Goal: Information Seeking & Learning: Learn about a topic

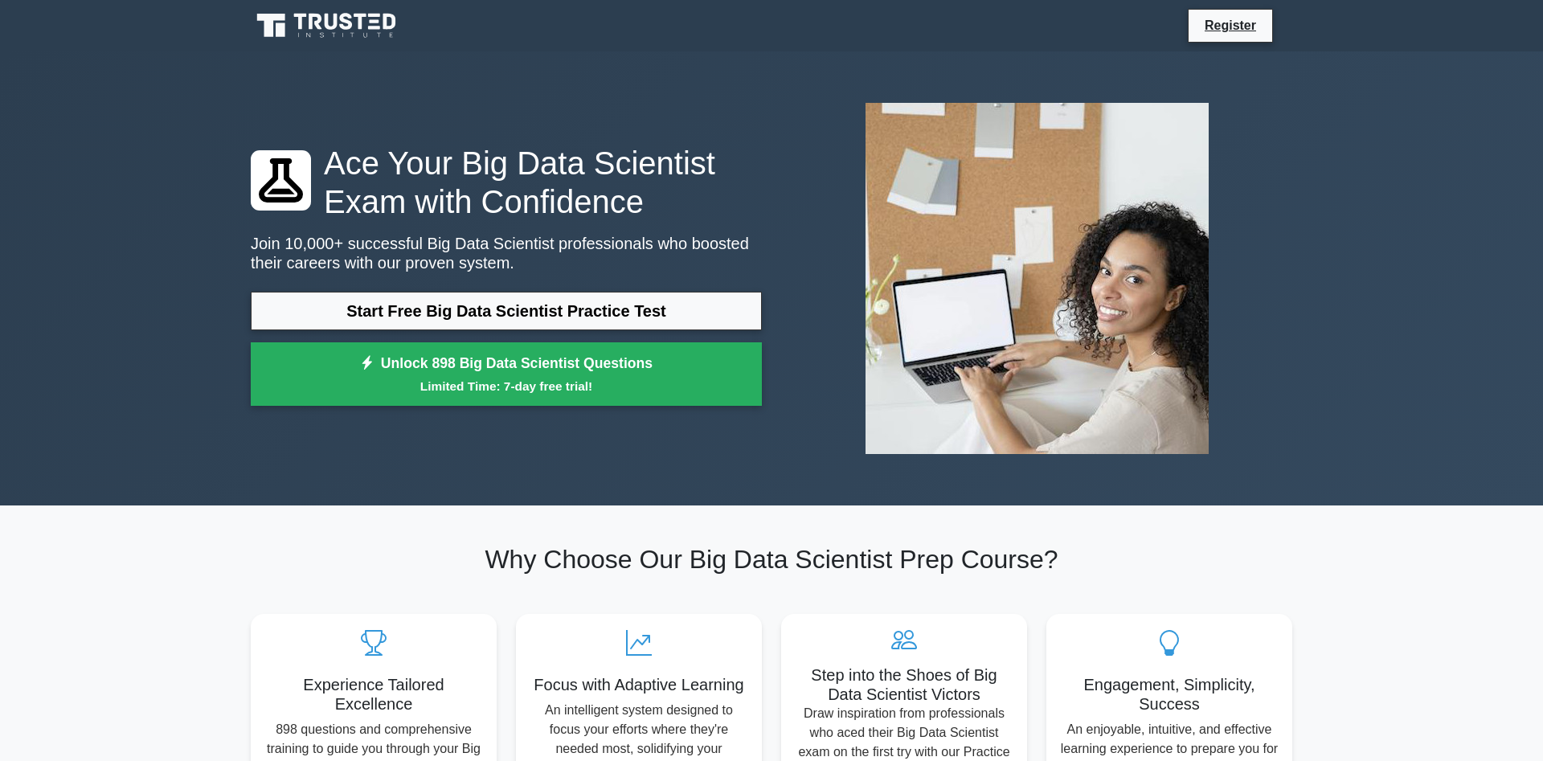
click at [746, 308] on link "Start Free Big Data Scientist Practice Test" at bounding box center [506, 311] width 511 height 39
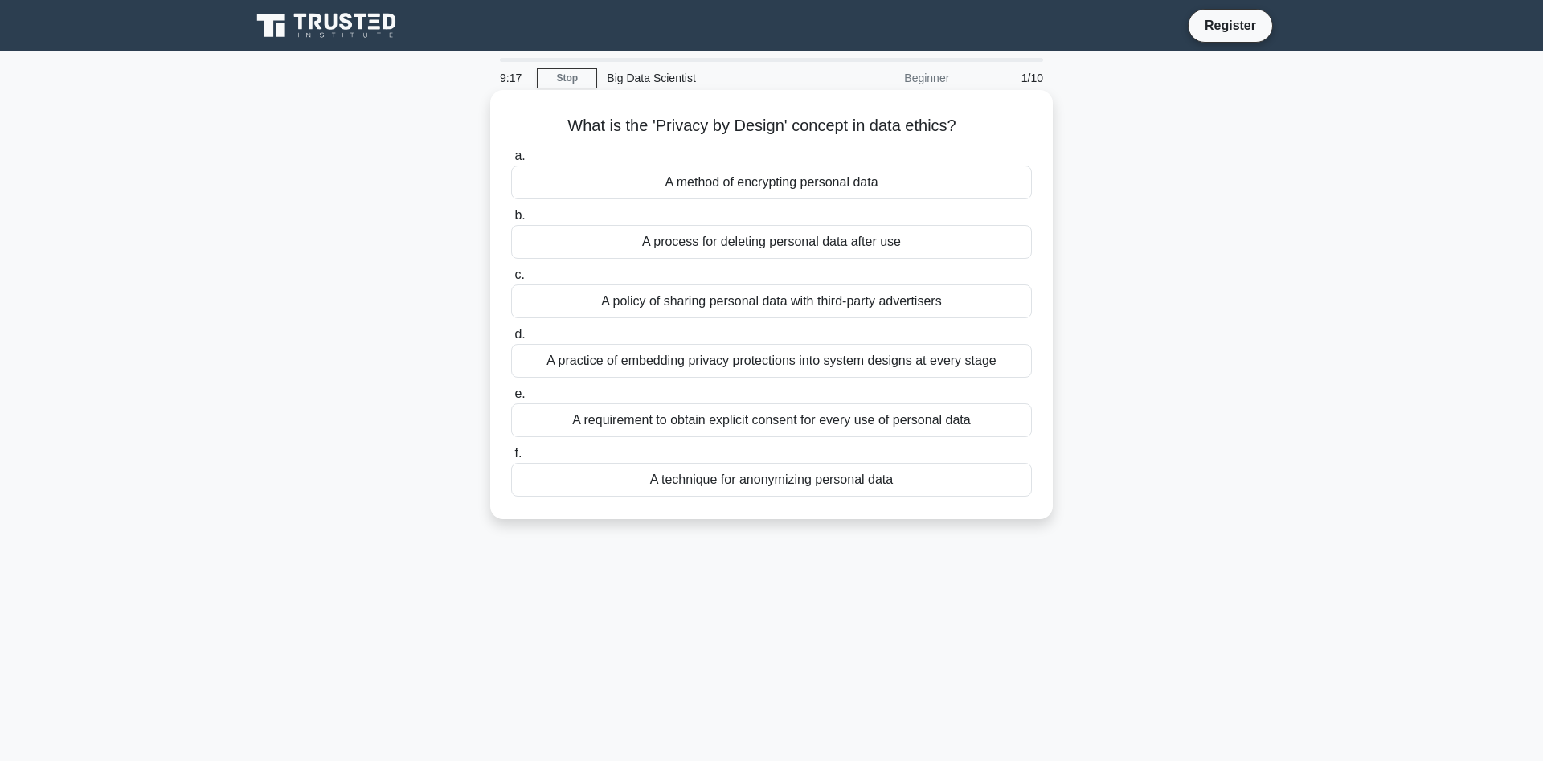
click at [887, 242] on div "A process for deleting personal data after use" at bounding box center [771, 242] width 521 height 34
click at [511, 221] on input "b. A process for deleting personal data after use" at bounding box center [511, 216] width 0 height 10
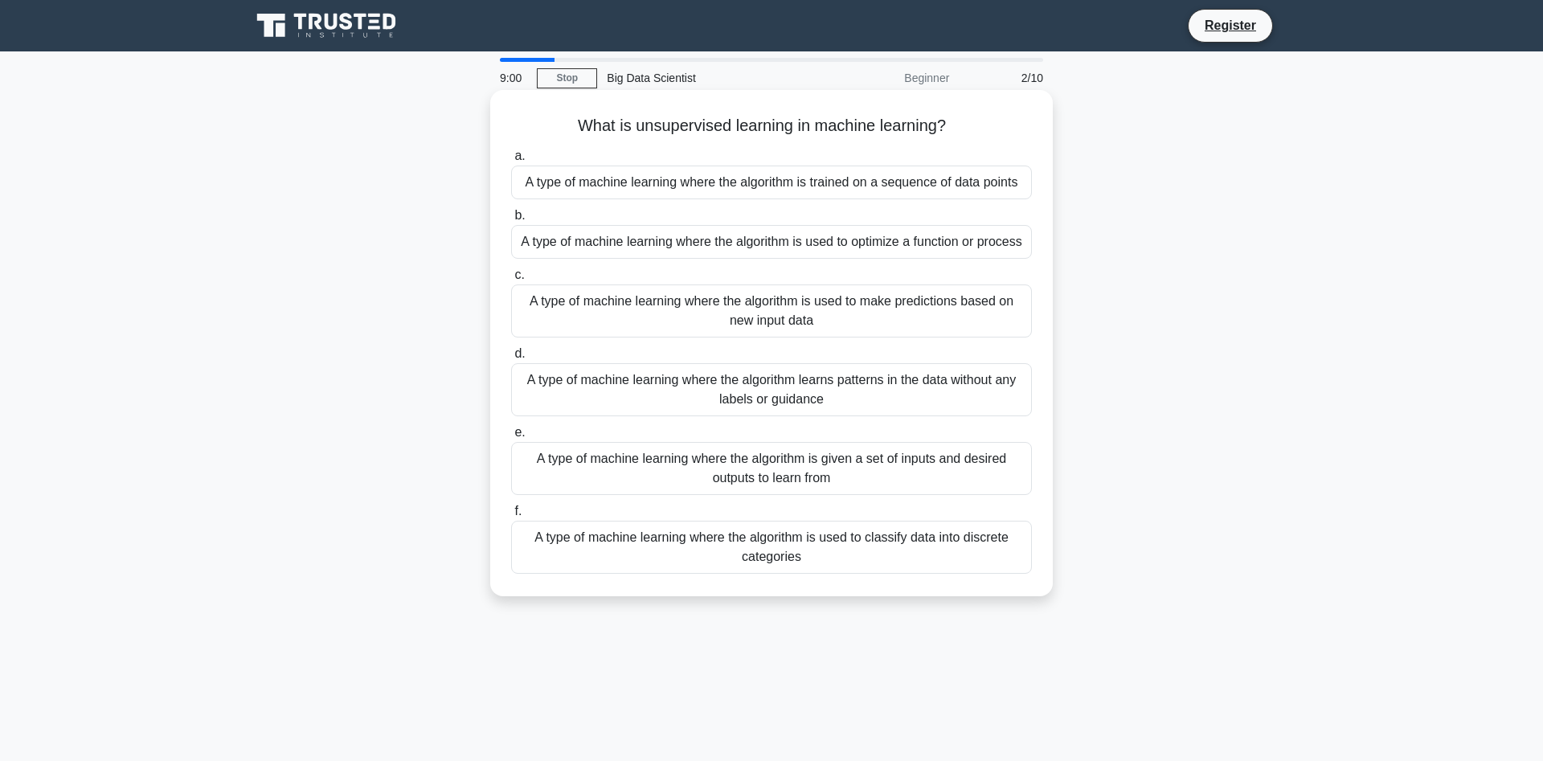
click at [984, 412] on div "A type of machine learning where the algorithm learns patterns in the data with…" at bounding box center [771, 389] width 521 height 53
click at [511, 359] on input "d. A type of machine learning where the algorithm learns patterns in the data w…" at bounding box center [511, 354] width 0 height 10
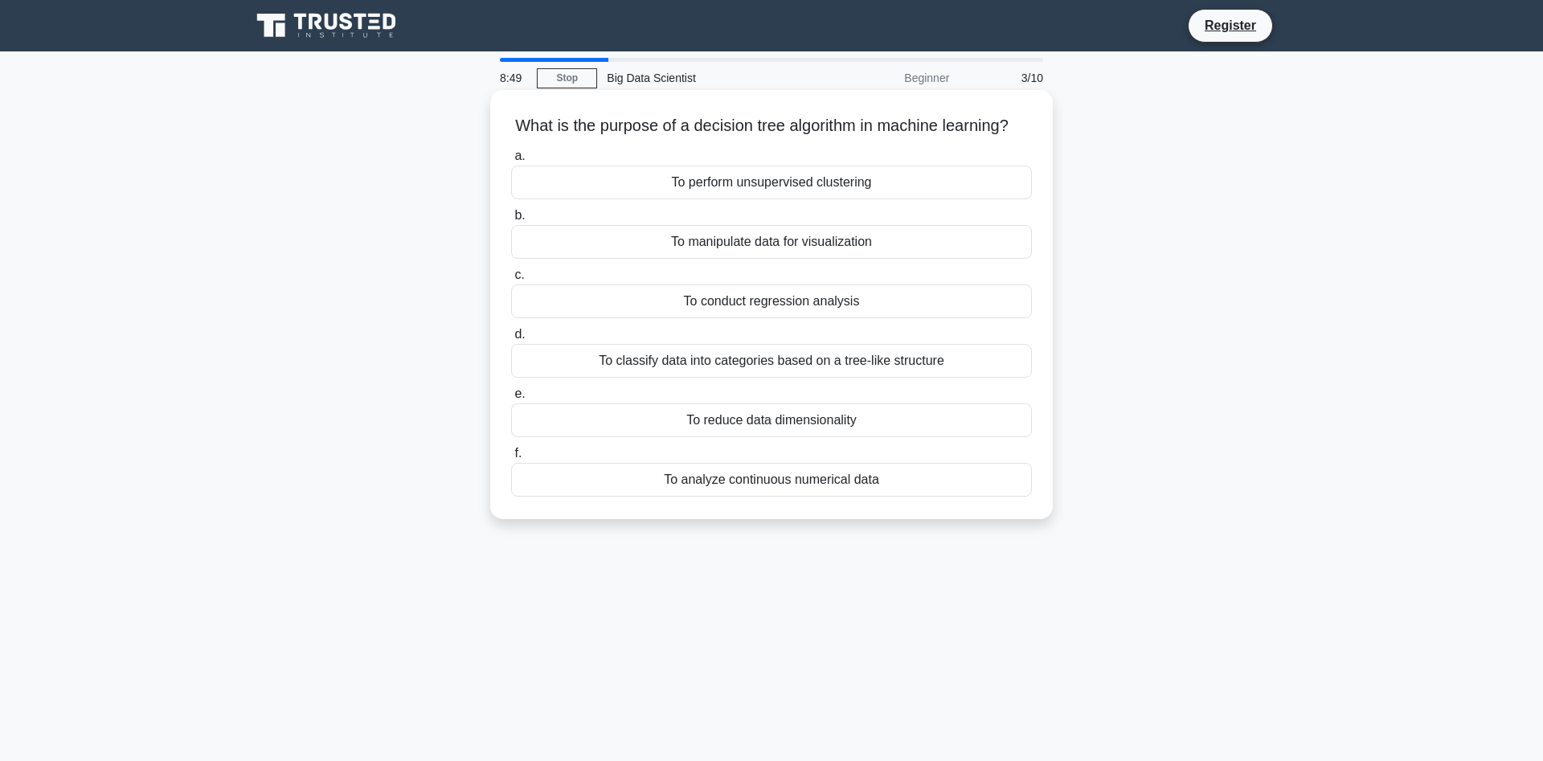
click at [976, 367] on div "To classify data into categories based on a tree-like structure" at bounding box center [771, 361] width 521 height 34
click at [511, 340] on input "d. To classify data into categories based on a tree-like structure" at bounding box center [511, 335] width 0 height 10
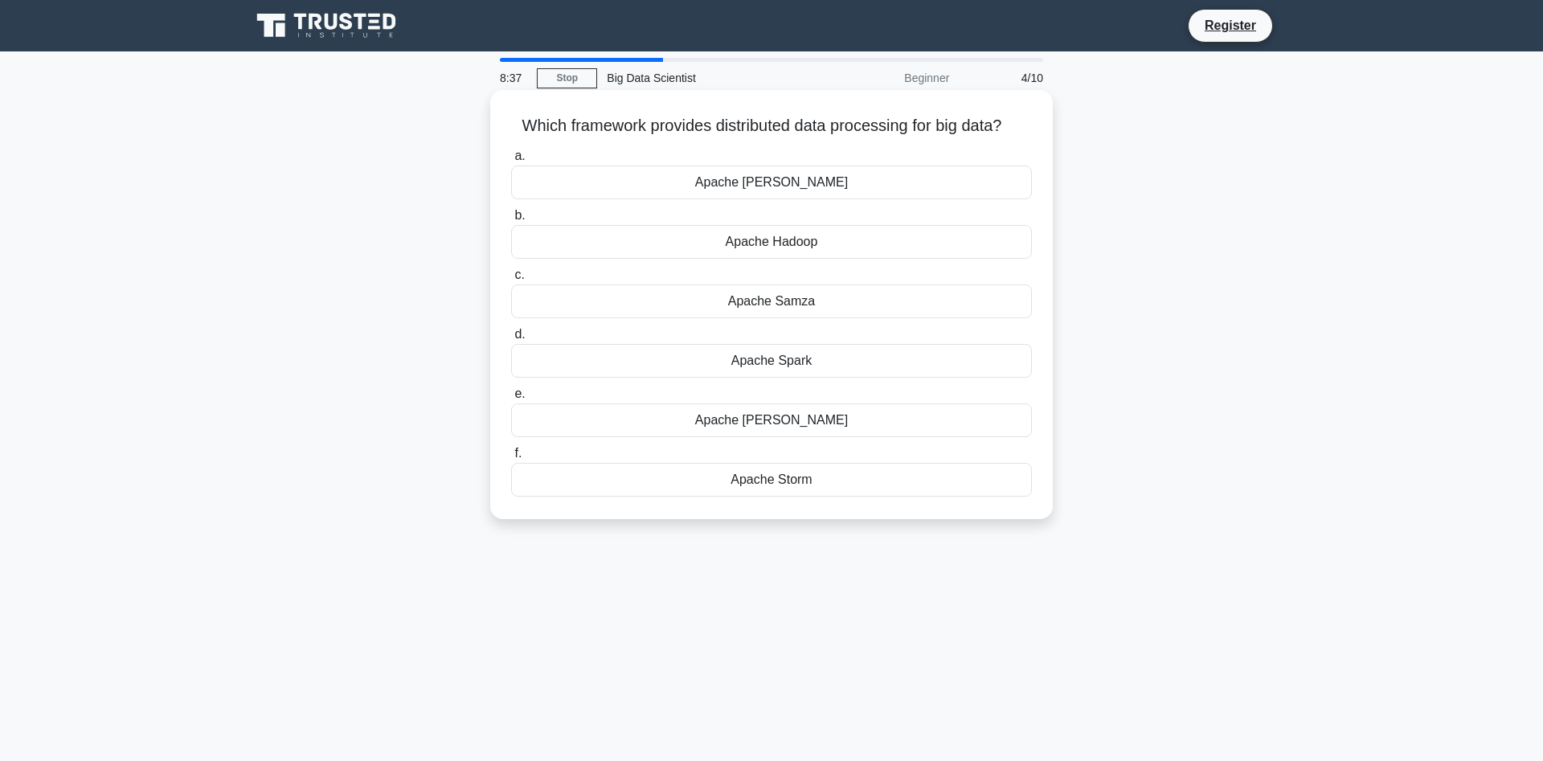
click at [956, 254] on div "Apache Hadoop" at bounding box center [771, 242] width 521 height 34
click at [511, 221] on input "b. Apache Hadoop" at bounding box center [511, 216] width 0 height 10
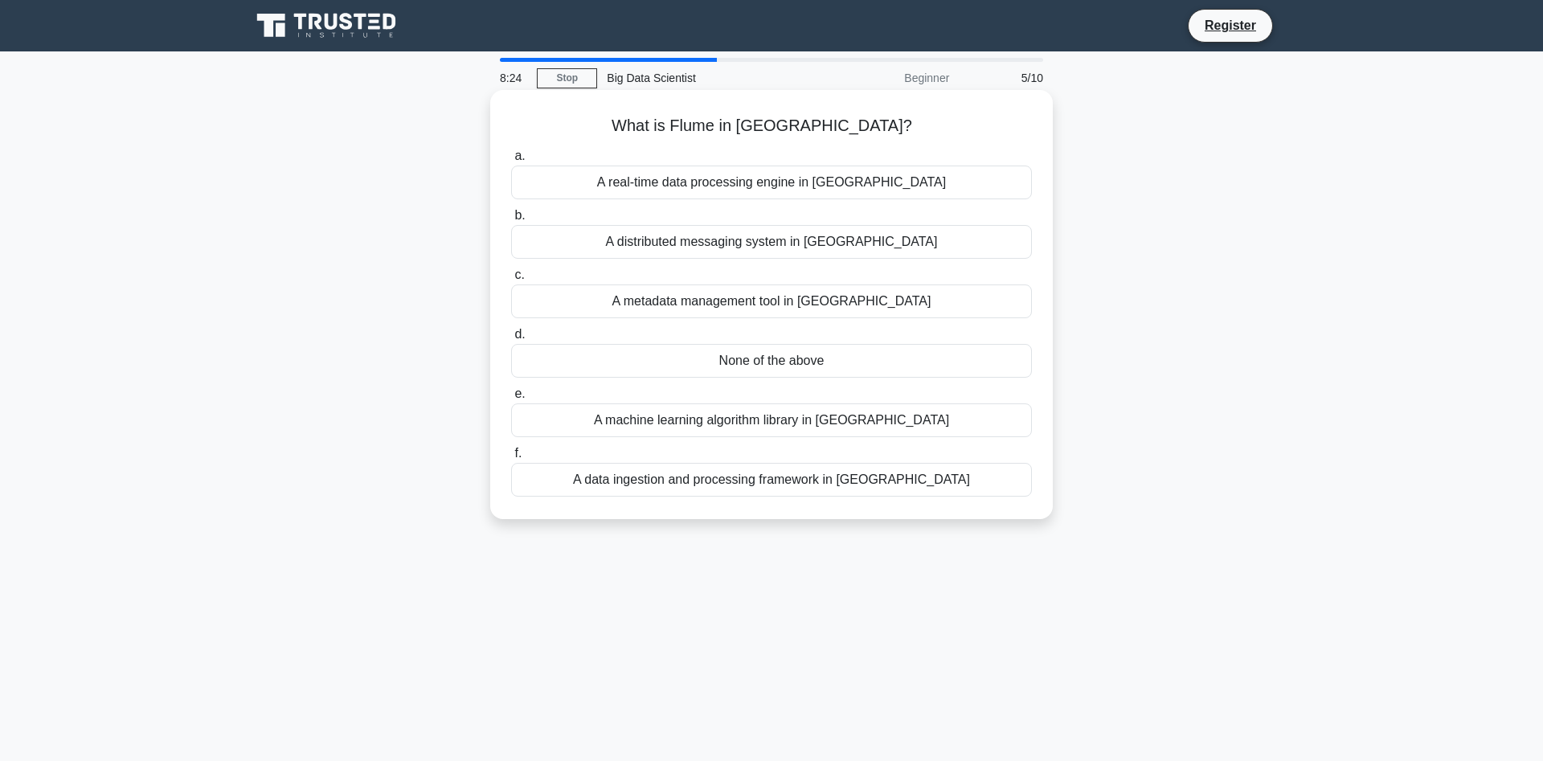
click at [966, 421] on div "A machine learning algorithm library in Hadoop" at bounding box center [771, 420] width 521 height 34
click at [511, 399] on input "e. A machine learning algorithm library in Hadoop" at bounding box center [511, 394] width 0 height 10
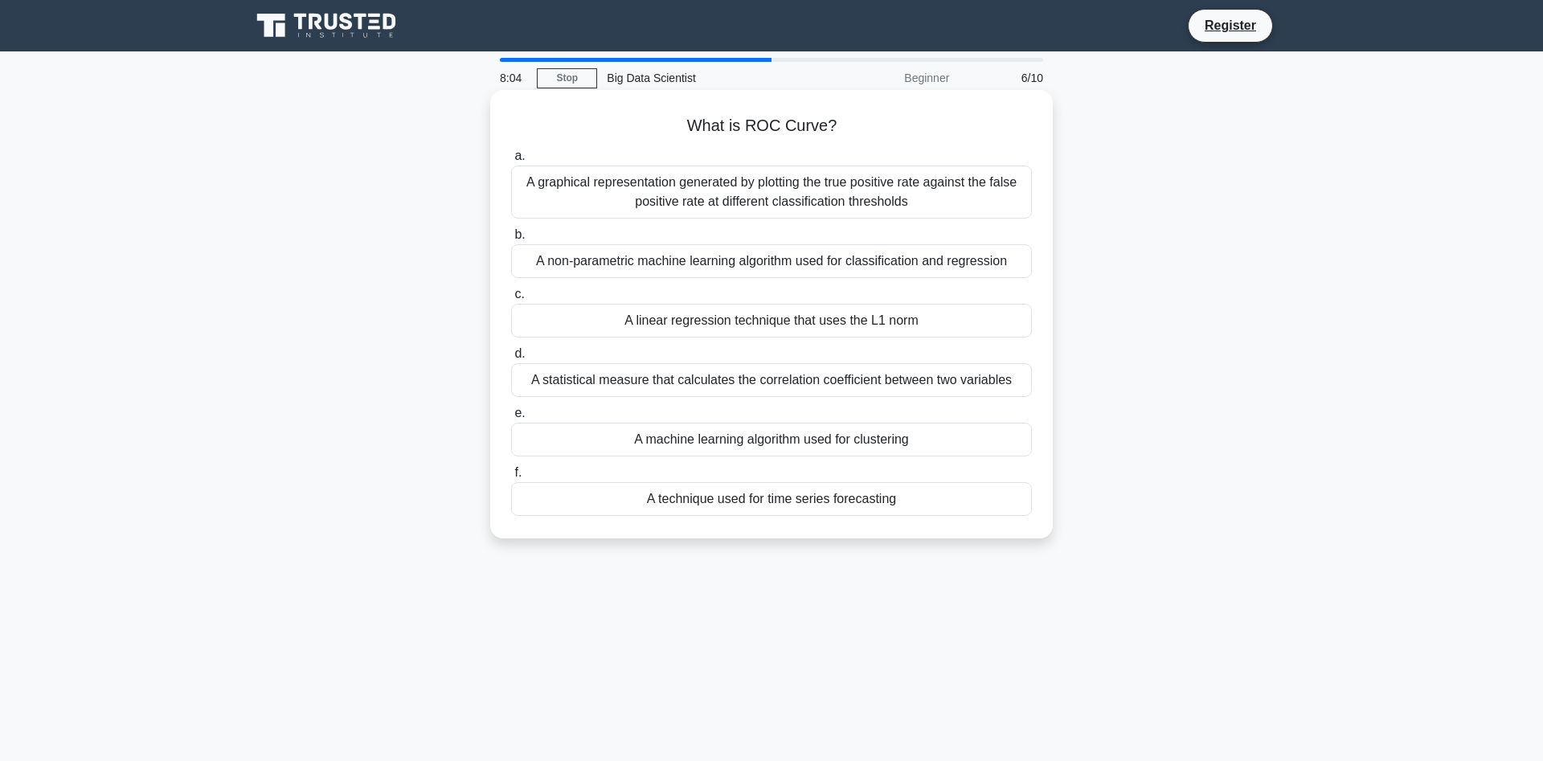
click at [989, 195] on div "A graphical representation generated by plotting the true positive rate against…" at bounding box center [771, 192] width 521 height 53
click at [511, 162] on input "a. A graphical representation generated by plotting the true positive rate agai…" at bounding box center [511, 156] width 0 height 10
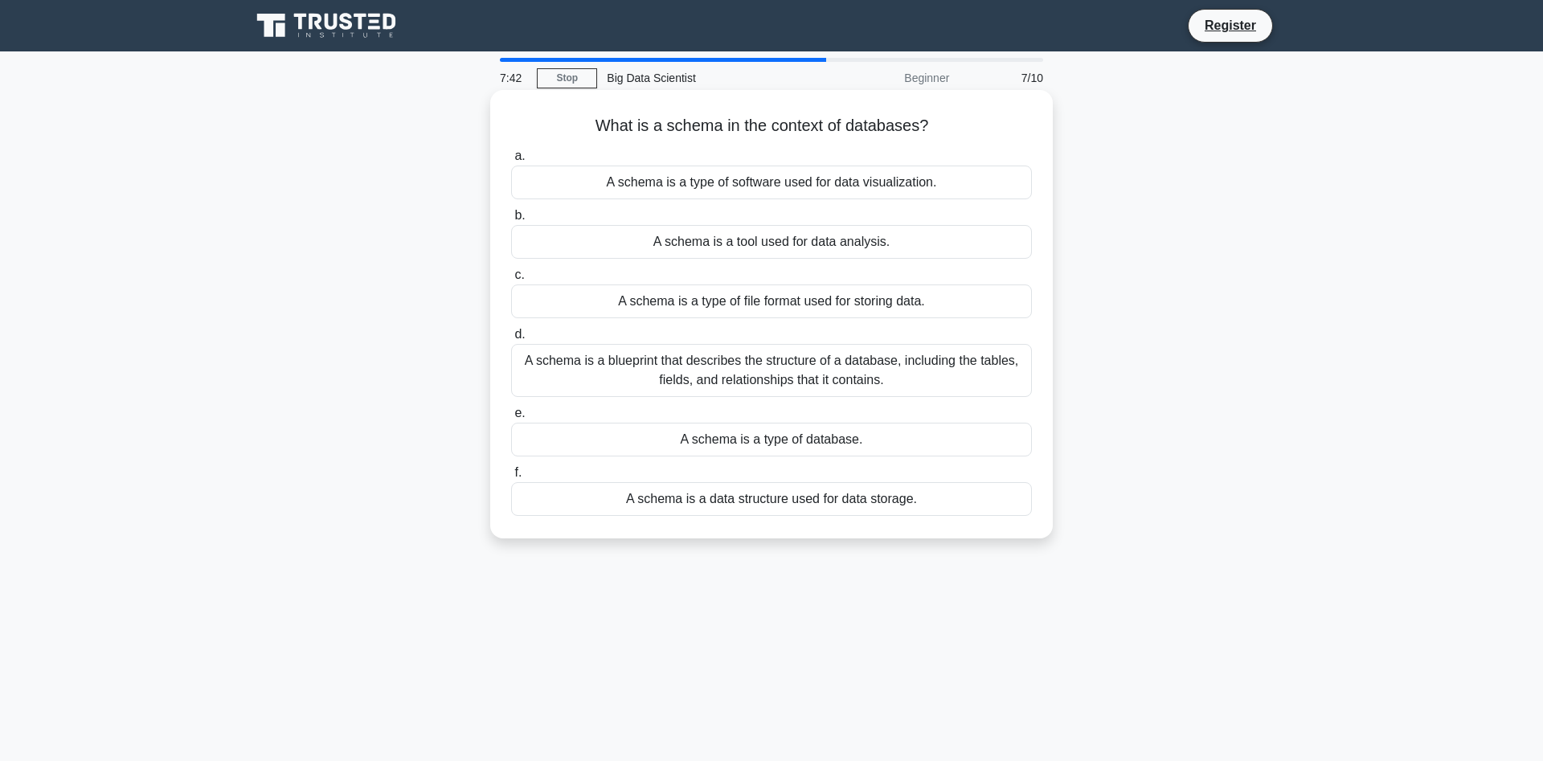
click at [926, 378] on div "A schema is a blueprint that describes the structure of a database, including t…" at bounding box center [771, 370] width 521 height 53
click at [511, 340] on input "d. A schema is a blueprint that describes the structure of a database, includin…" at bounding box center [511, 335] width 0 height 10
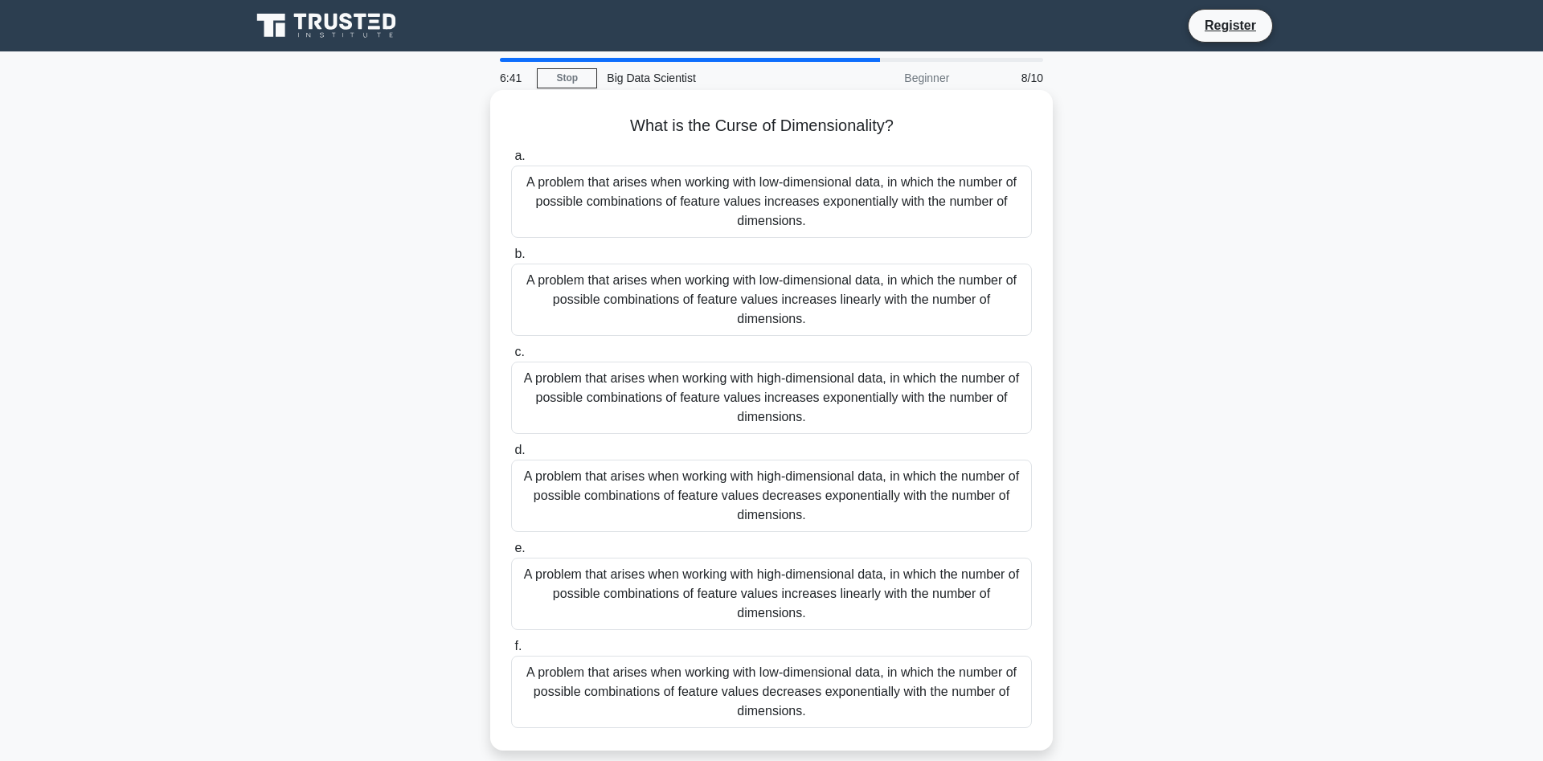
click at [955, 597] on div "A problem that arises when working with high-dimensional data, in which the num…" at bounding box center [771, 594] width 521 height 72
click at [511, 554] on input "e. A problem that arises when working with high-dimensional data, in which the …" at bounding box center [511, 548] width 0 height 10
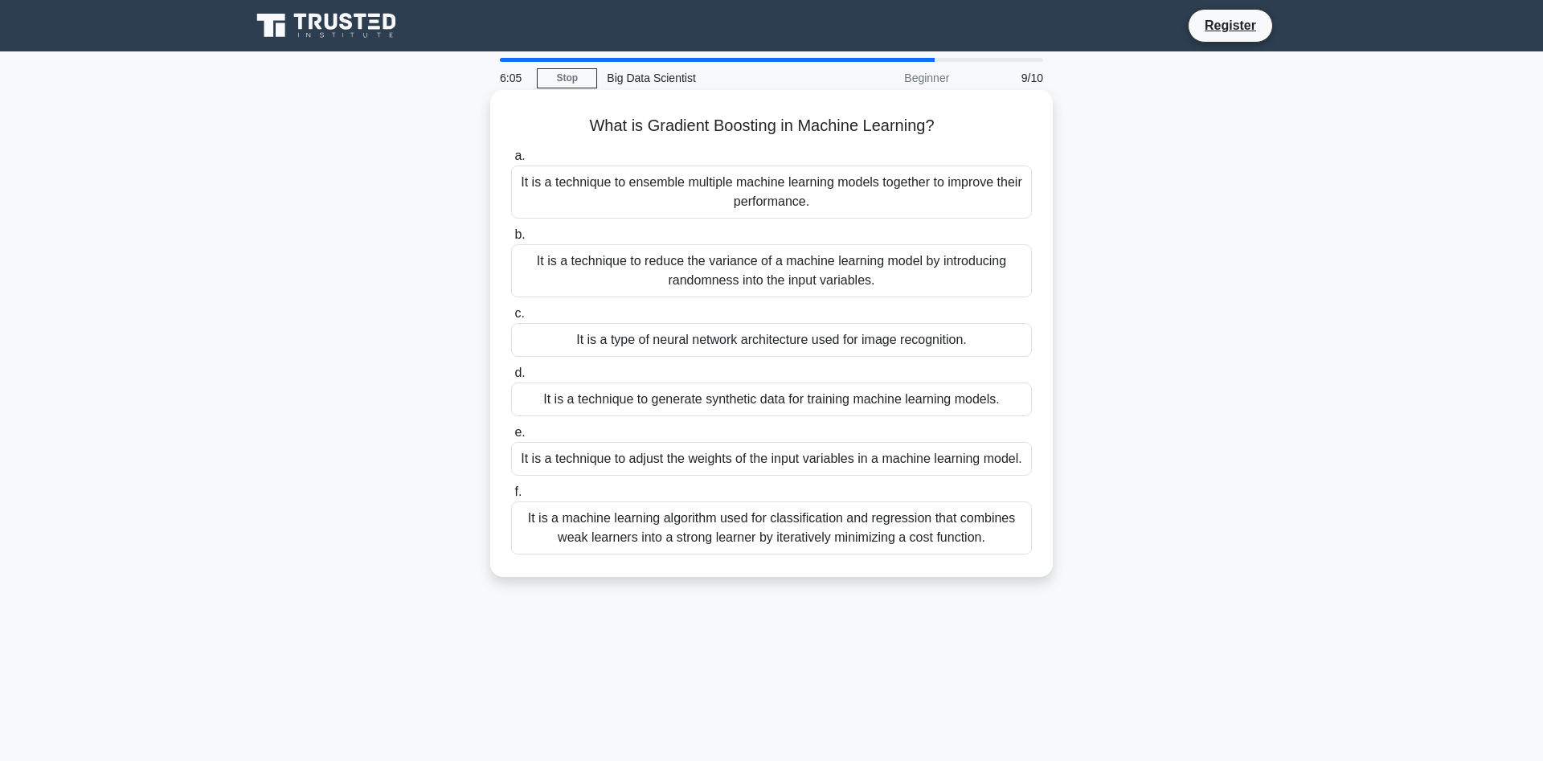
click at [852, 538] on div "It is a machine learning algorithm used for classification and regression that …" at bounding box center [771, 528] width 521 height 53
click at [511, 498] on input "f. It is a machine learning algorithm used for classification and regression th…" at bounding box center [511, 492] width 0 height 10
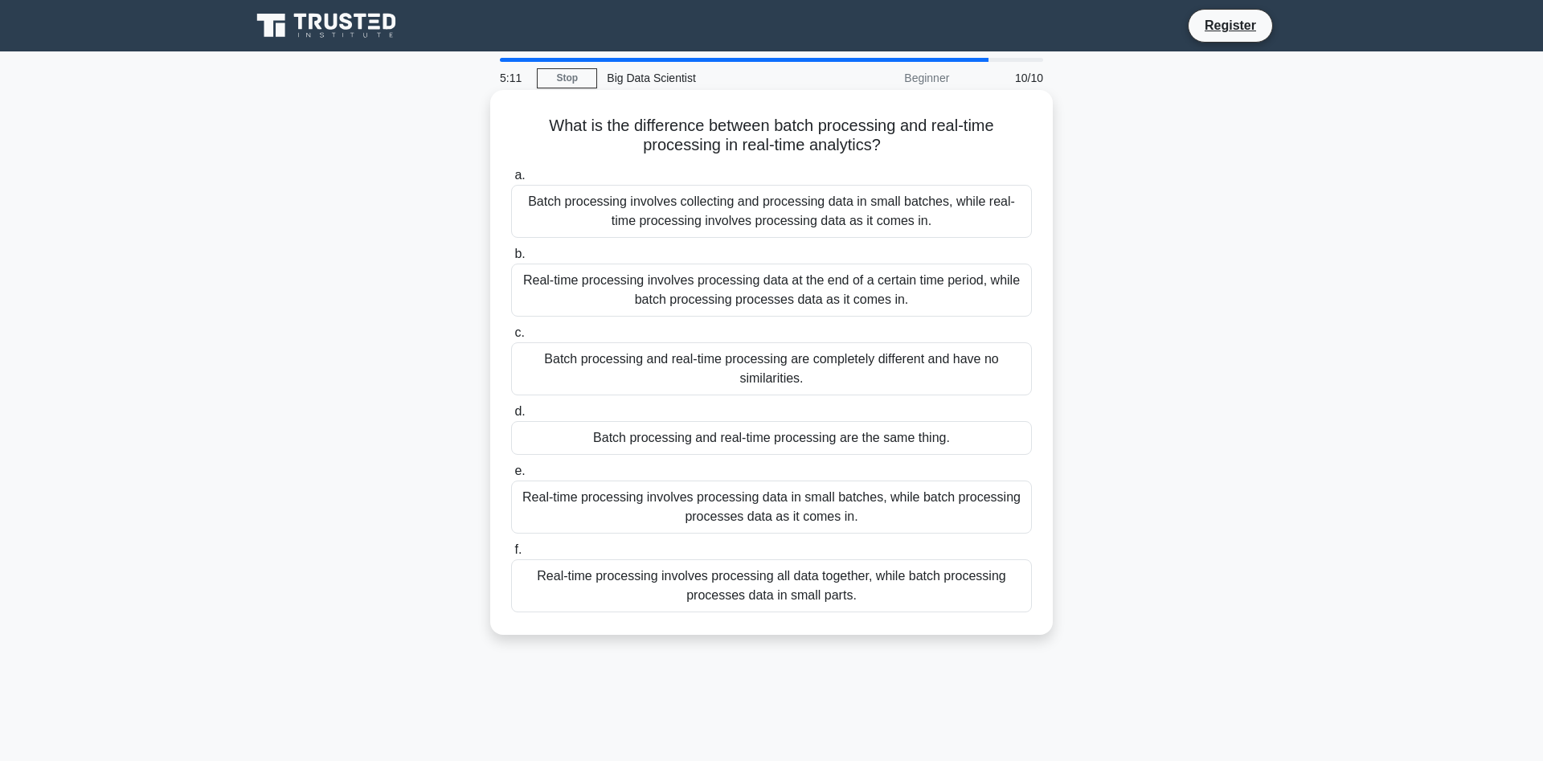
click at [887, 215] on div "Batch processing involves collecting and processing data in small batches, whil…" at bounding box center [771, 211] width 521 height 53
click at [511, 181] on input "a. Batch processing involves collecting and processing data in small batches, w…" at bounding box center [511, 175] width 0 height 10
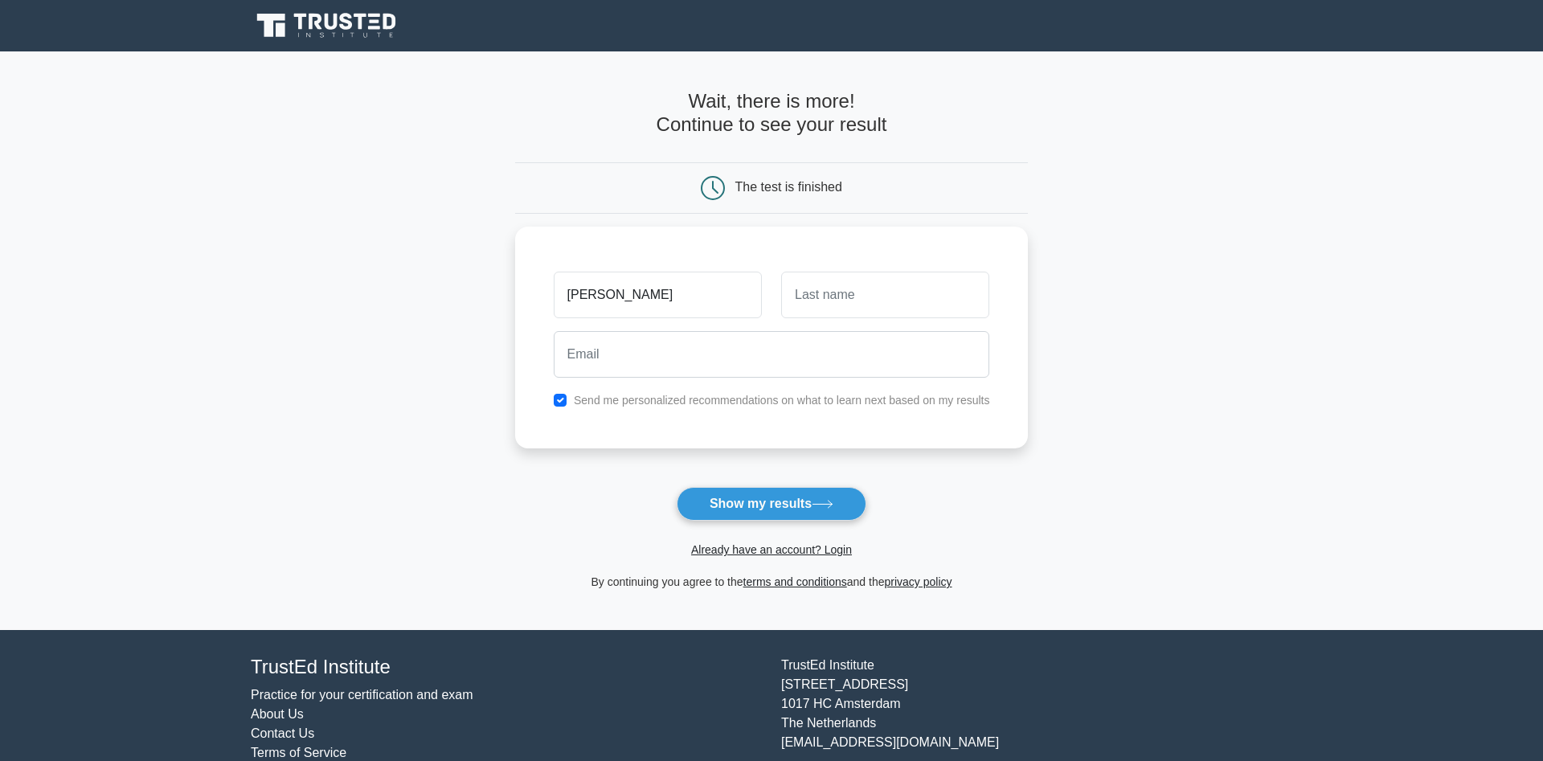
type input "mohamed"
type input "Ahmed Galal"
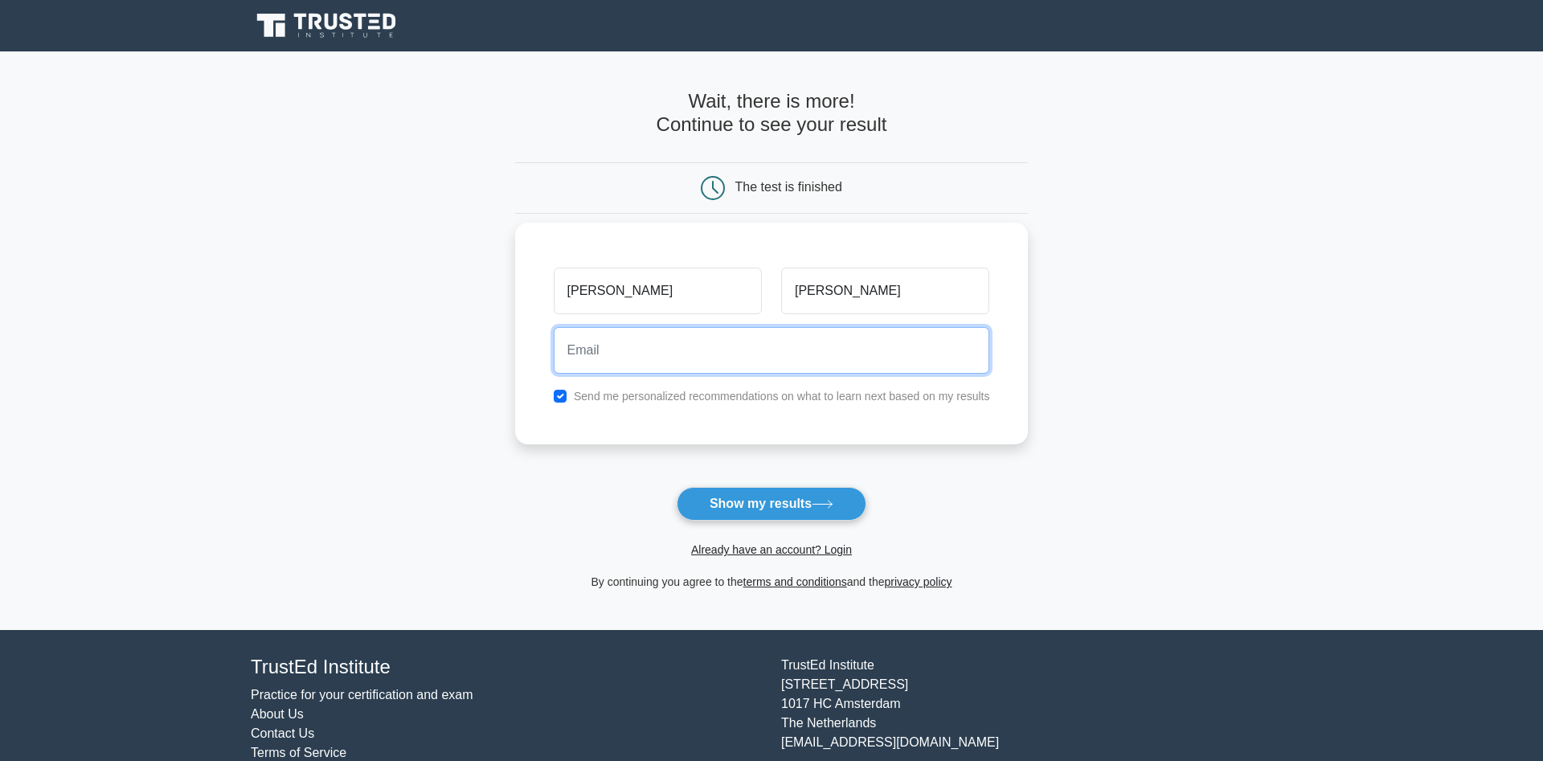
click at [891, 359] on input "email" at bounding box center [772, 350] width 436 height 47
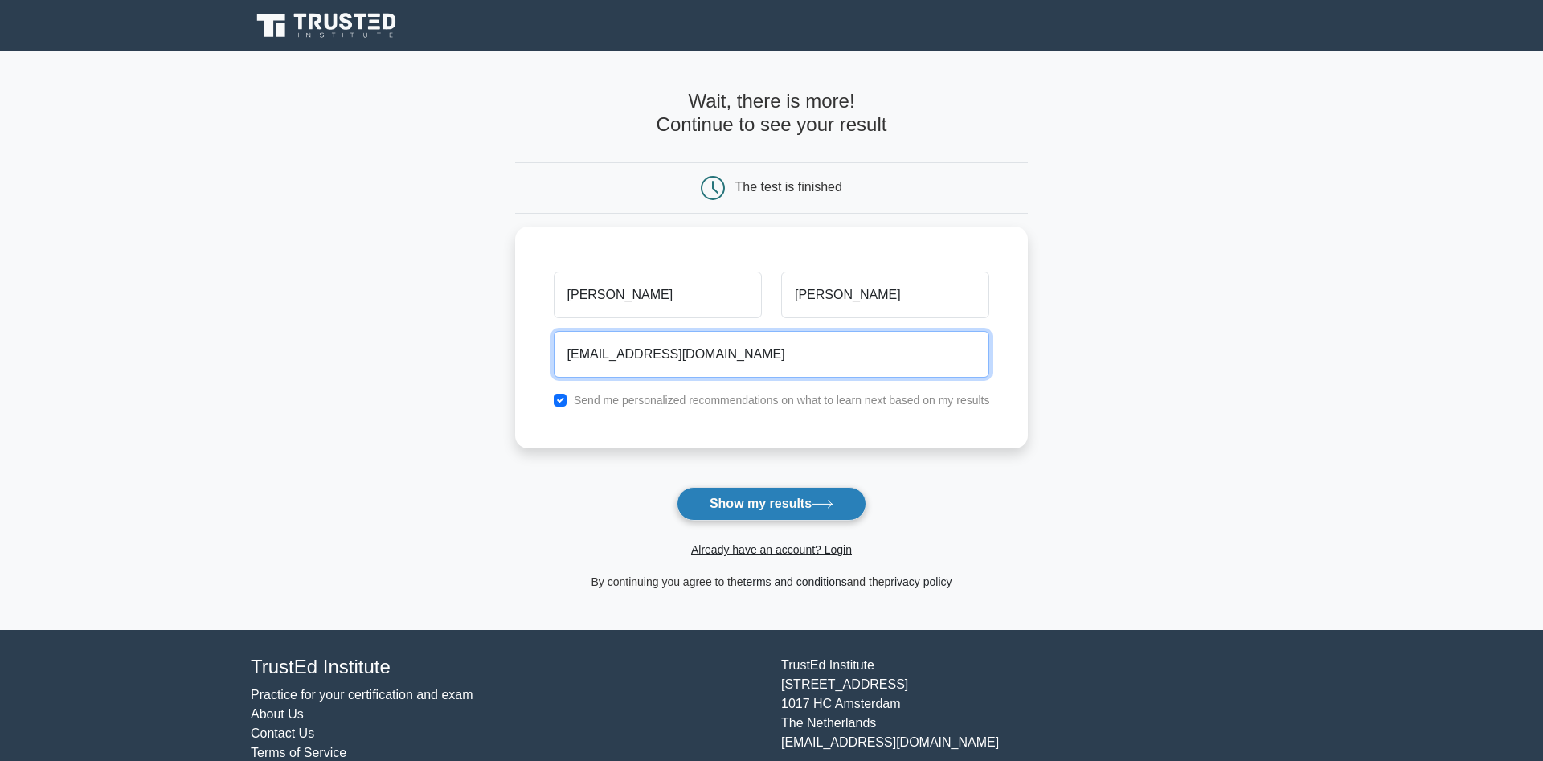
type input "m_galilio@hotmail.com"
click at [801, 505] on button "Show my results" at bounding box center [772, 504] width 190 height 34
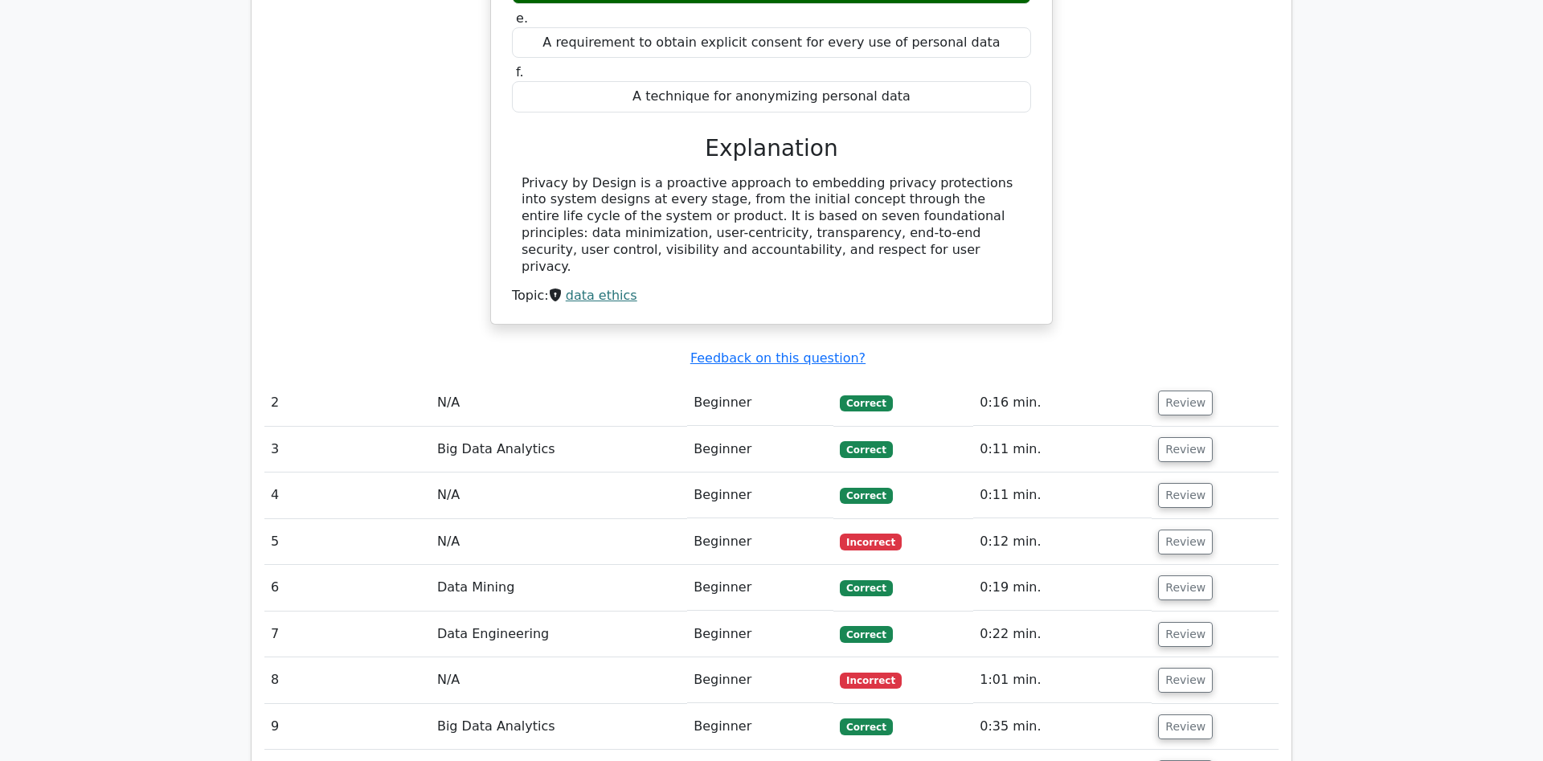
scroll to position [1640, 0]
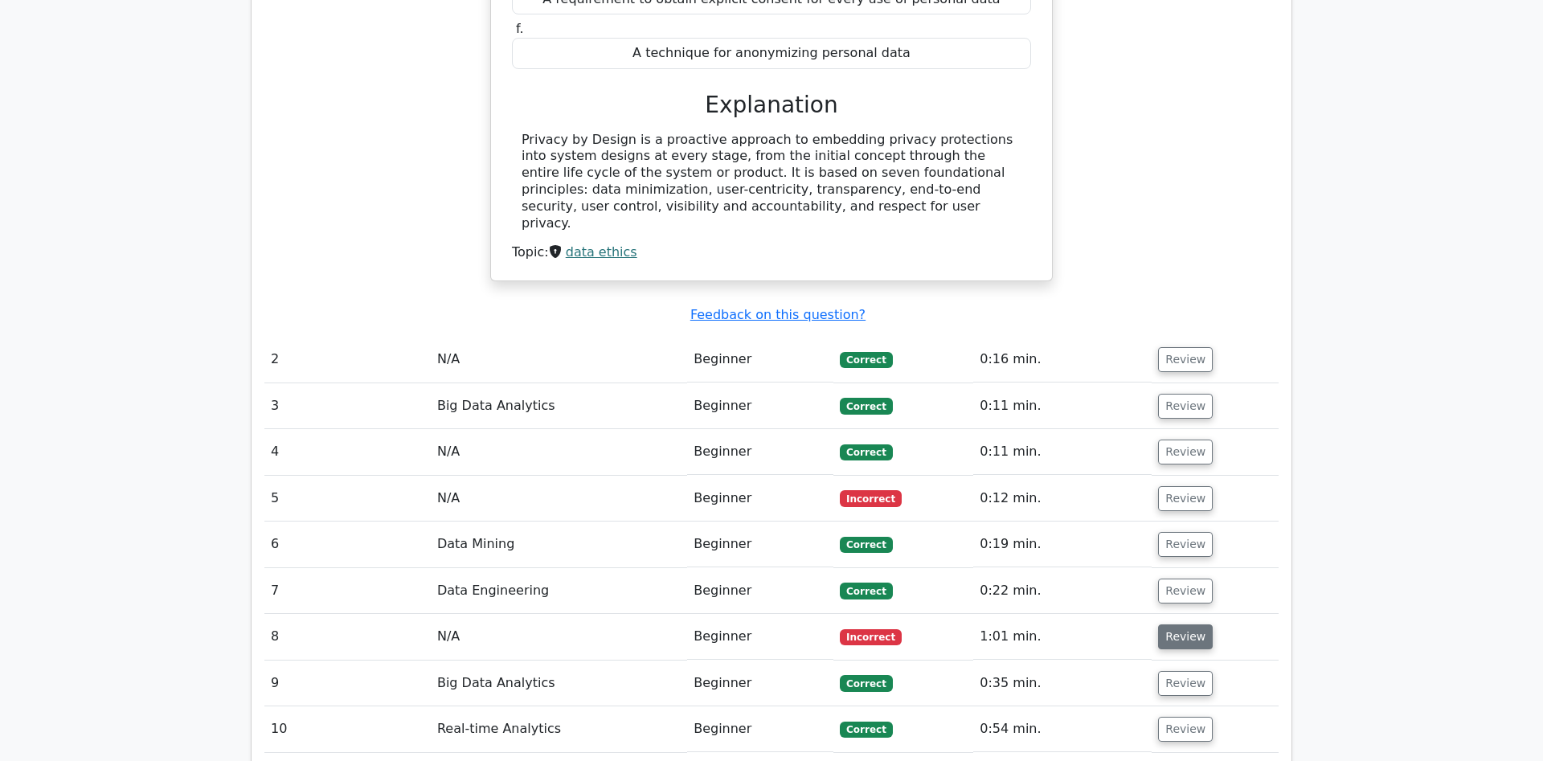
click at [1176, 625] on button "Review" at bounding box center [1185, 637] width 55 height 25
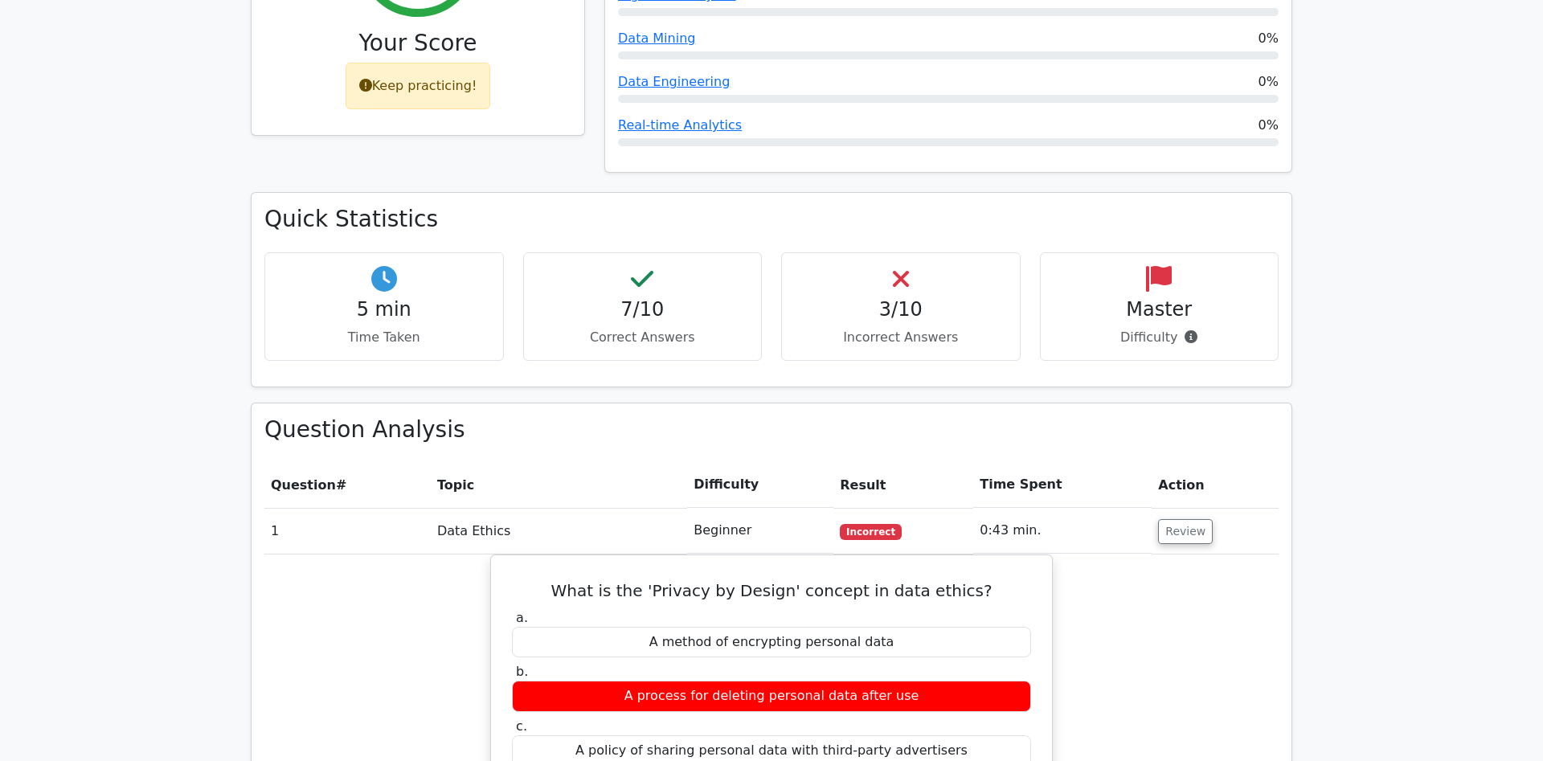
scroll to position [738, 0]
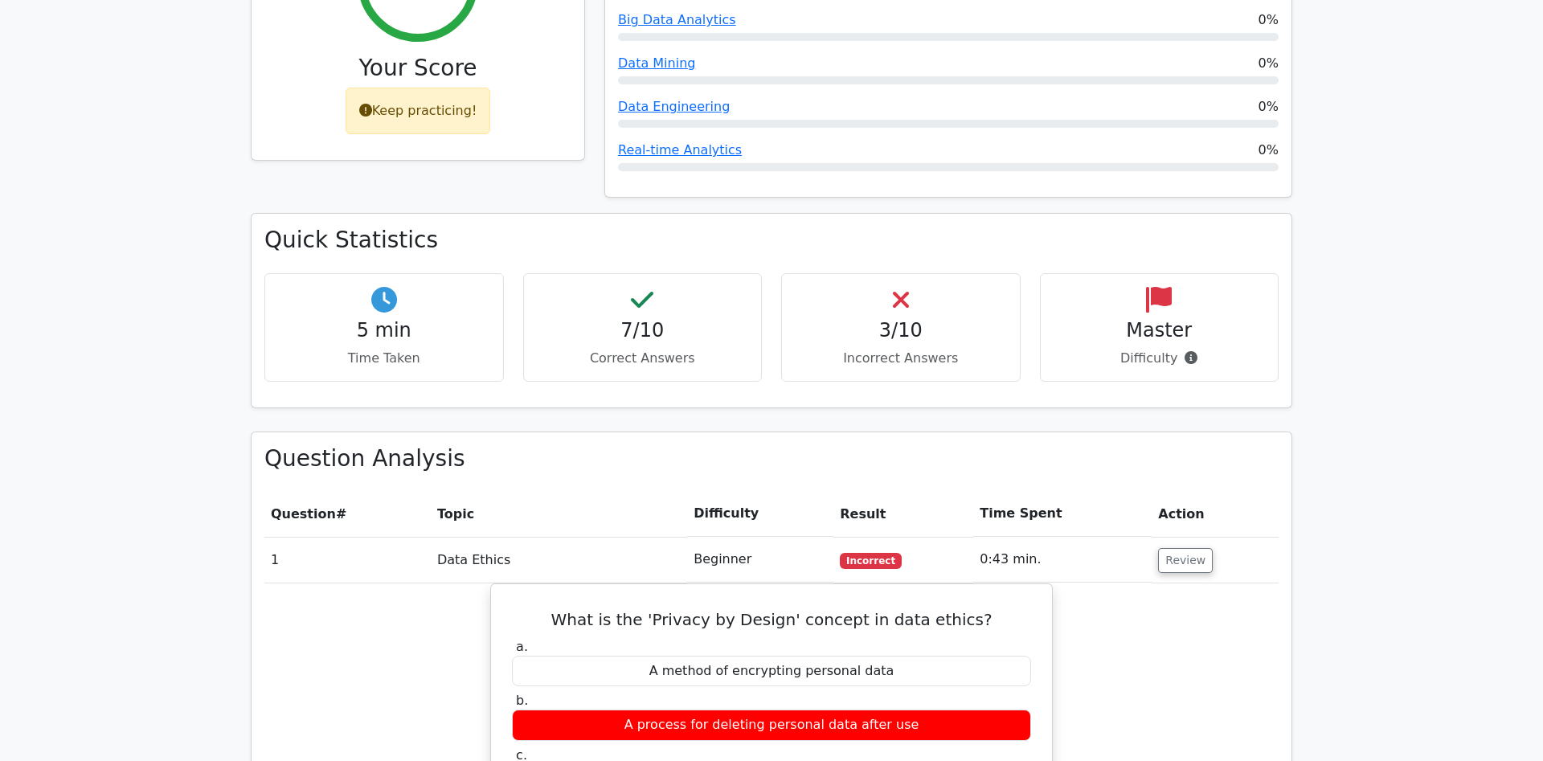
click at [963, 319] on h4 "3/10" at bounding box center [901, 330] width 212 height 23
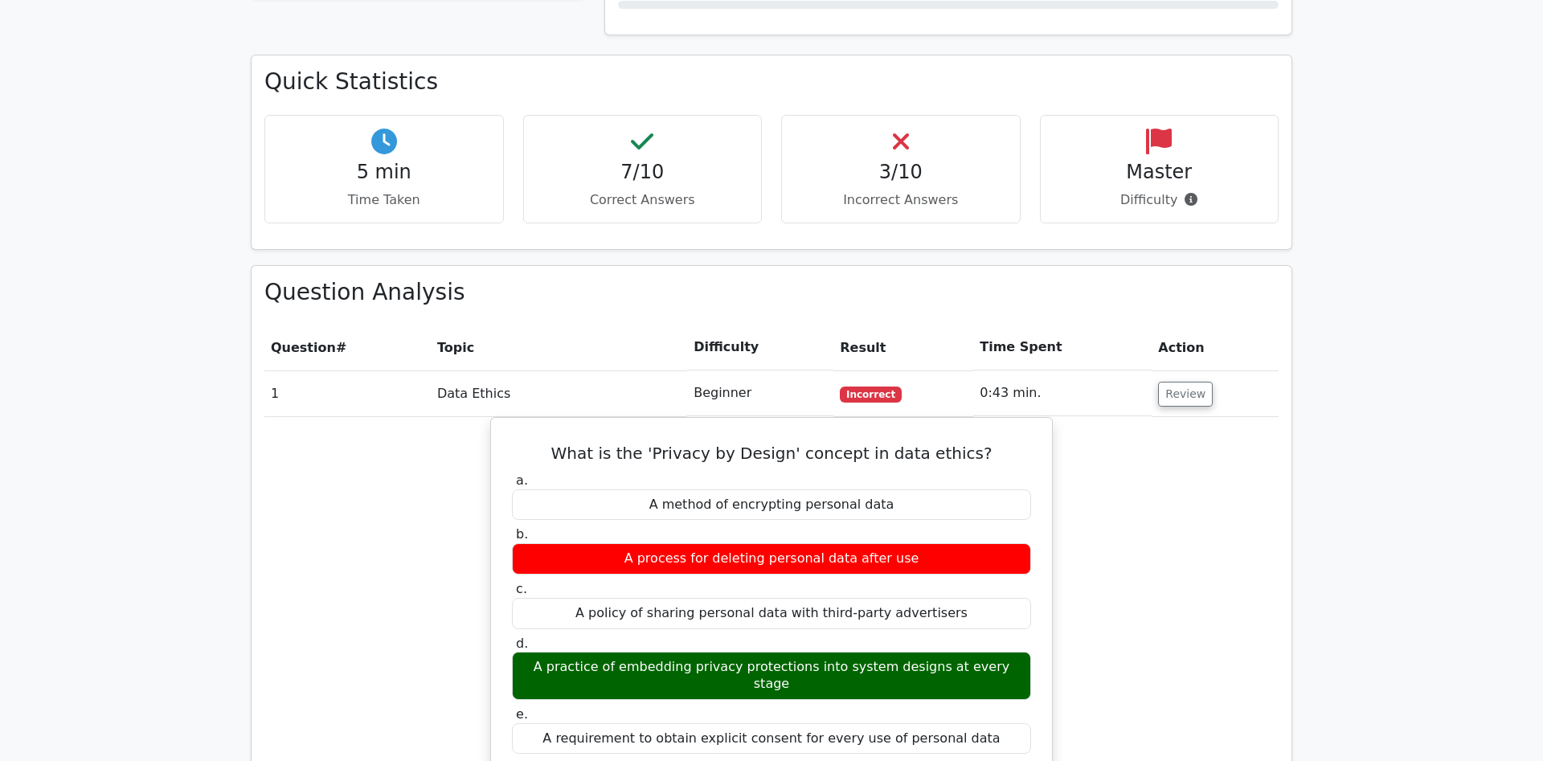
scroll to position [902, 0]
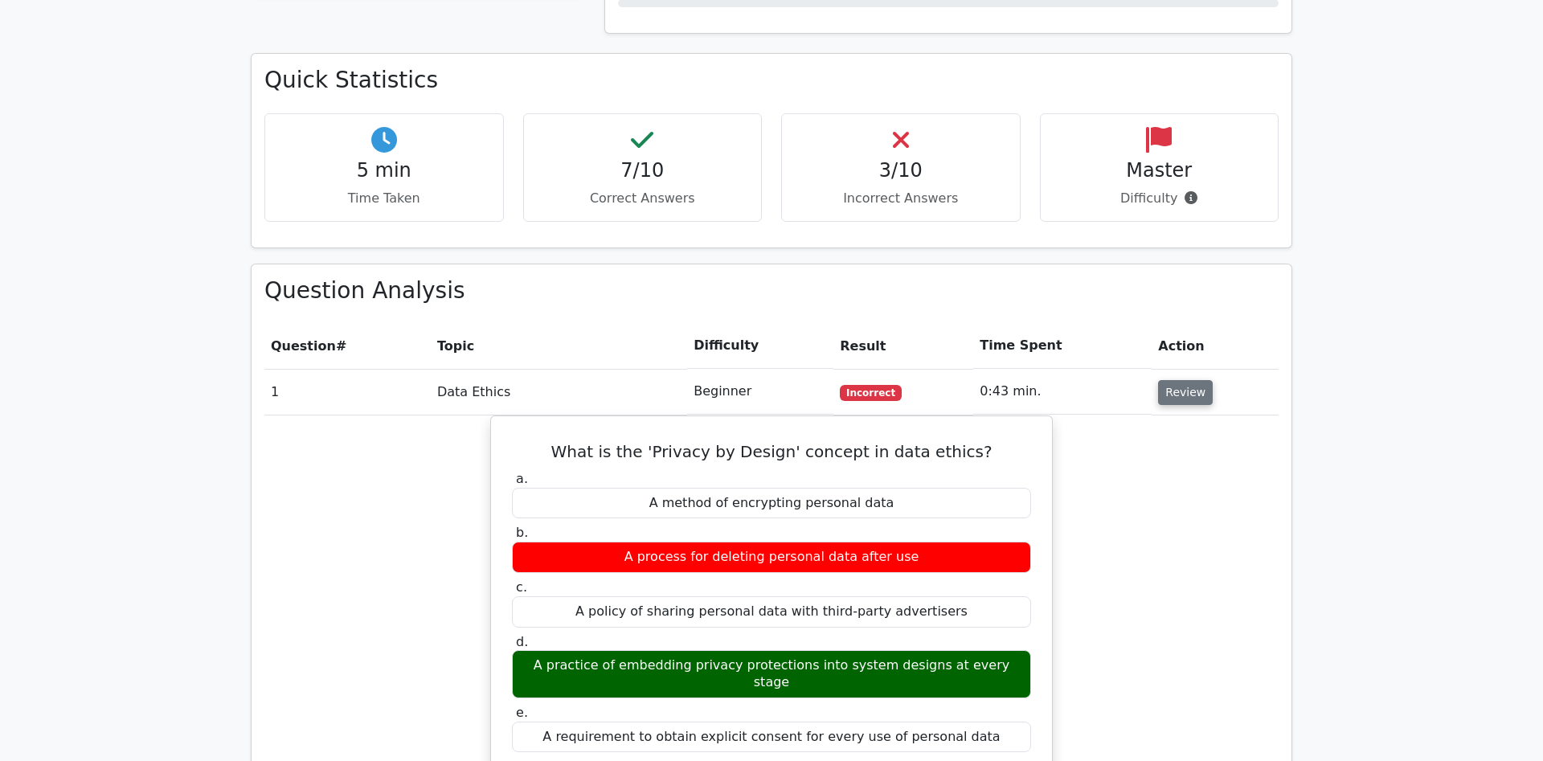
click at [1187, 380] on button "Review" at bounding box center [1185, 392] width 55 height 25
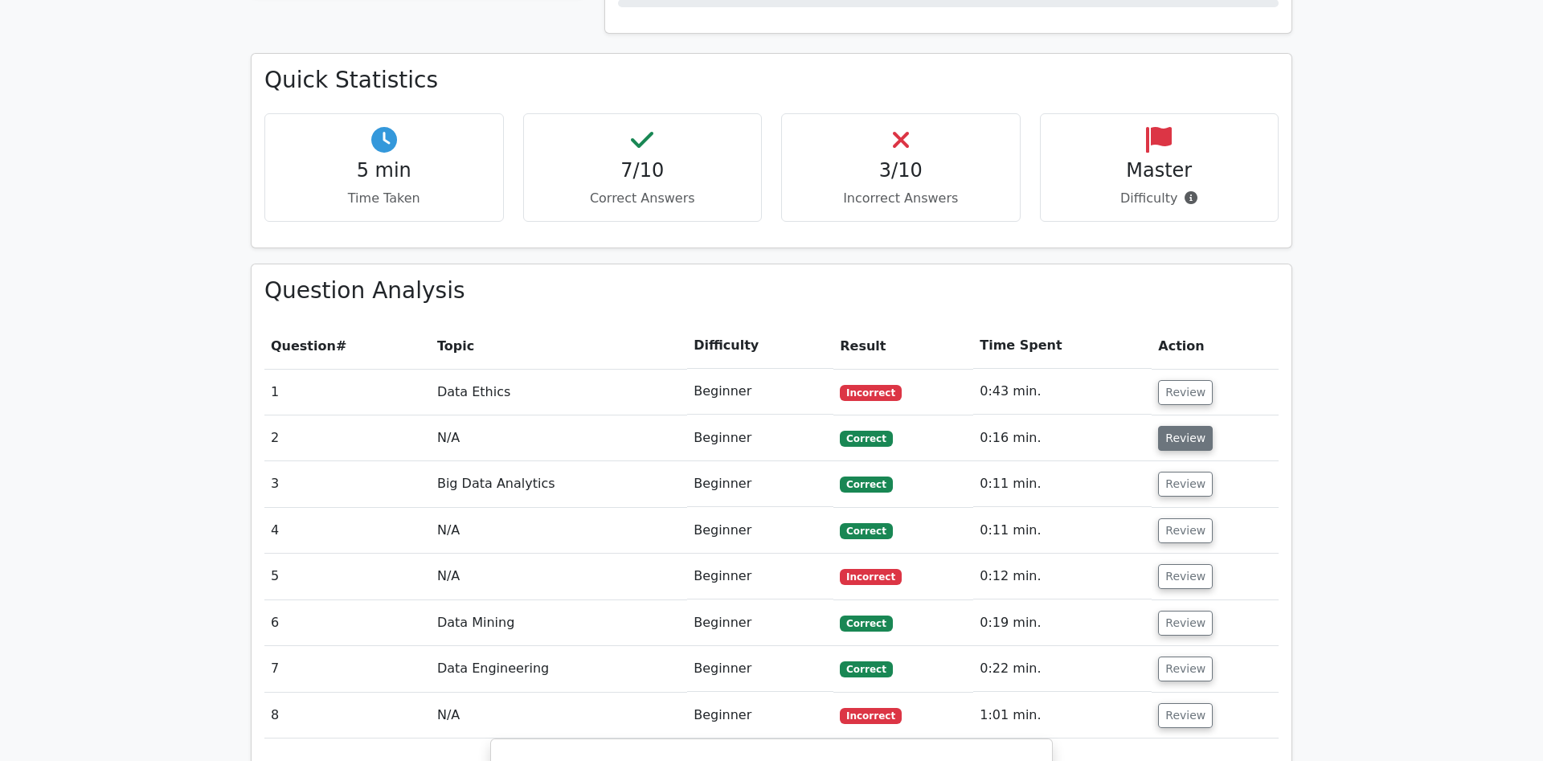
scroll to position [1066, 0]
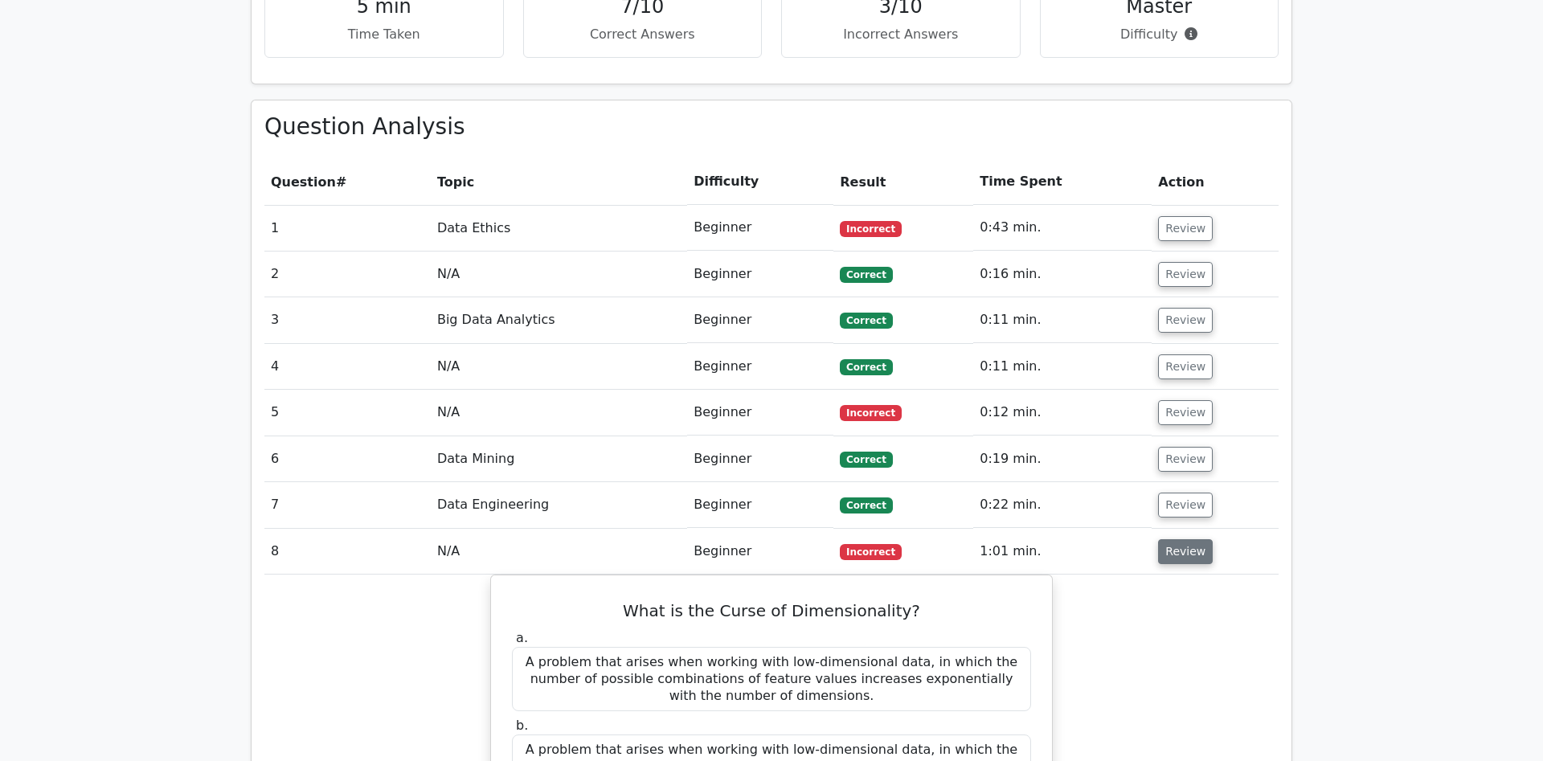
click at [1184, 539] on button "Review" at bounding box center [1185, 551] width 55 height 25
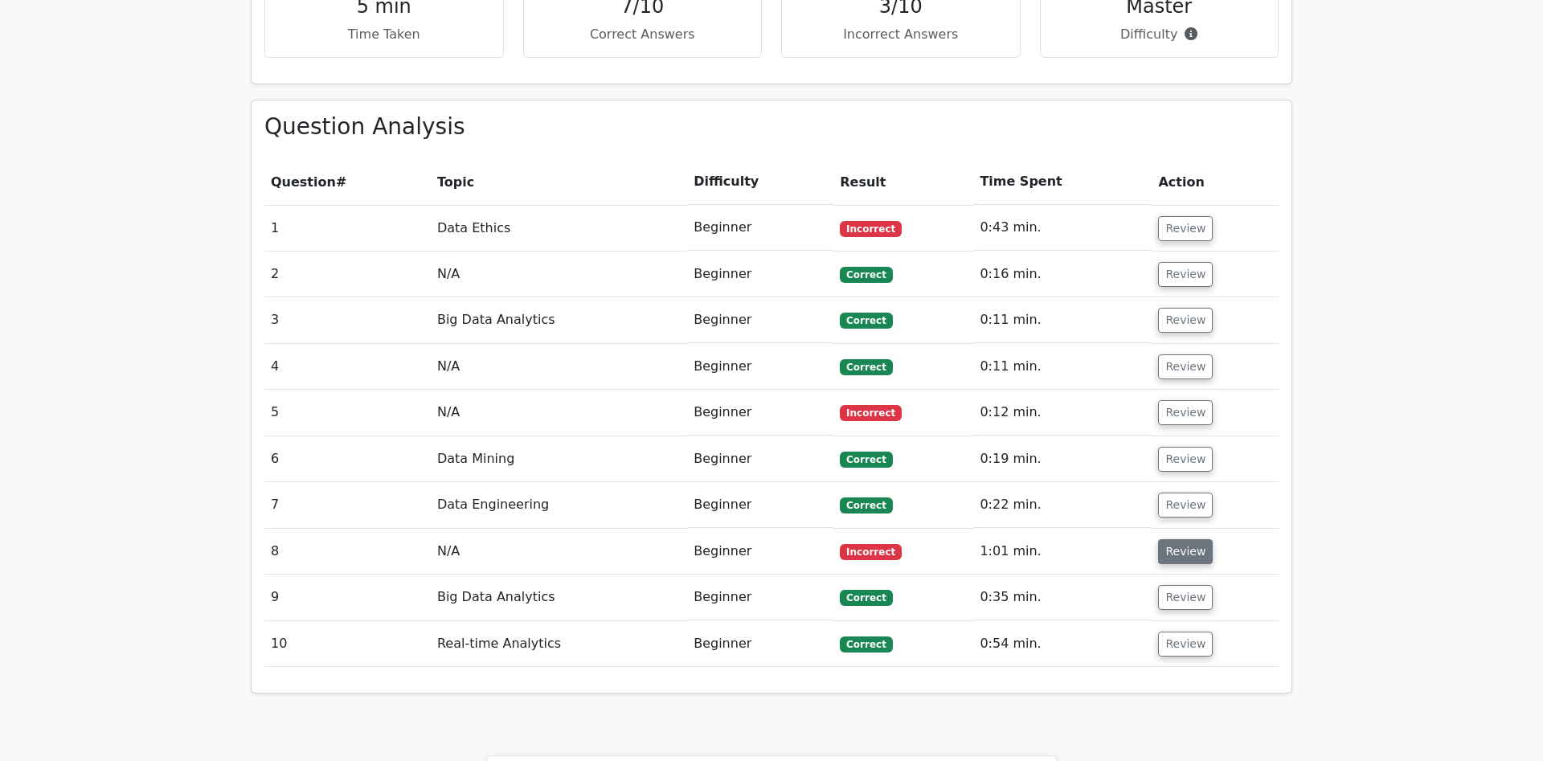
click at [1181, 539] on button "Review" at bounding box center [1185, 551] width 55 height 25
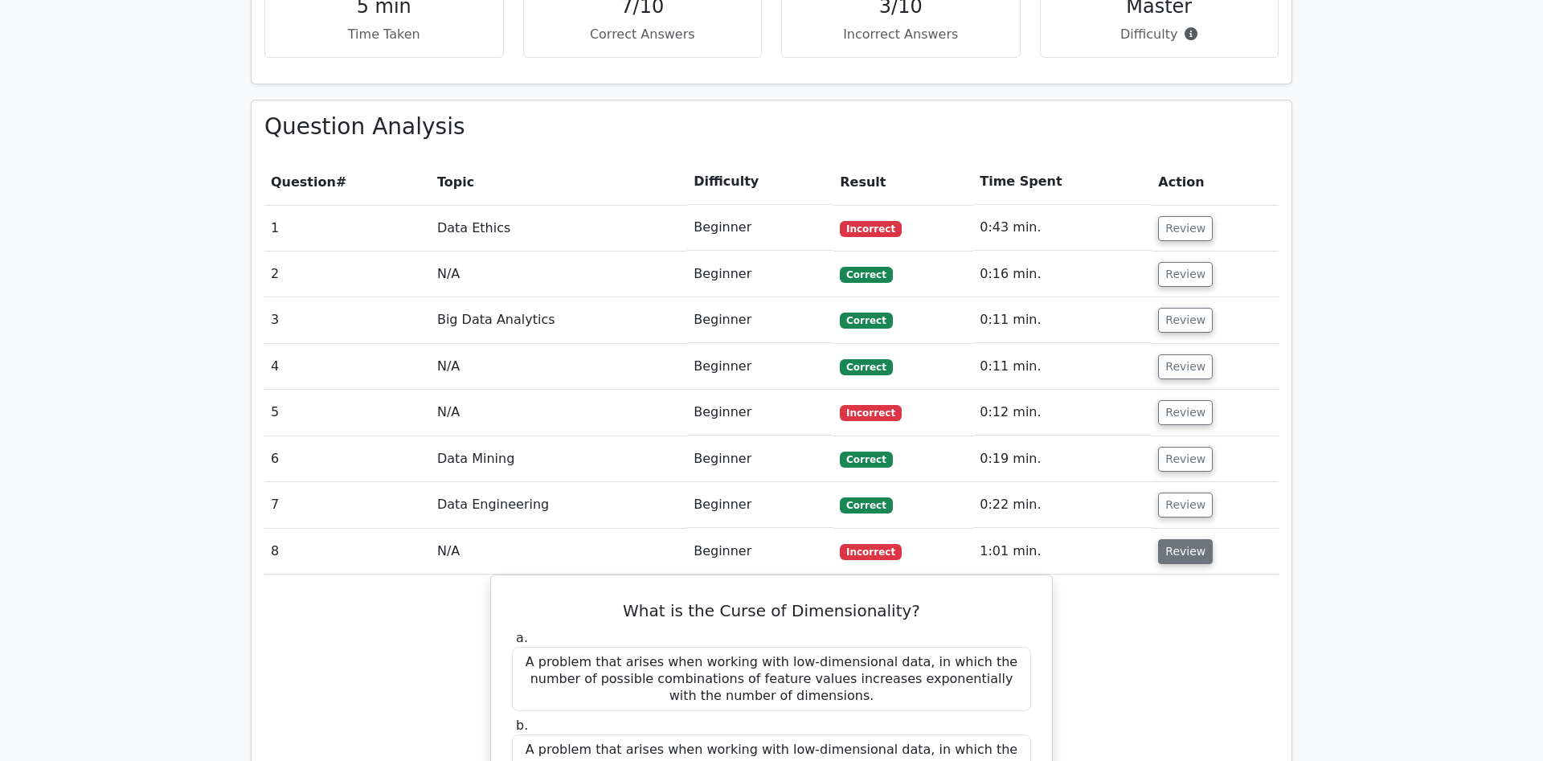
scroll to position [1148, 0]
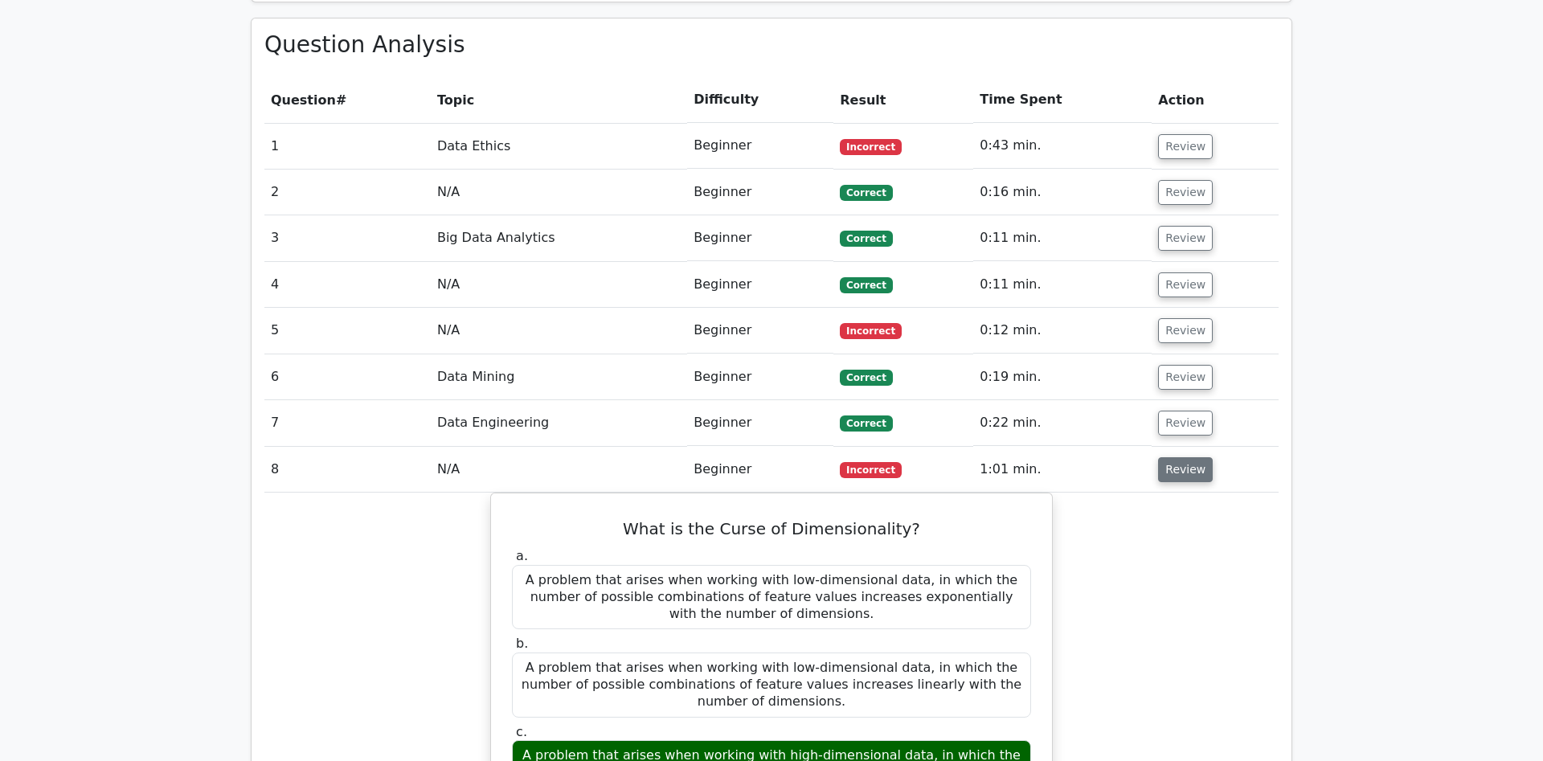
click at [1186, 457] on button "Review" at bounding box center [1185, 469] width 55 height 25
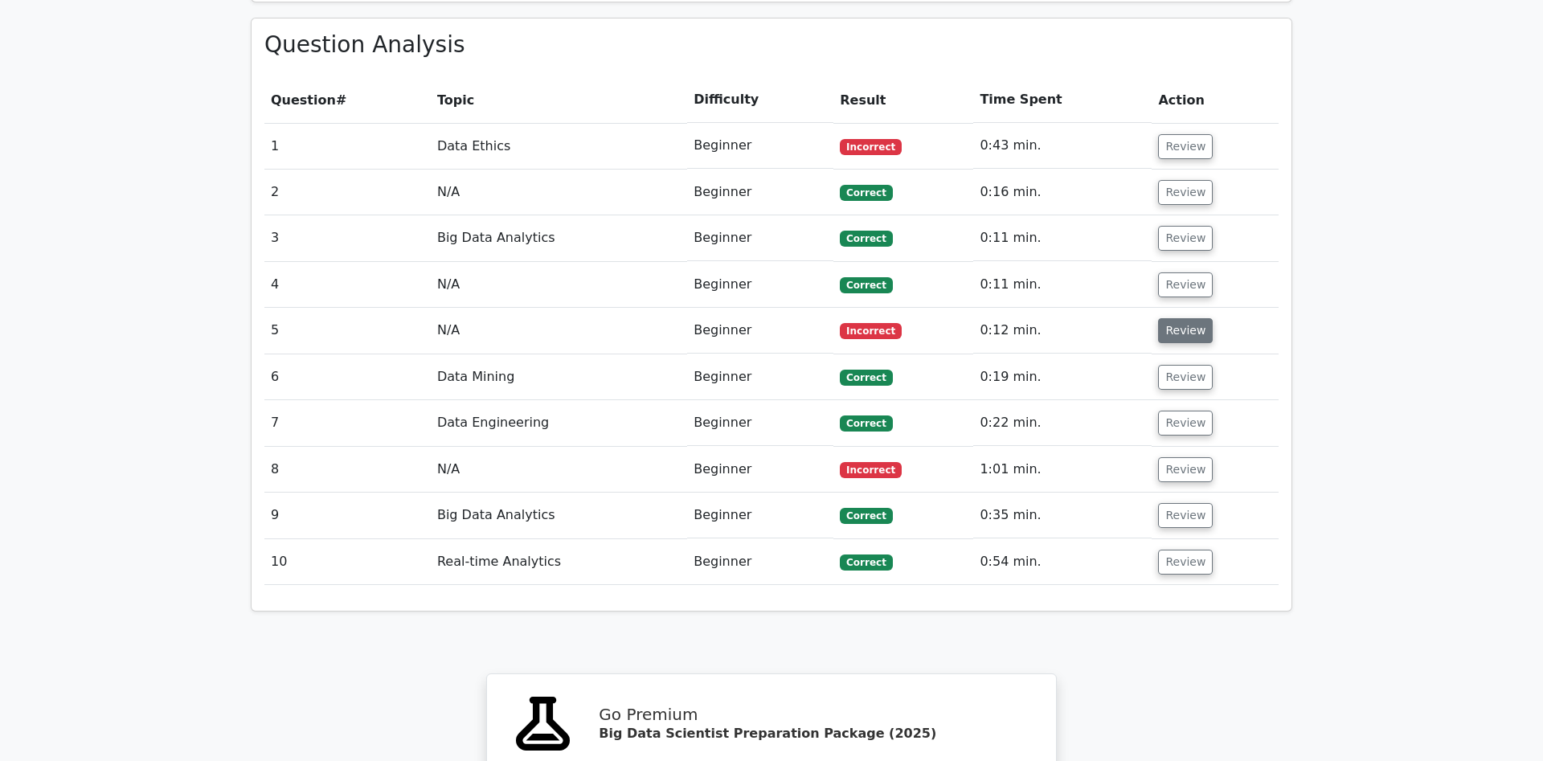
click at [1174, 318] on button "Review" at bounding box center [1185, 330] width 55 height 25
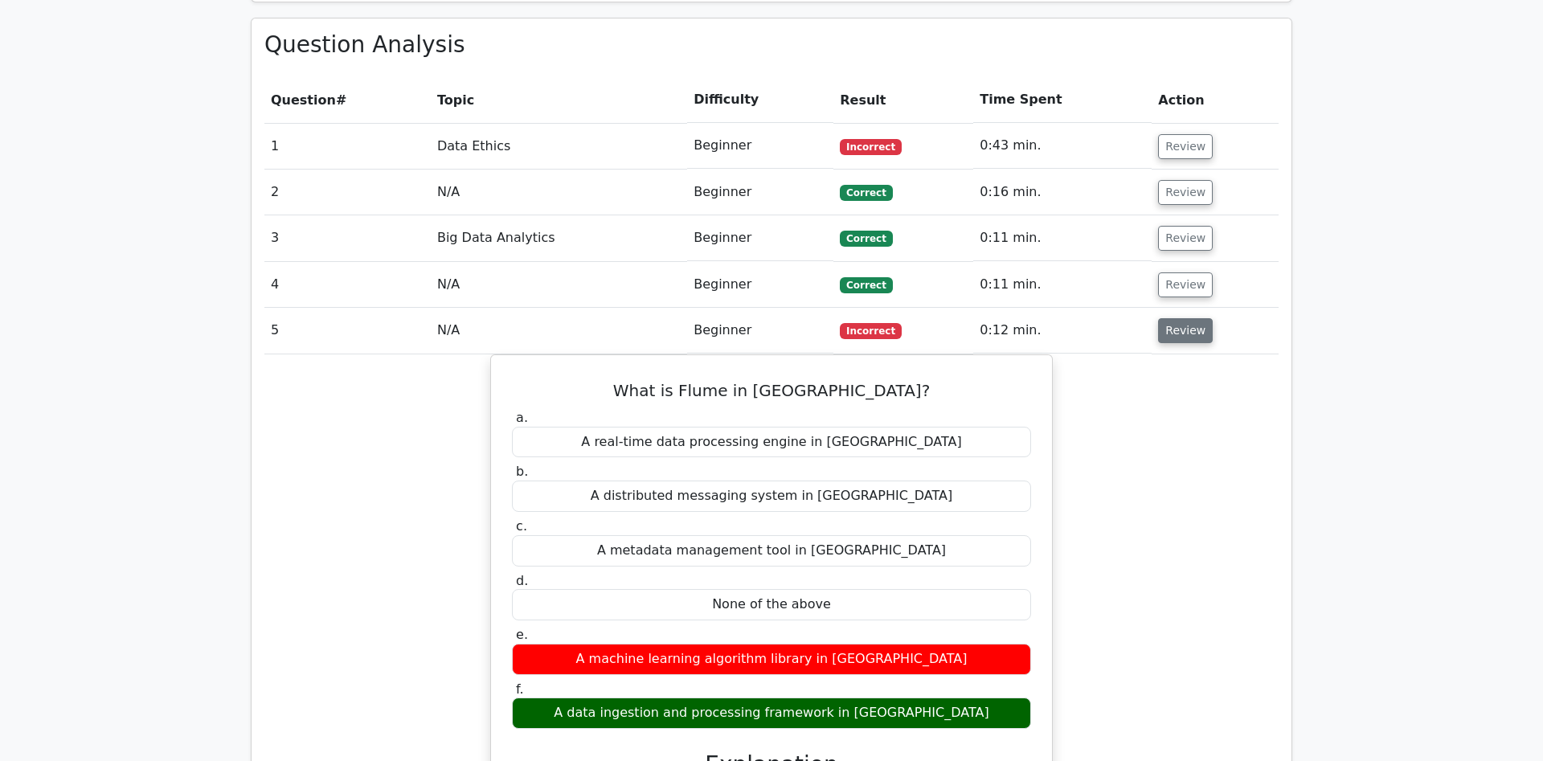
click at [1181, 318] on button "Review" at bounding box center [1185, 330] width 55 height 25
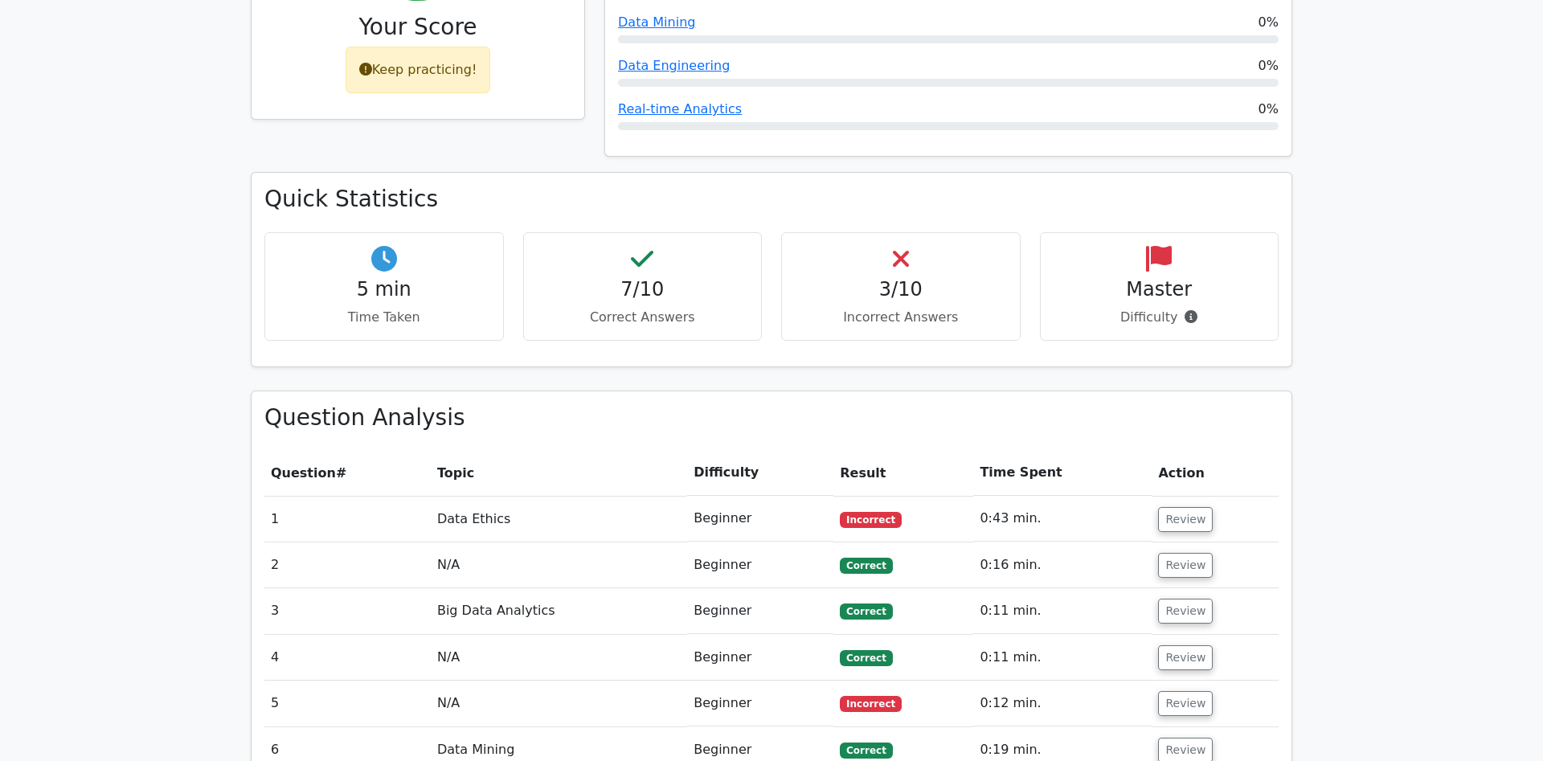
scroll to position [749, 0]
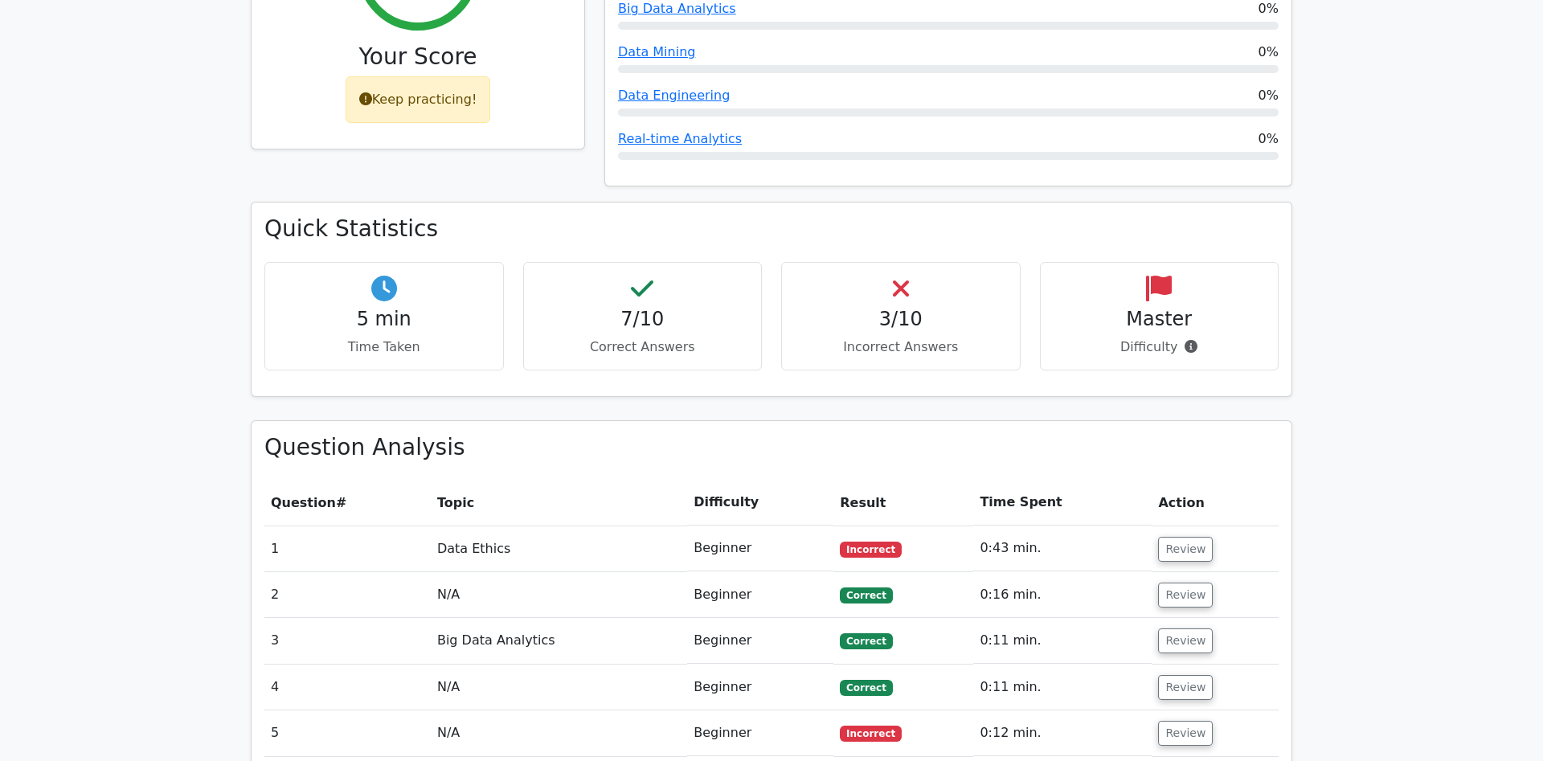
click at [1173, 308] on h4 "Master" at bounding box center [1160, 319] width 212 height 23
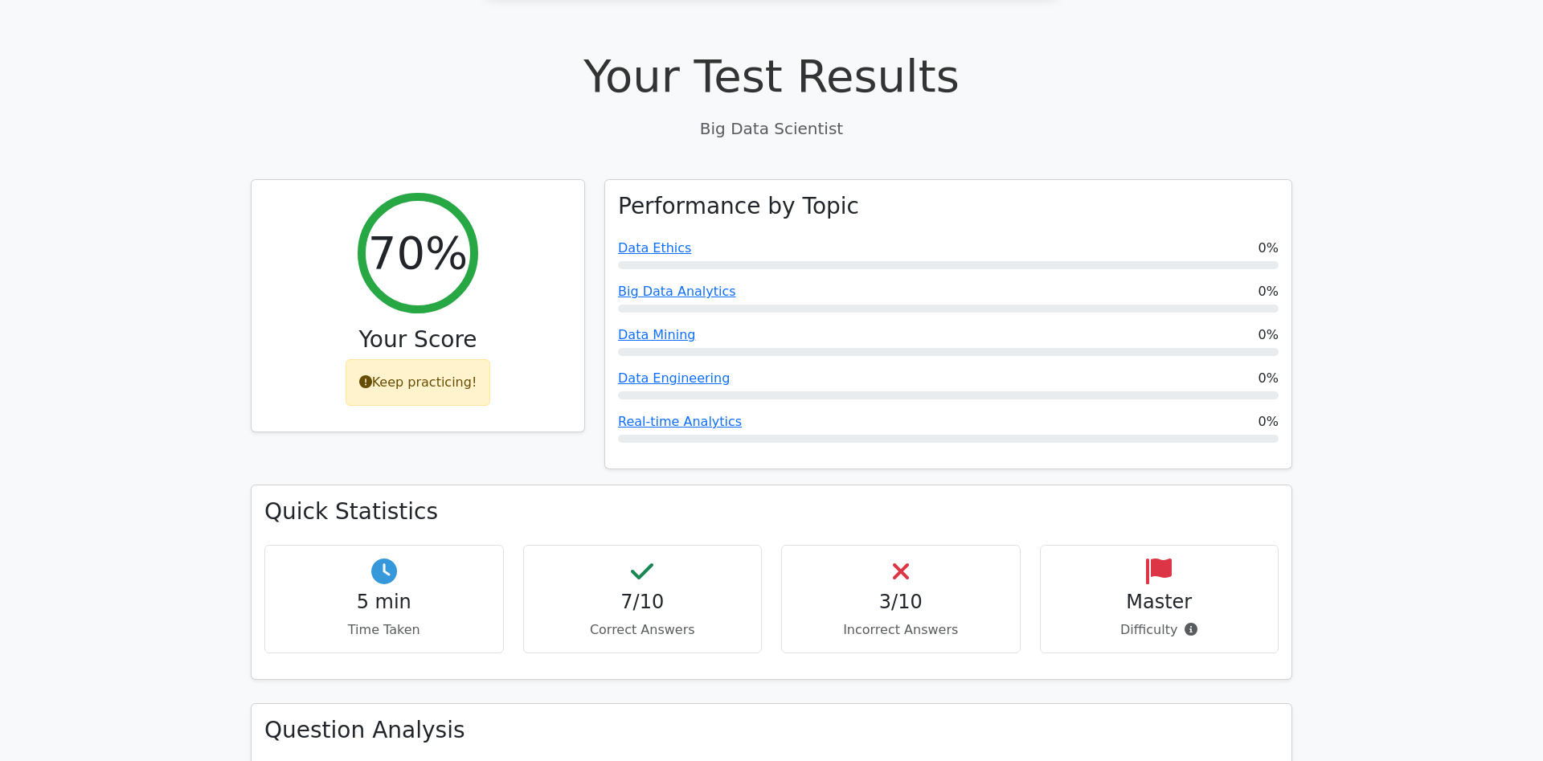
scroll to position [421, 0]
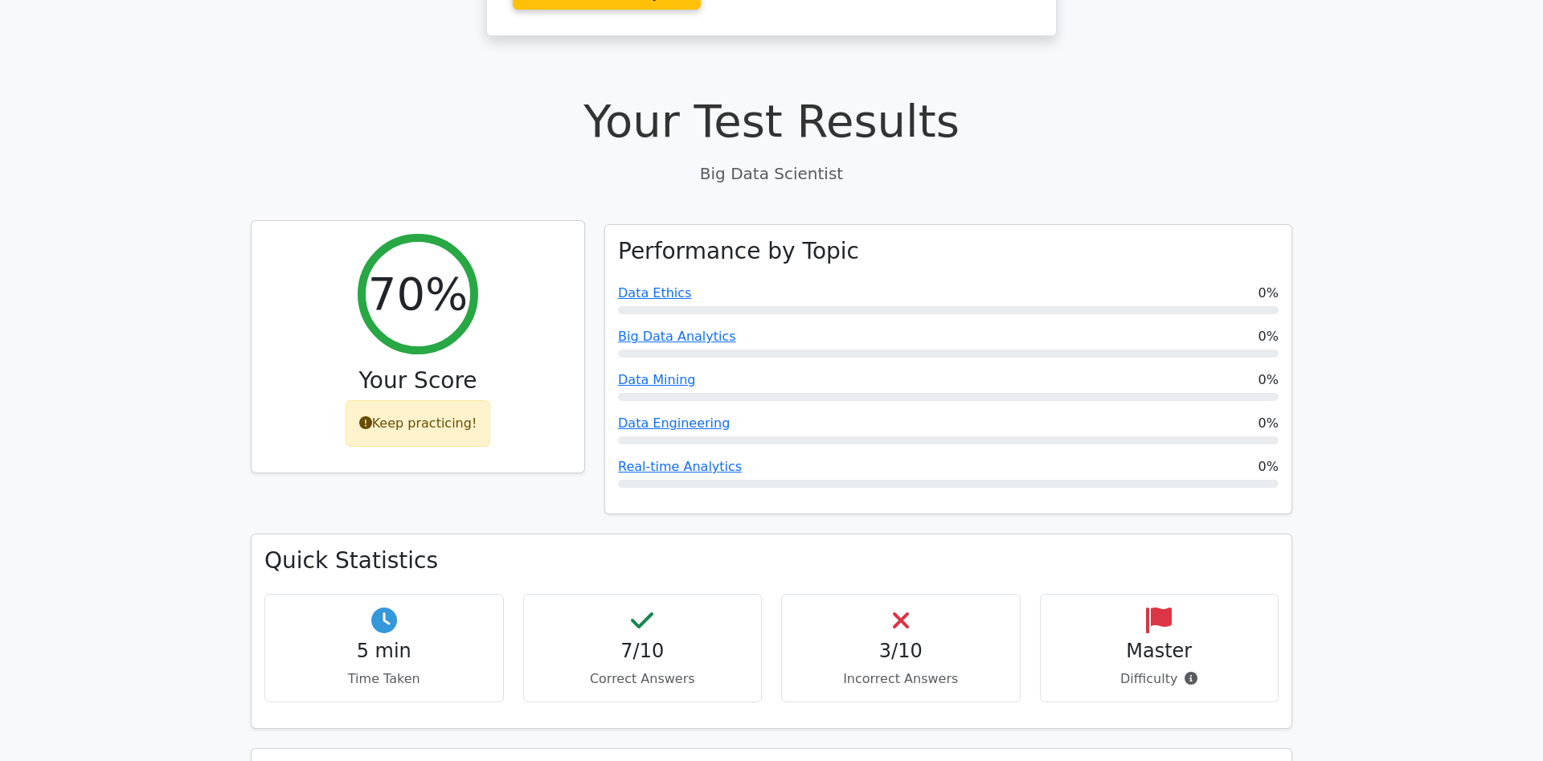
click at [416, 400] on div "Keep practicing!" at bounding box center [418, 423] width 145 height 47
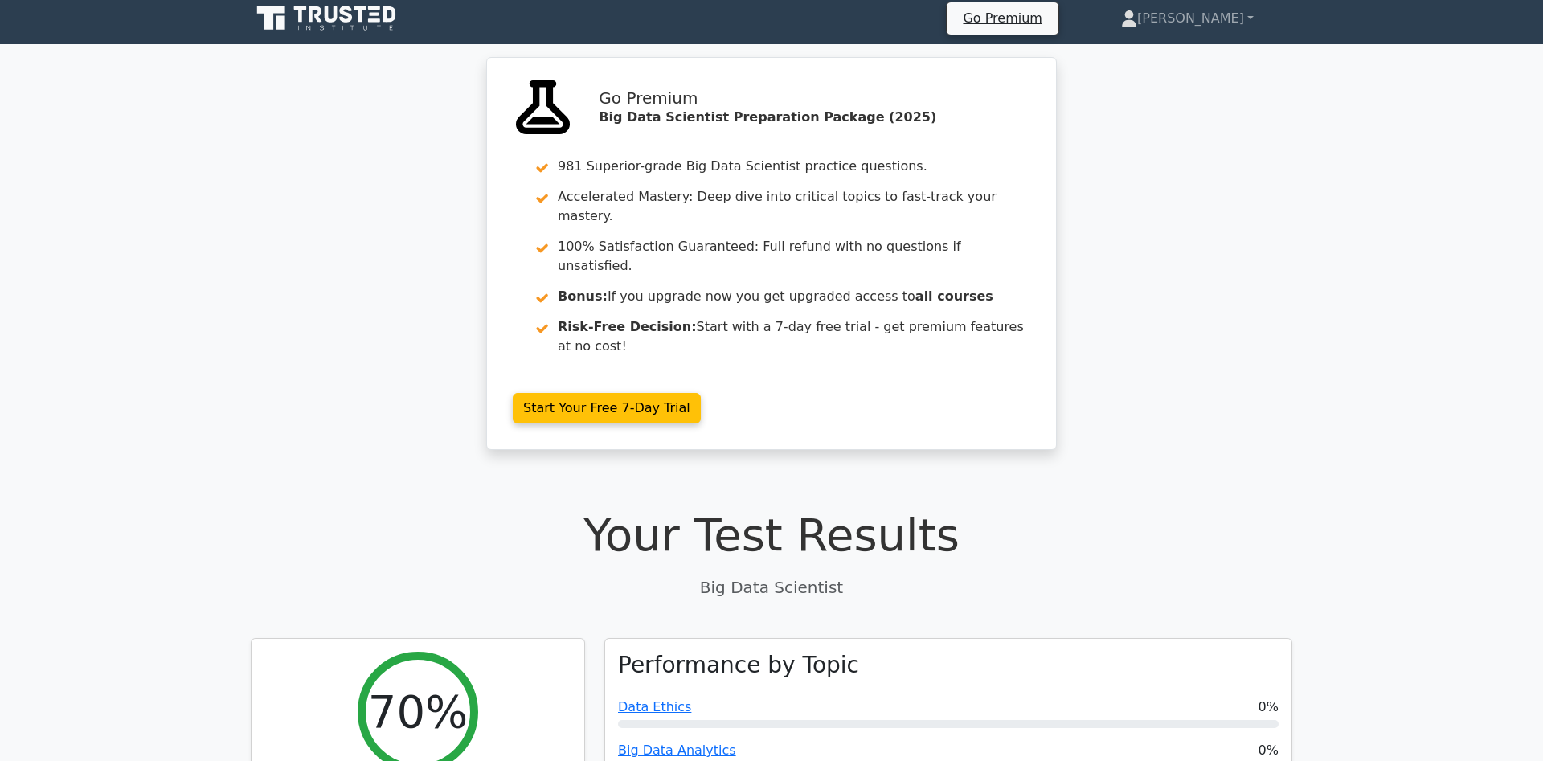
scroll to position [0, 0]
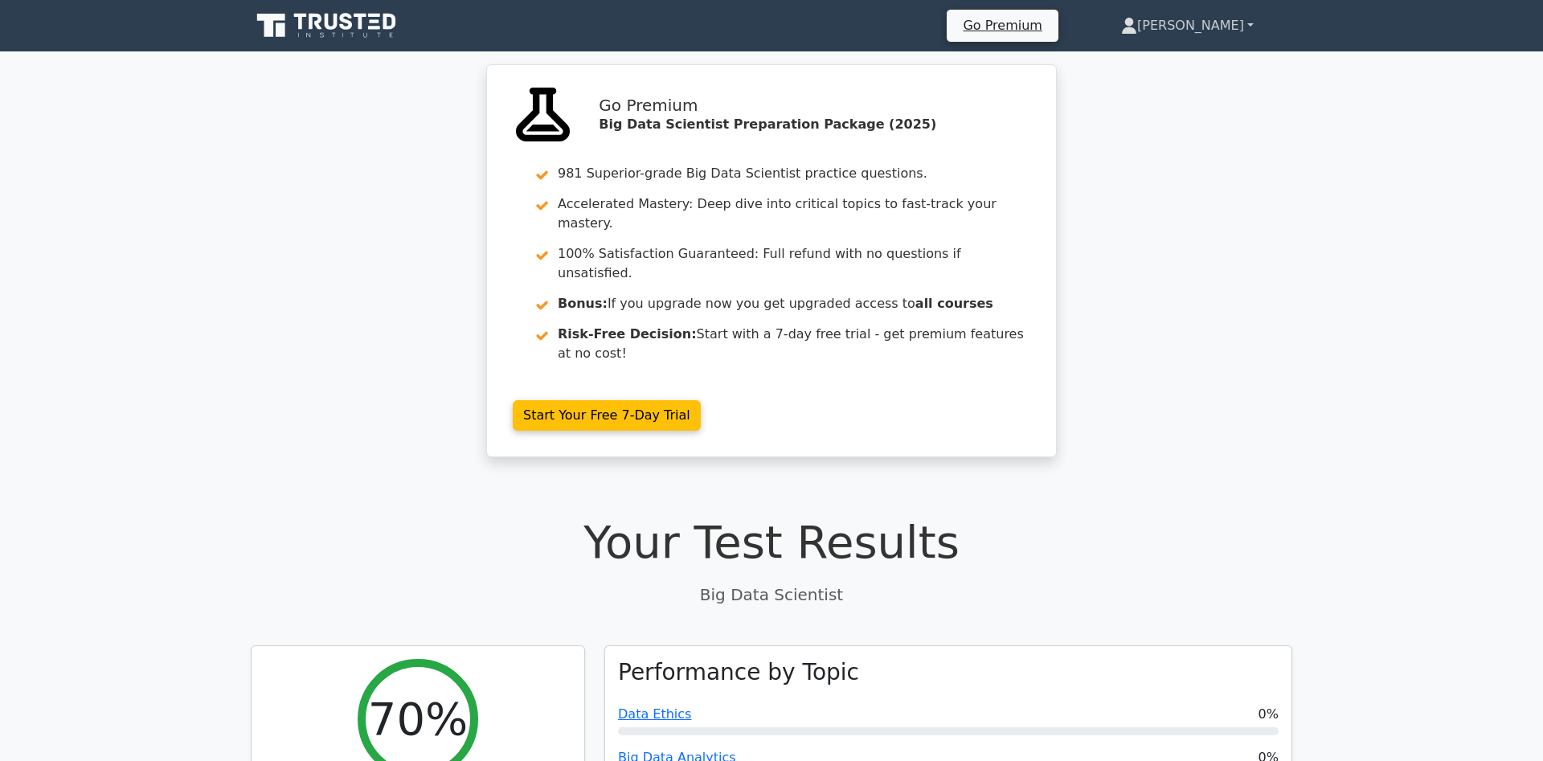
click at [1229, 15] on link "[PERSON_NAME]" at bounding box center [1188, 26] width 210 height 32
click at [1200, 63] on link "Profile" at bounding box center [1146, 64] width 127 height 26
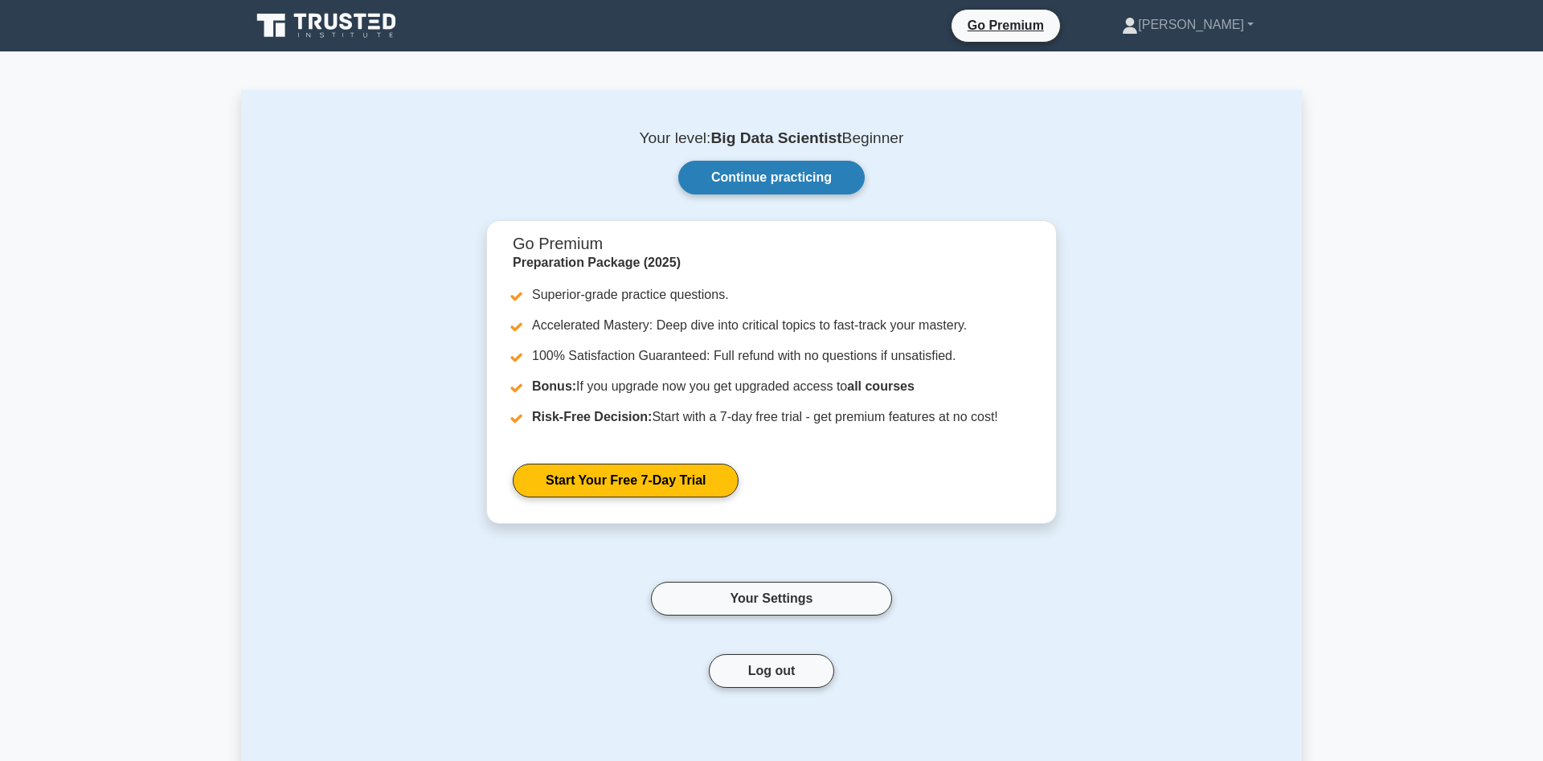
click at [829, 172] on link "Continue practicing" at bounding box center [771, 178] width 186 height 34
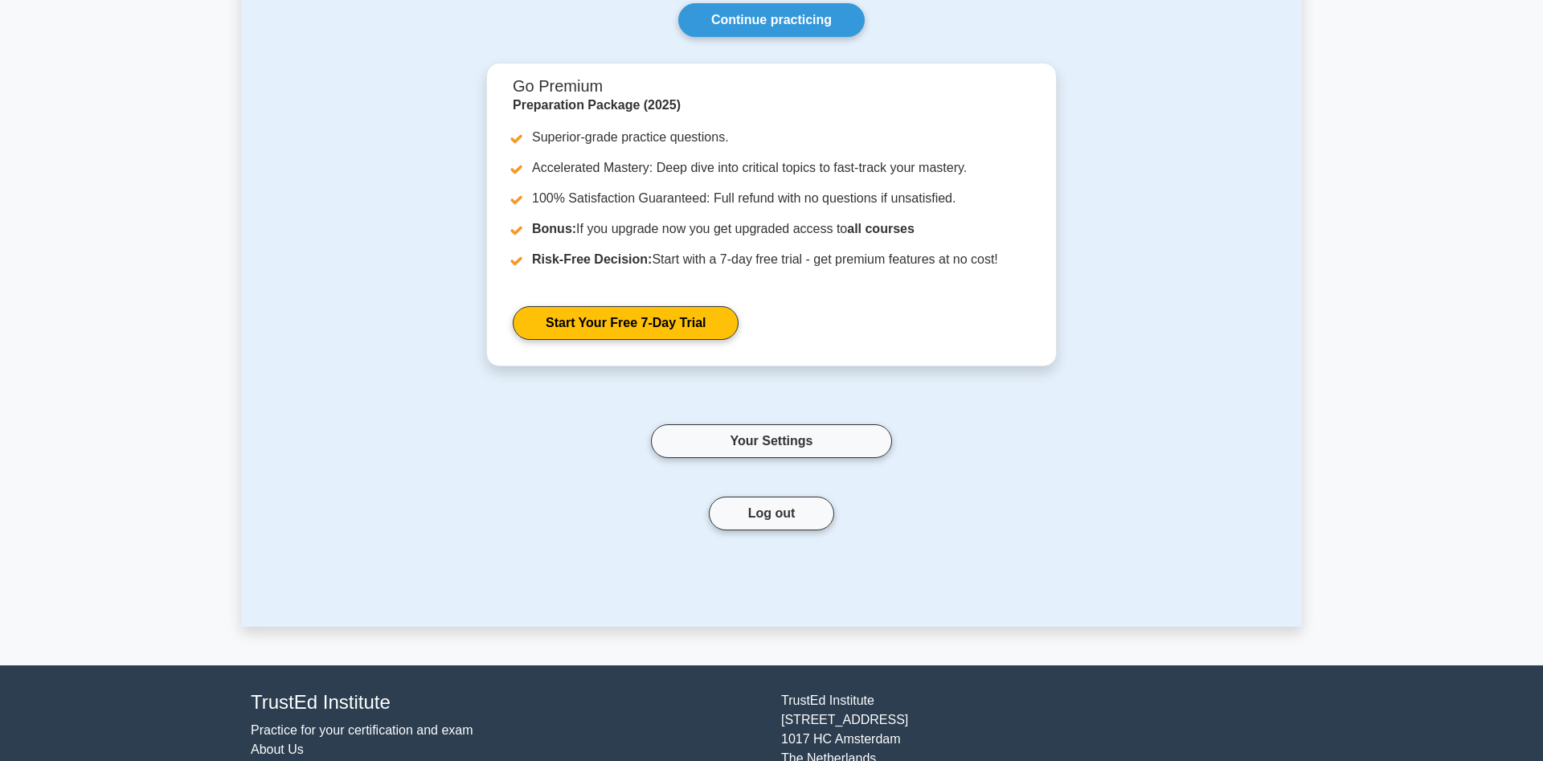
scroll to position [164, 0]
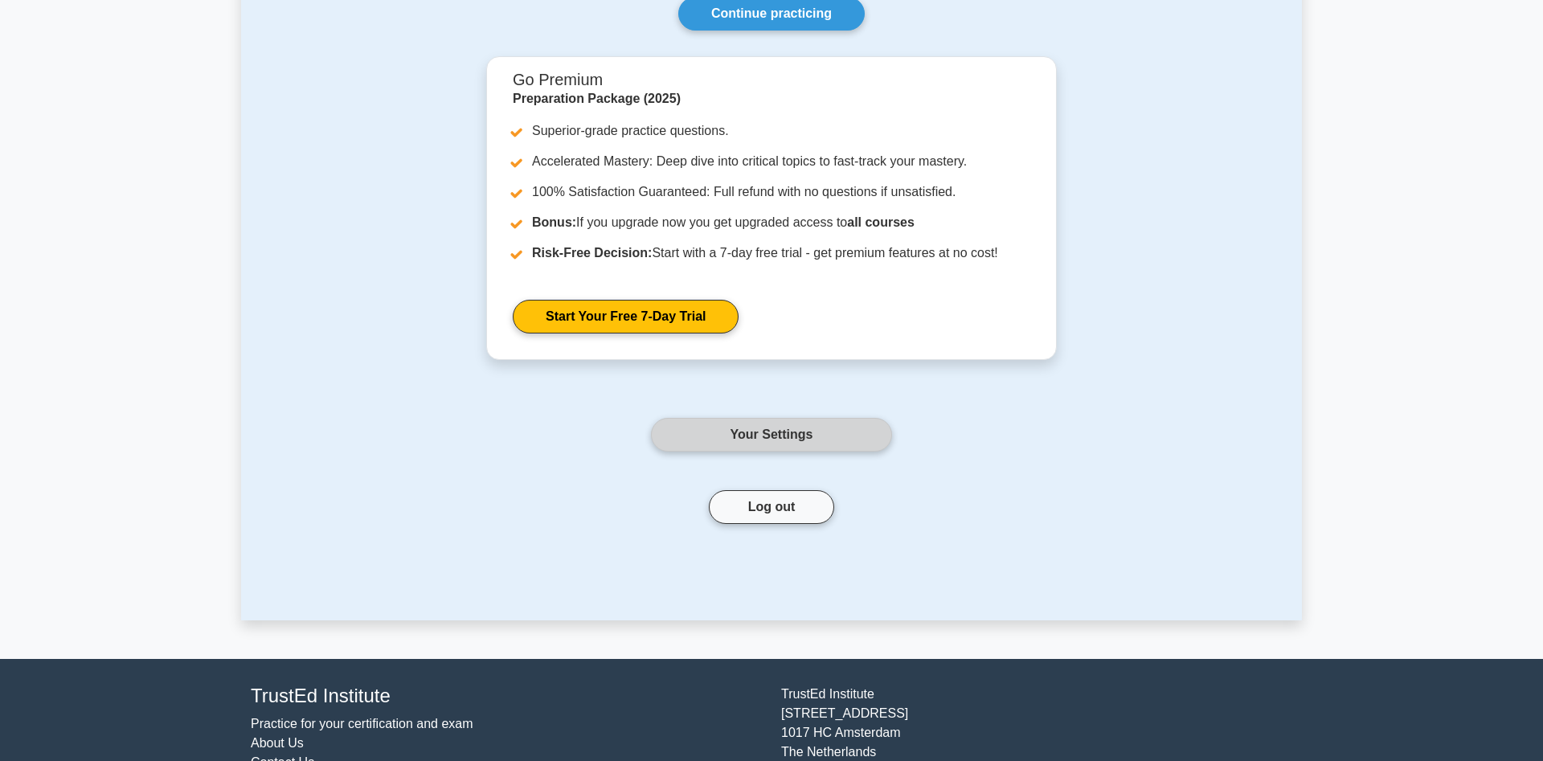
click at [815, 424] on link "Your Settings" at bounding box center [771, 435] width 241 height 34
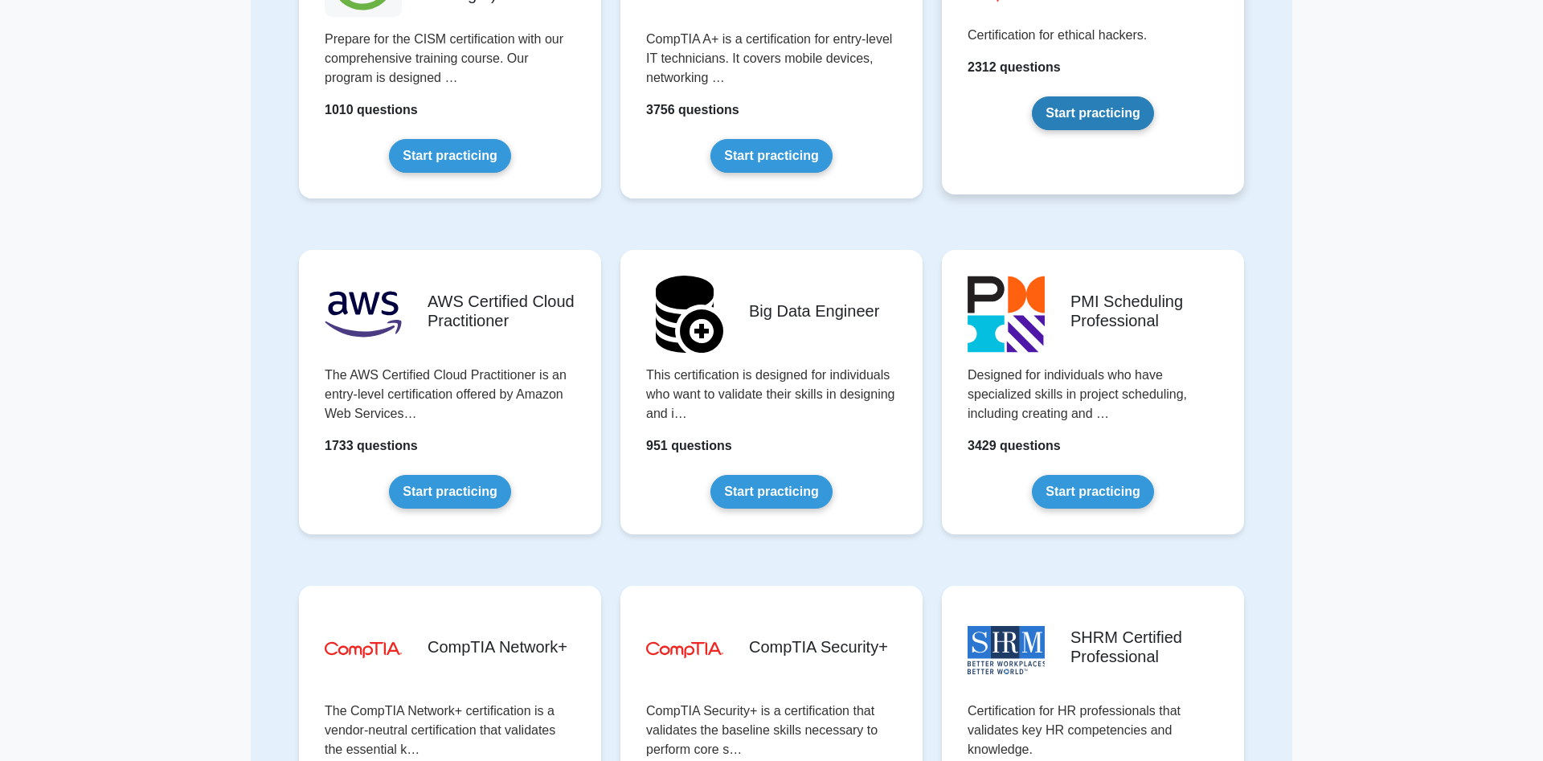
scroll to position [2295, 0]
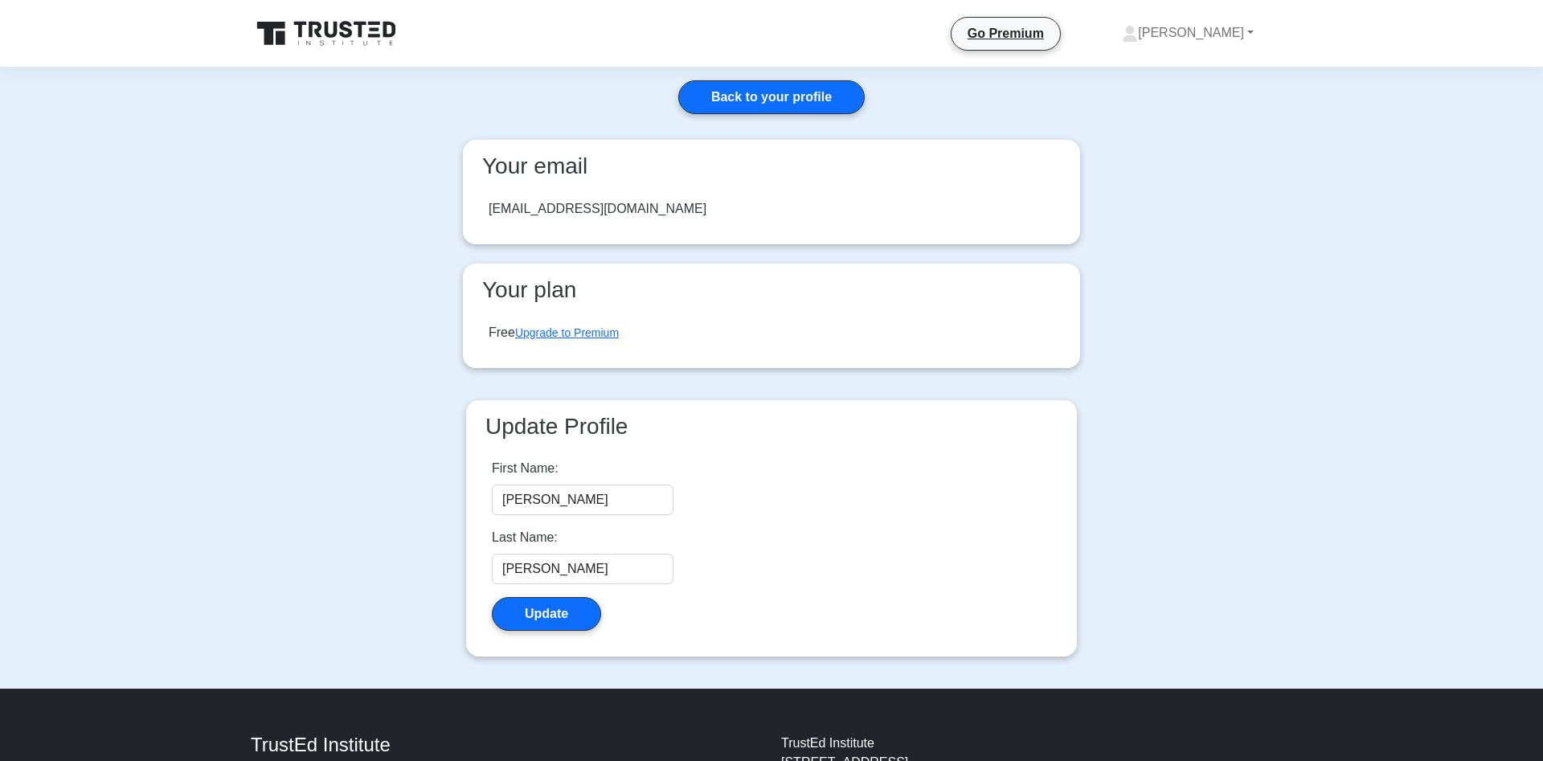
click at [373, 38] on icon at bounding box center [328, 33] width 154 height 31
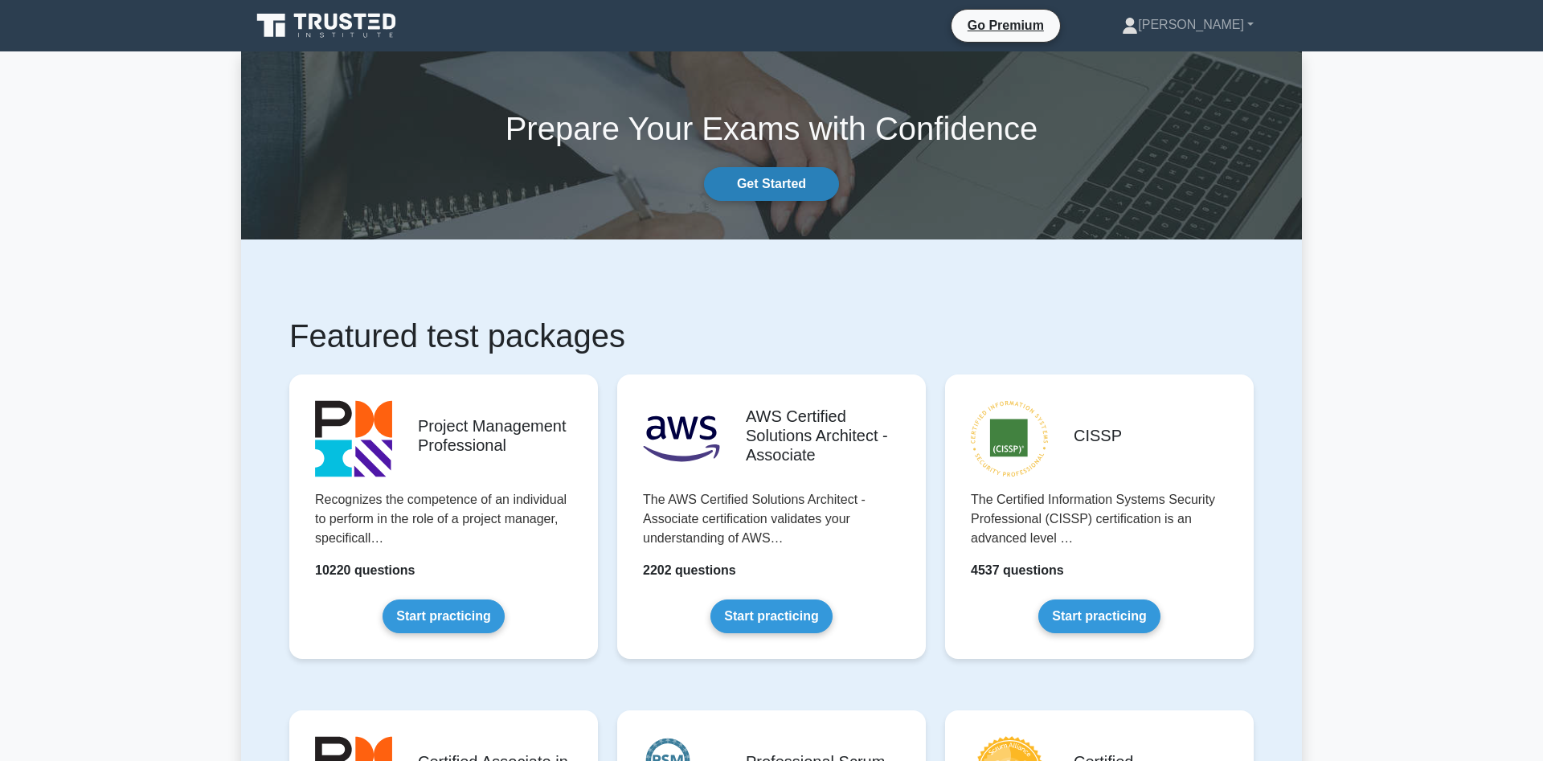
click at [783, 186] on link "Get Started" at bounding box center [771, 184] width 135 height 34
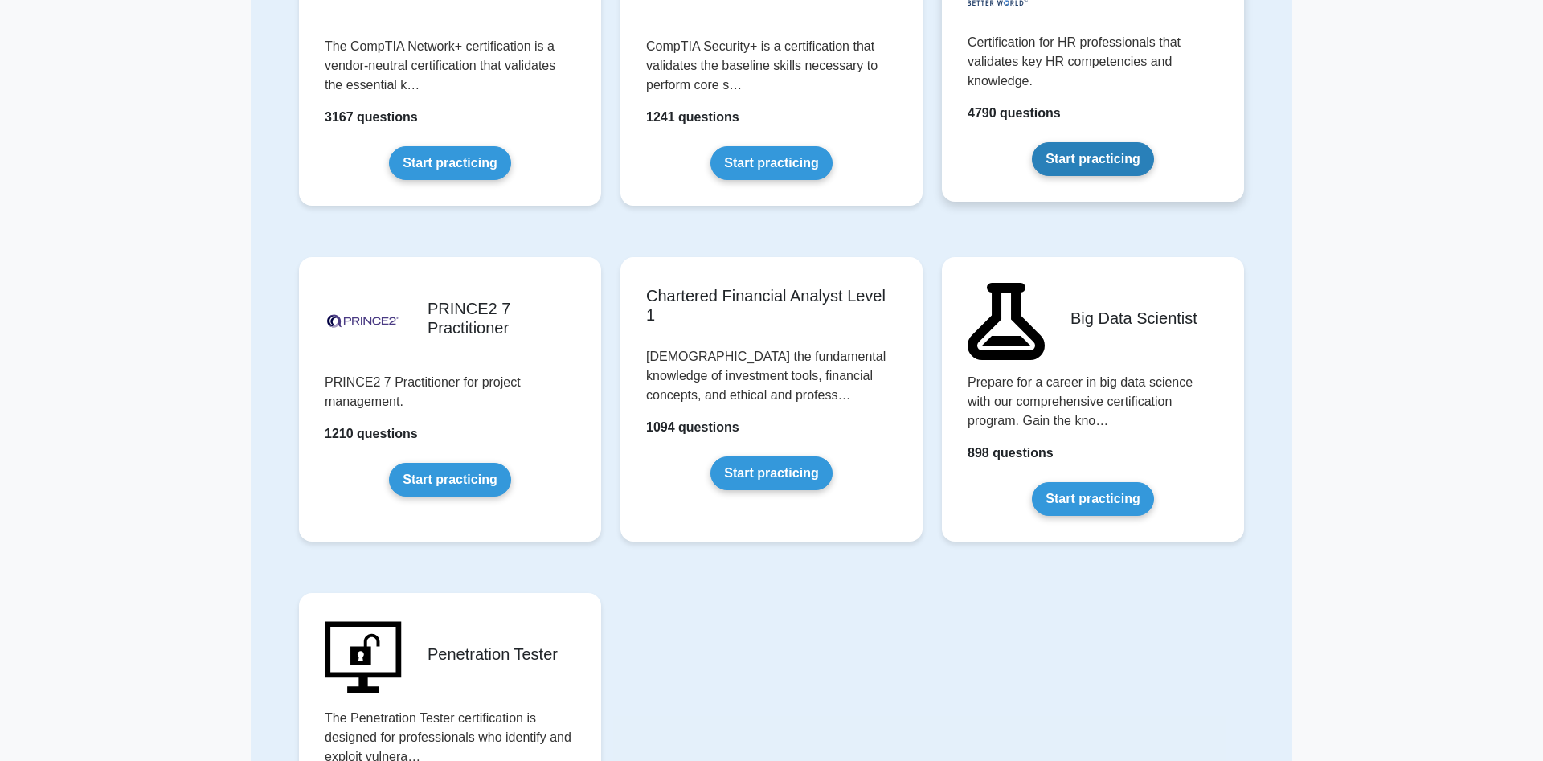
scroll to position [3369, 0]
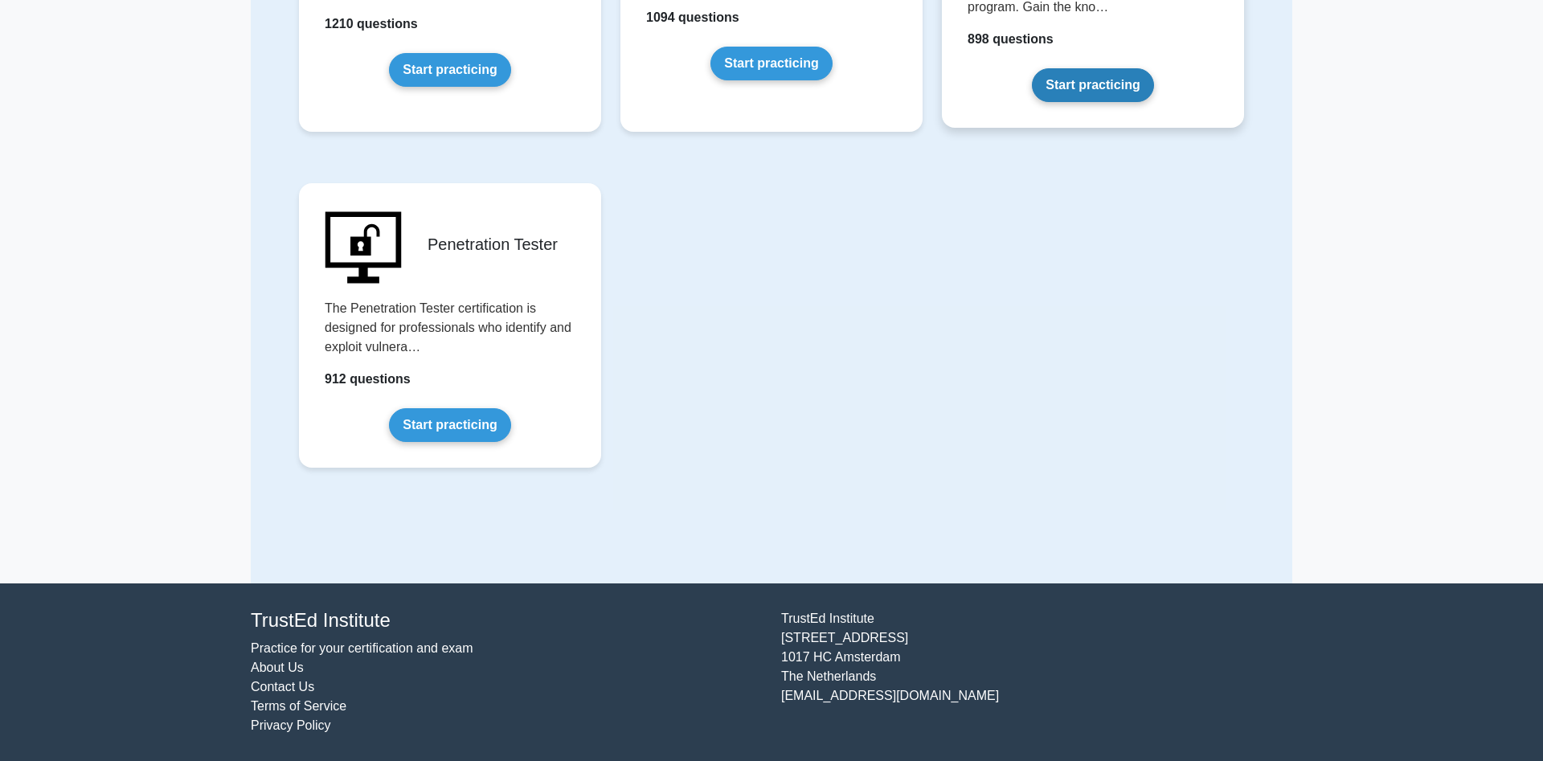
click at [1091, 88] on link "Start practicing" at bounding box center [1092, 85] width 121 height 34
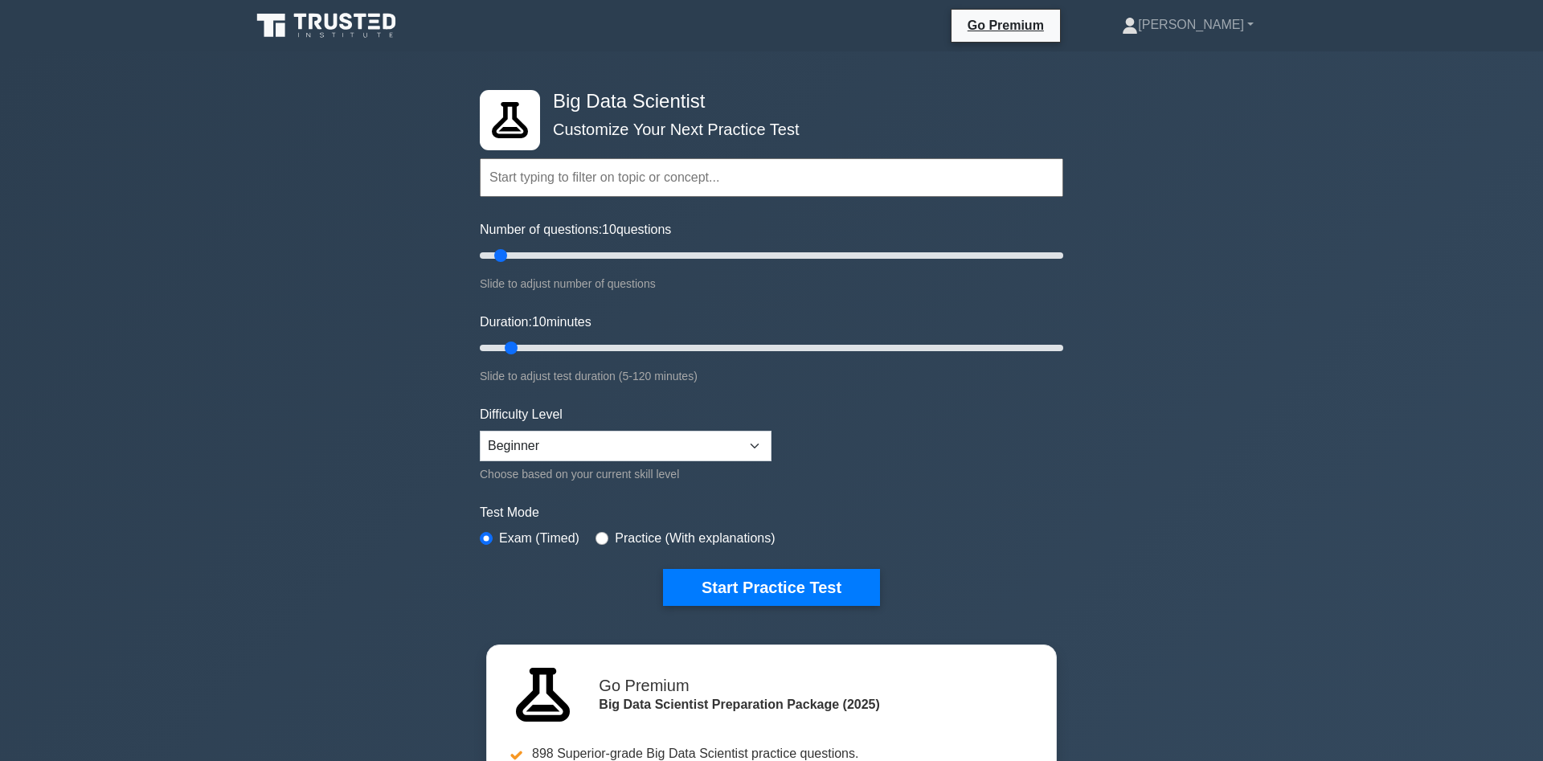
scroll to position [164, 0]
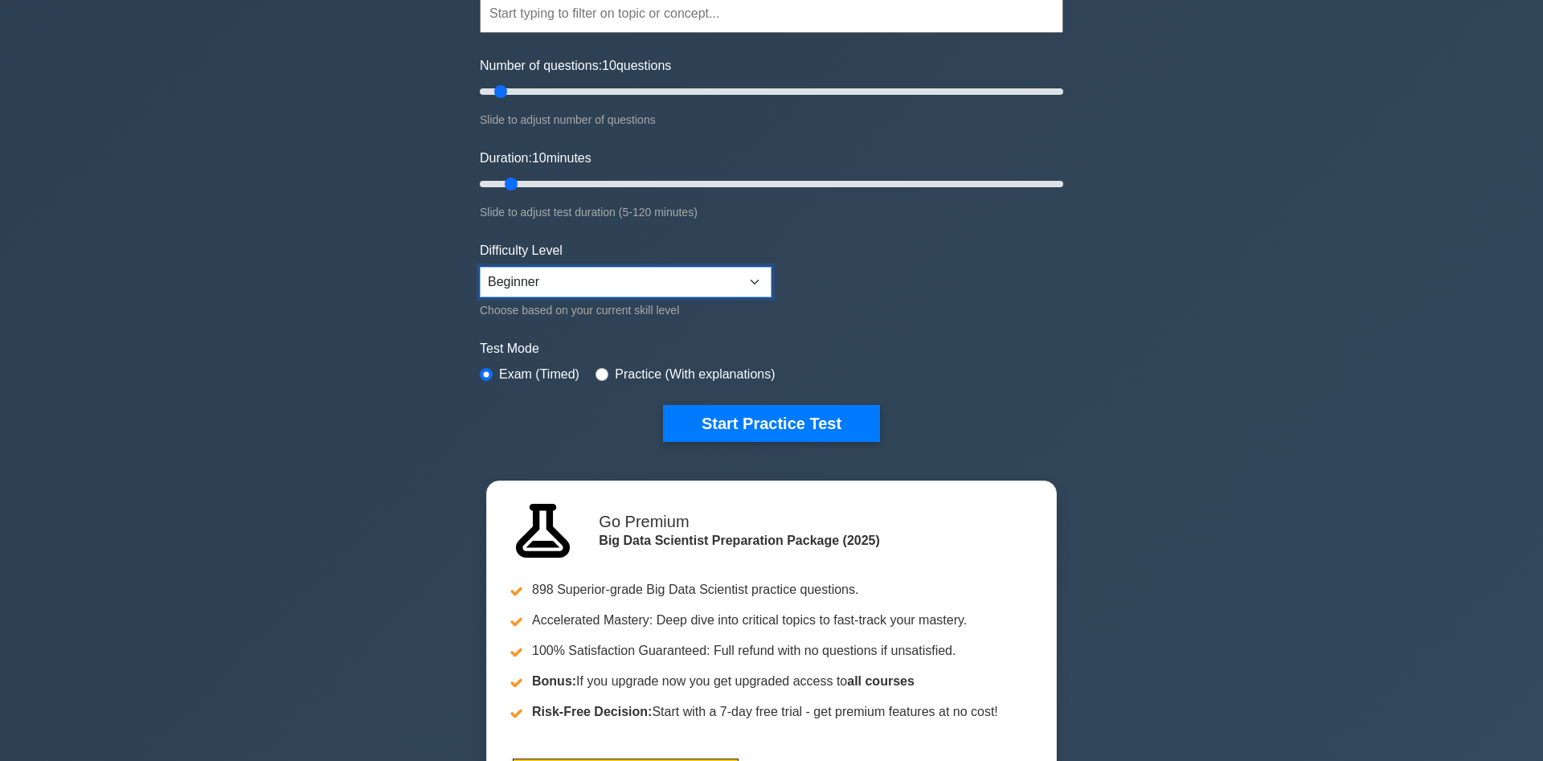
click at [480, 267] on select "Beginner Intermediate Expert" at bounding box center [626, 282] width 292 height 31
select select "intermediate"
click option "Intermediate" at bounding box center [0, 0] width 0 height 0
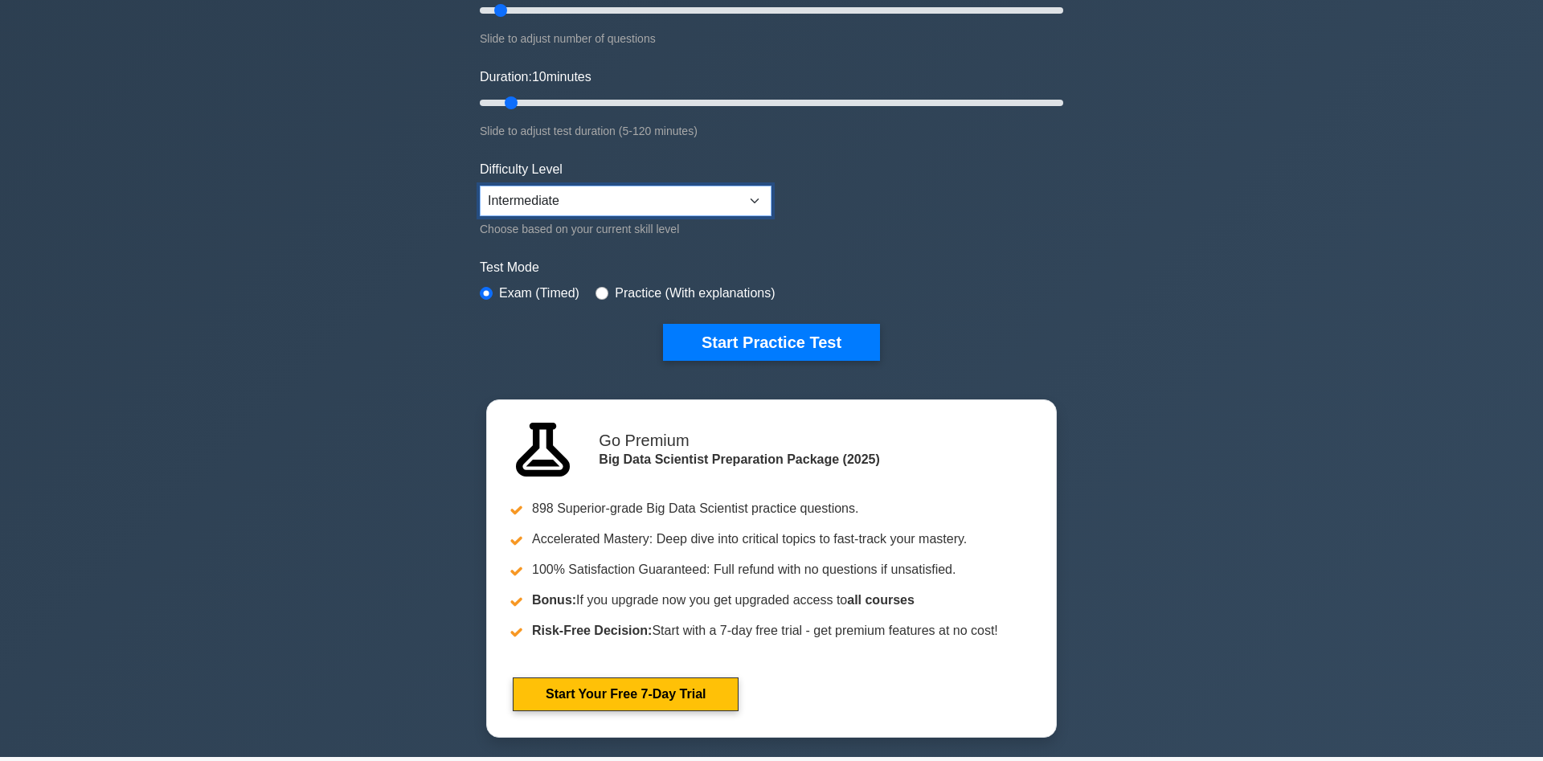
scroll to position [246, 0]
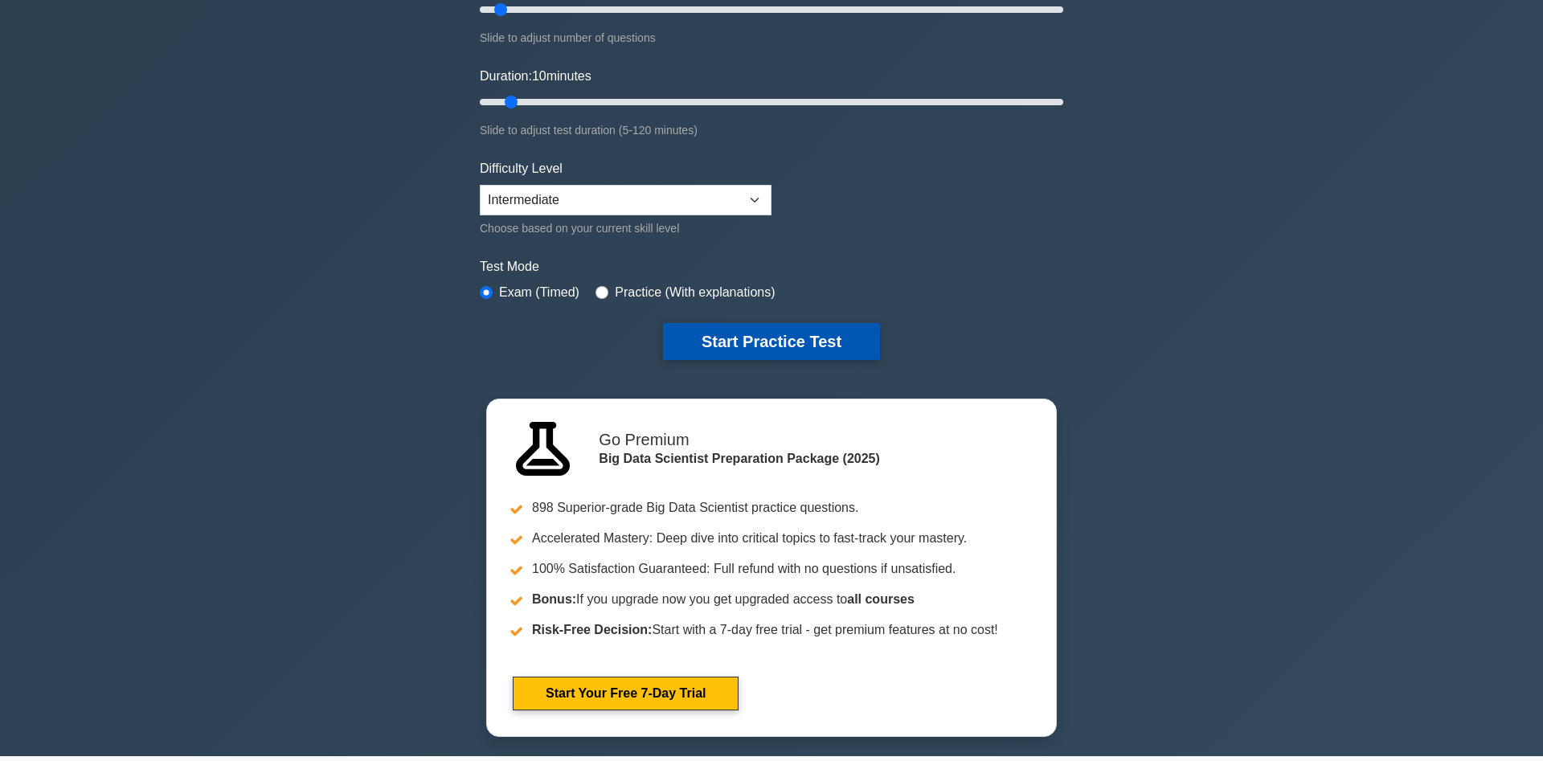
click at [836, 338] on button "Start Practice Test" at bounding box center [771, 341] width 217 height 37
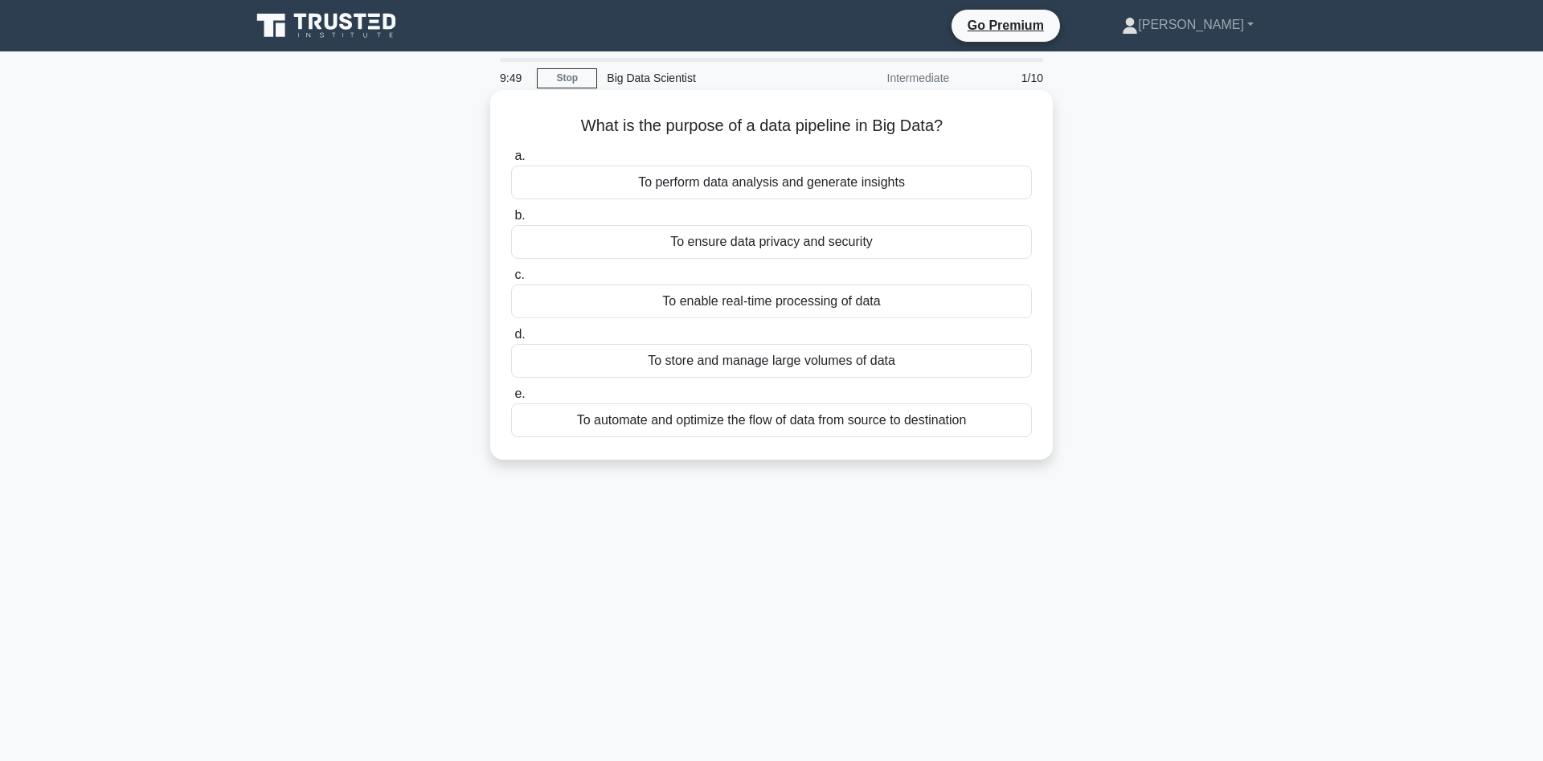
click at [873, 418] on div "To automate and optimize the flow of data from source to destination" at bounding box center [771, 420] width 521 height 34
click at [511, 399] on input "e. To automate and optimize the flow of data from source to destination" at bounding box center [511, 394] width 0 height 10
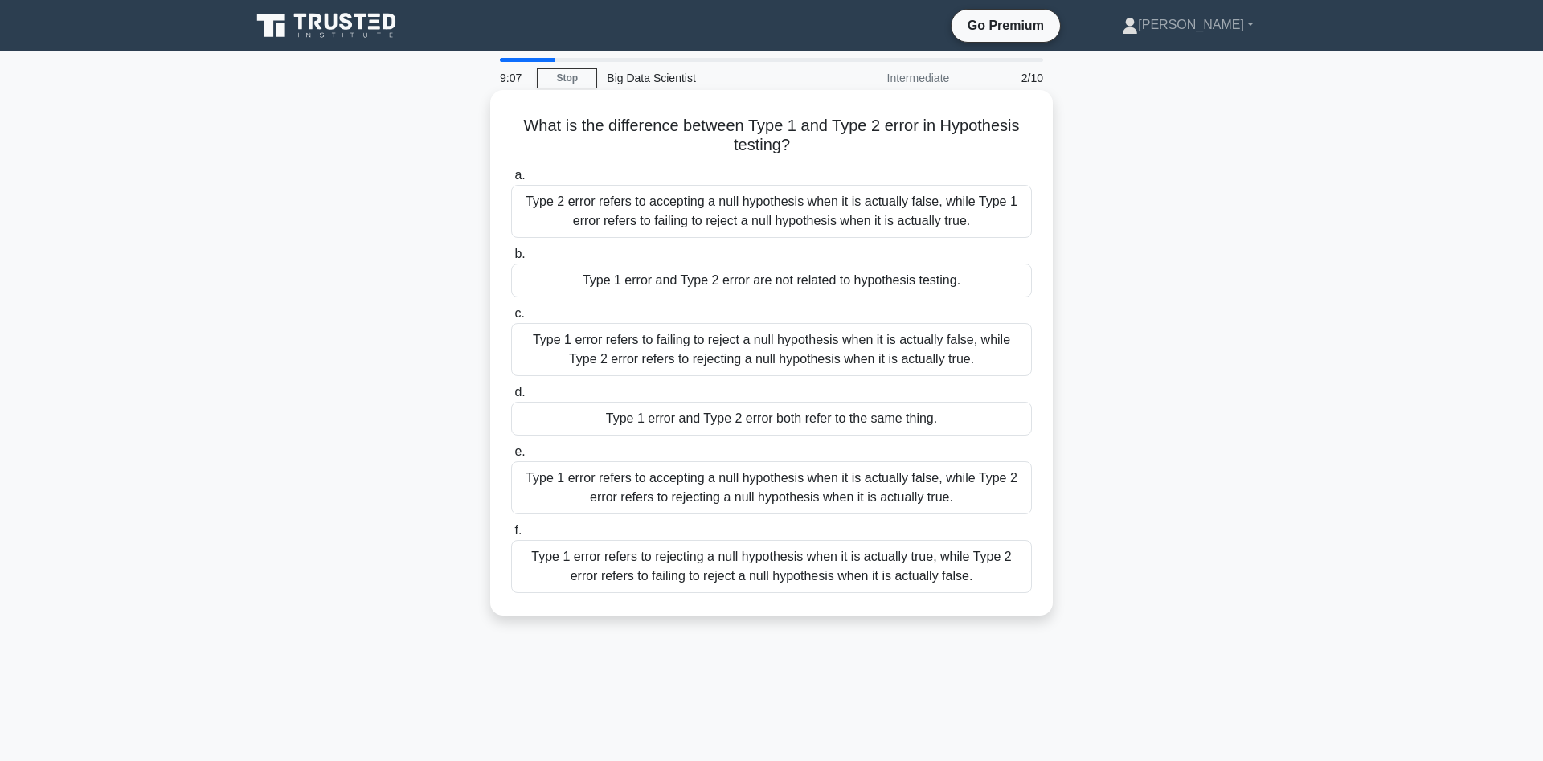
click at [1001, 572] on div "Type 1 error refers to rejecting a null hypothesis when it is actually true, wh…" at bounding box center [771, 566] width 521 height 53
click at [511, 536] on input "f. Type 1 error refers to rejecting a null hypothesis when it is actually true,…" at bounding box center [511, 531] width 0 height 10
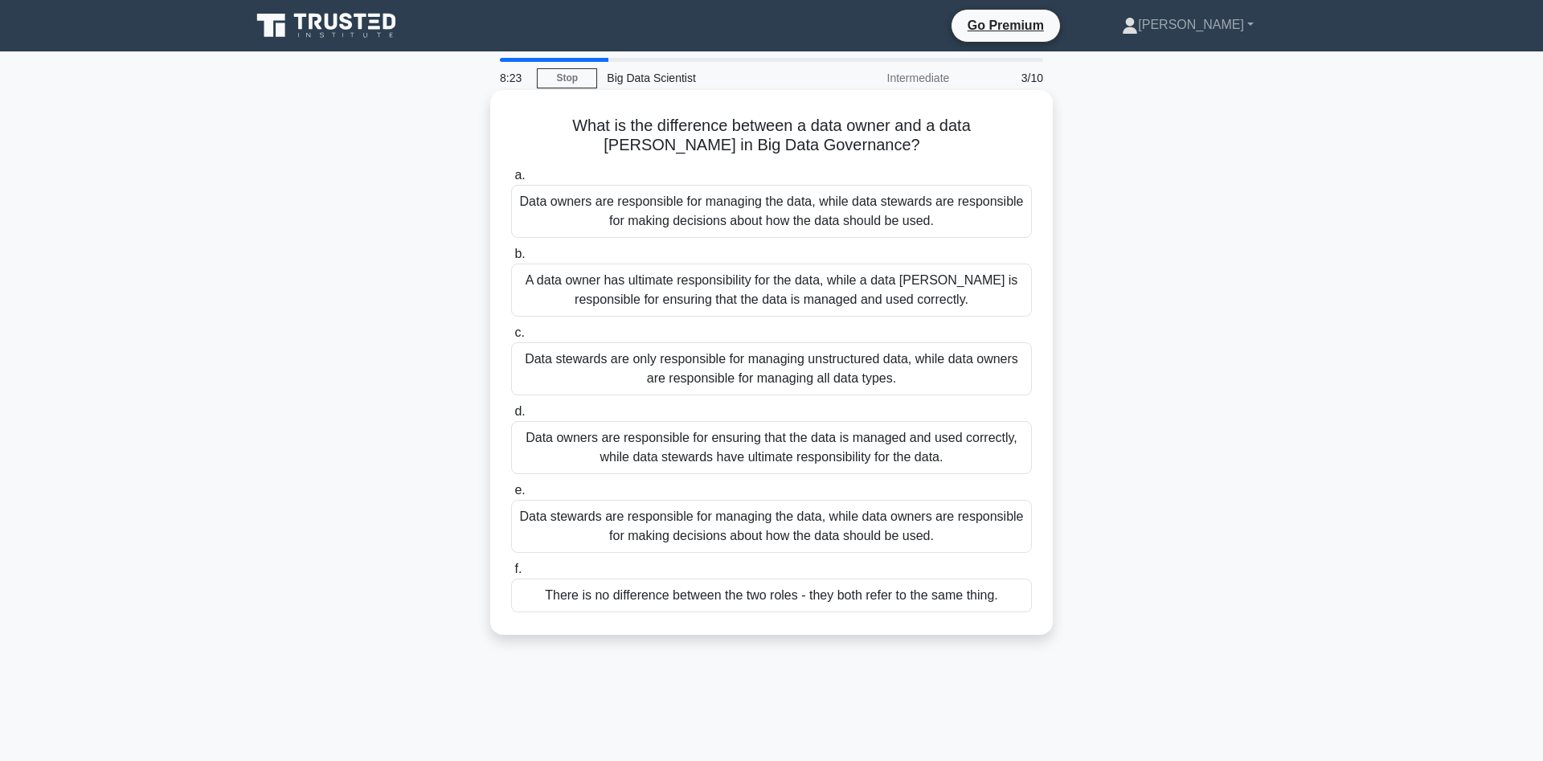
click at [977, 532] on div "Data stewards are responsible for managing the data, while data owners are resp…" at bounding box center [771, 526] width 521 height 53
click at [511, 496] on input "e. Data stewards are responsible for managing the data, while data owners are r…" at bounding box center [511, 490] width 0 height 10
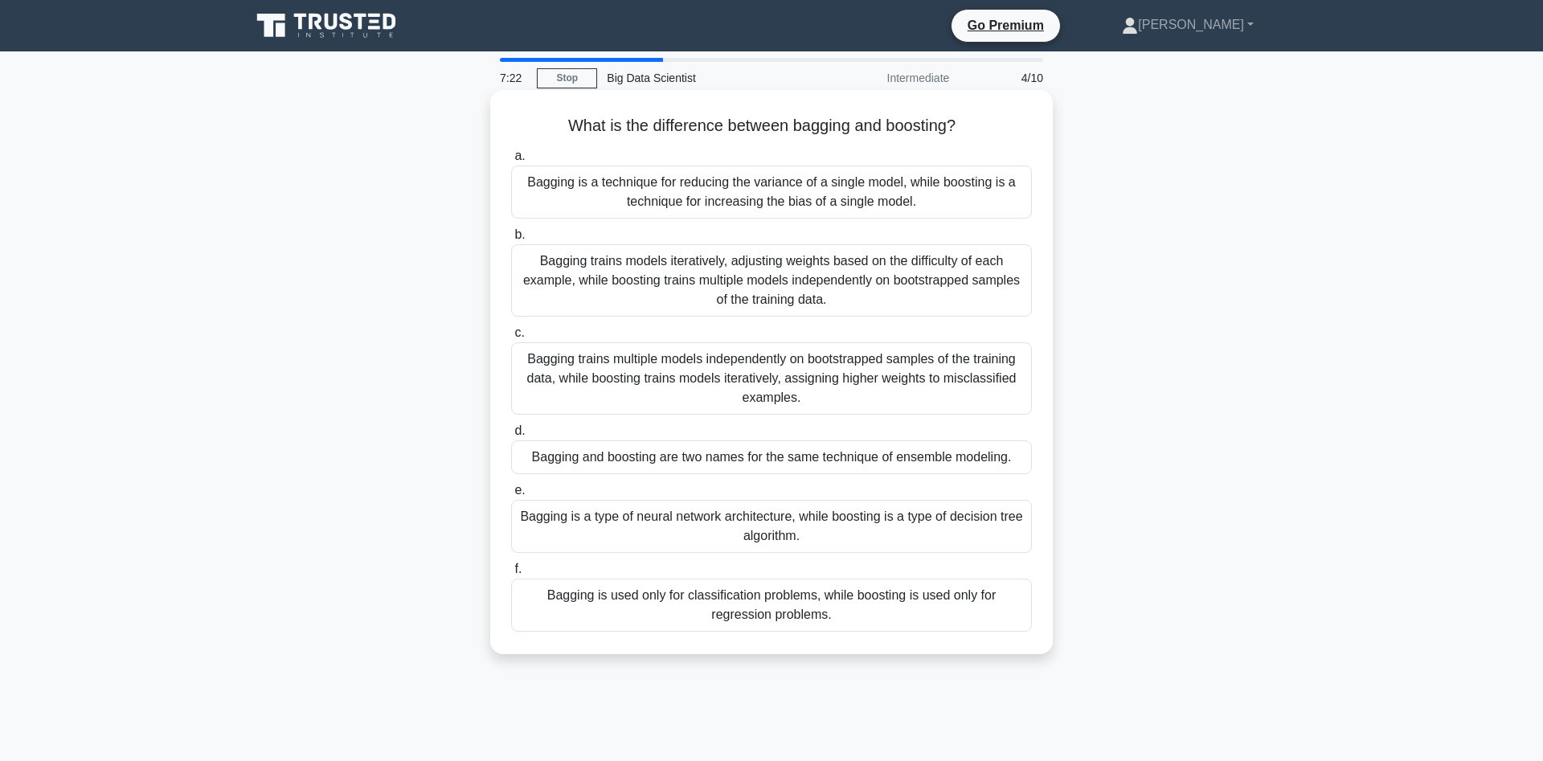
click at [962, 387] on div "Bagging trains multiple models independently on bootstrapped samples of the tra…" at bounding box center [771, 378] width 521 height 72
click at [511, 338] on input "c. Bagging trains multiple models independently on bootstrapped samples of the …" at bounding box center [511, 333] width 0 height 10
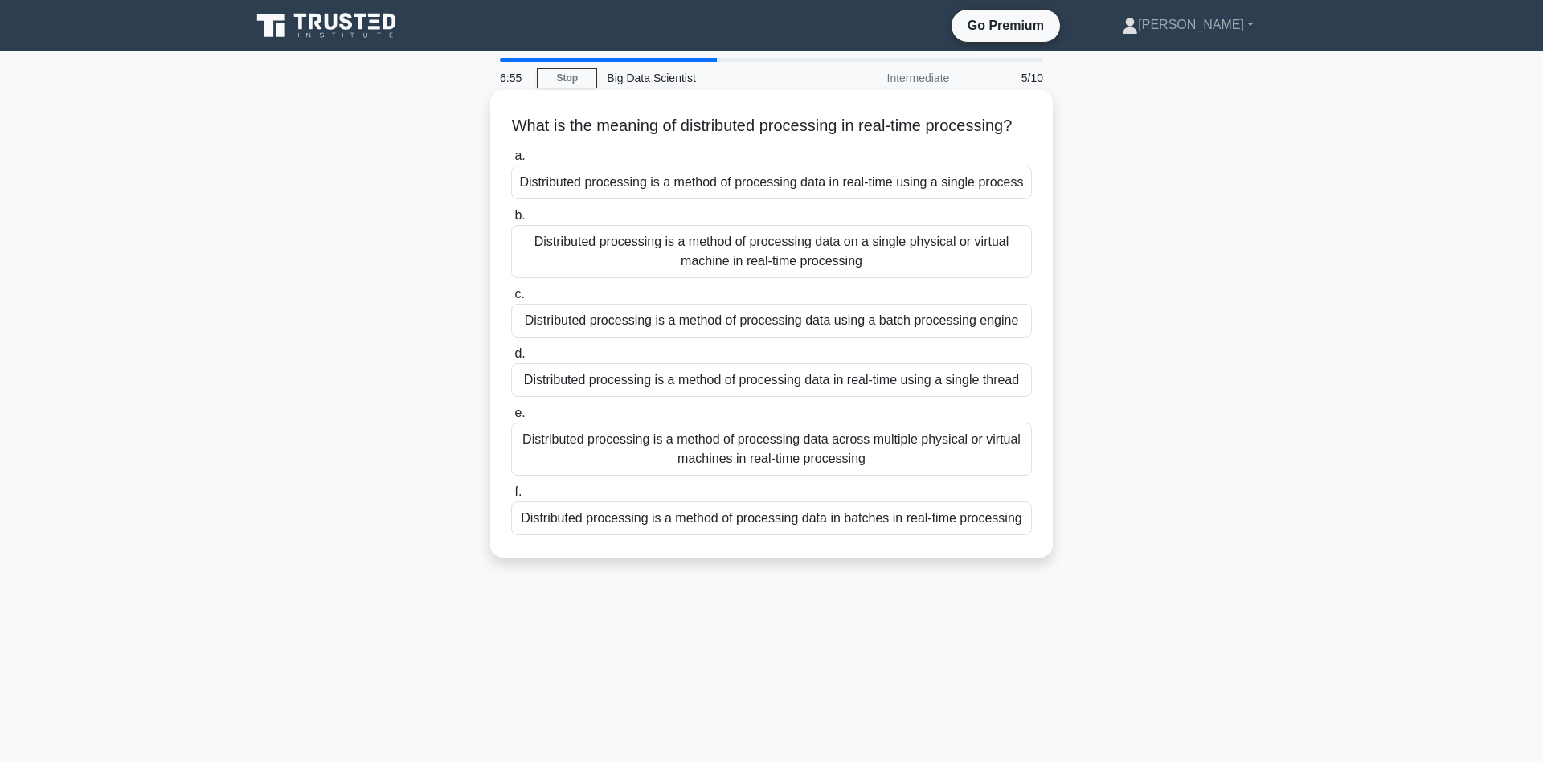
click at [927, 457] on div "Distributed processing is a method of processing data across multiple physical …" at bounding box center [771, 449] width 521 height 53
click at [511, 419] on input "e. Distributed processing is a method of processing data across multiple physic…" at bounding box center [511, 413] width 0 height 10
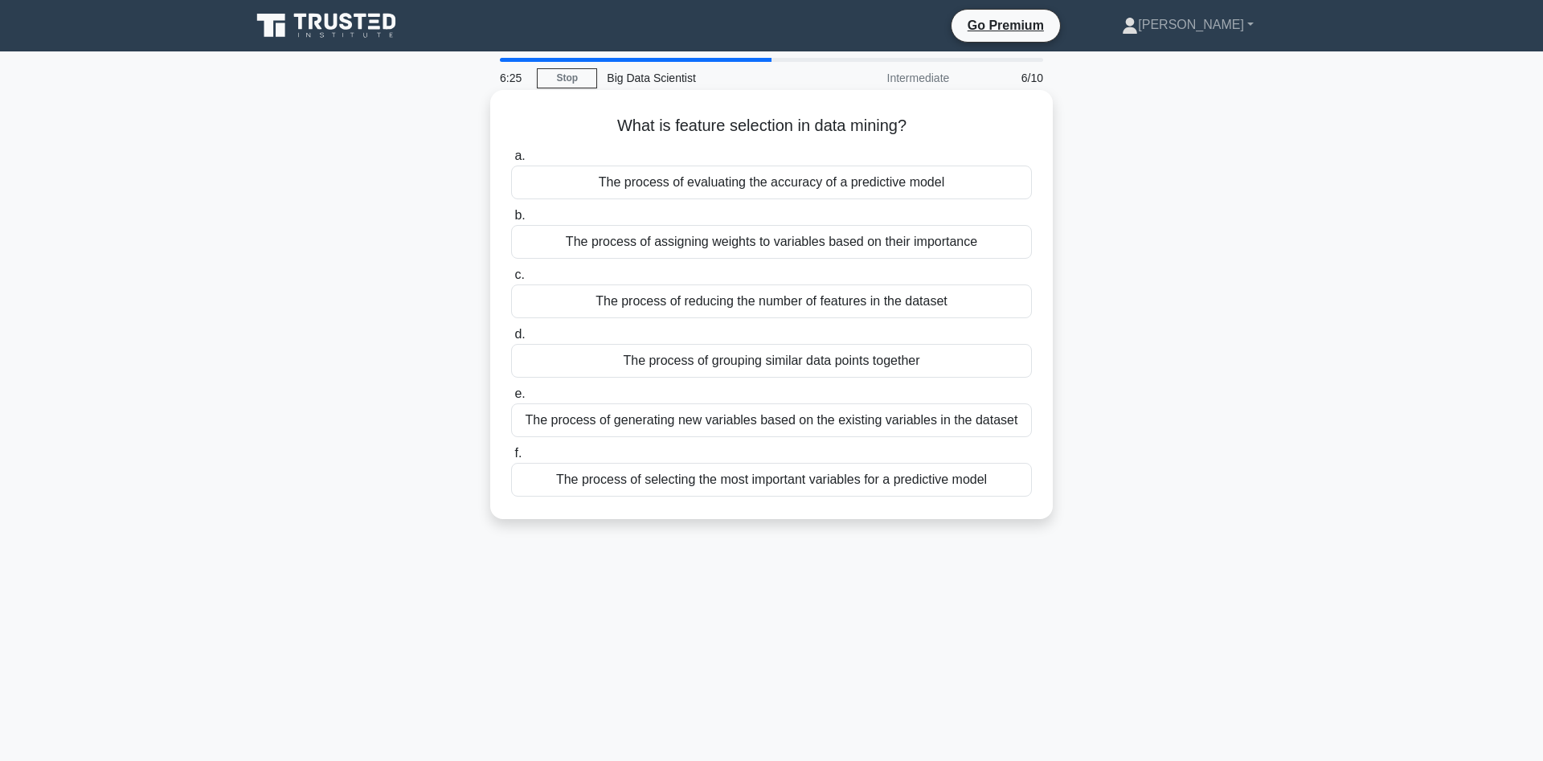
click at [968, 485] on div "The process of selecting the most important variables for a predictive model" at bounding box center [771, 480] width 521 height 34
click at [511, 459] on input "f. The process of selecting the most important variables for a predictive model" at bounding box center [511, 453] width 0 height 10
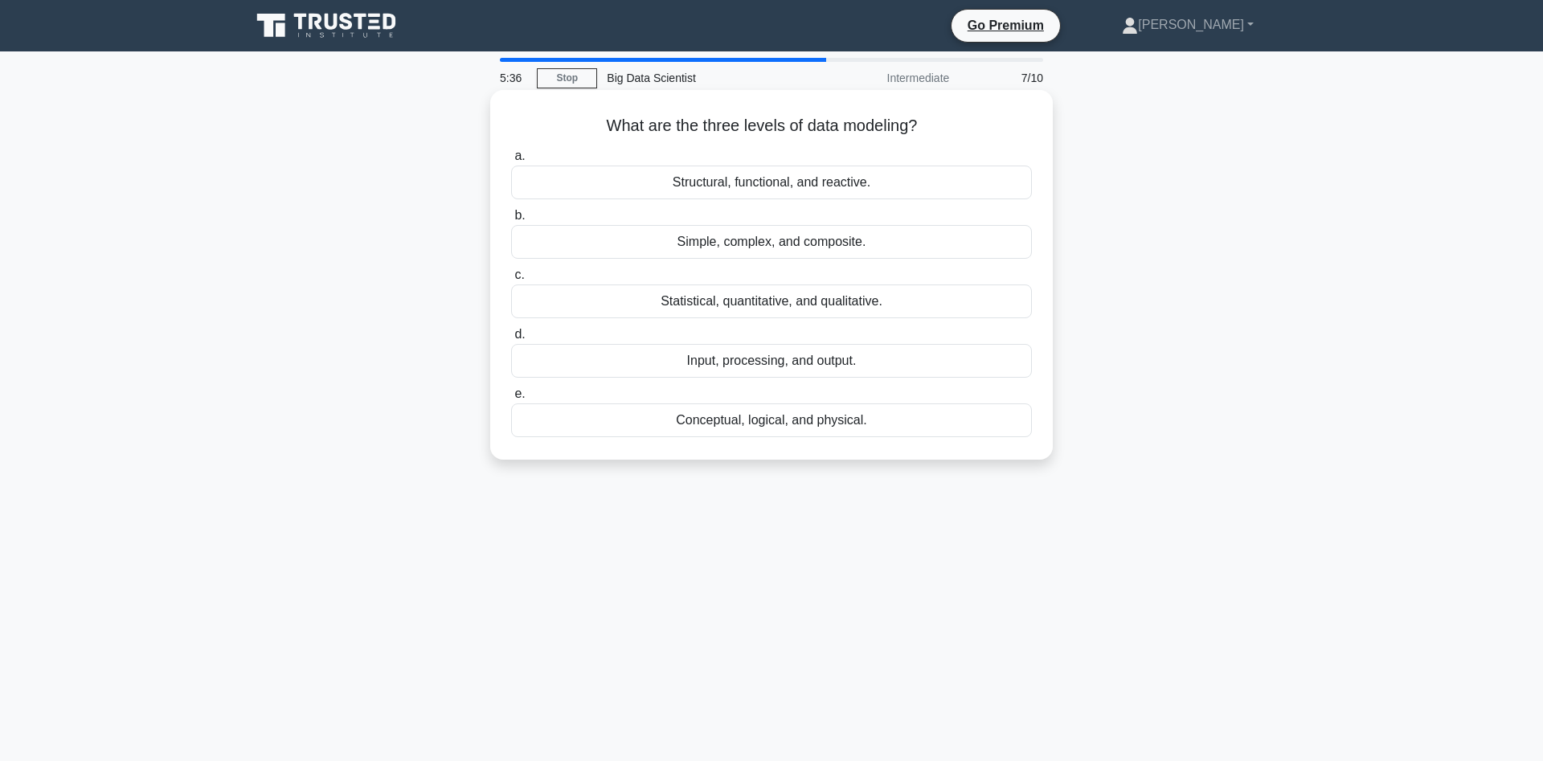
click at [1000, 366] on div "Input, processing, and output." at bounding box center [771, 361] width 521 height 34
click at [511, 340] on input "d. Input, processing, and output." at bounding box center [511, 335] width 0 height 10
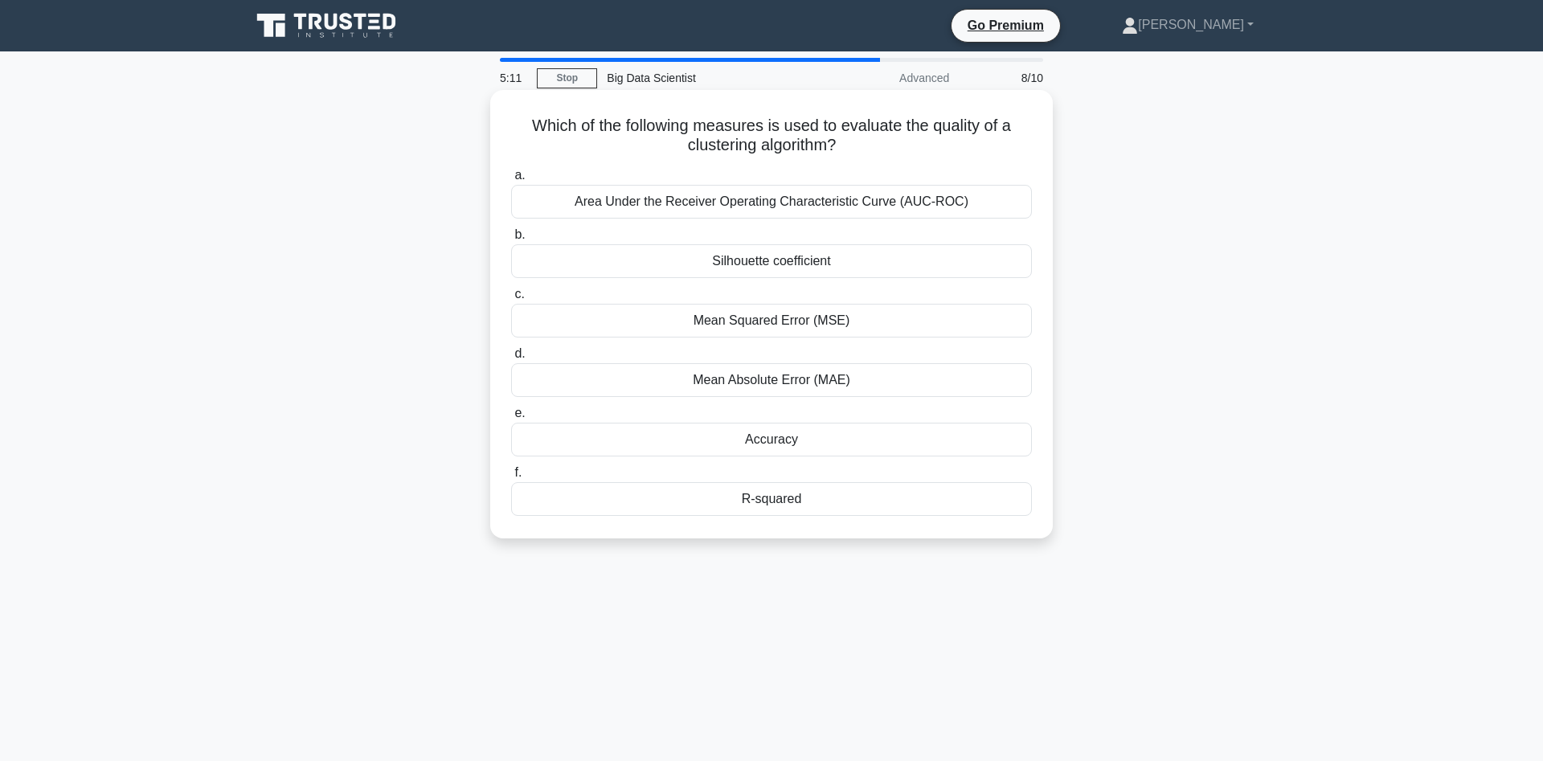
click at [898, 500] on div "R-squared" at bounding box center [771, 499] width 521 height 34
click at [511, 478] on input "f. R-squared" at bounding box center [511, 473] width 0 height 10
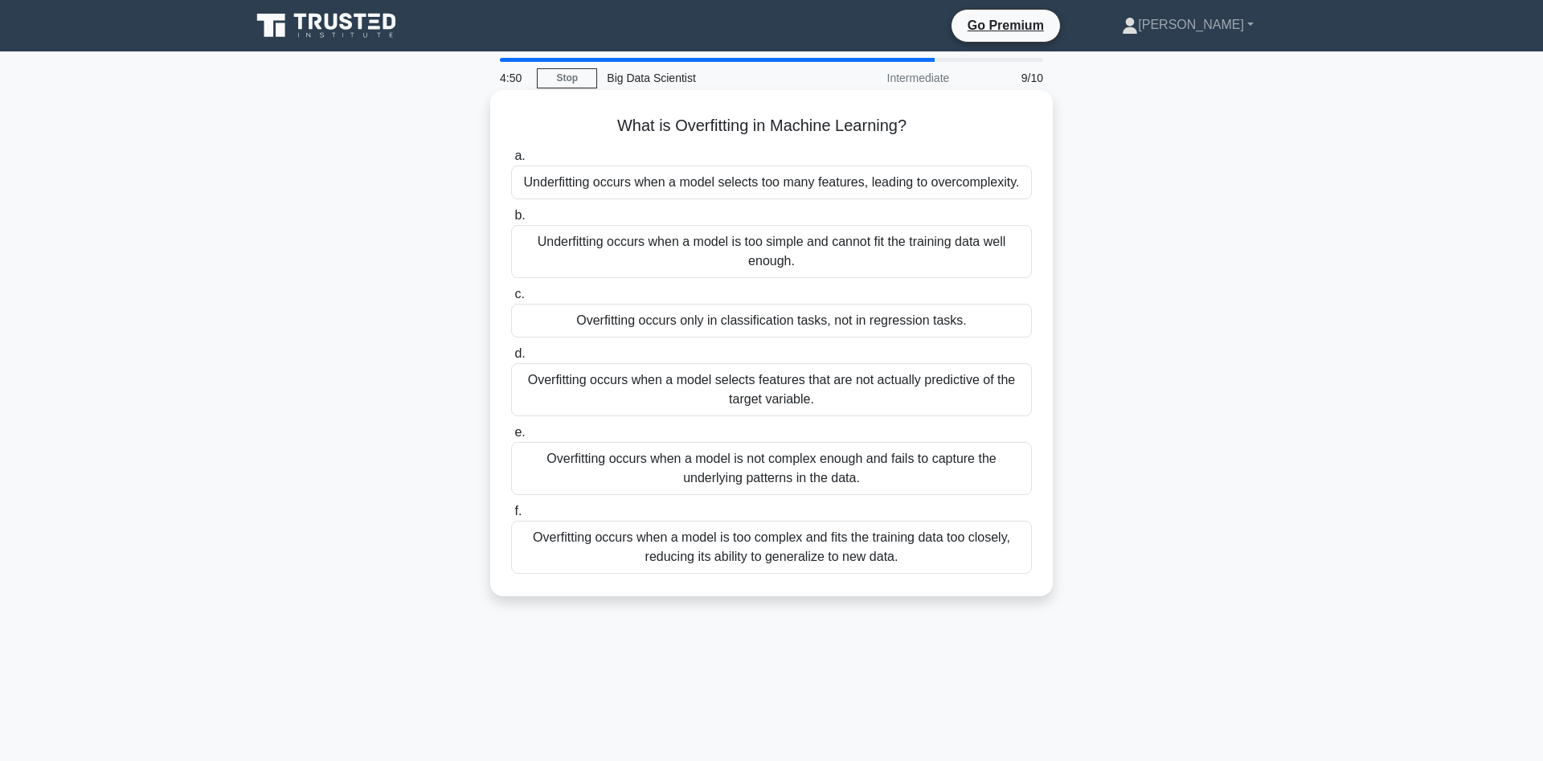
click at [823, 561] on div "Overfitting occurs when a model is too complex and fits the training data too c…" at bounding box center [771, 547] width 521 height 53
click at [511, 517] on input "f. Overfitting occurs when a model is too complex and fits the training data to…" at bounding box center [511, 511] width 0 height 10
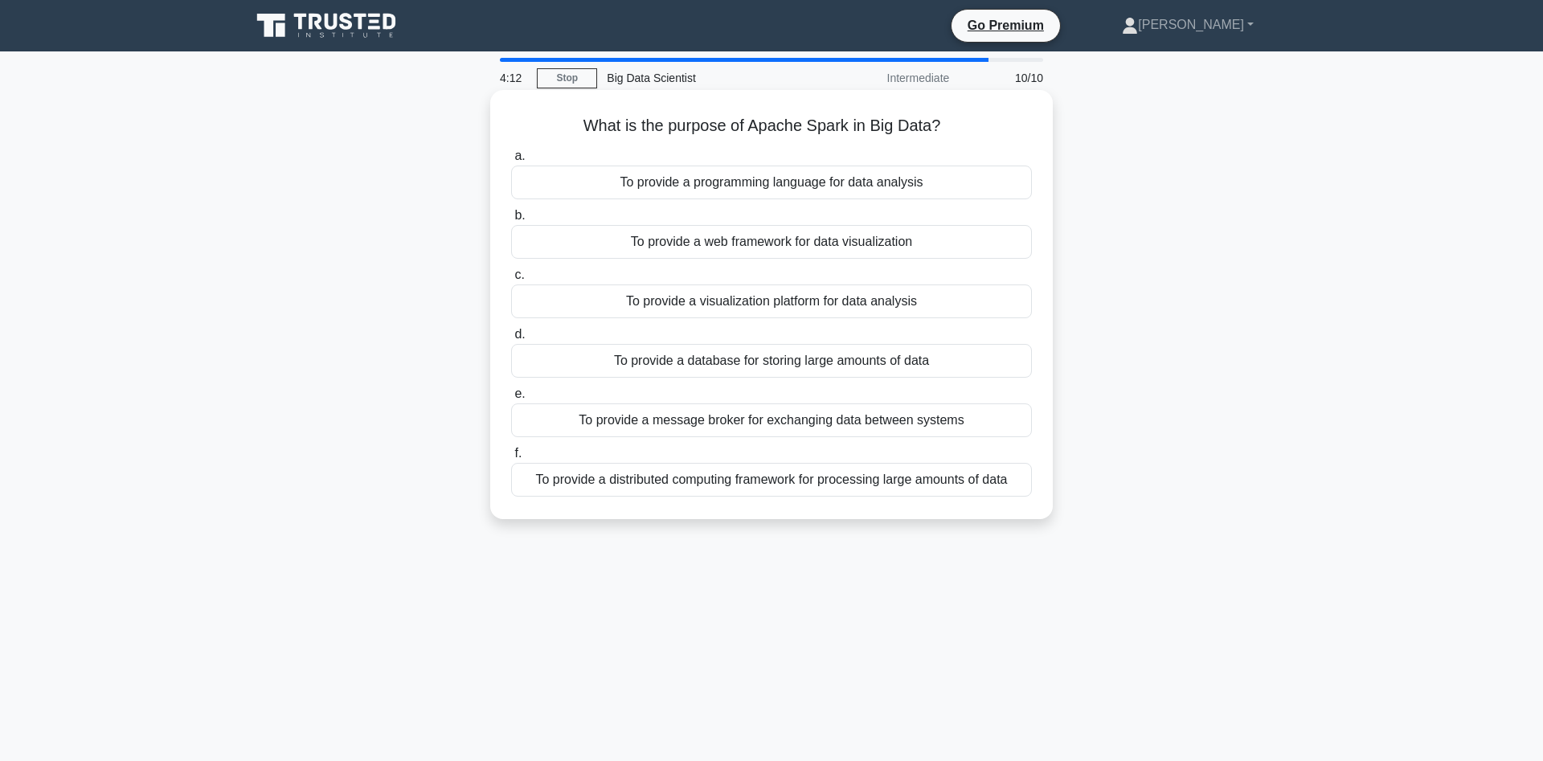
click at [984, 187] on div "To provide a programming language for data analysis" at bounding box center [771, 183] width 521 height 34
click at [511, 162] on input "a. To provide a programming language for data analysis" at bounding box center [511, 156] width 0 height 10
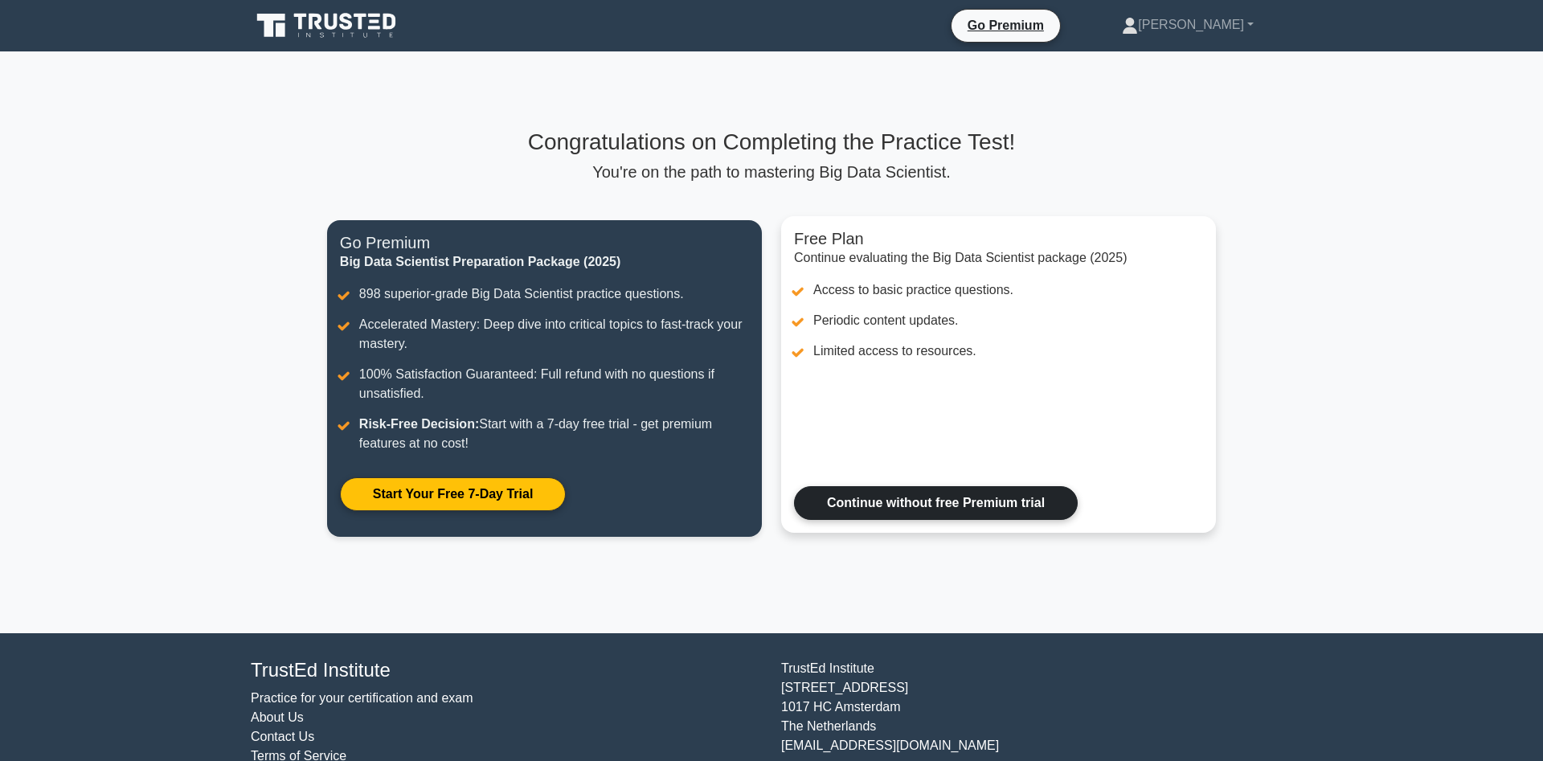
click at [978, 498] on link "Continue without free Premium trial" at bounding box center [936, 503] width 284 height 34
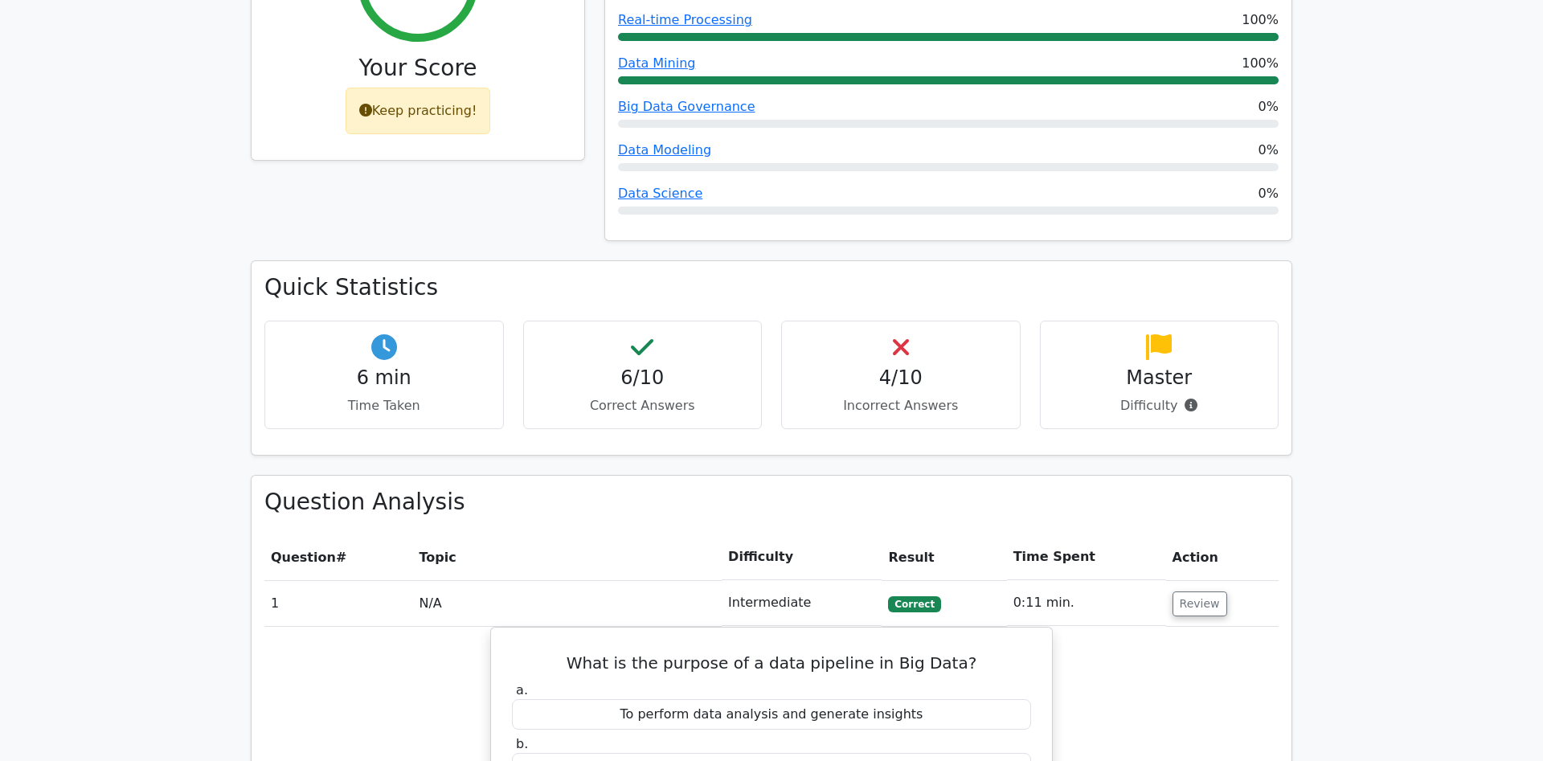
scroll to position [984, 0]
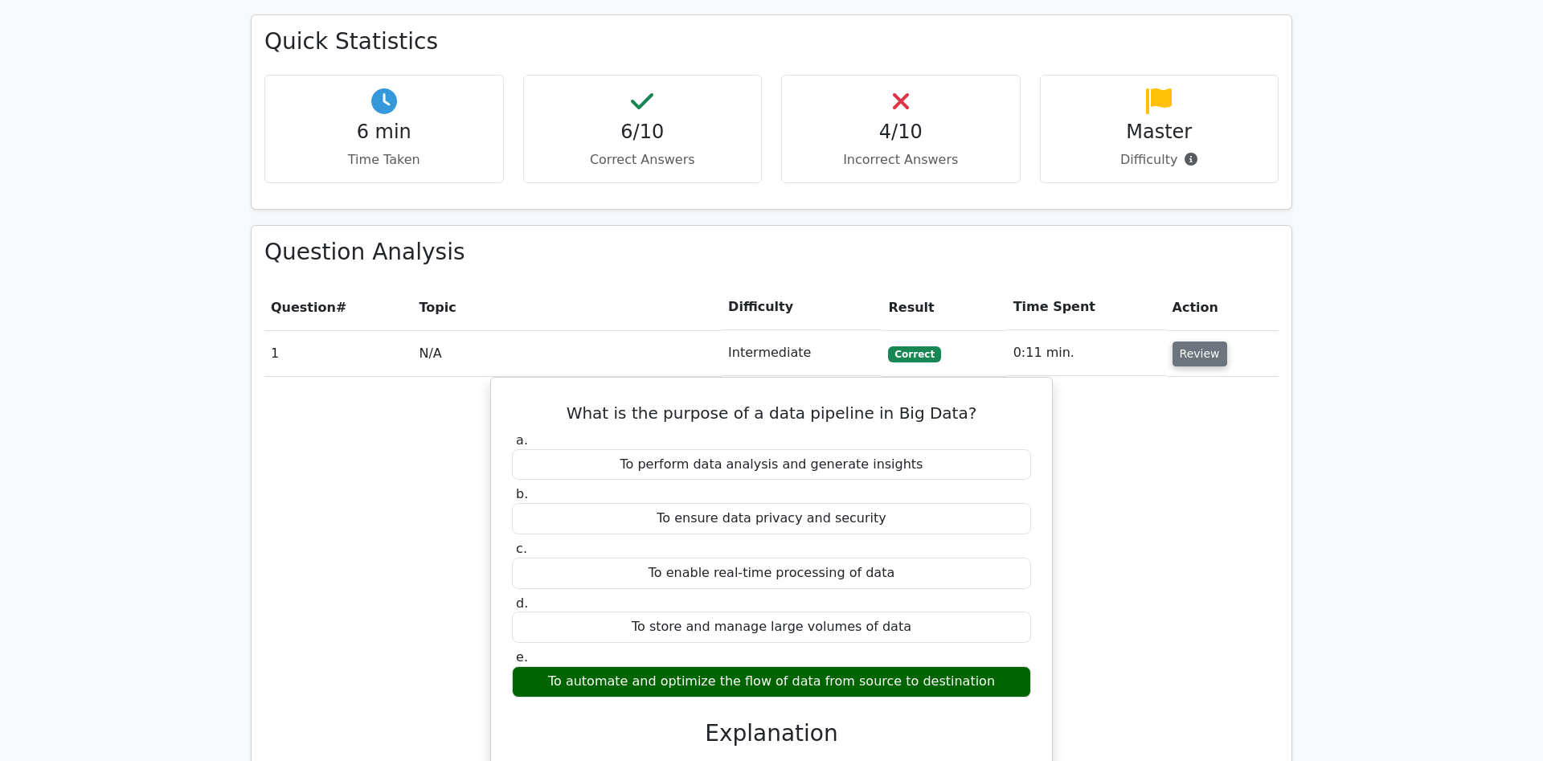
click at [1213, 342] on button "Review" at bounding box center [1200, 354] width 55 height 25
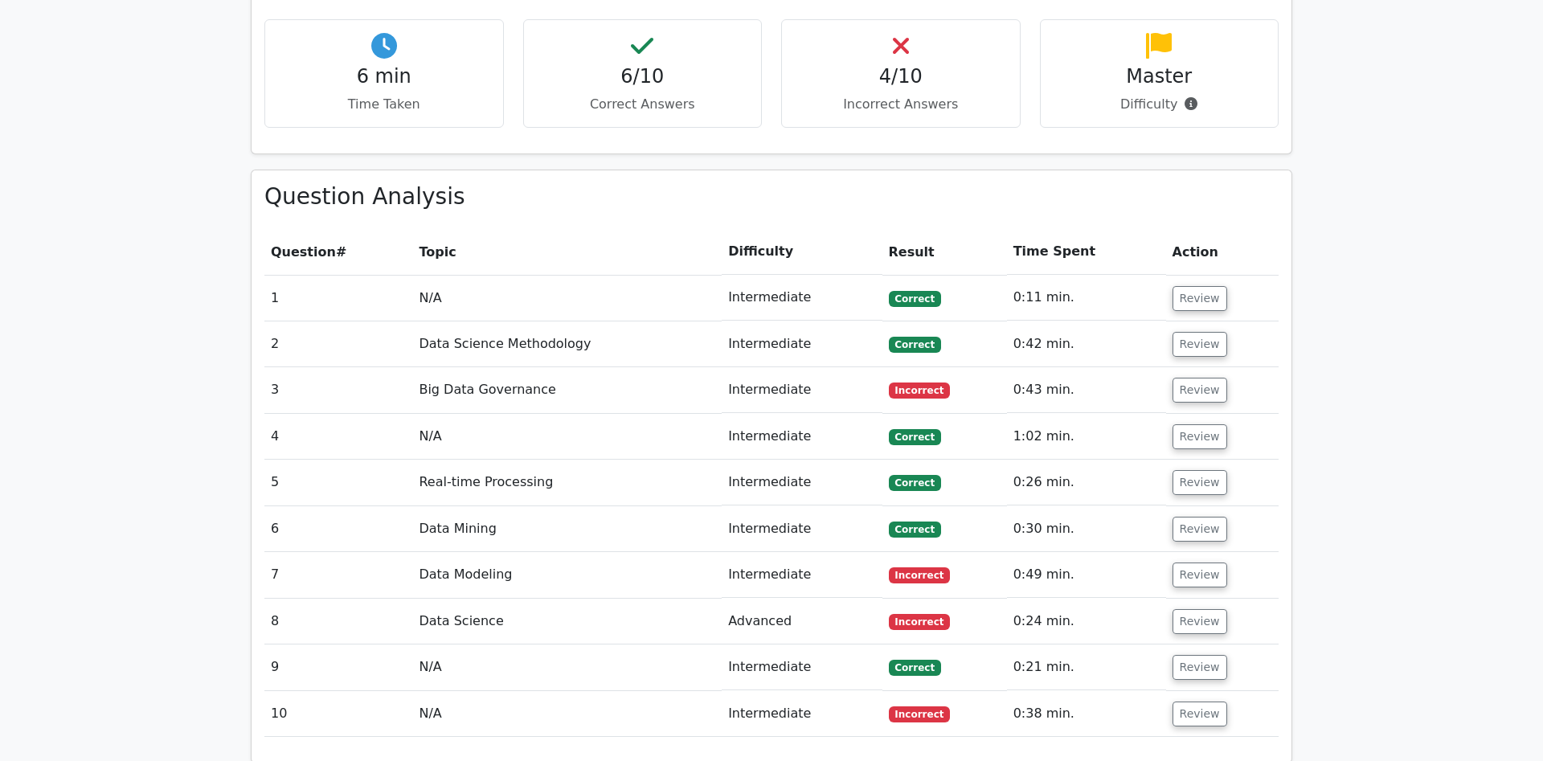
scroll to position [1066, 0]
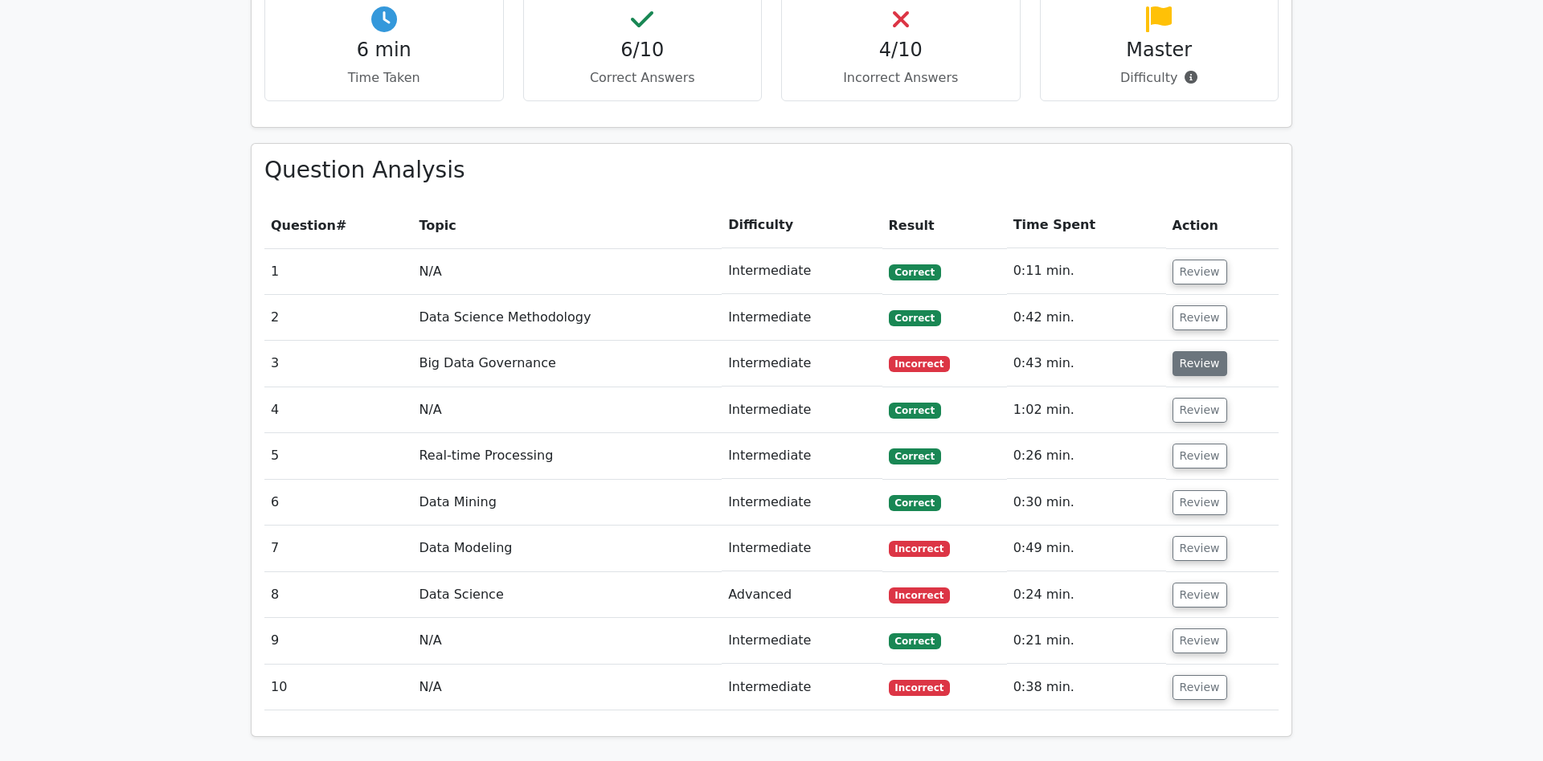
click at [1196, 351] on button "Review" at bounding box center [1200, 363] width 55 height 25
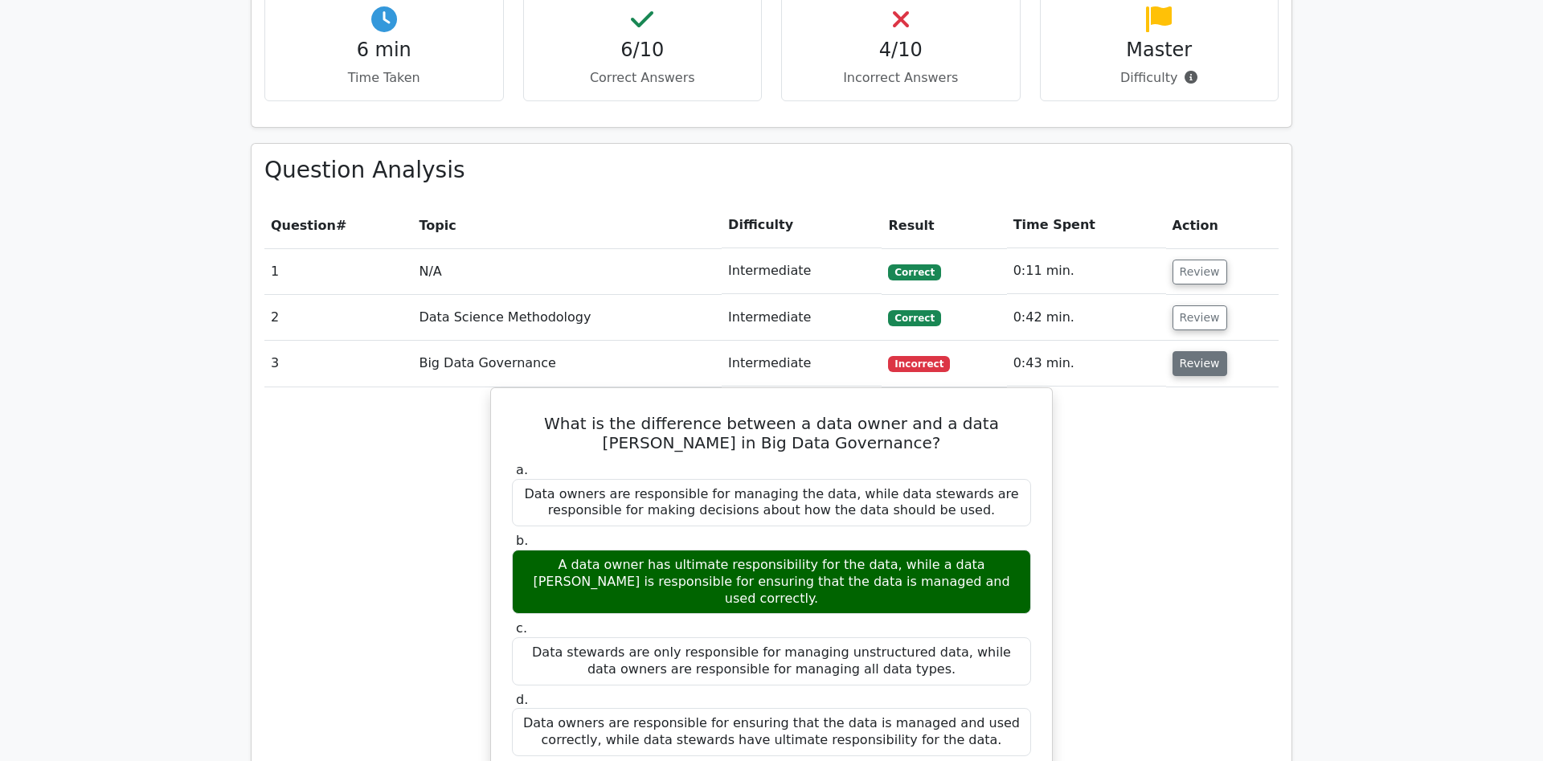
click at [1196, 351] on button "Review" at bounding box center [1200, 363] width 55 height 25
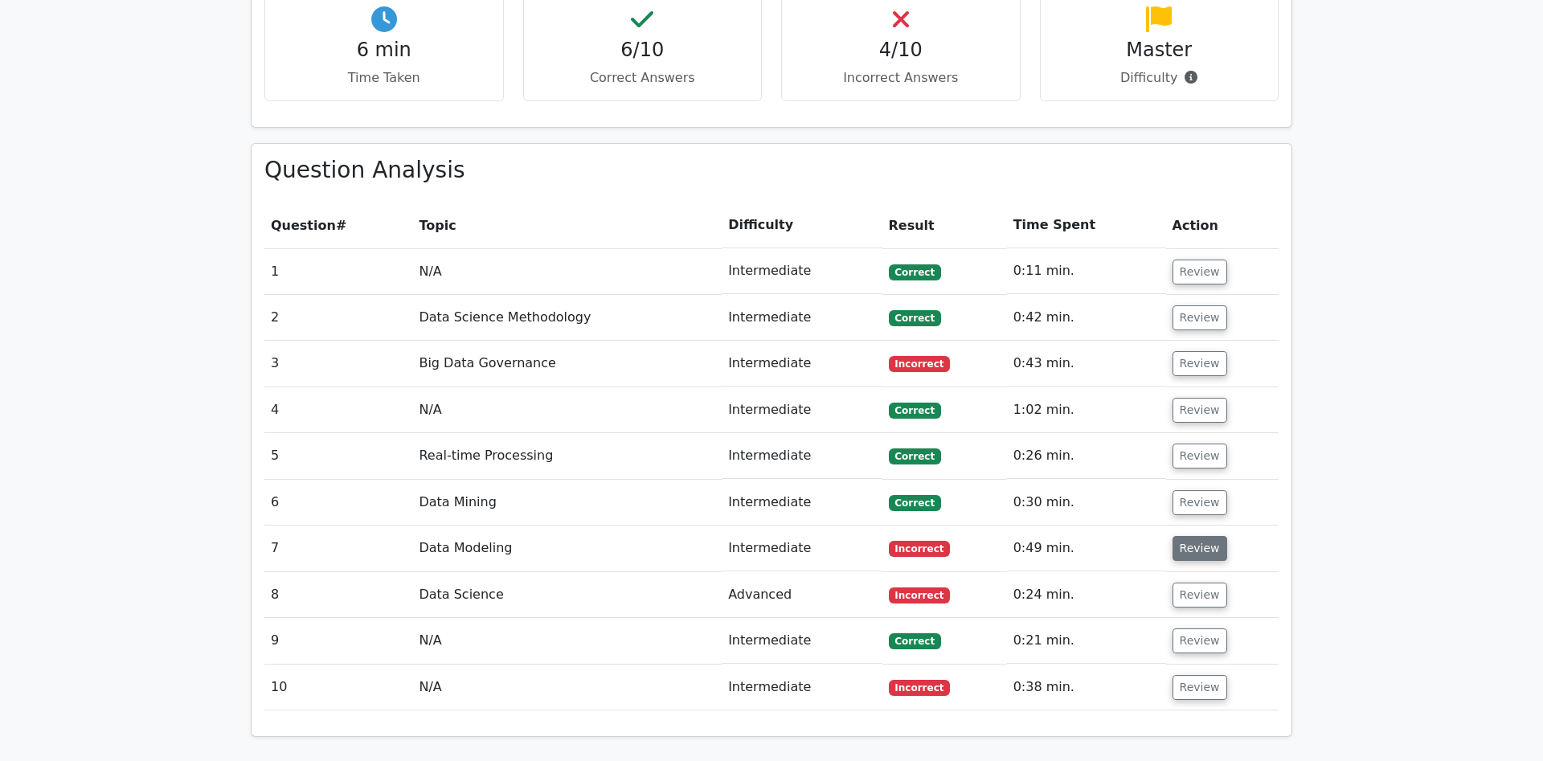
click at [1202, 536] on button "Review" at bounding box center [1200, 548] width 55 height 25
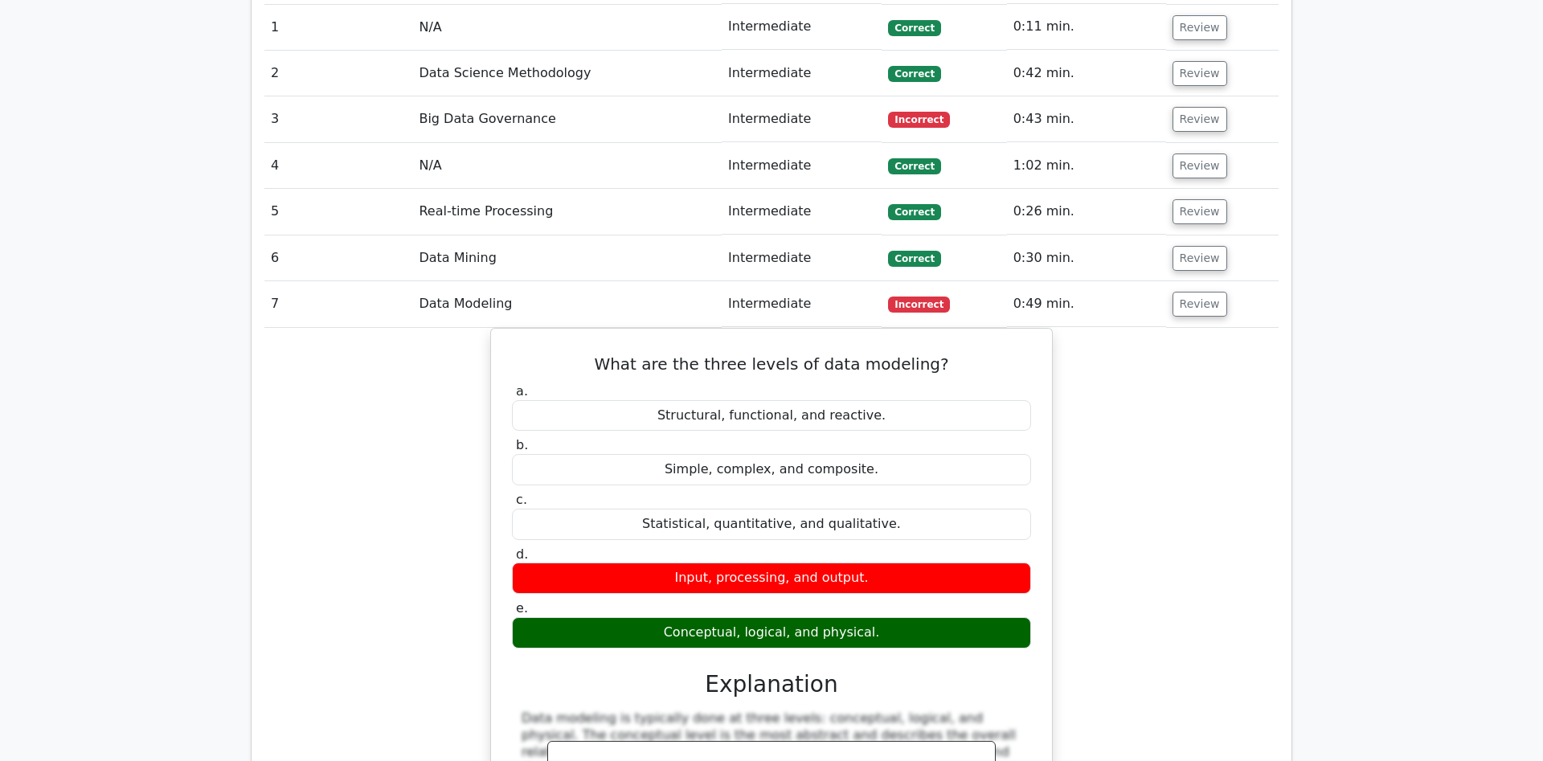
scroll to position [1312, 0]
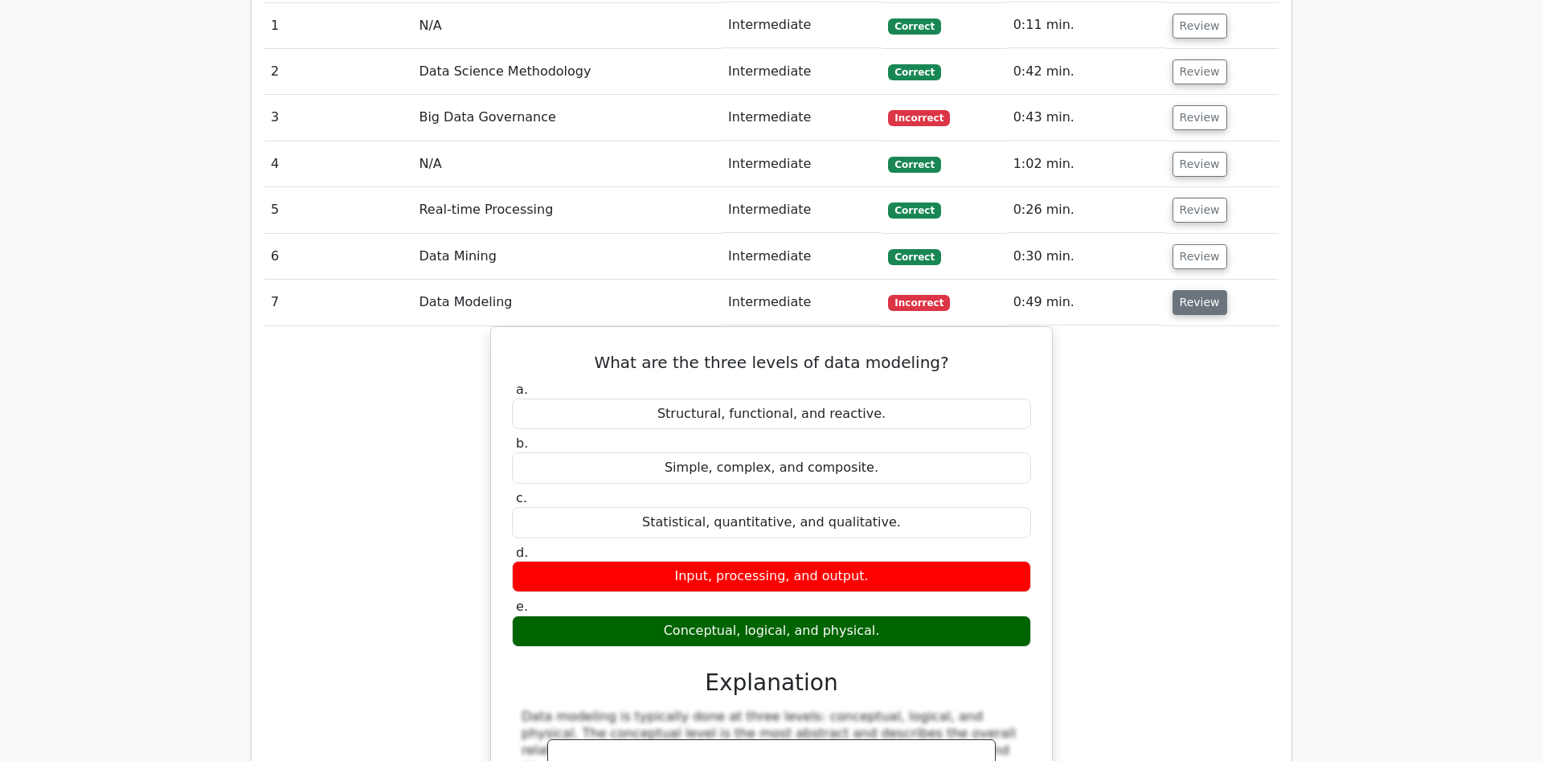
click at [1189, 290] on button "Review" at bounding box center [1200, 302] width 55 height 25
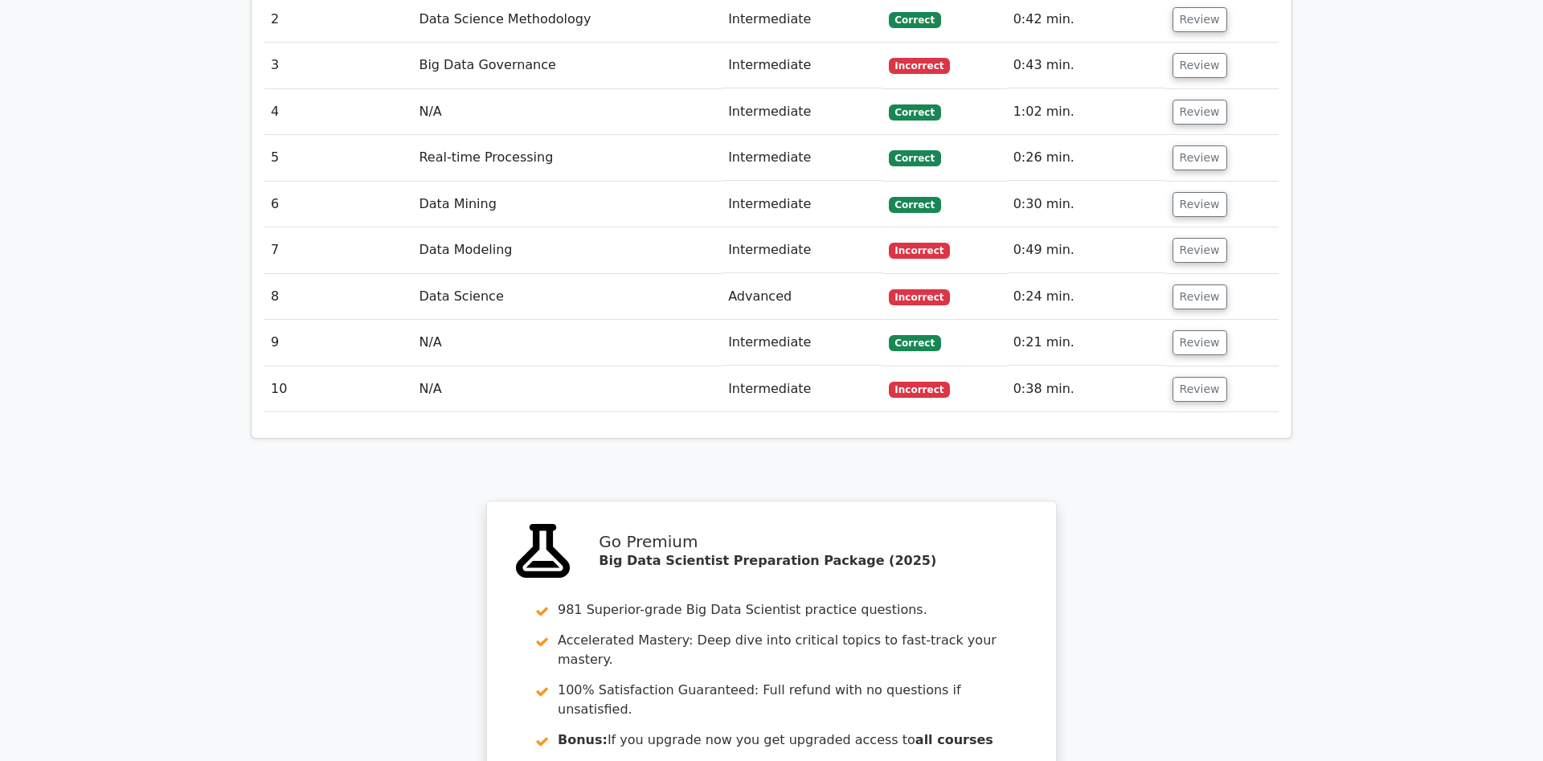
scroll to position [1394, 0]
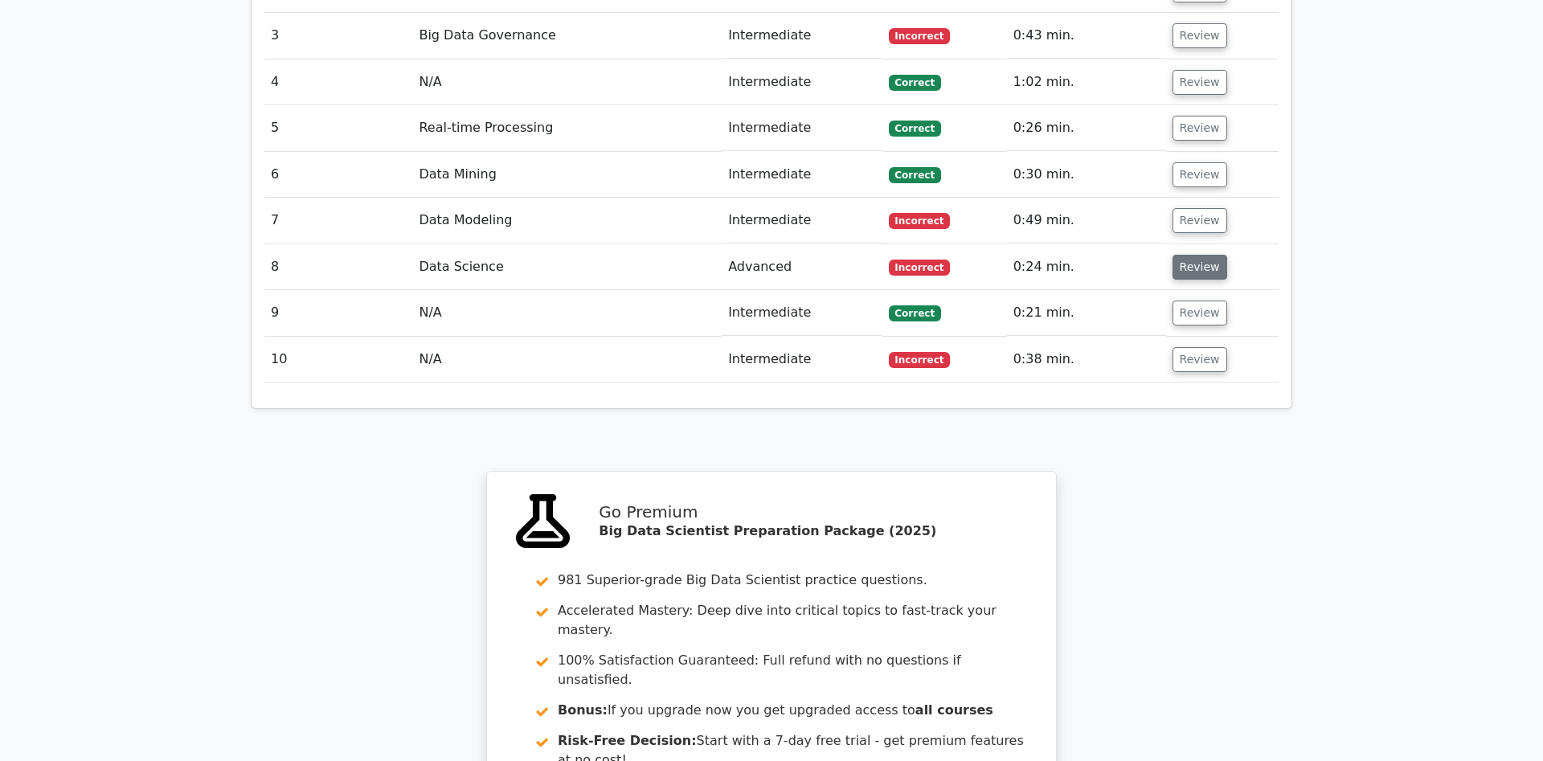
click at [1213, 255] on button "Review" at bounding box center [1200, 267] width 55 height 25
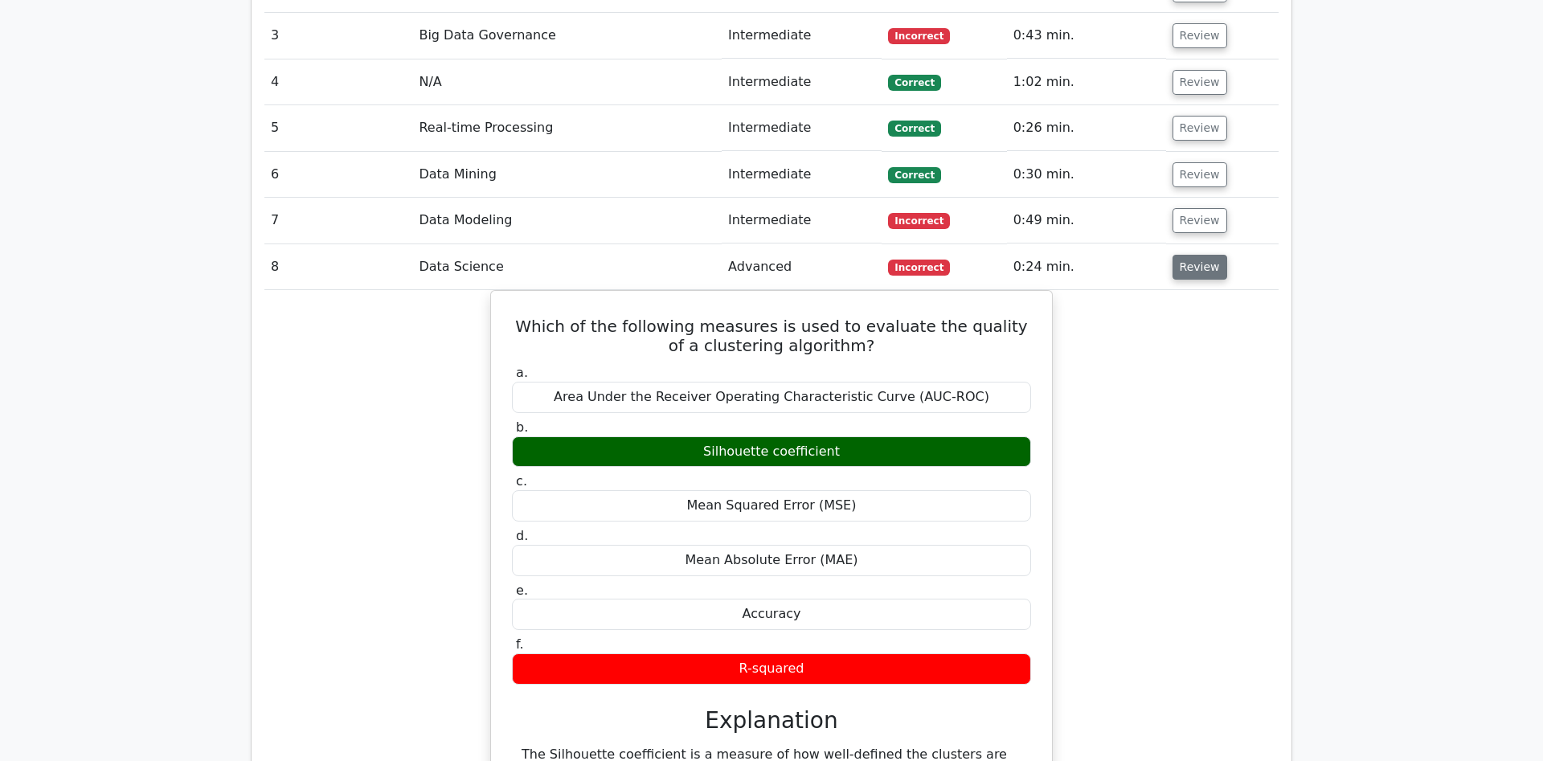
click at [1208, 255] on button "Review" at bounding box center [1200, 267] width 55 height 25
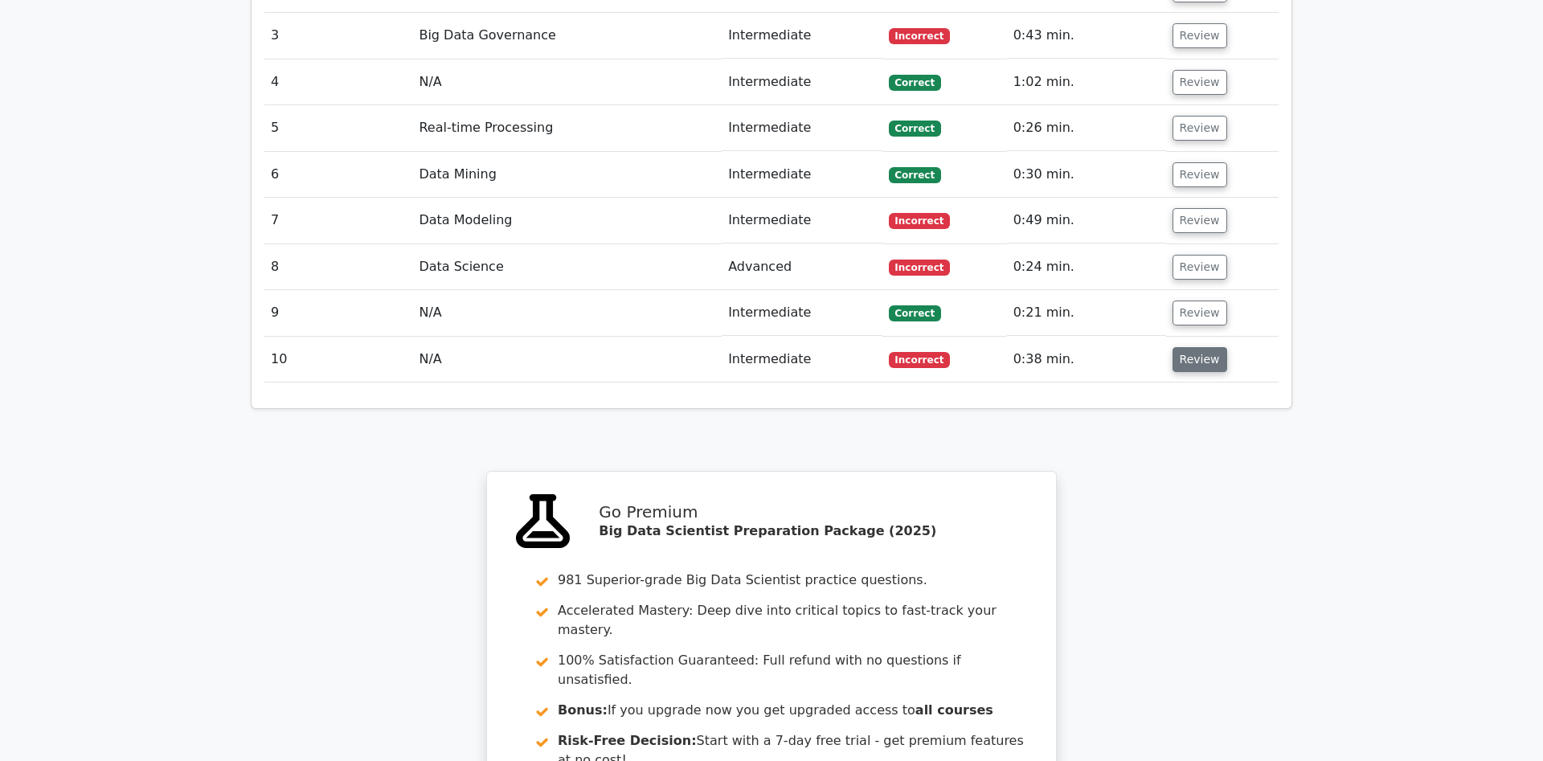
click at [1188, 347] on button "Review" at bounding box center [1200, 359] width 55 height 25
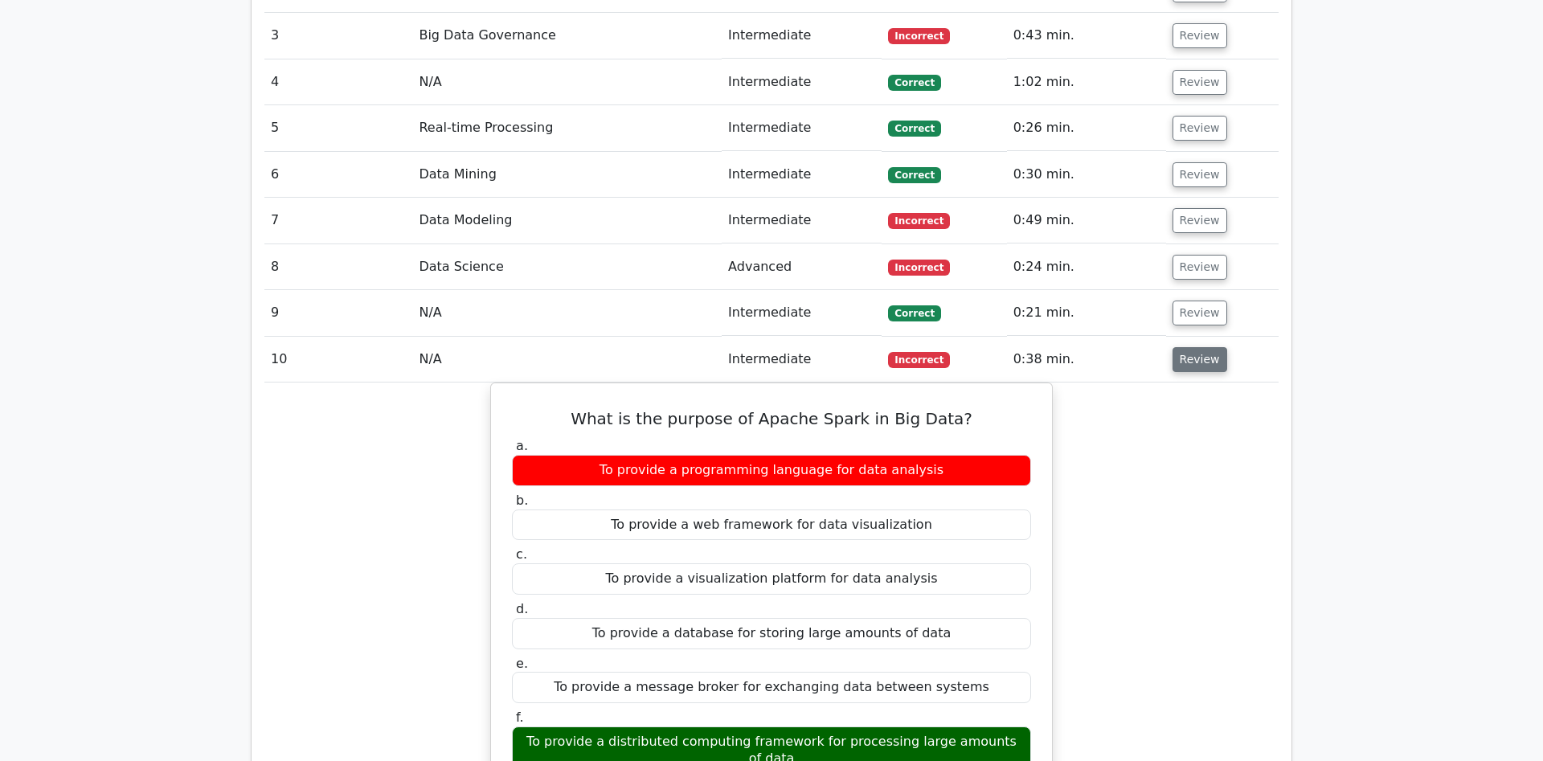
click at [1188, 347] on button "Review" at bounding box center [1200, 359] width 55 height 25
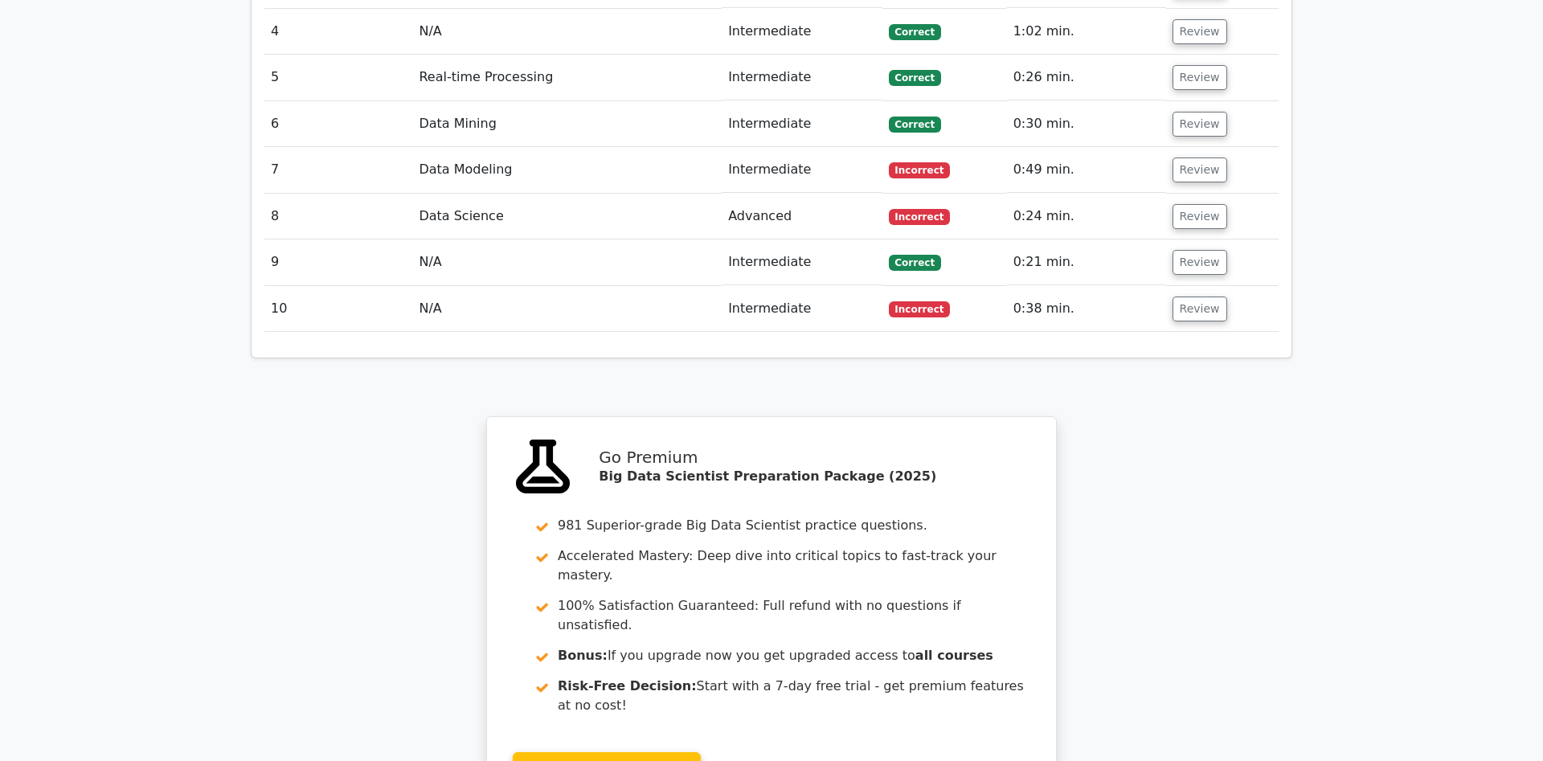
scroll to position [1694, 0]
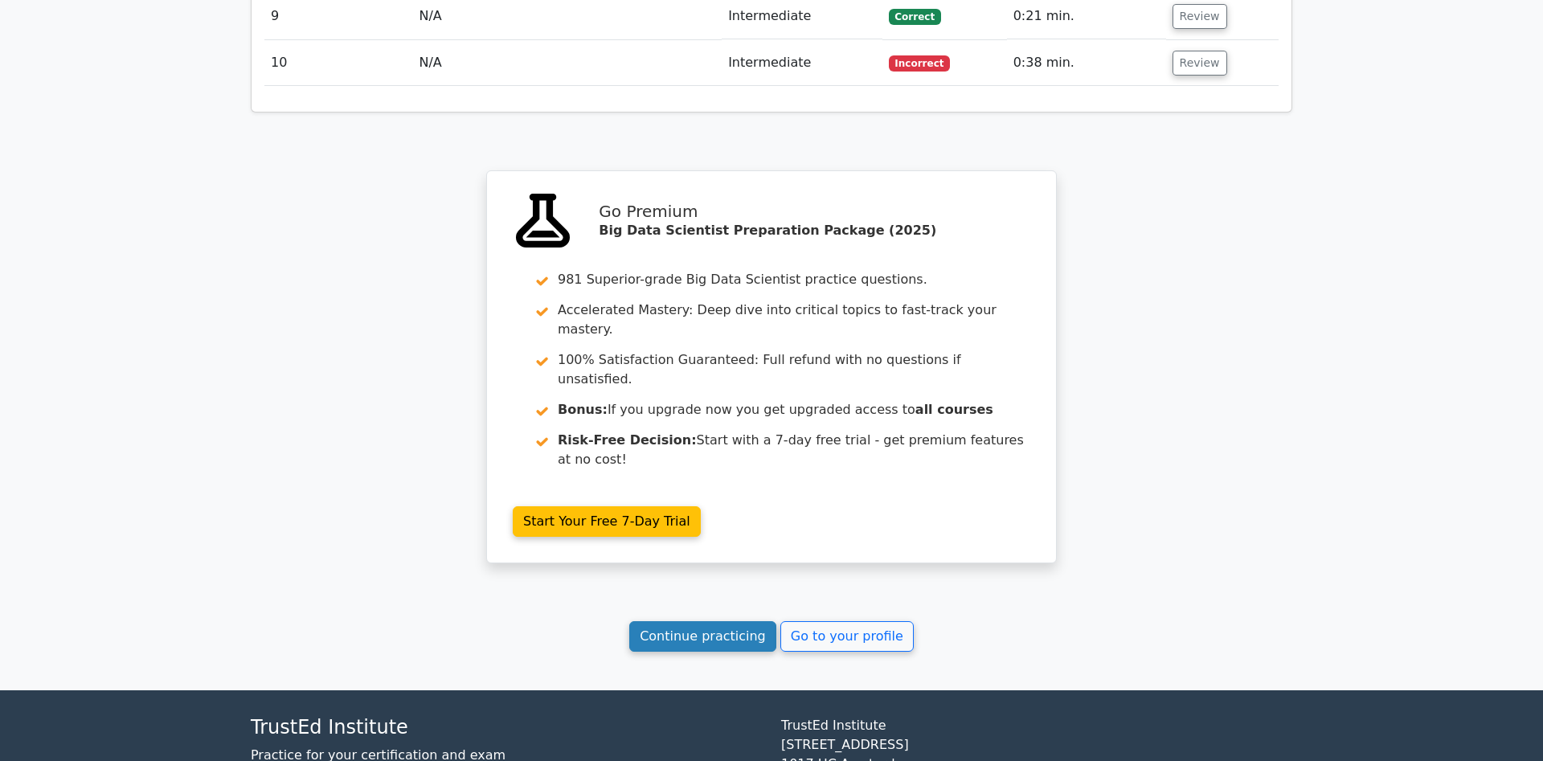
click at [739, 621] on link "Continue practicing" at bounding box center [702, 636] width 147 height 31
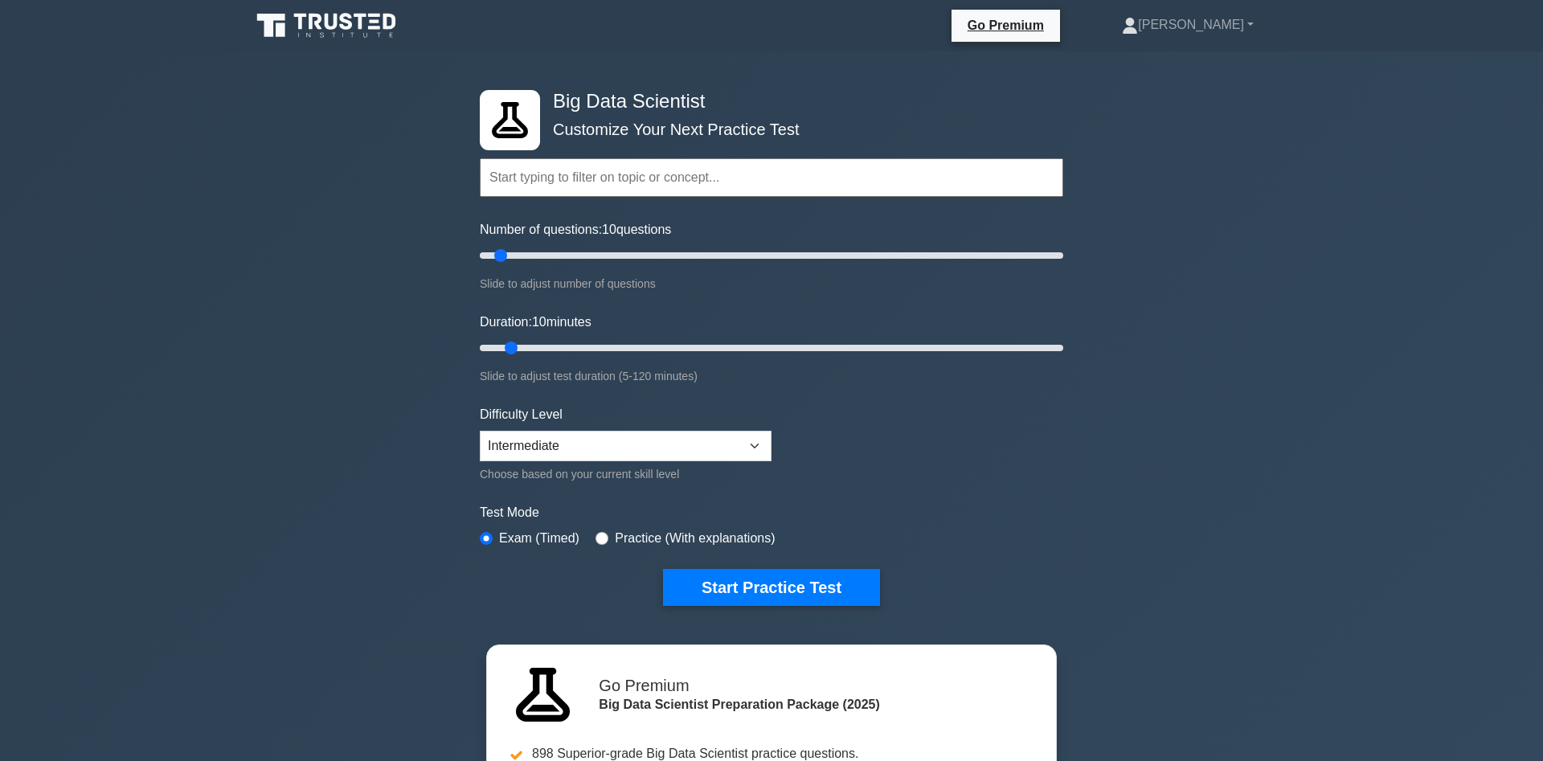
click at [770, 192] on input "text" at bounding box center [772, 177] width 584 height 39
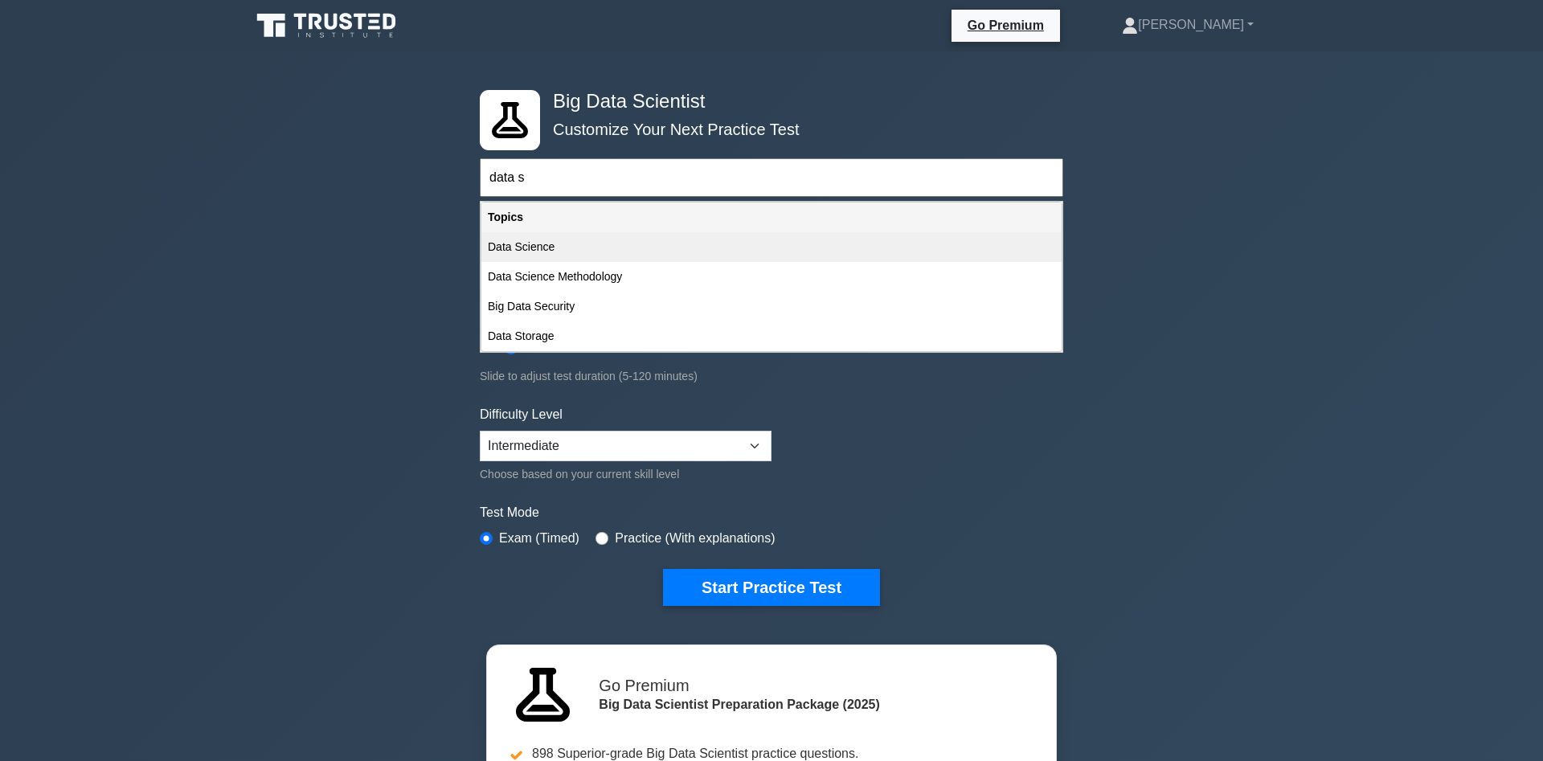
click at [502, 244] on div "Data Science" at bounding box center [771, 247] width 580 height 30
type input "Data Science"
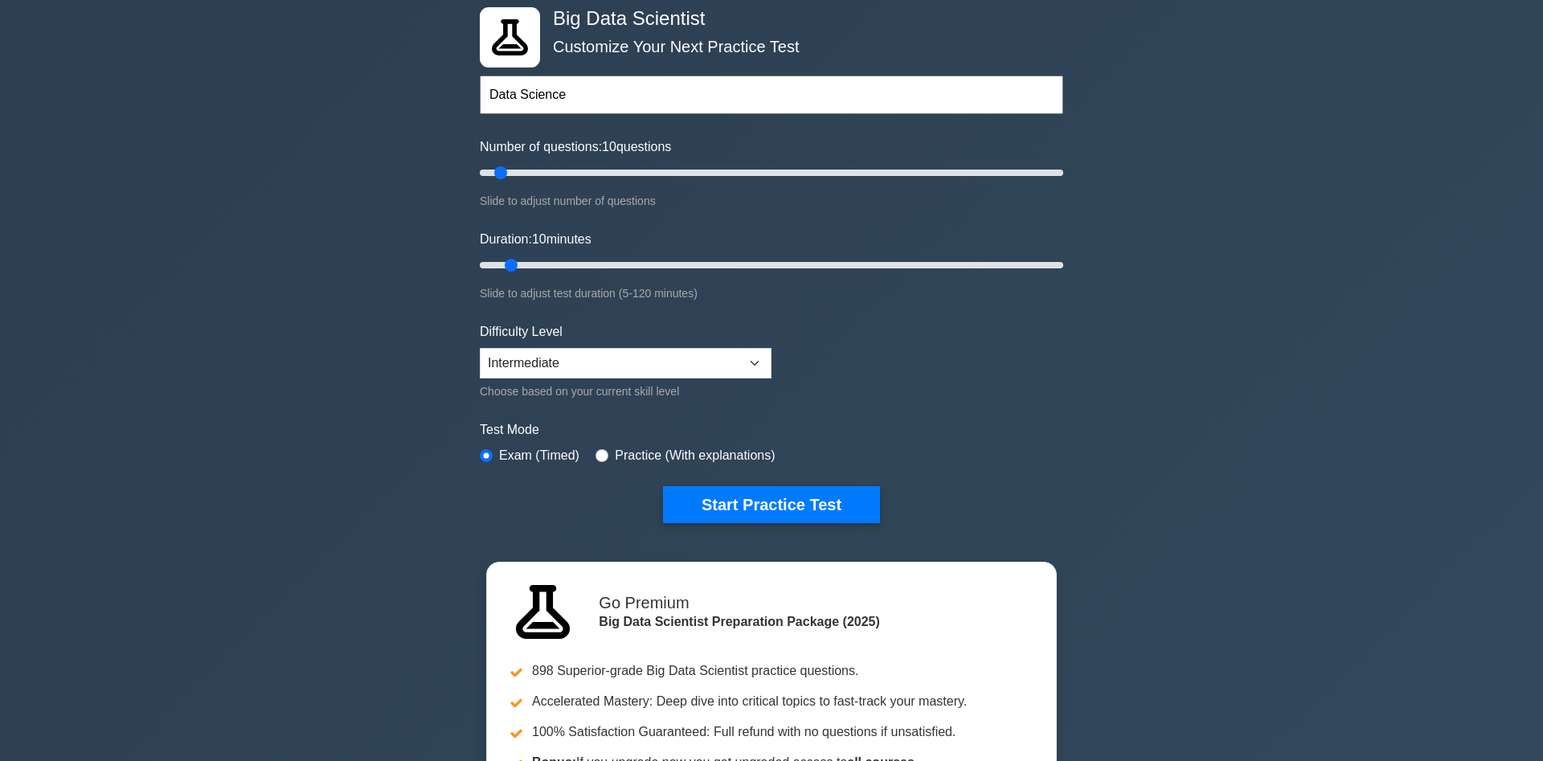
scroll to position [164, 0]
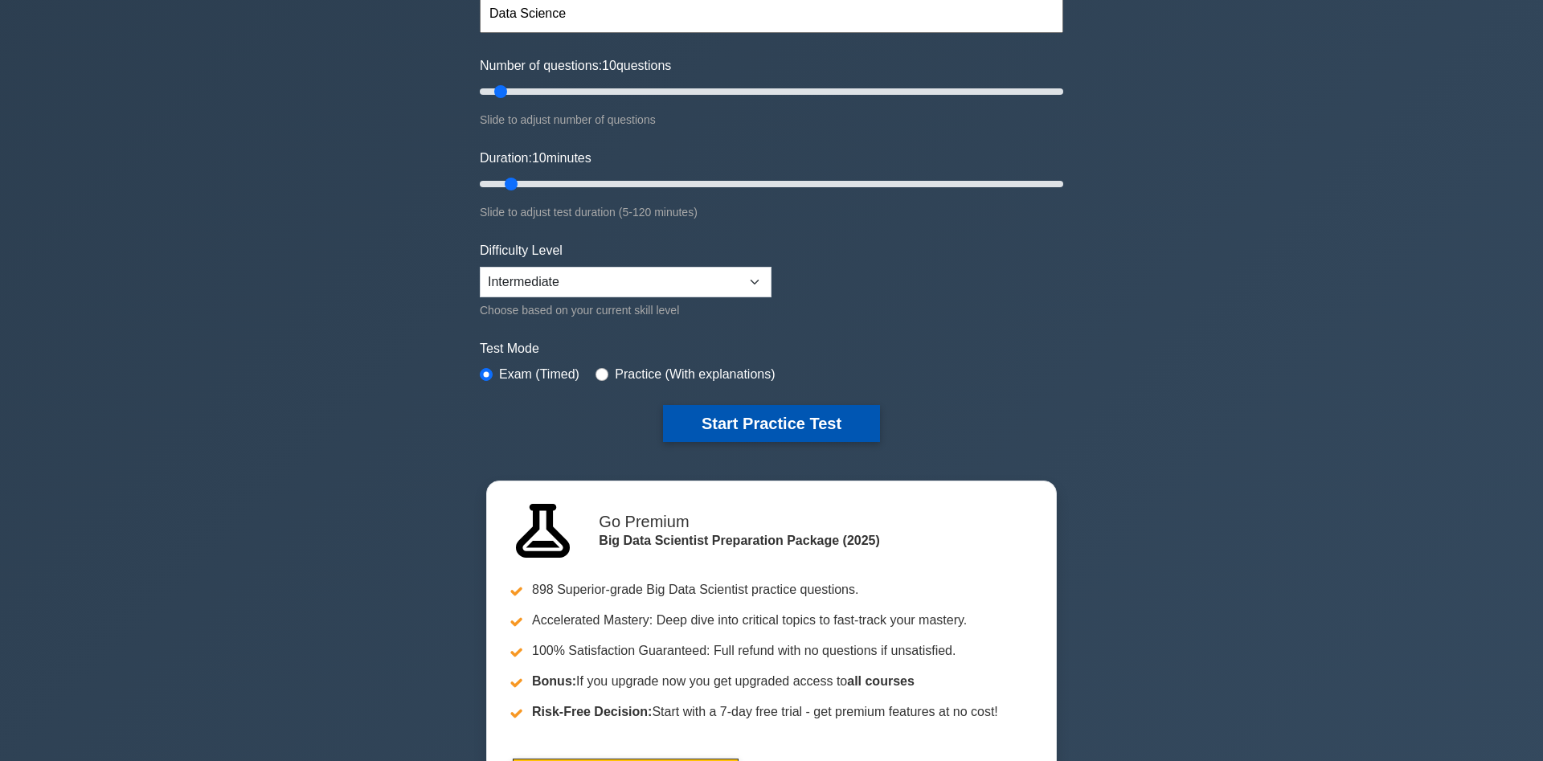
click at [799, 429] on button "Start Practice Test" at bounding box center [771, 423] width 217 height 37
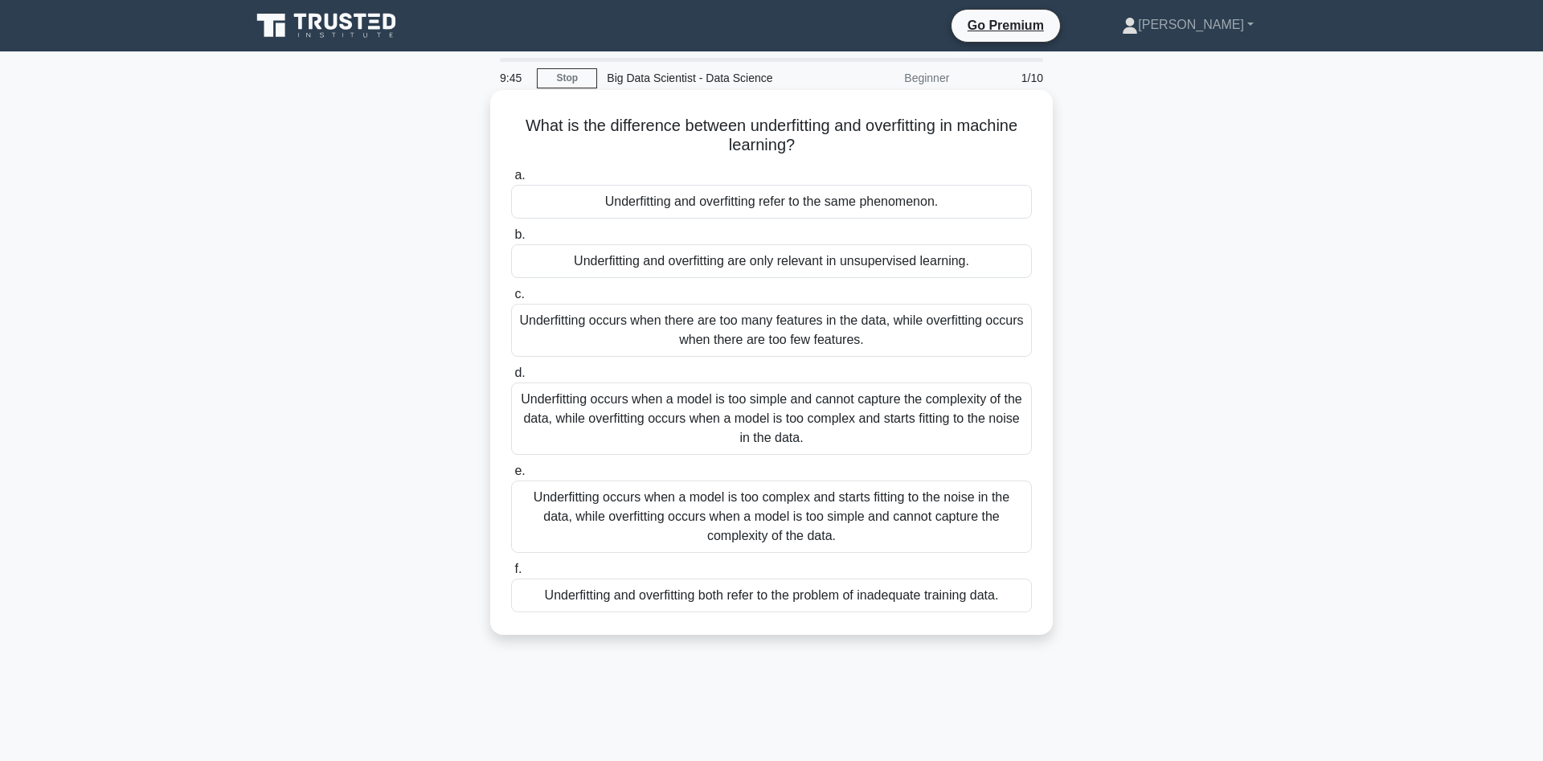
click at [940, 432] on div "Underfitting occurs when a model is too simple and cannot capture the complexit…" at bounding box center [771, 419] width 521 height 72
click at [511, 379] on input "d. Underfitting occurs when a model is too simple and cannot capture the comple…" at bounding box center [511, 373] width 0 height 10
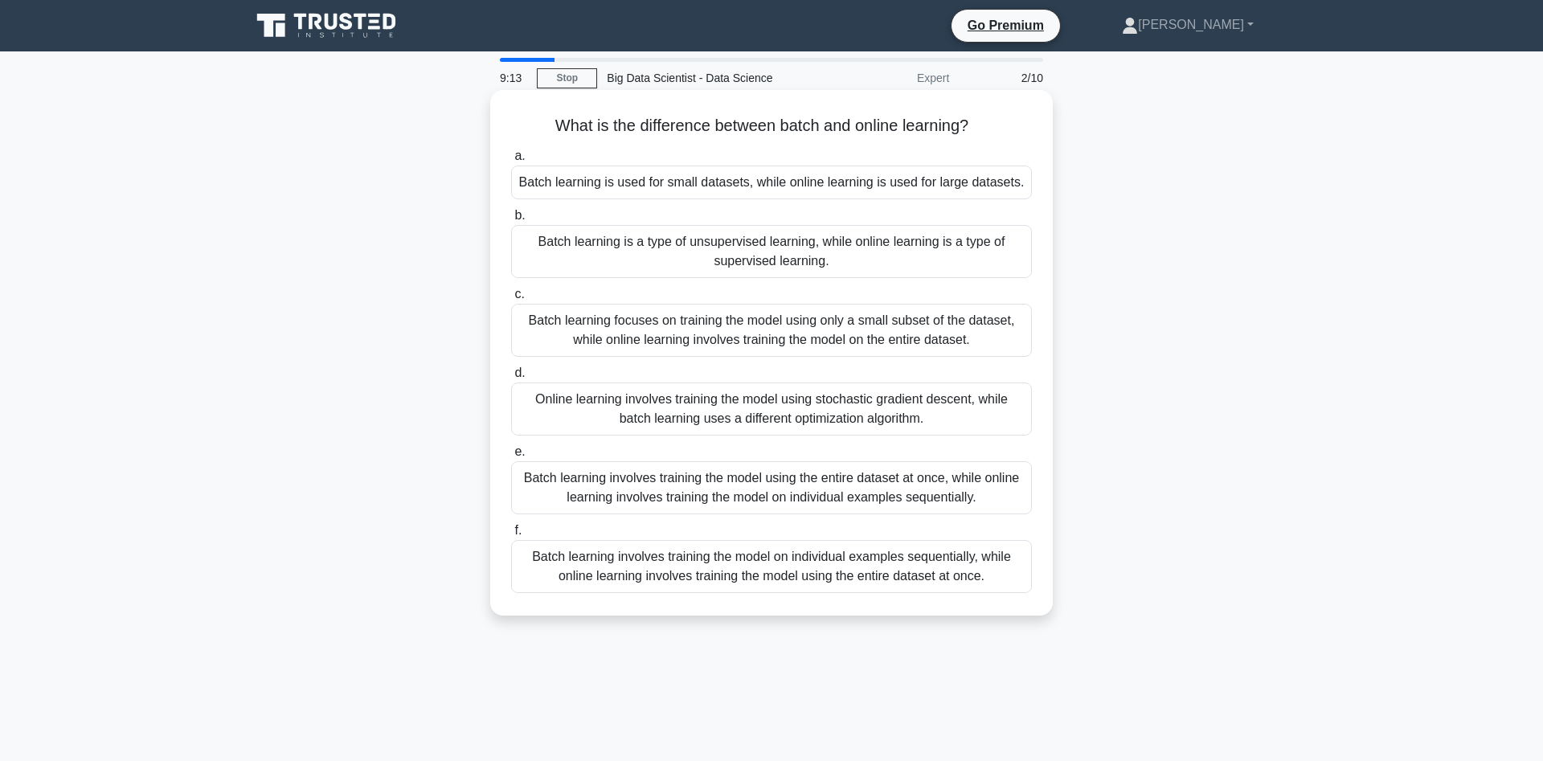
scroll to position [82, 0]
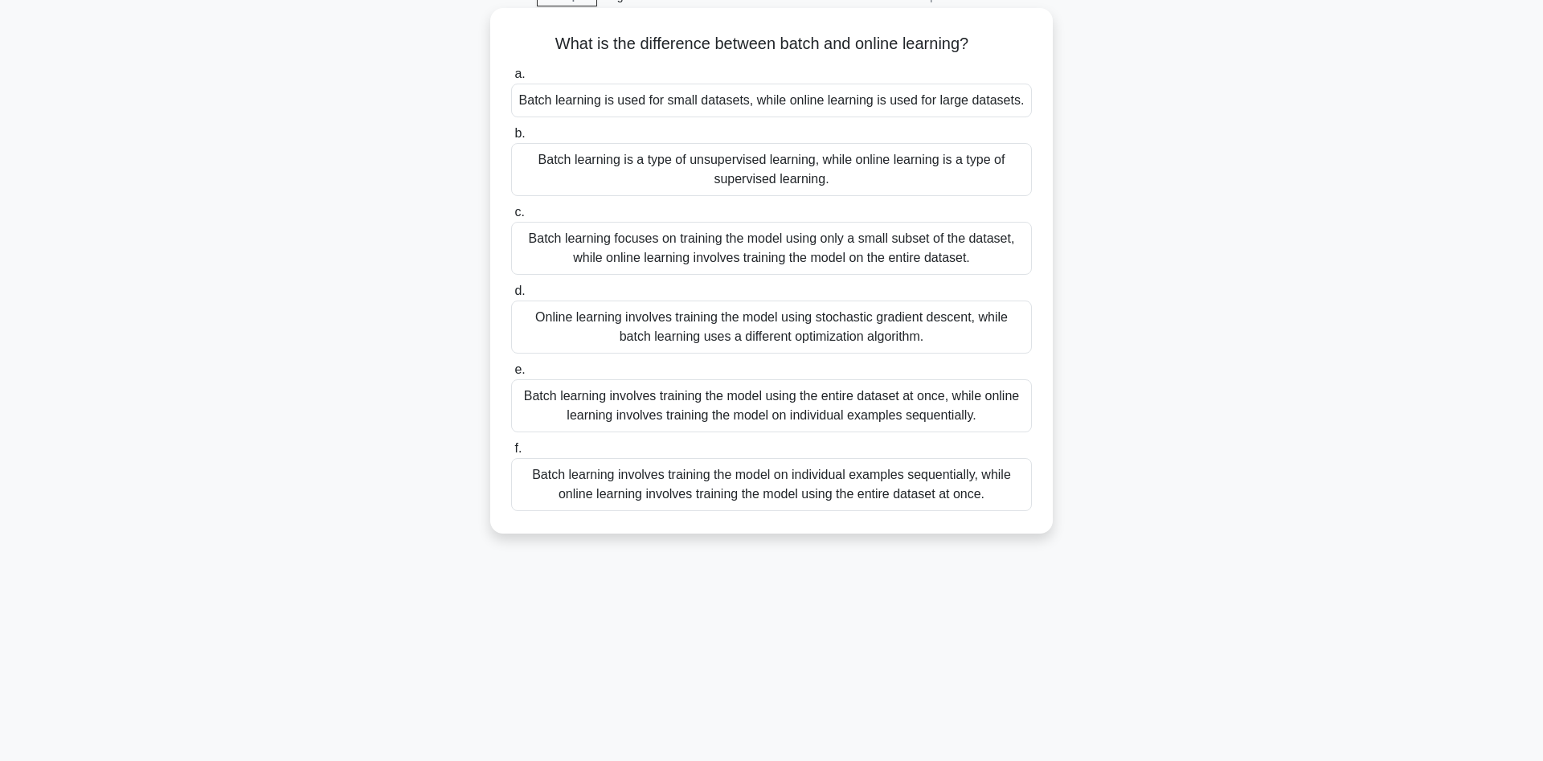
click at [878, 493] on div "Batch learning involves training the model on individual examples sequentially,…" at bounding box center [771, 484] width 521 height 53
click at [511, 454] on input "f. Batch learning involves training the model on individual examples sequential…" at bounding box center [511, 449] width 0 height 10
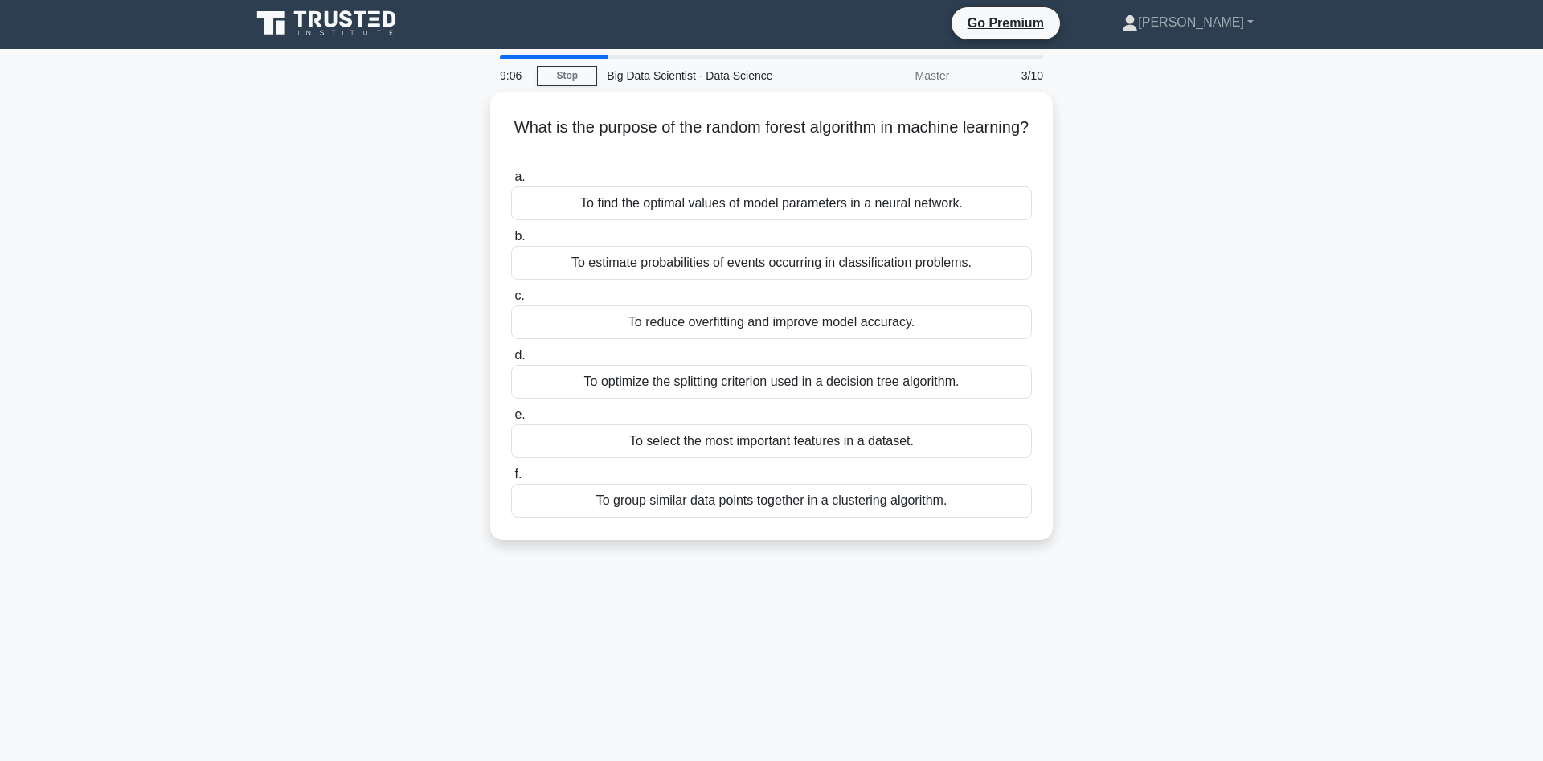
scroll to position [0, 0]
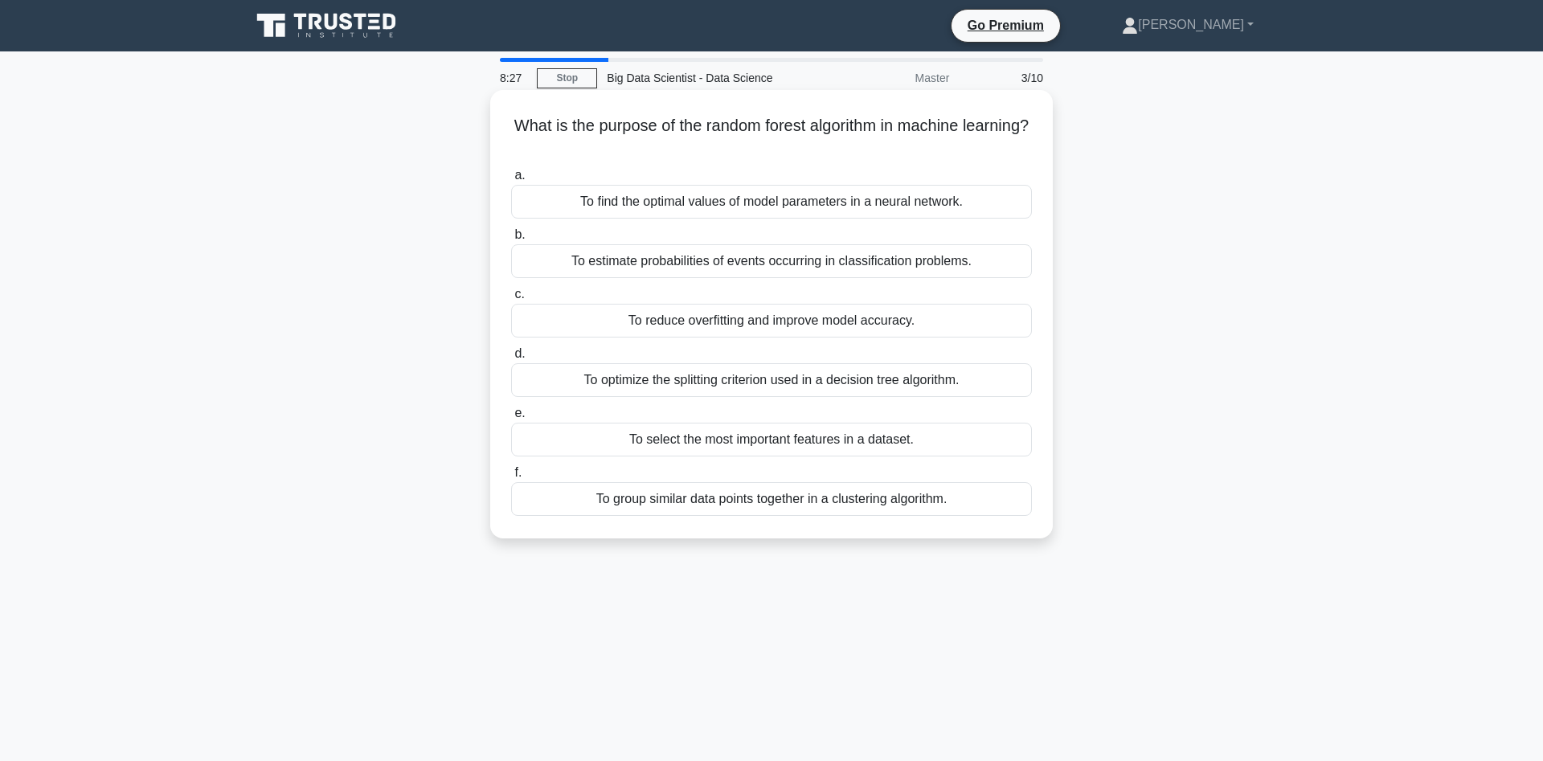
click at [997, 502] on div "To group similar data points together in a clustering algorithm." at bounding box center [771, 499] width 521 height 34
click at [511, 478] on input "f. To group similar data points together in a clustering algorithm." at bounding box center [511, 473] width 0 height 10
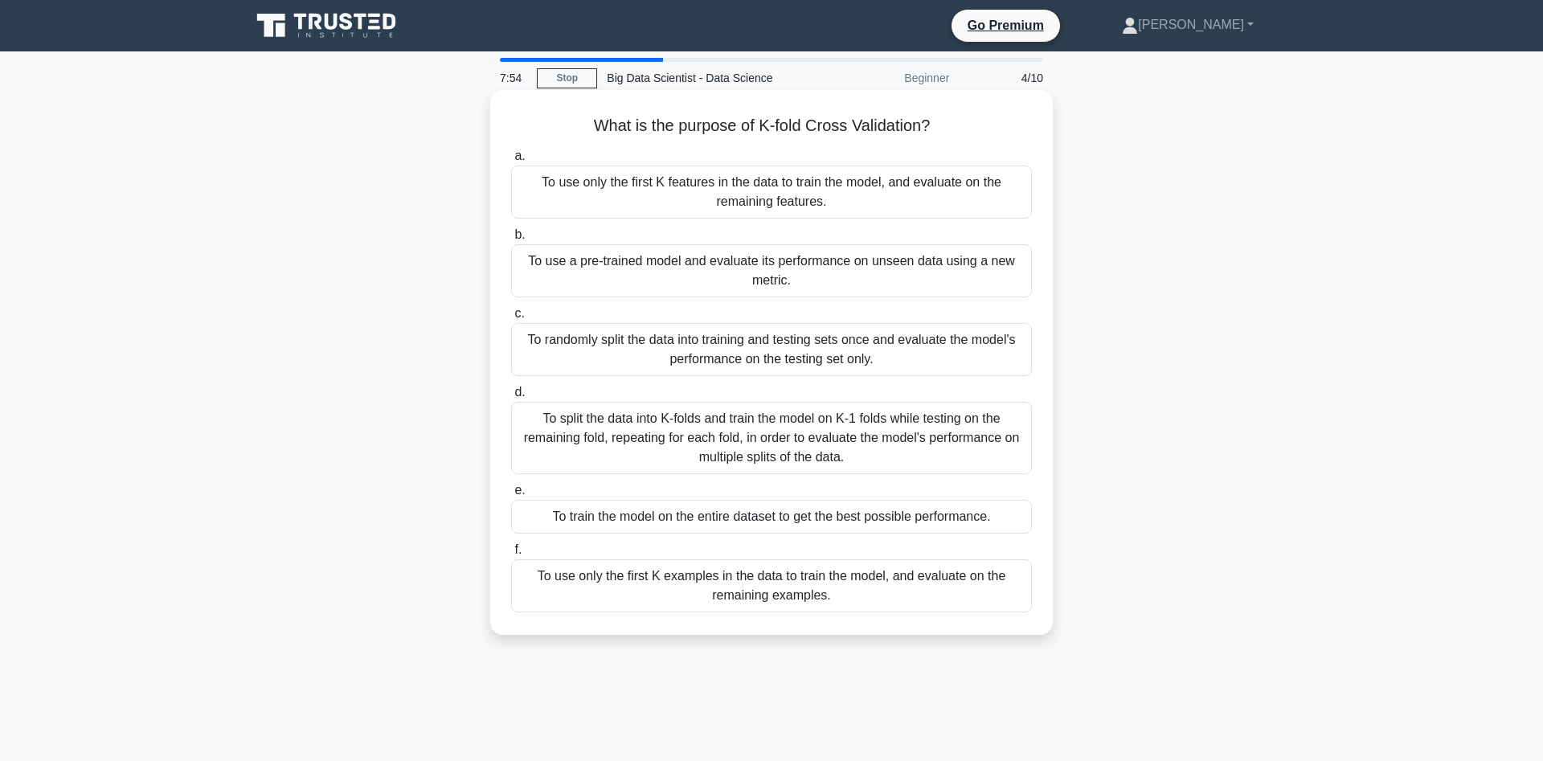
click at [951, 440] on div "To split the data into K-folds and train the model on K-1 folds while testing o…" at bounding box center [771, 438] width 521 height 72
click at [511, 398] on input "d. To split the data into K-folds and train the model on K-1 folds while testin…" at bounding box center [511, 392] width 0 height 10
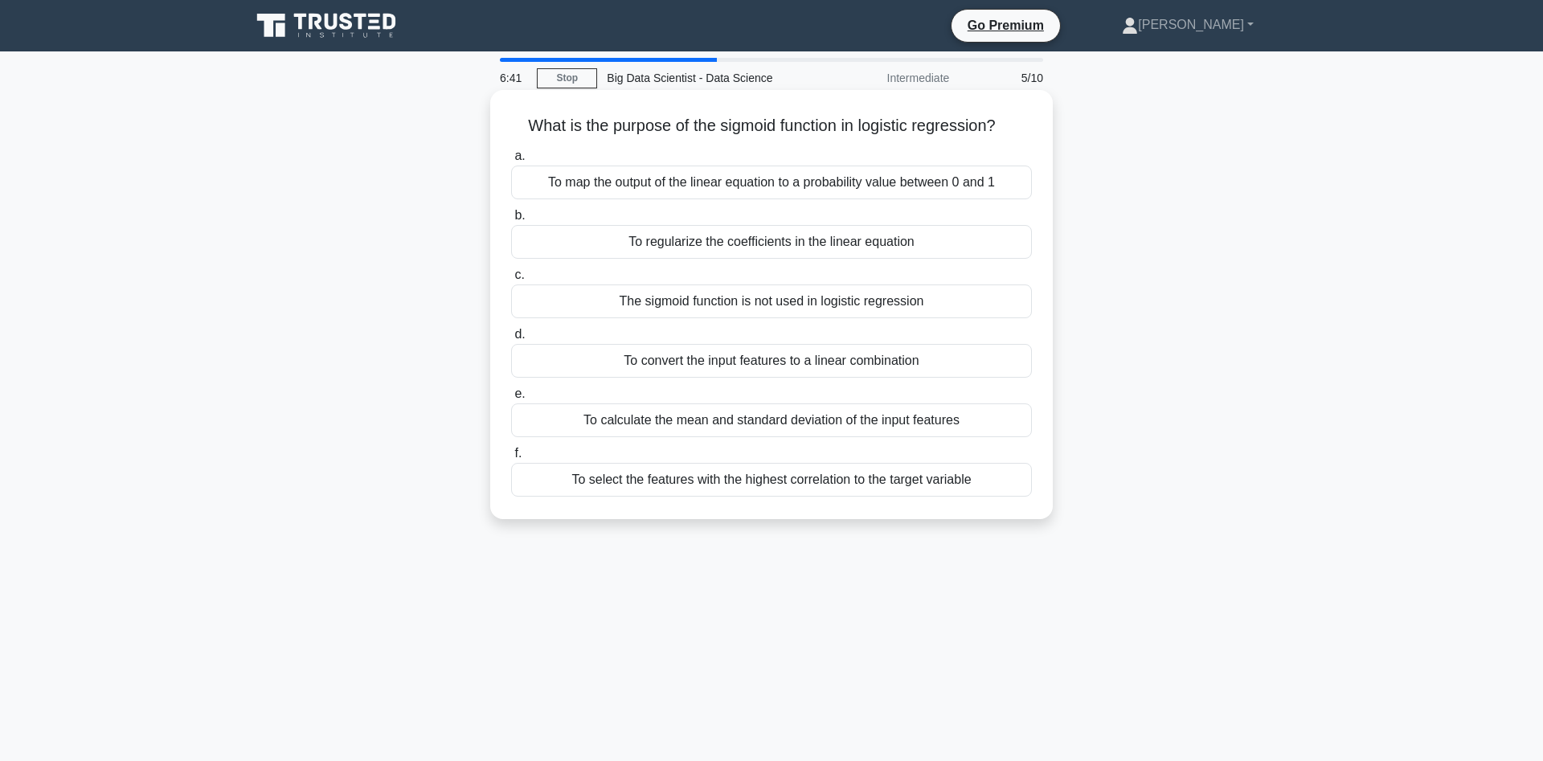
click at [993, 246] on div "To regularize the coefficients in the linear equation" at bounding box center [771, 242] width 521 height 34
click at [511, 221] on input "b. To regularize the coefficients in the linear equation" at bounding box center [511, 216] width 0 height 10
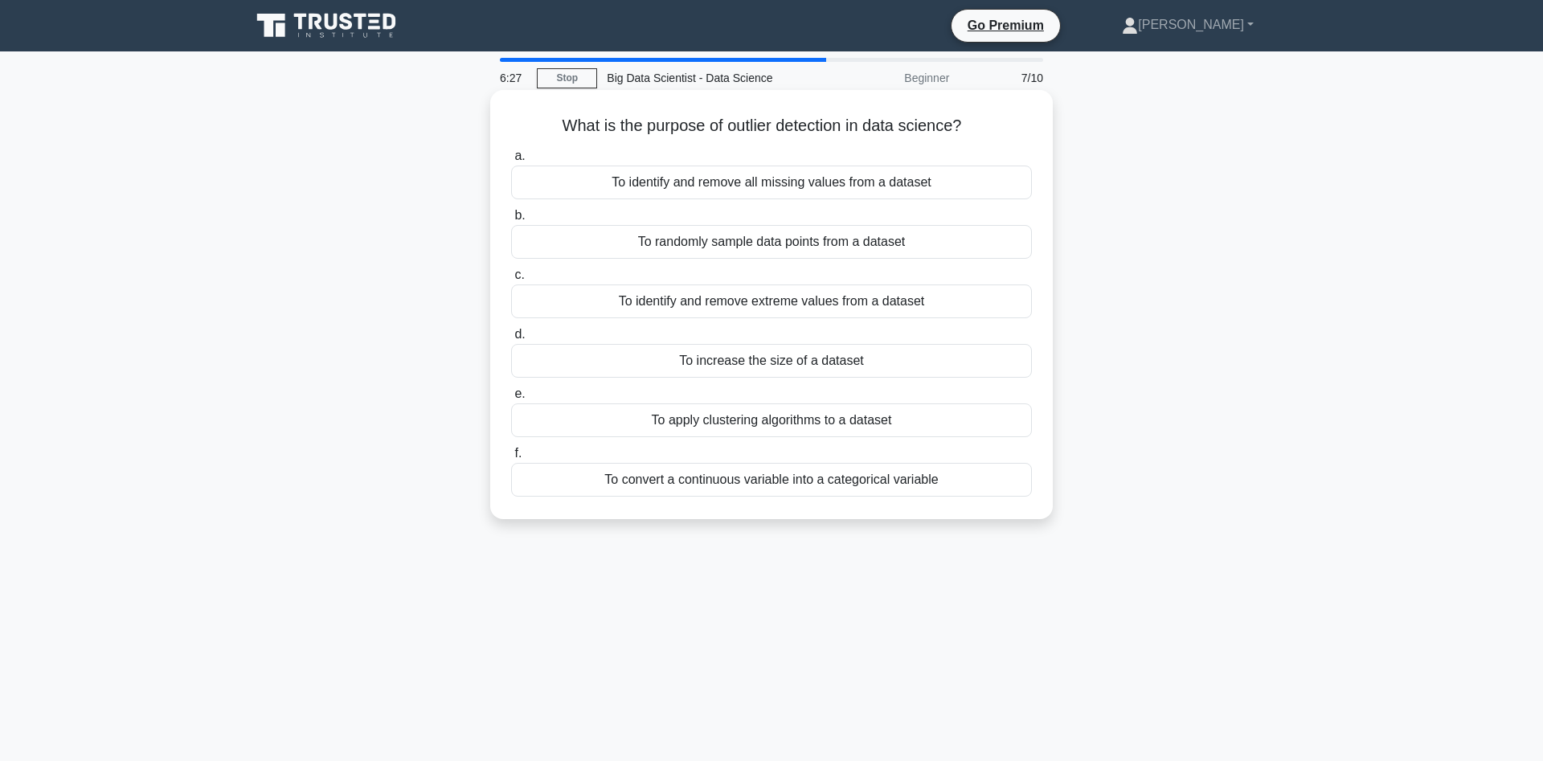
click at [970, 301] on div "To identify and remove extreme values from a dataset" at bounding box center [771, 302] width 521 height 34
click at [511, 281] on input "c. To identify and remove extreme values from a dataset" at bounding box center [511, 275] width 0 height 10
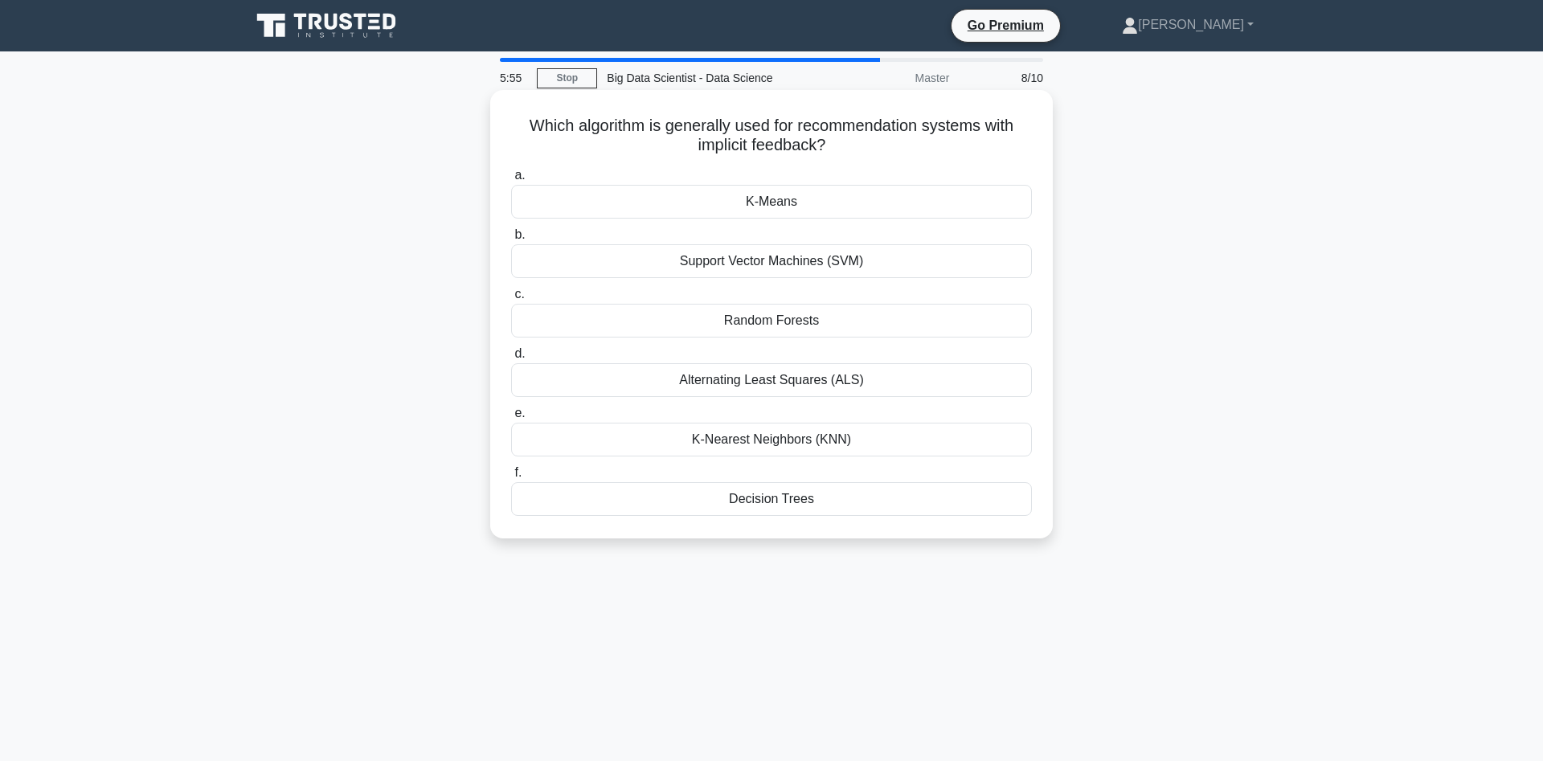
click at [977, 444] on div "K-Nearest Neighbors (KNN)" at bounding box center [771, 440] width 521 height 34
click at [511, 419] on input "e. K-Nearest Neighbors (KNN)" at bounding box center [511, 413] width 0 height 10
click at [883, 502] on div "Many hidden layers" at bounding box center [771, 499] width 521 height 34
click at [511, 478] on input "f. Many hidden layers" at bounding box center [511, 473] width 0 height 10
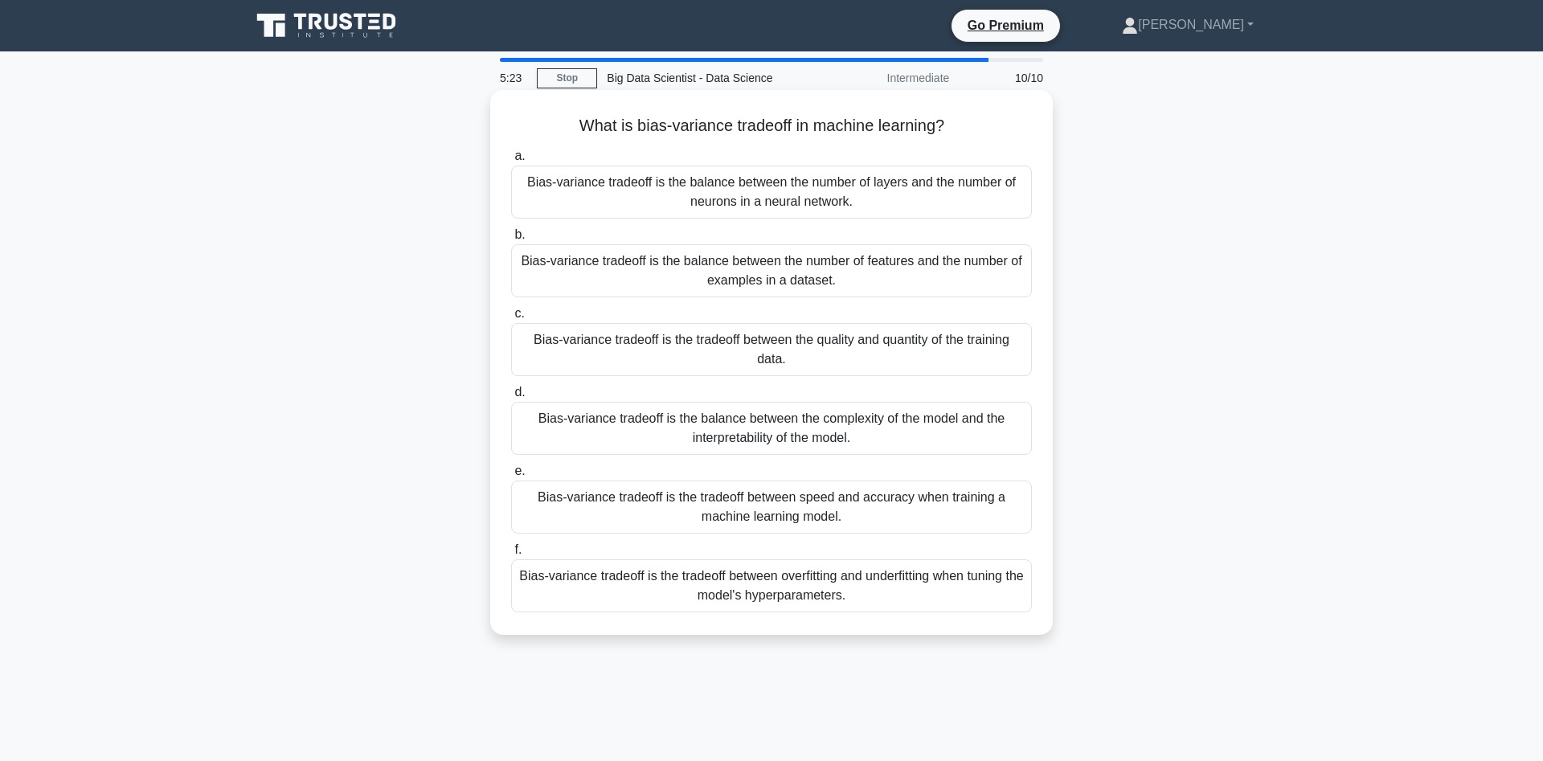
click at [841, 596] on div "Bias-variance tradeoff is the tradeoff between overfitting and underfitting whe…" at bounding box center [771, 585] width 521 height 53
click at [511, 555] on input "f. Bias-variance tradeoff is the tradeoff between overfitting and underfitting …" at bounding box center [511, 550] width 0 height 10
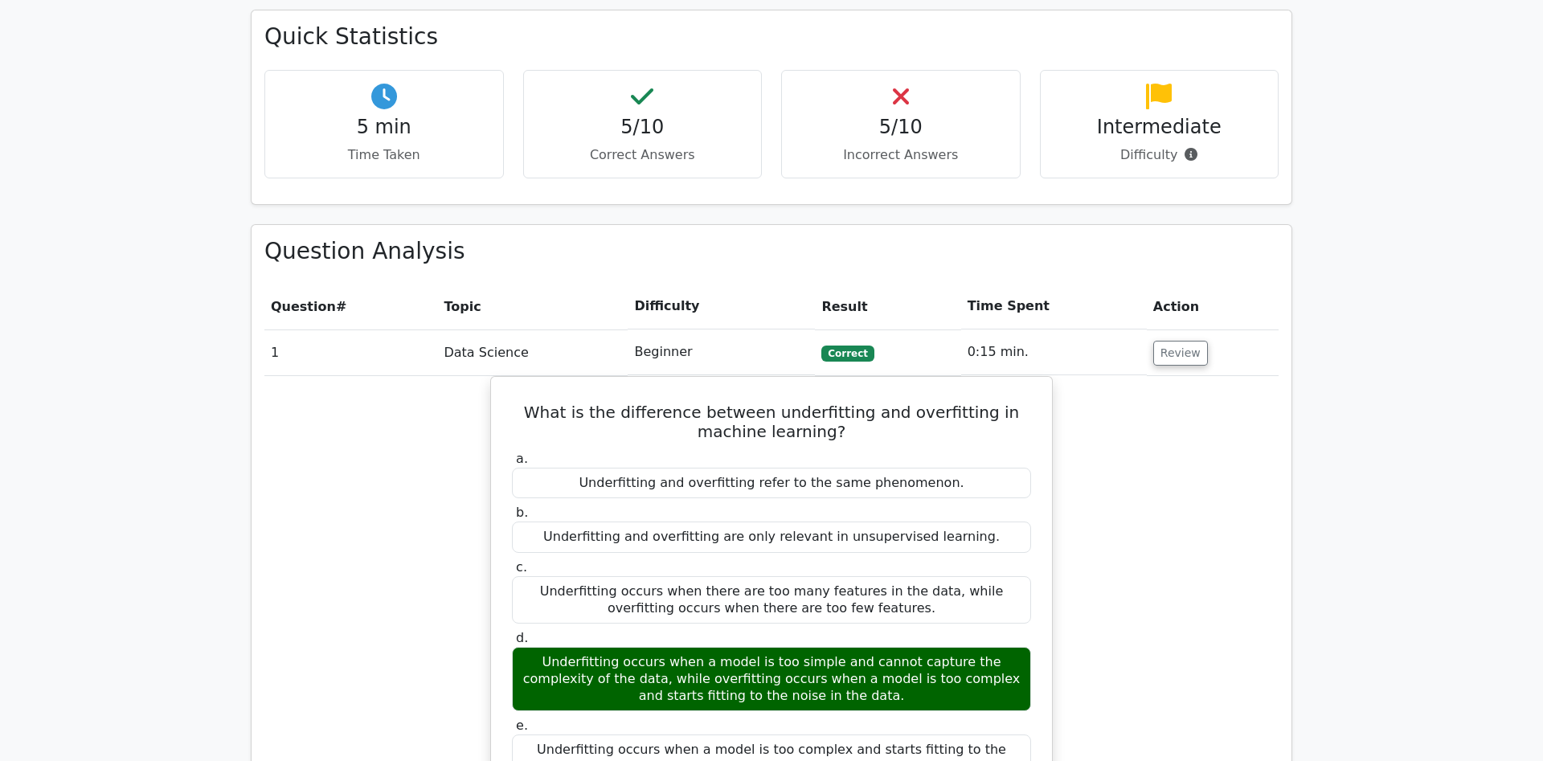
scroll to position [1066, 0]
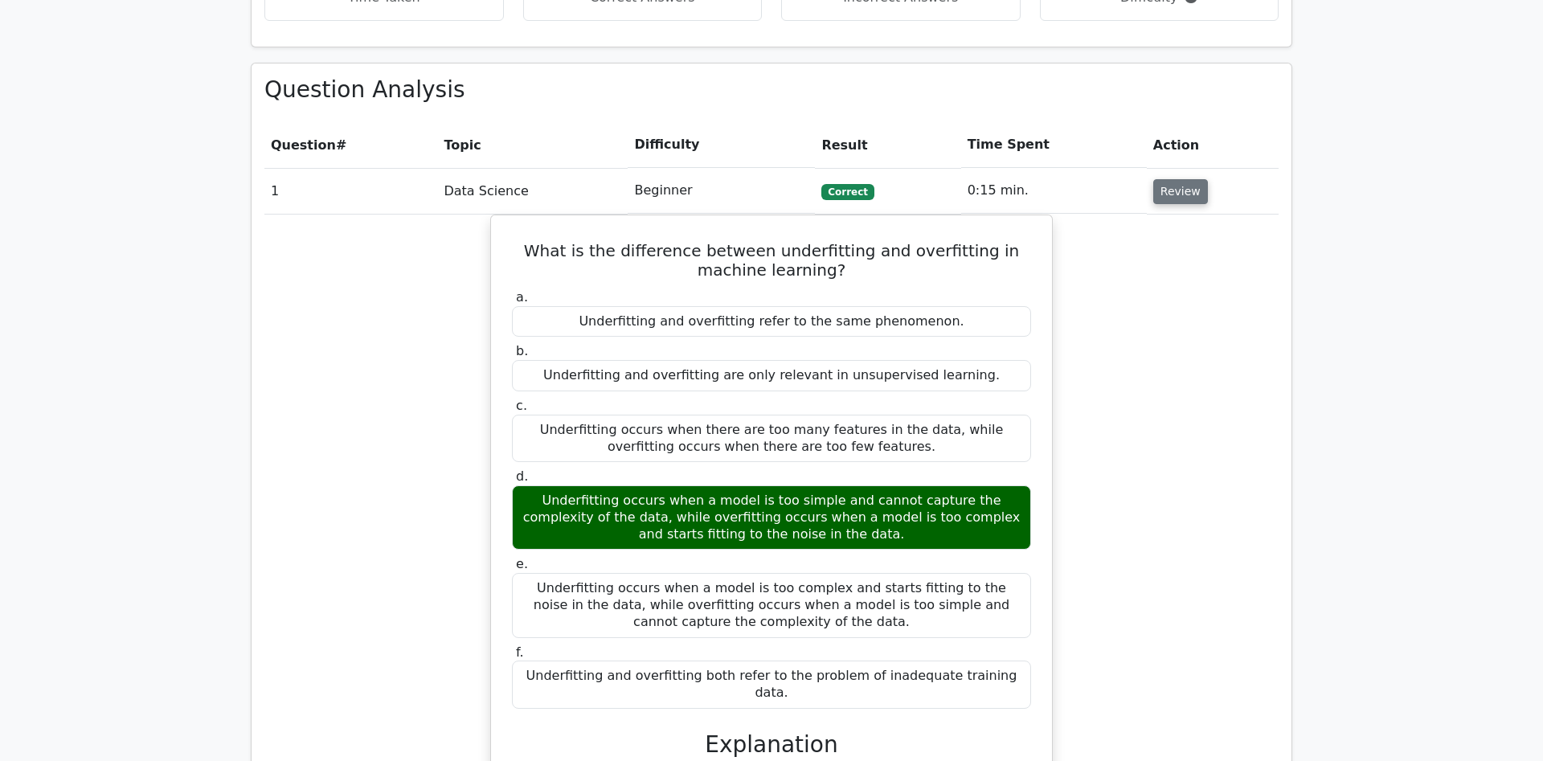
click at [1173, 179] on button "Review" at bounding box center [1180, 191] width 55 height 25
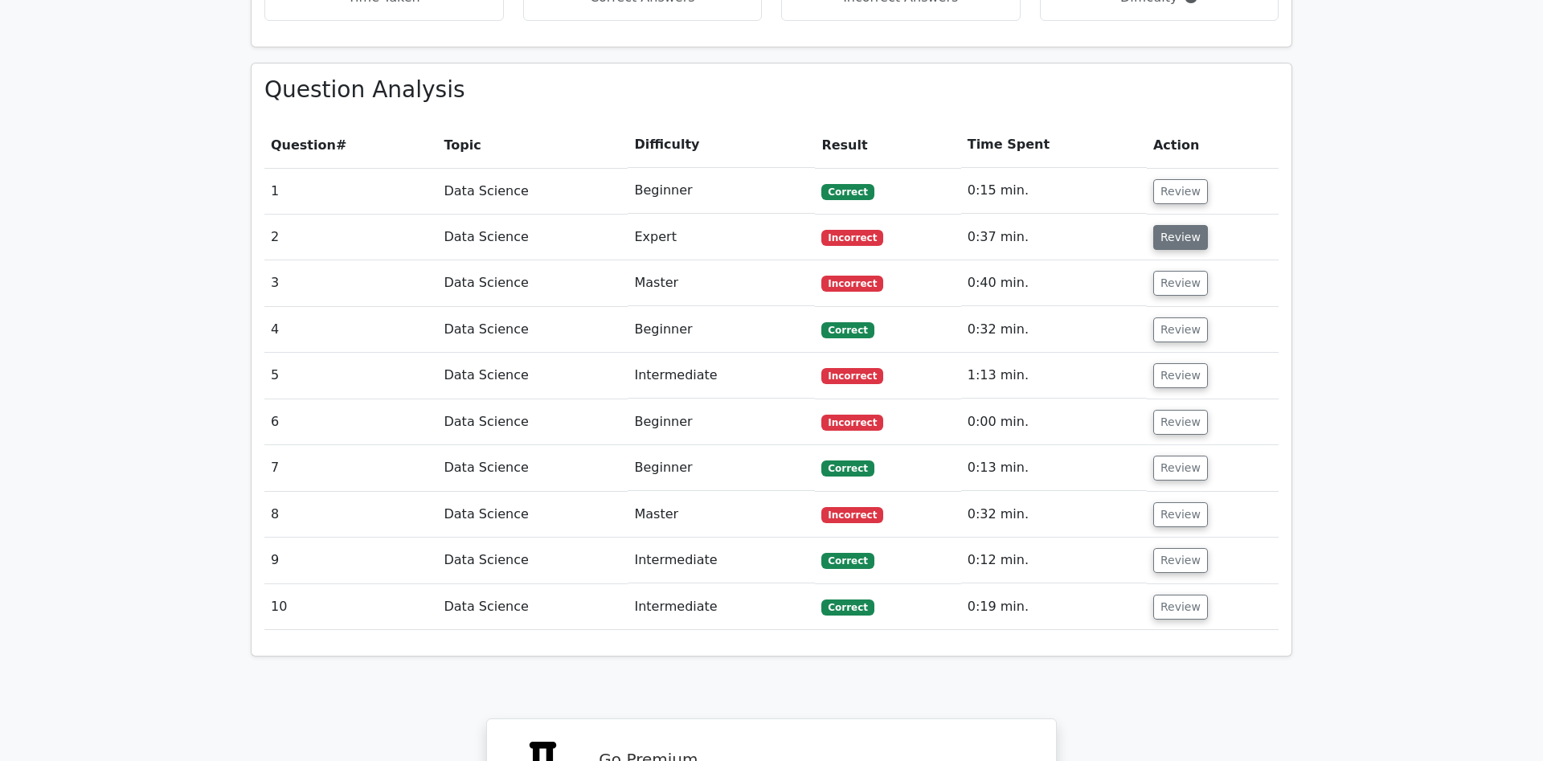
click at [1169, 225] on button "Review" at bounding box center [1180, 237] width 55 height 25
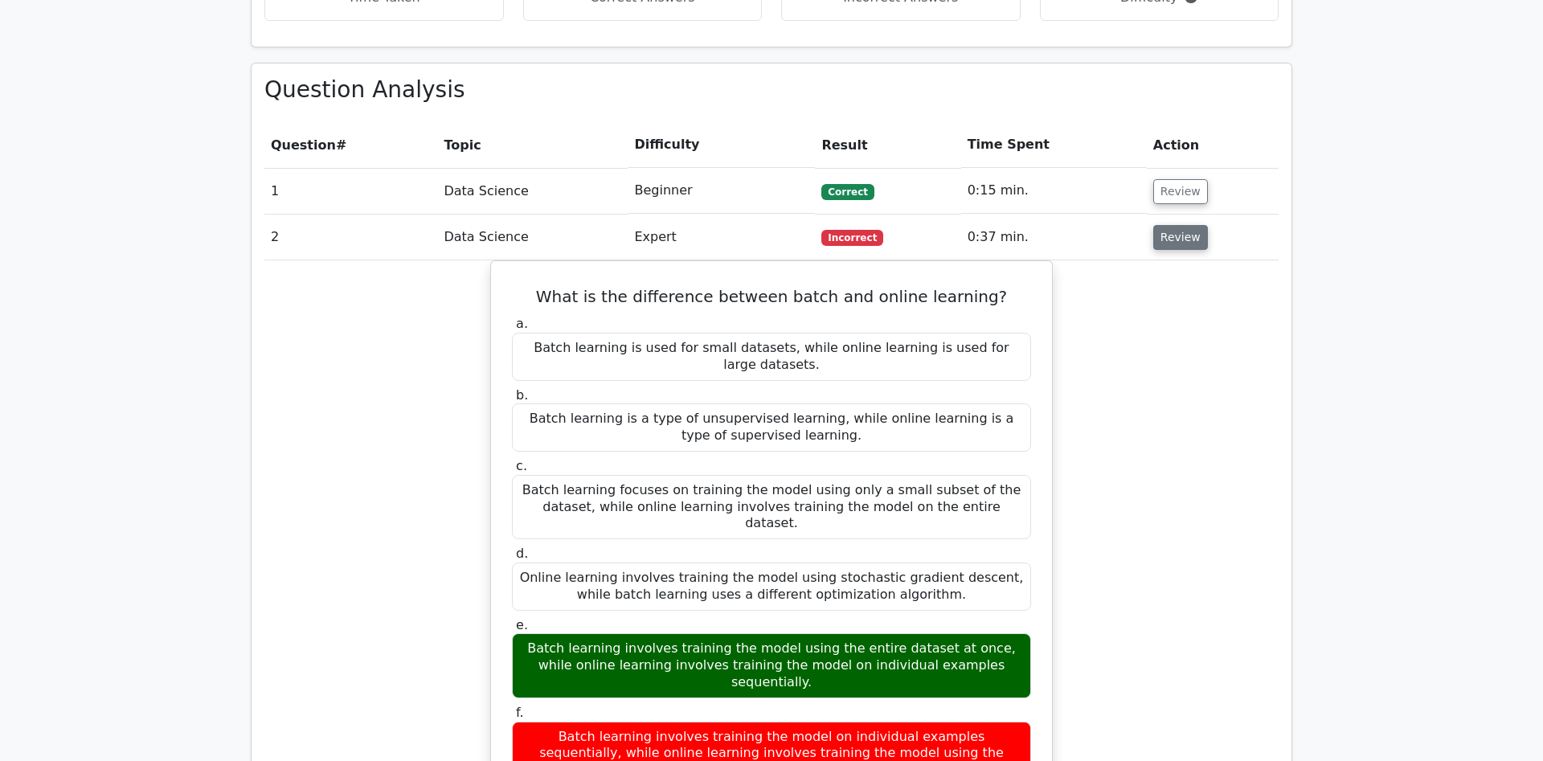
click at [1165, 225] on button "Review" at bounding box center [1180, 237] width 55 height 25
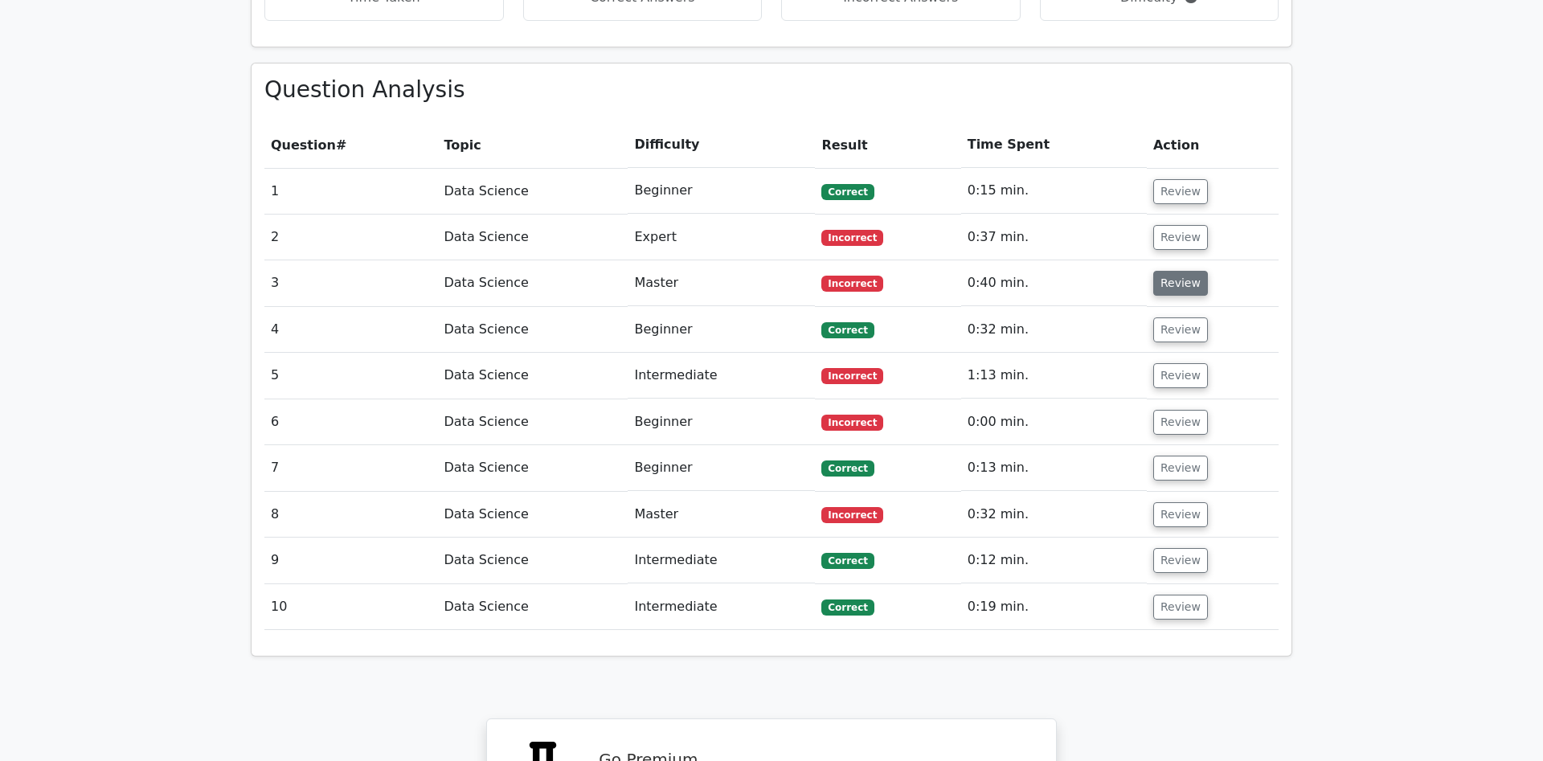
click at [1175, 271] on button "Review" at bounding box center [1180, 283] width 55 height 25
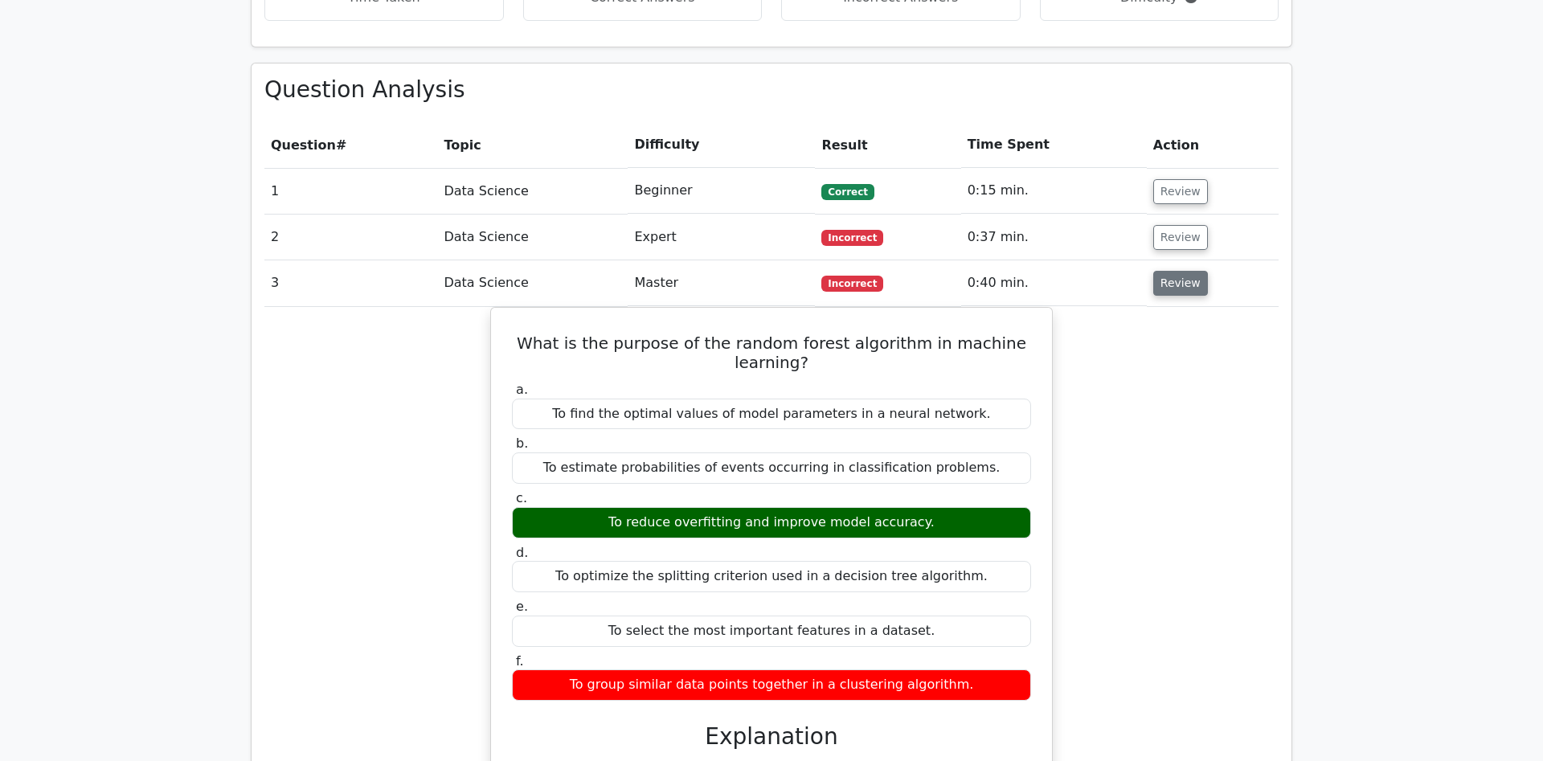
click at [1175, 271] on button "Review" at bounding box center [1180, 283] width 55 height 25
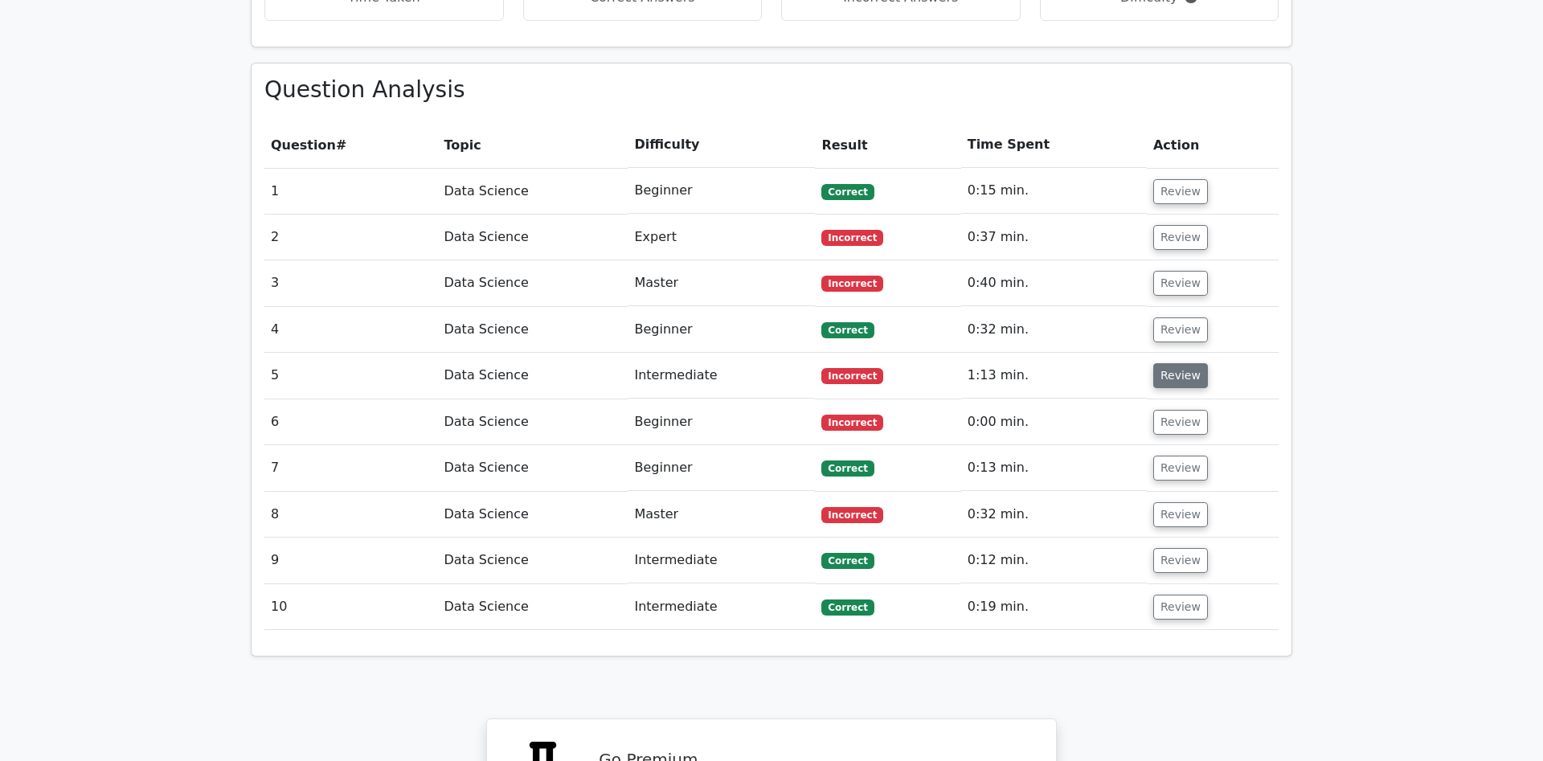
click at [1165, 363] on button "Review" at bounding box center [1180, 375] width 55 height 25
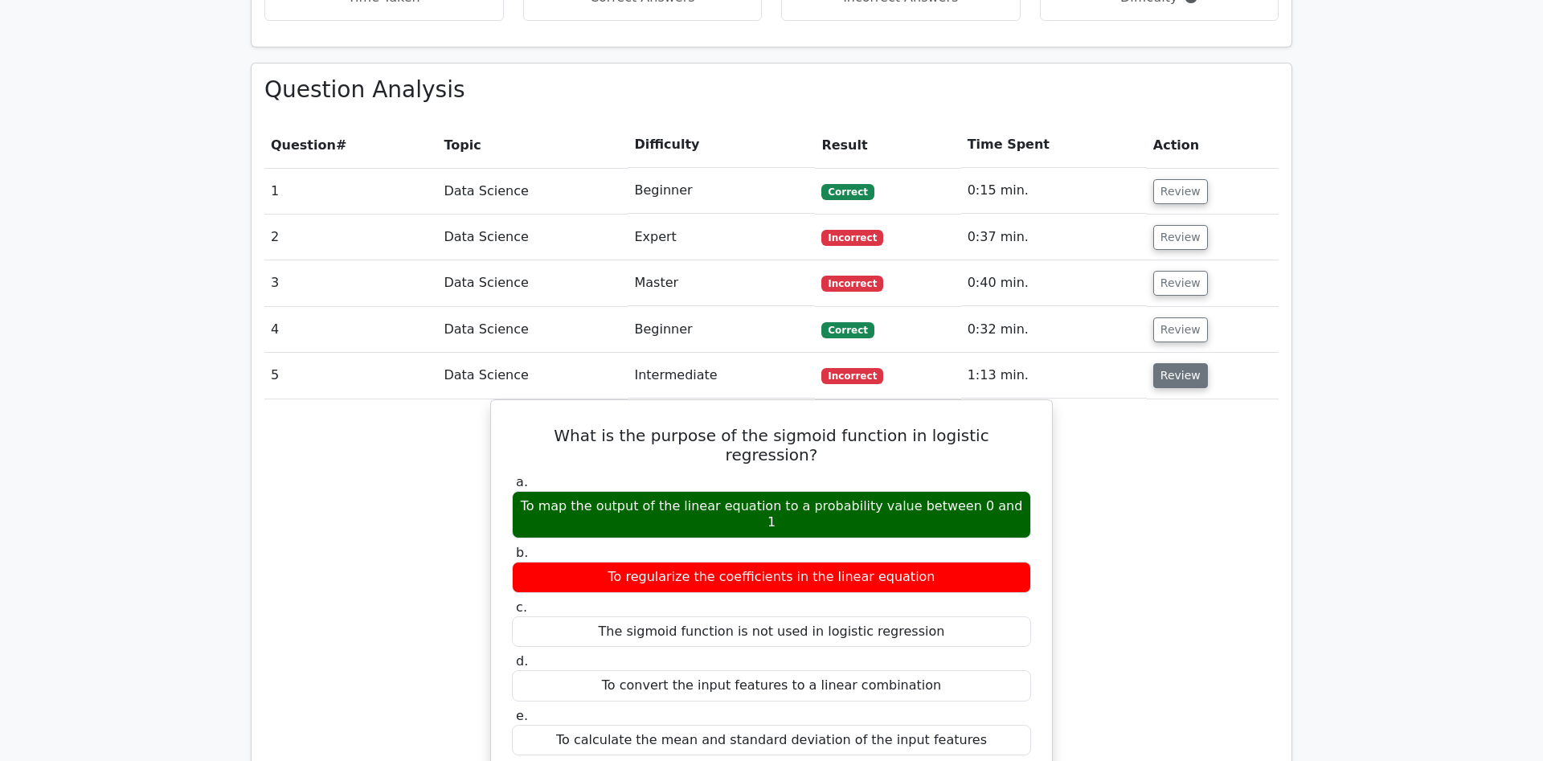
click at [1165, 363] on button "Review" at bounding box center [1180, 375] width 55 height 25
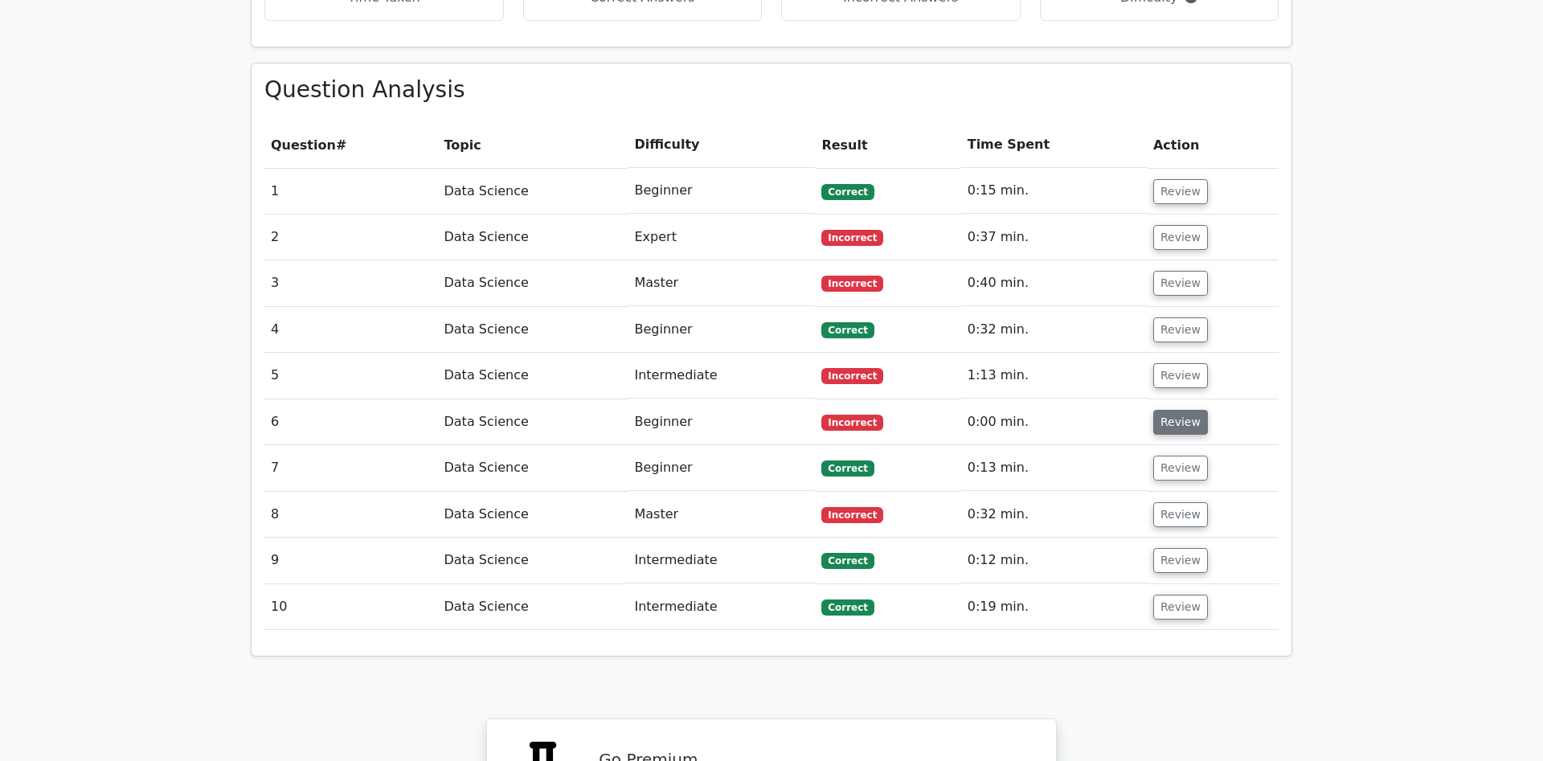
click at [1161, 410] on button "Review" at bounding box center [1180, 422] width 55 height 25
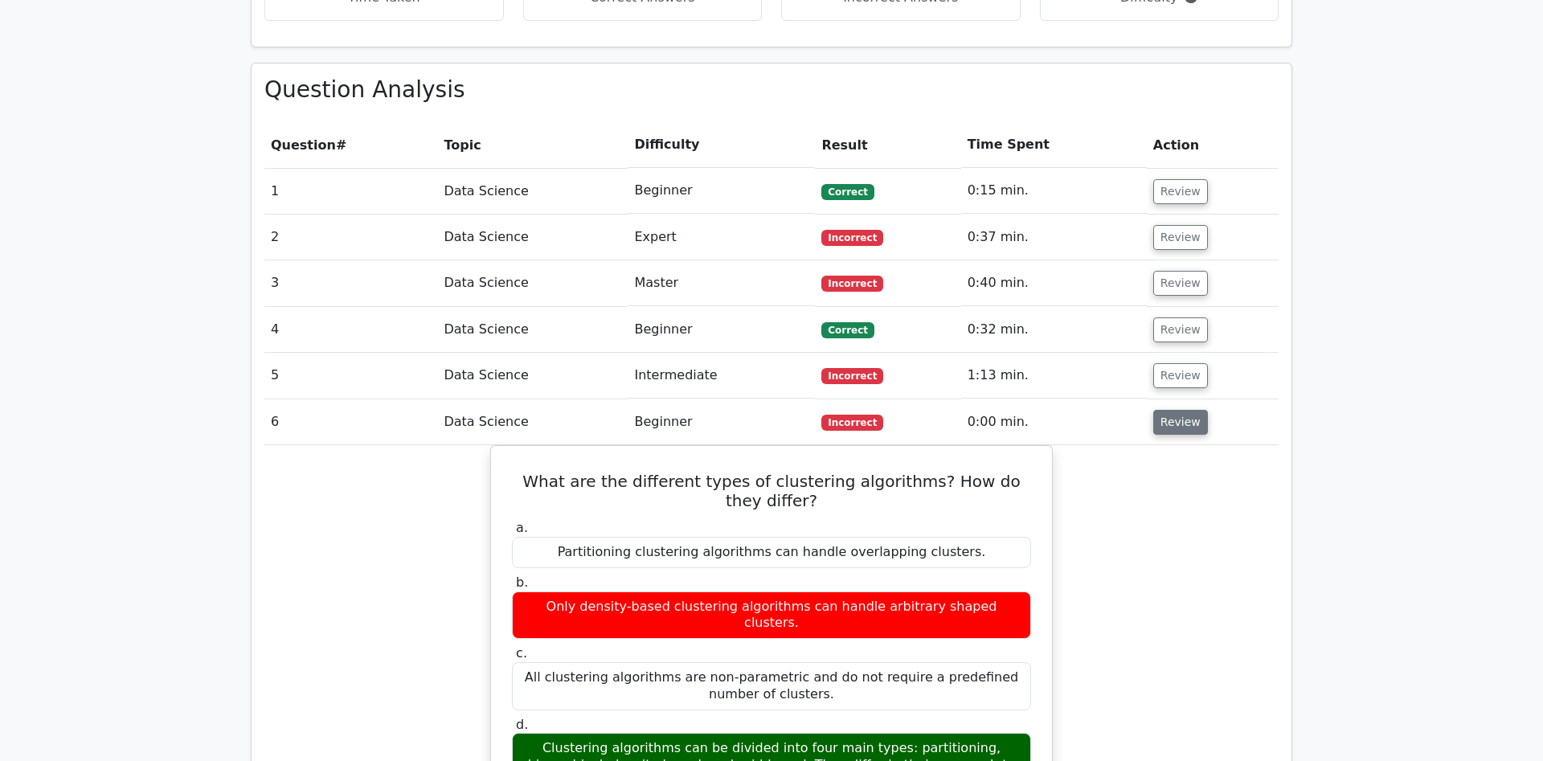
scroll to position [1148, 0]
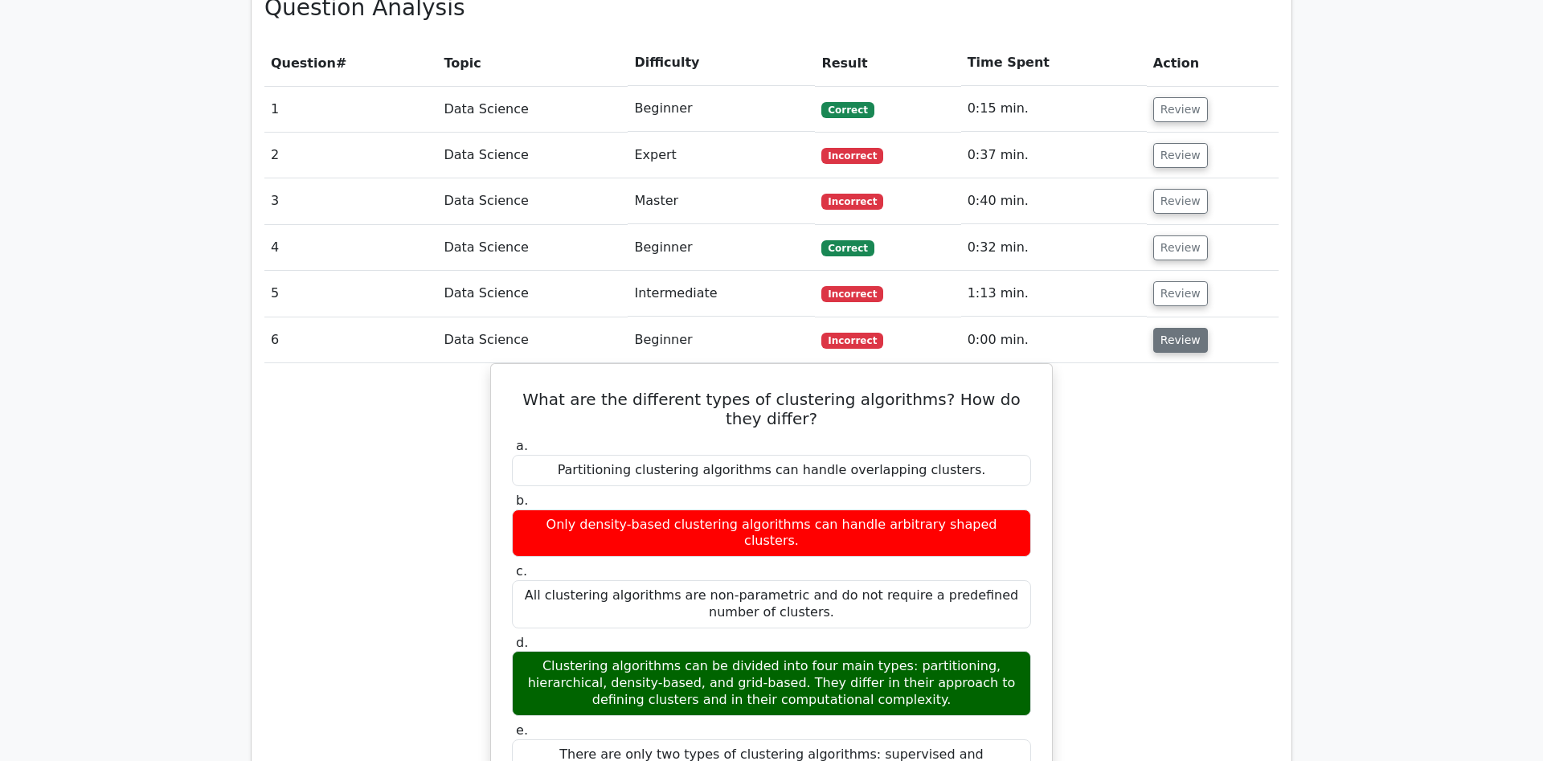
click at [1179, 328] on button "Review" at bounding box center [1180, 340] width 55 height 25
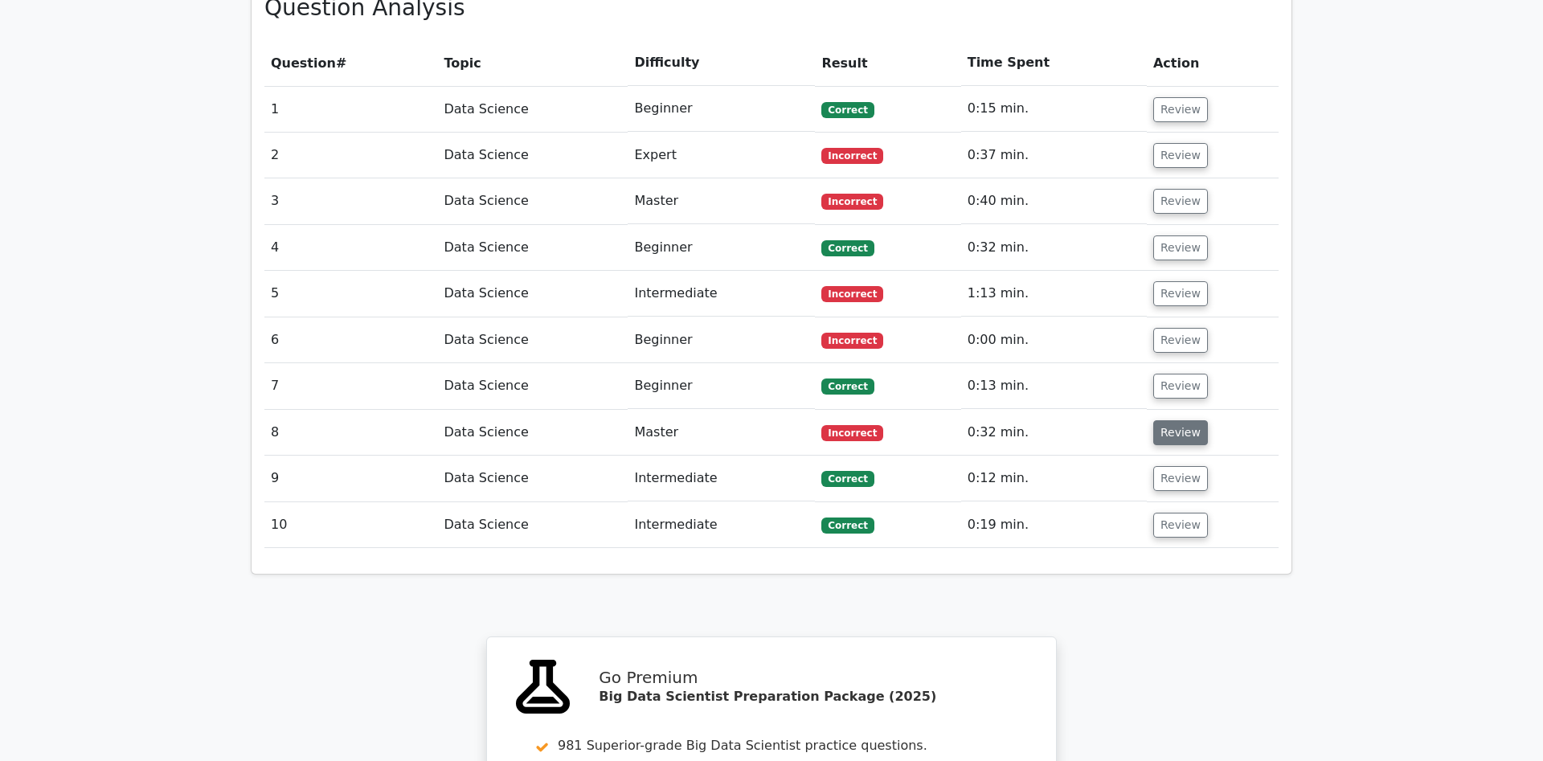
click at [1180, 420] on button "Review" at bounding box center [1180, 432] width 55 height 25
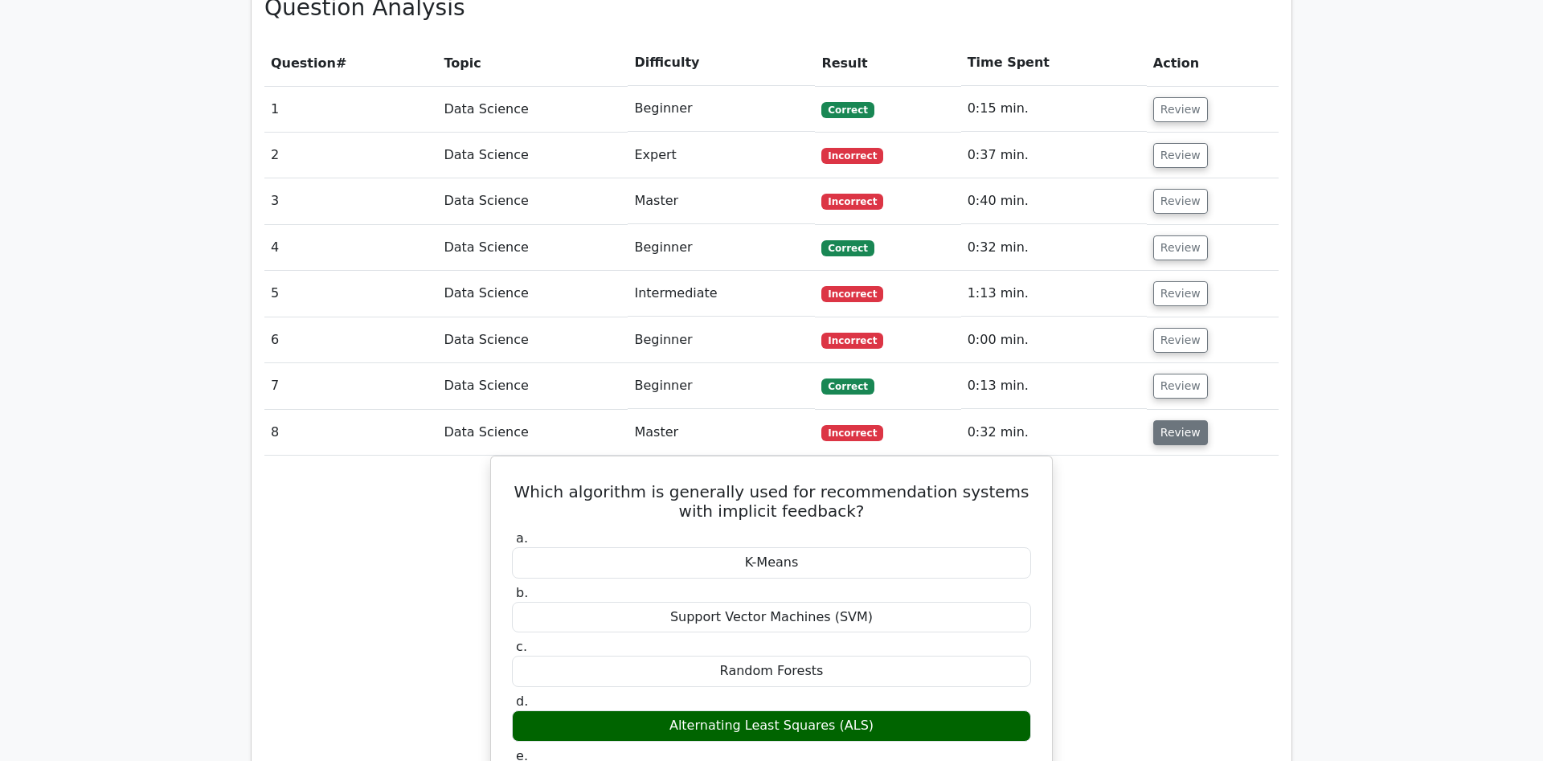
click at [1180, 420] on button "Review" at bounding box center [1180, 432] width 55 height 25
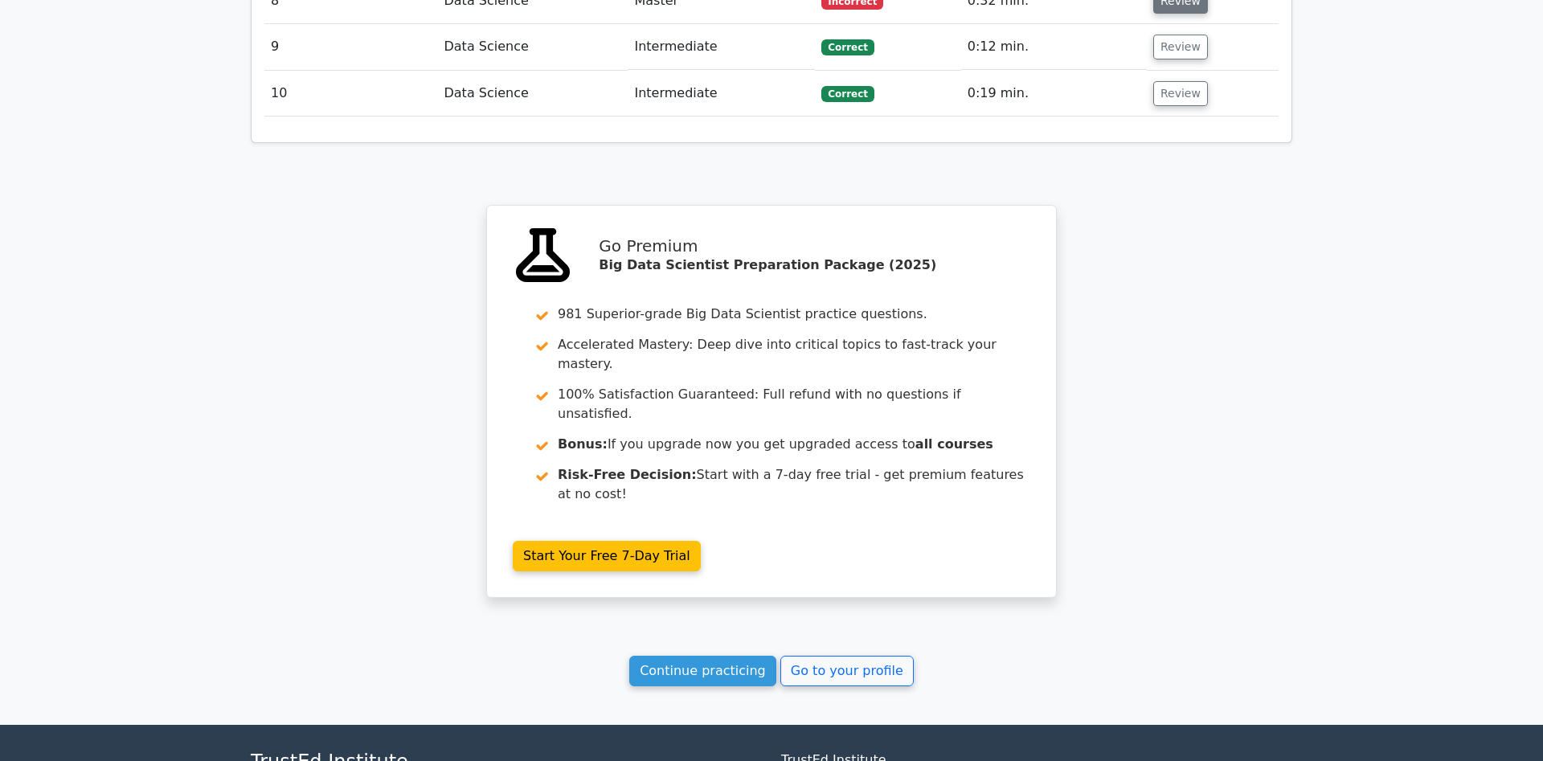
scroll to position [1614, 0]
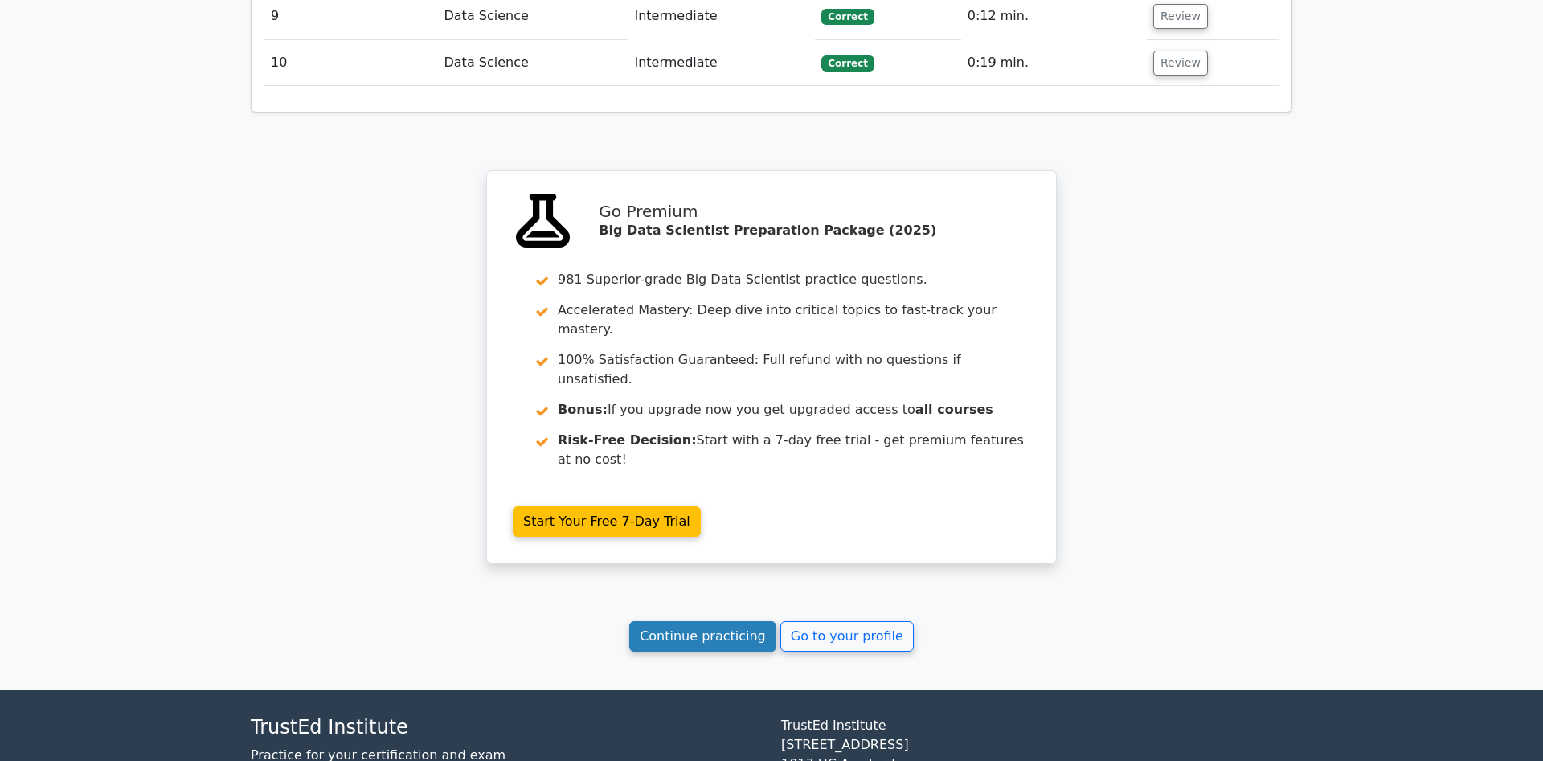
click at [738, 621] on link "Continue practicing" at bounding box center [702, 636] width 147 height 31
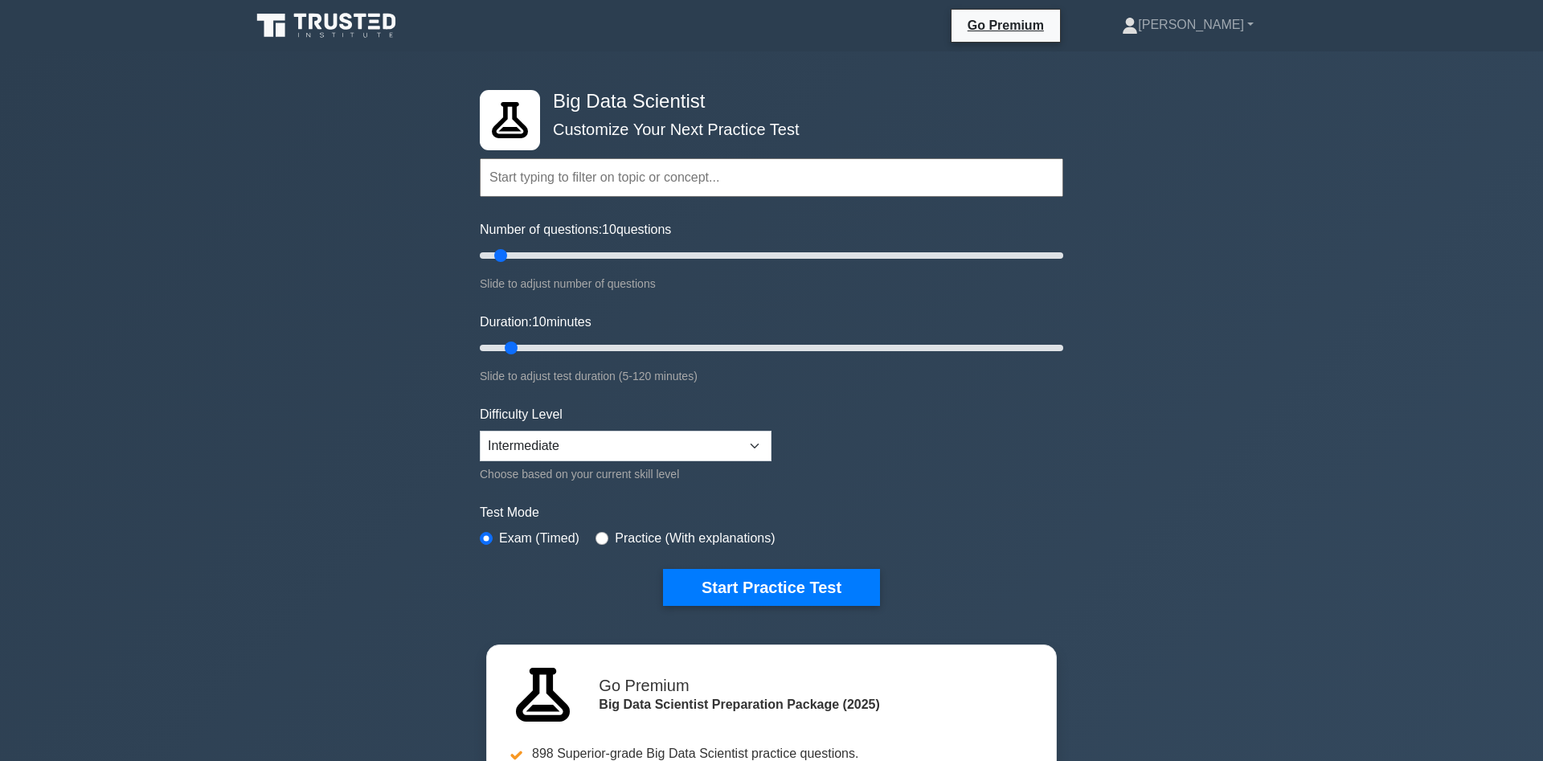
click at [772, 175] on input "text" at bounding box center [772, 177] width 584 height 39
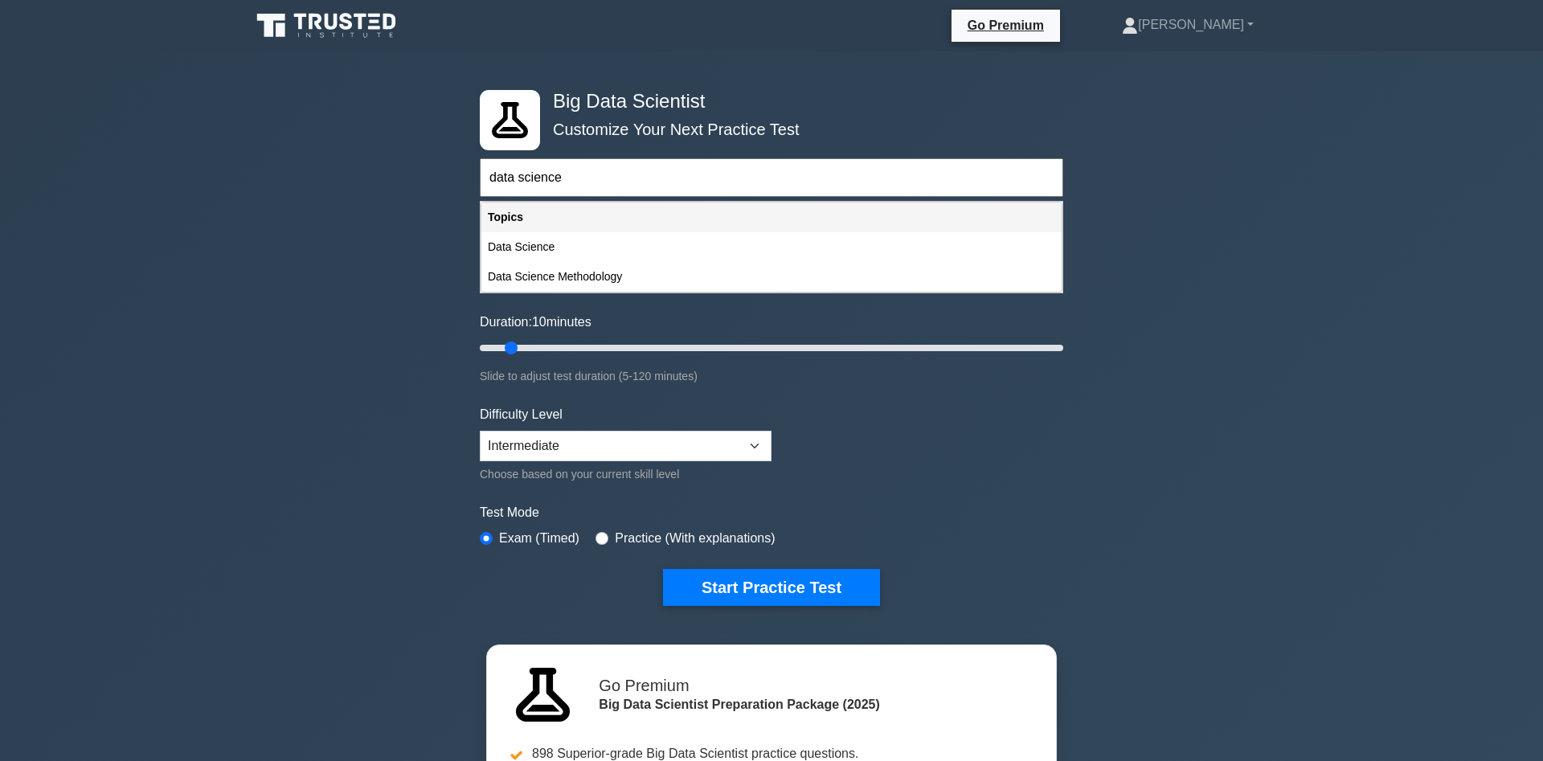
type input "data science"
click at [480, 431] on select "Beginner Intermediate Expert" at bounding box center [626, 446] width 292 height 31
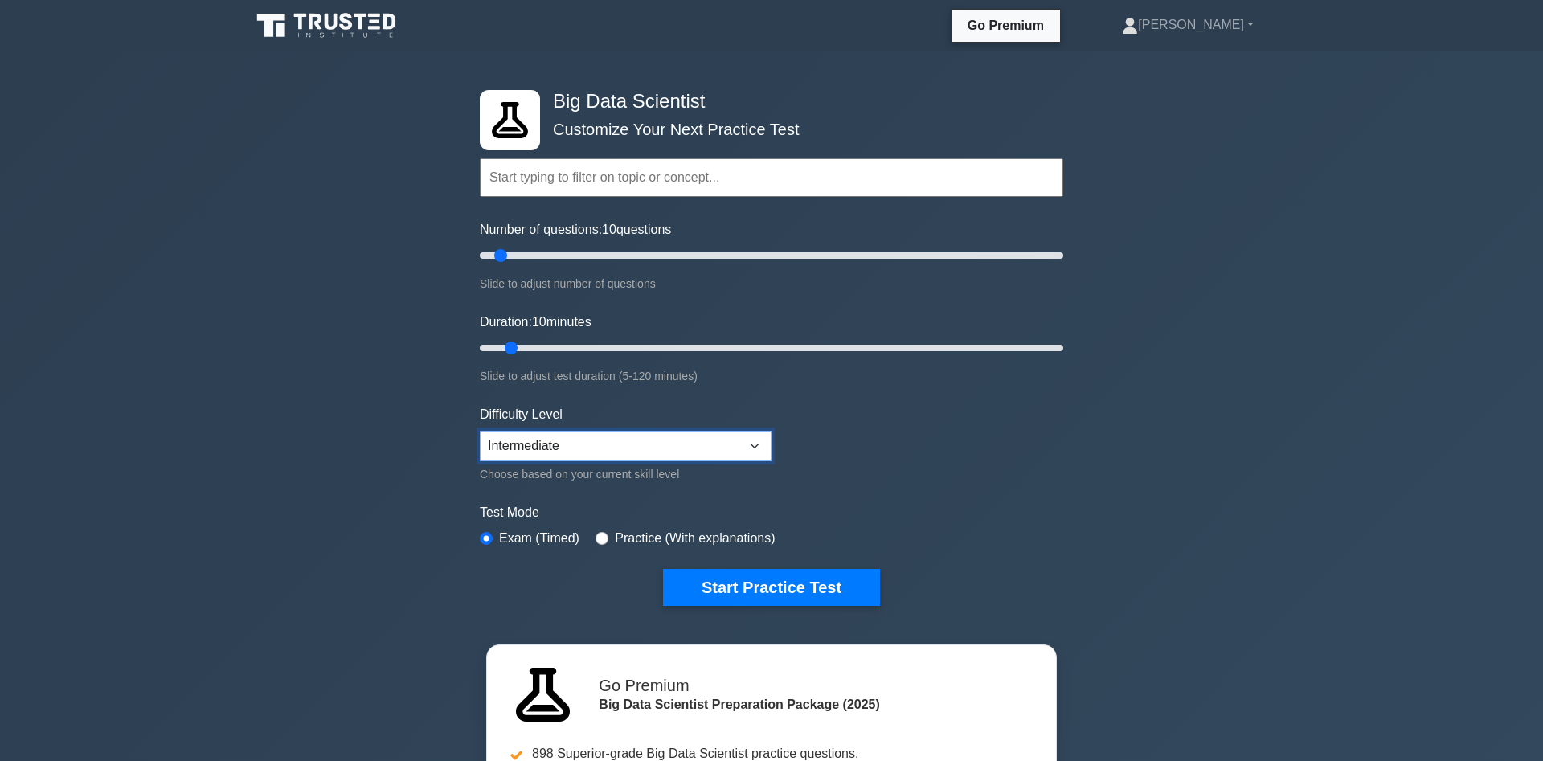
select select "expert"
click option "Expert" at bounding box center [0, 0] width 0 height 0
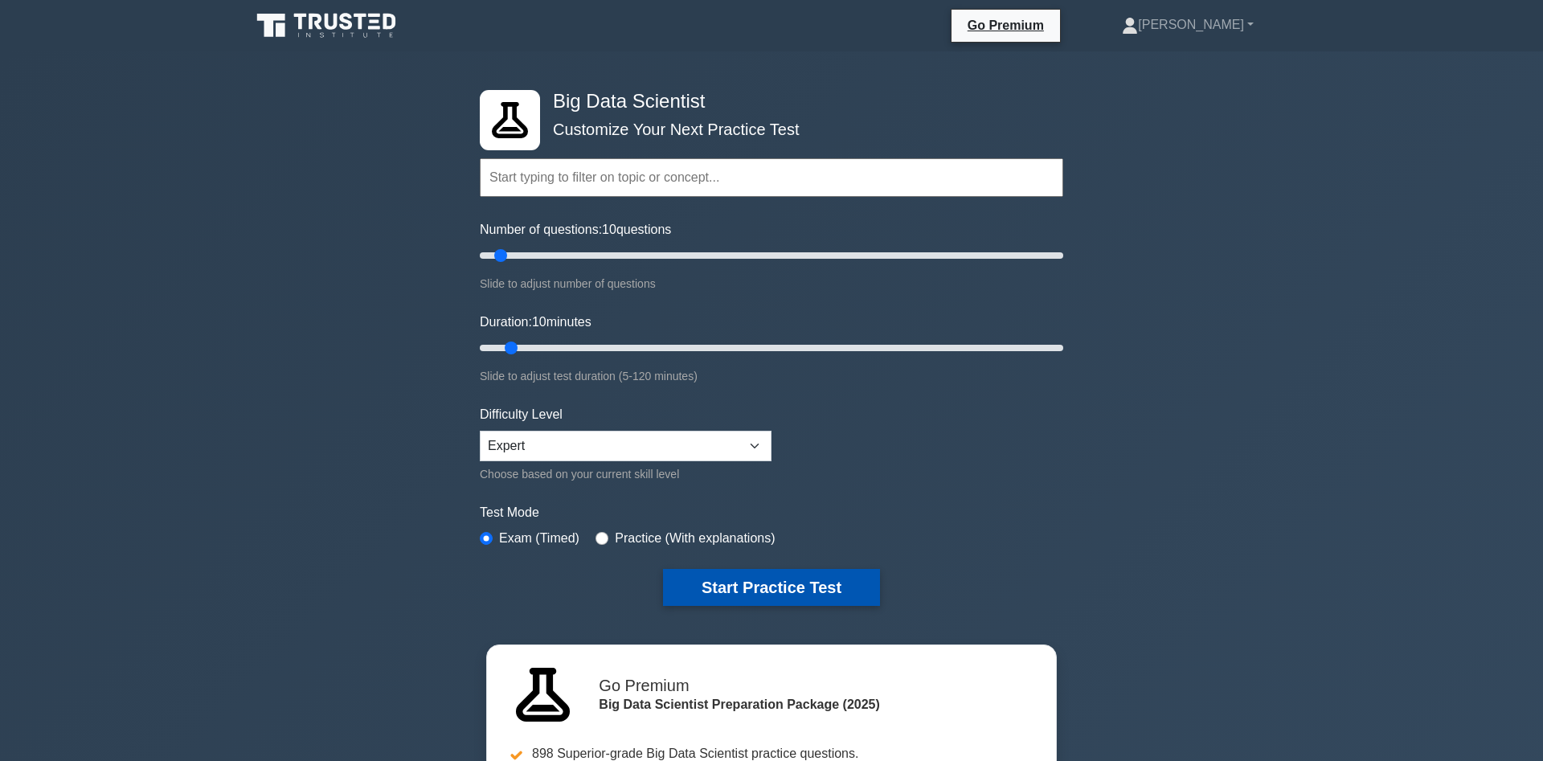
click at [785, 584] on button "Start Practice Test" at bounding box center [771, 587] width 217 height 37
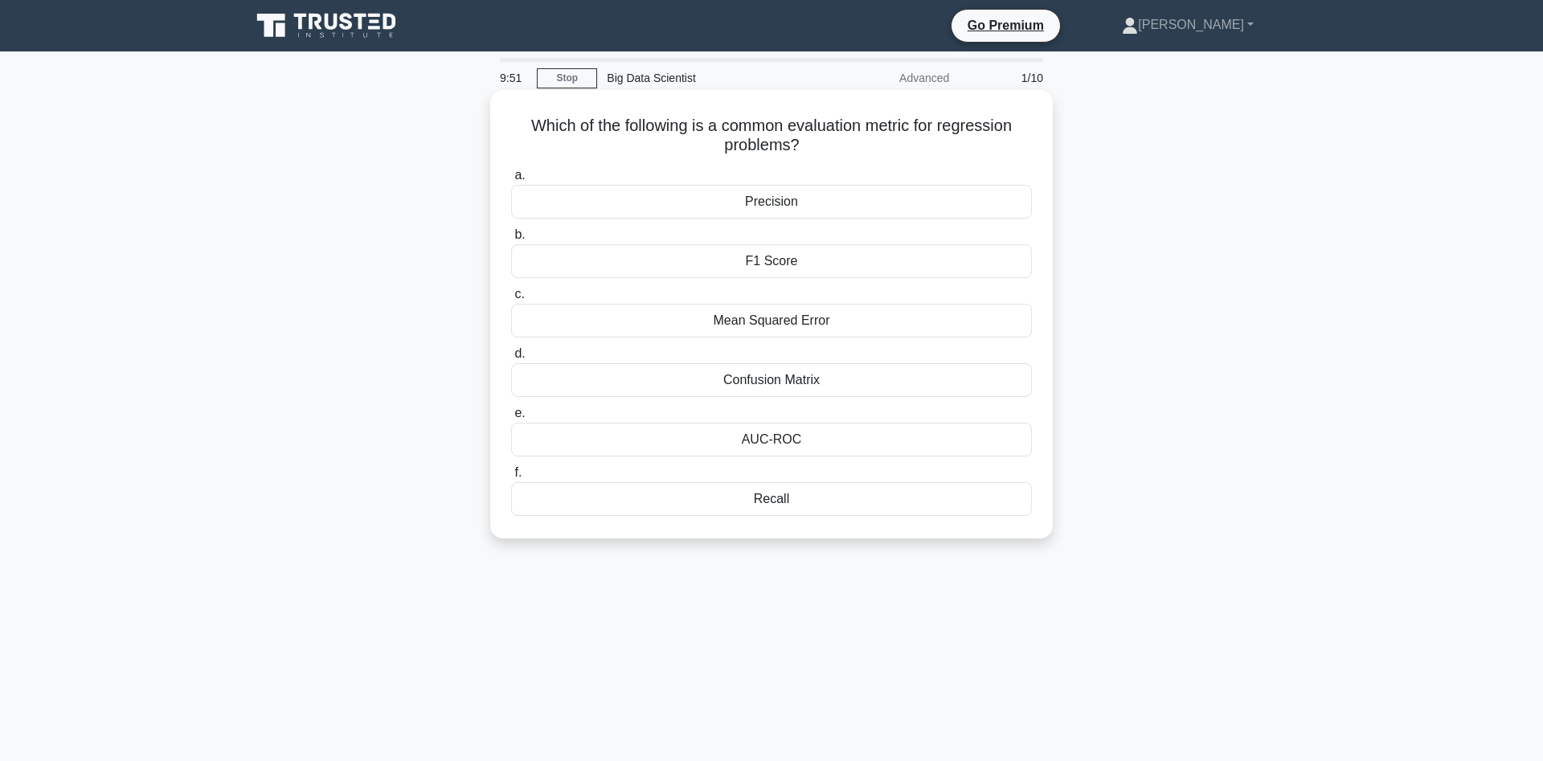
click at [794, 320] on div "Mean Squared Error" at bounding box center [771, 321] width 521 height 34
click at [511, 300] on input "c. Mean Squared Error" at bounding box center [511, 294] width 0 height 10
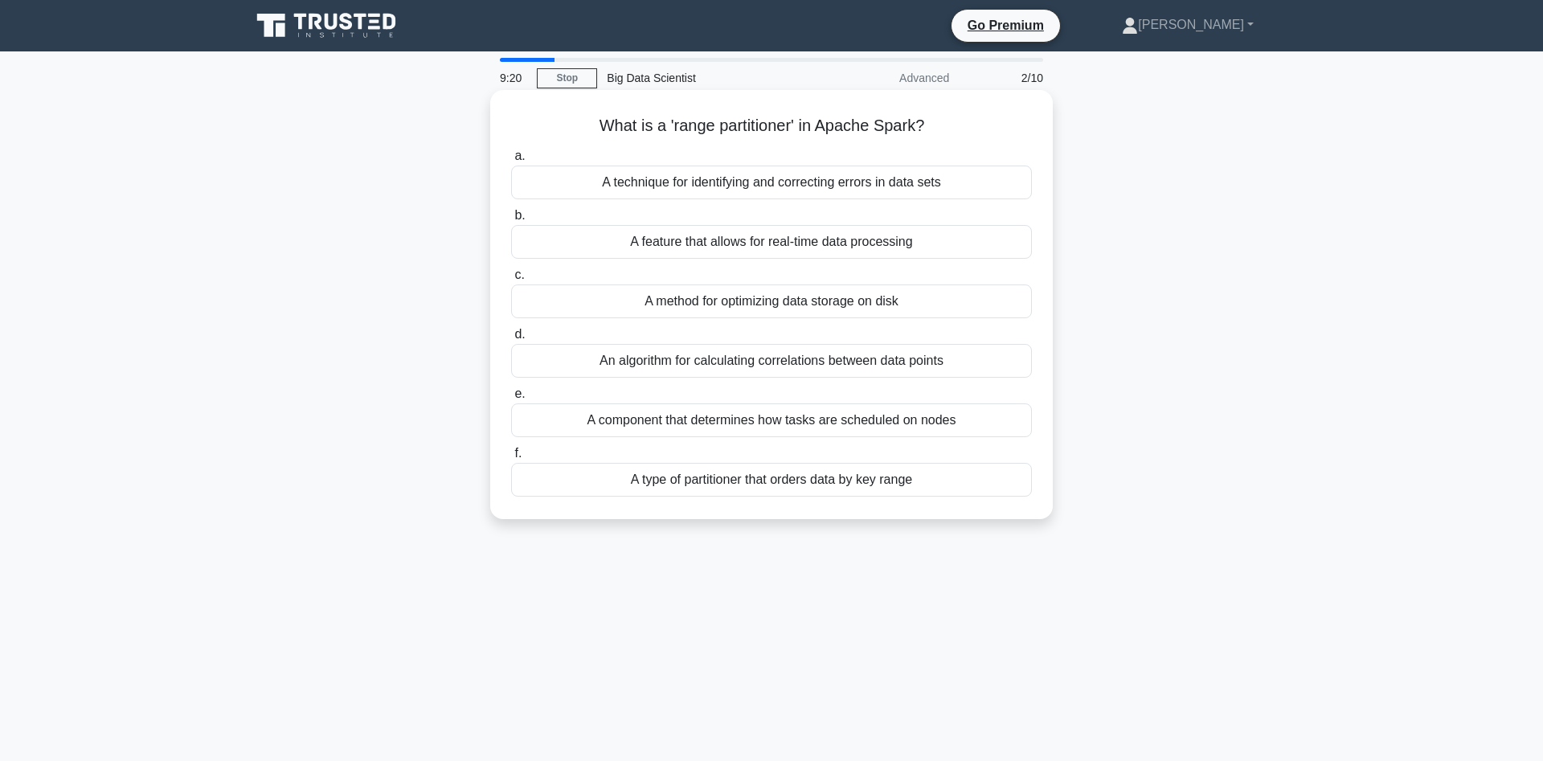
click at [999, 302] on div "A method for optimizing data storage on disk" at bounding box center [771, 302] width 521 height 34
click at [511, 281] on input "c. A method for optimizing data storage on disk" at bounding box center [511, 275] width 0 height 10
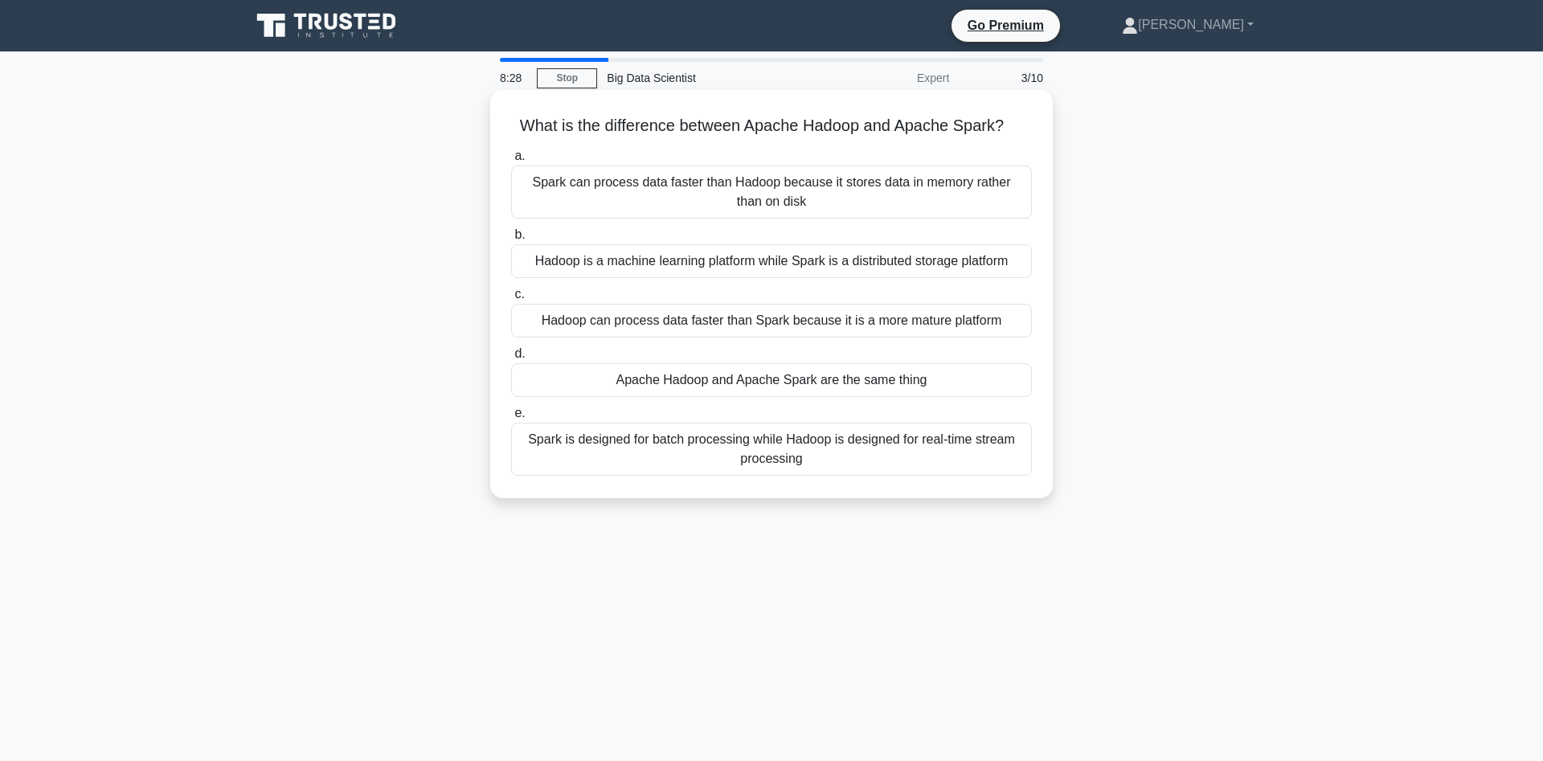
click at [765, 129] on h5 "What is the difference between Apache Hadoop and Apache Spark? .spinner_0XTQ{tr…" at bounding box center [772, 126] width 524 height 21
copy icon
click at [872, 199] on div "Spark can process data faster than Hadoop because it stores data in memory rath…" at bounding box center [771, 192] width 521 height 53
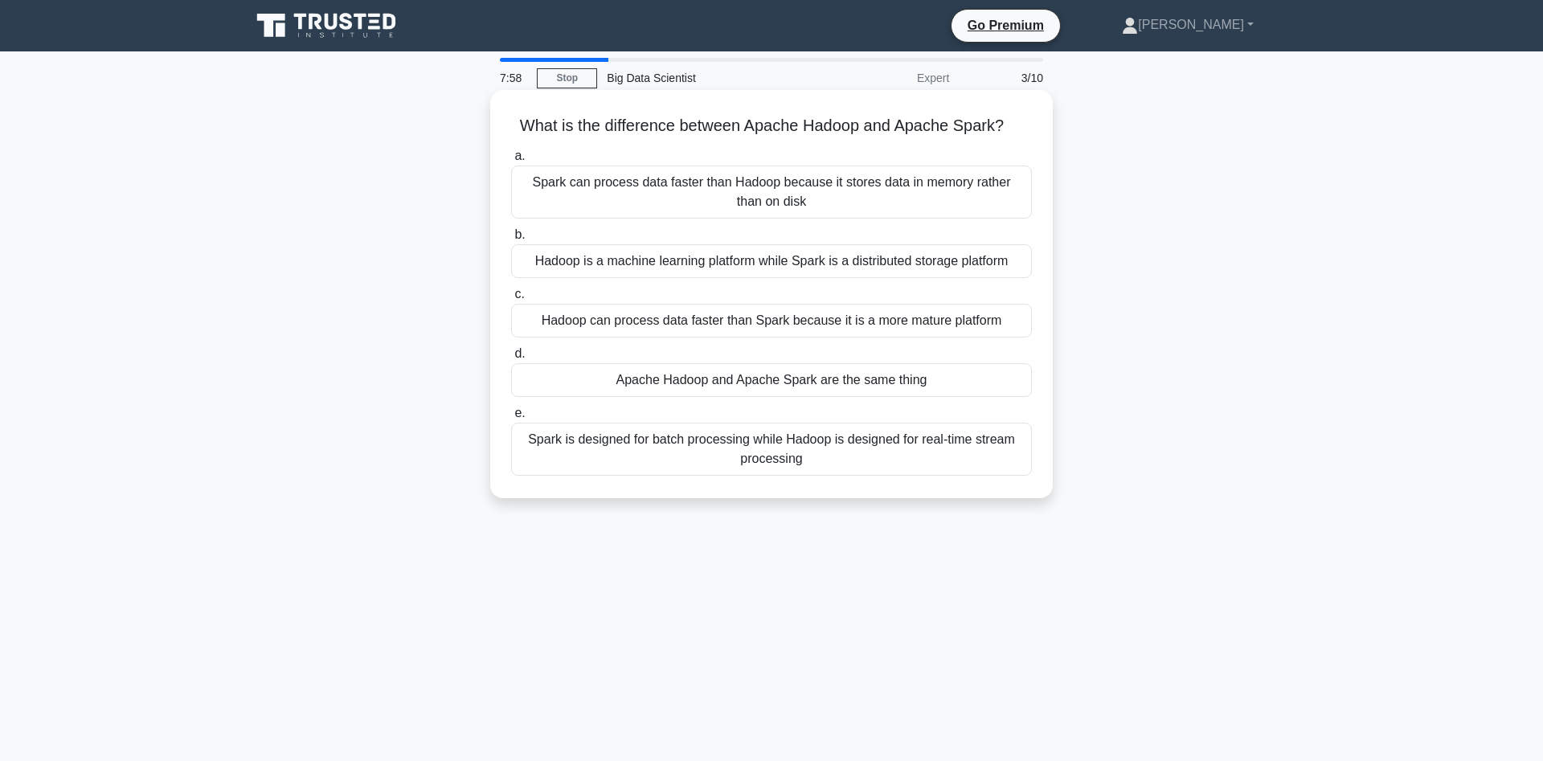
click at [511, 162] on input "a. Spark can process data faster than Hadoop because it stores data in memory r…" at bounding box center [511, 156] width 0 height 10
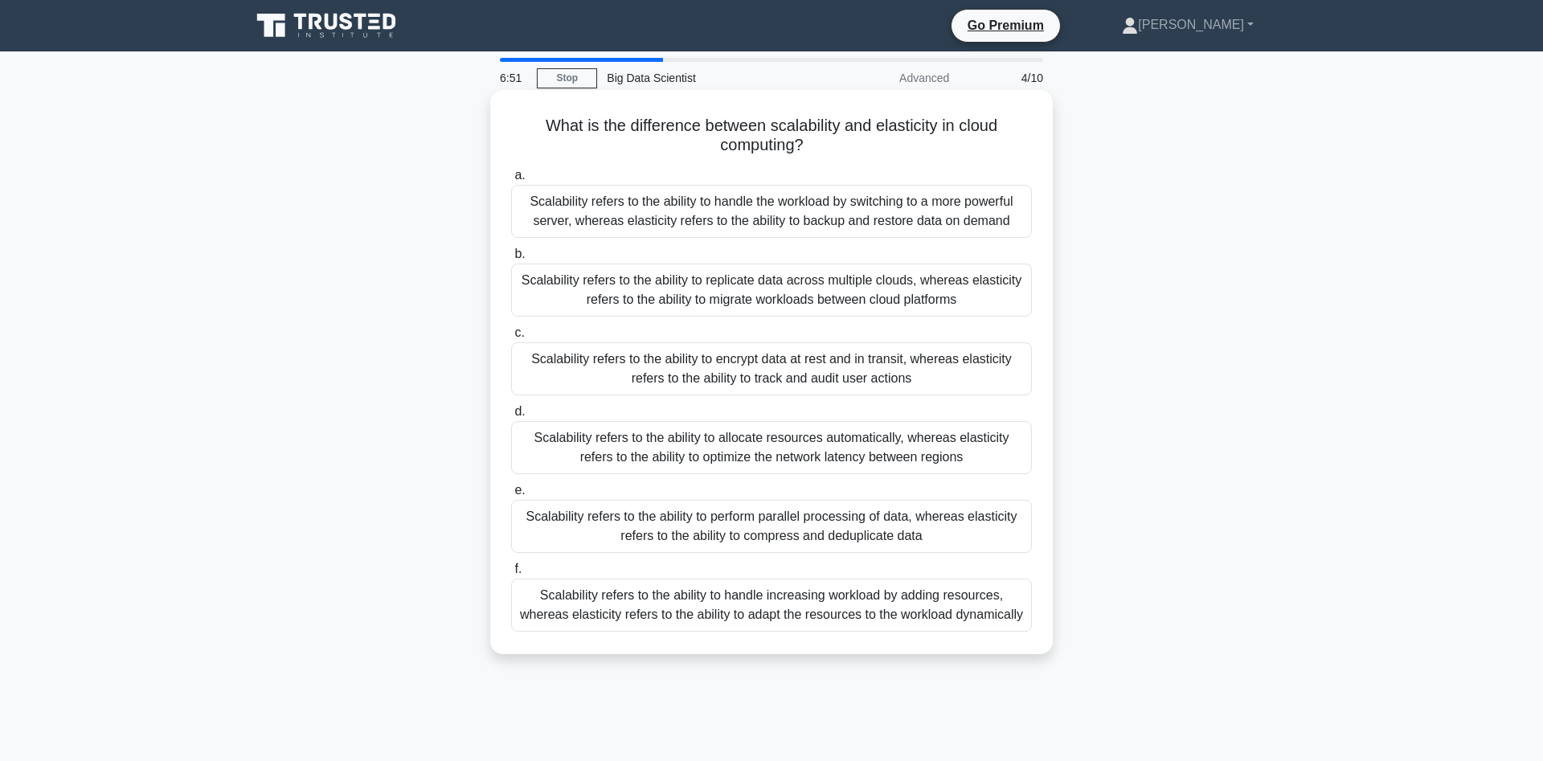
click at [995, 602] on div "Scalability refers to the ability to handle increasing workload by adding resou…" at bounding box center [771, 605] width 521 height 53
click at [511, 575] on input "f. Scalability refers to the ability to handle increasing workload by adding re…" at bounding box center [511, 569] width 0 height 10
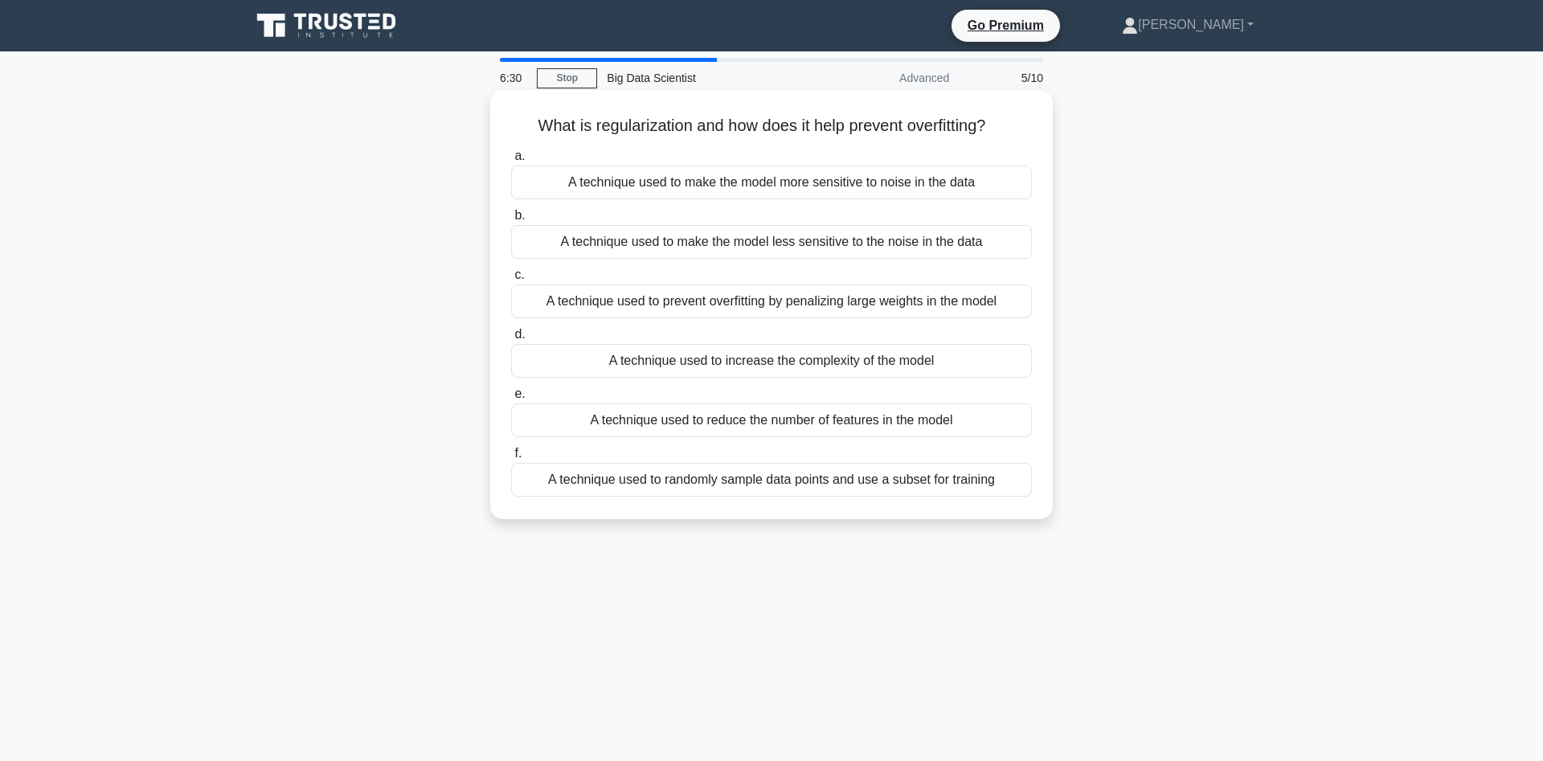
click at [1018, 305] on div "A technique used to prevent overfitting by penalizing large weights in the model" at bounding box center [771, 302] width 521 height 34
click at [511, 281] on input "c. A technique used to prevent overfitting by penalizing large weights in the m…" at bounding box center [511, 275] width 0 height 10
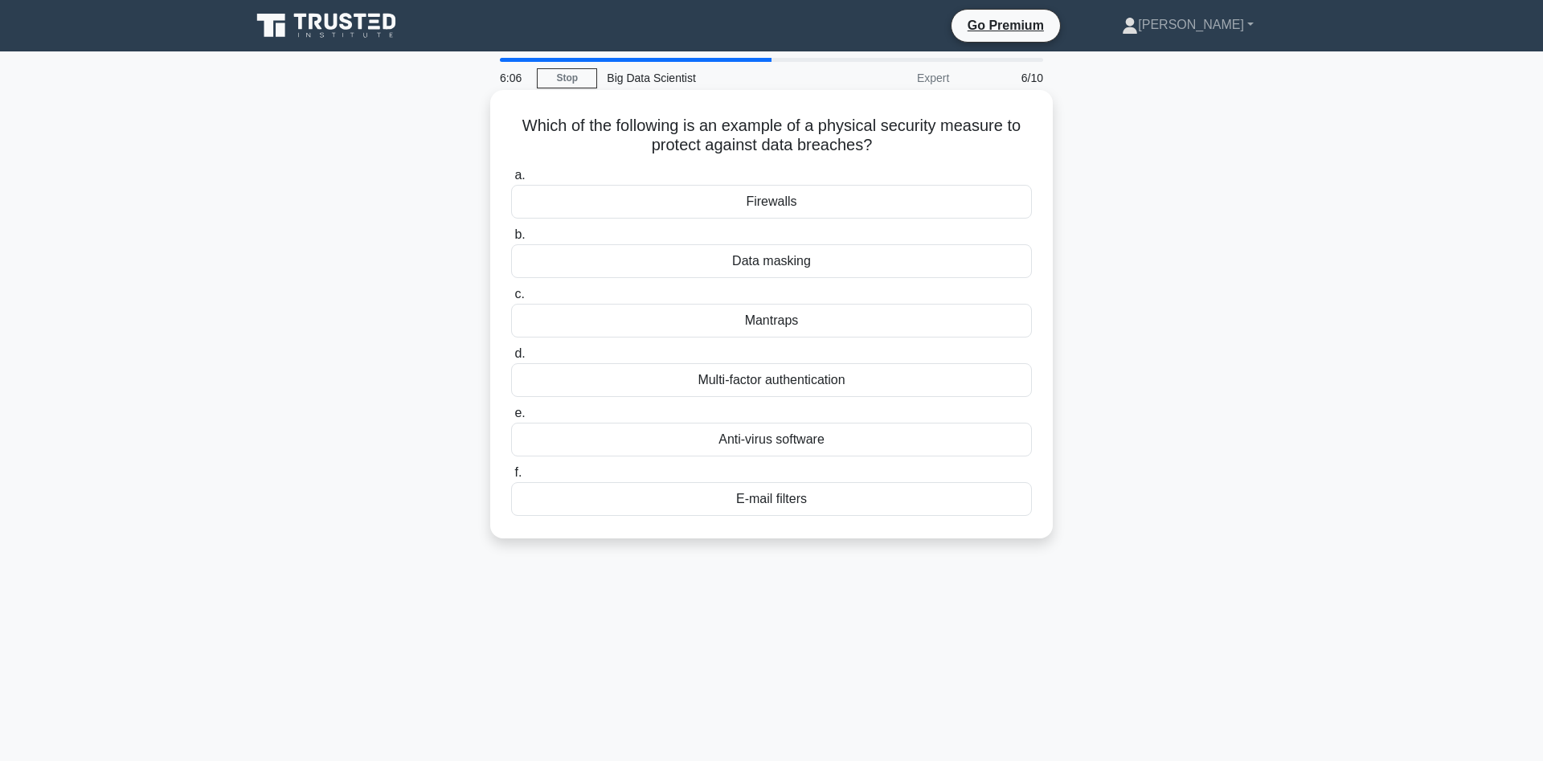
click at [858, 199] on div "Firewalls" at bounding box center [771, 202] width 521 height 34
click at [511, 181] on input "a. Firewalls" at bounding box center [511, 175] width 0 height 10
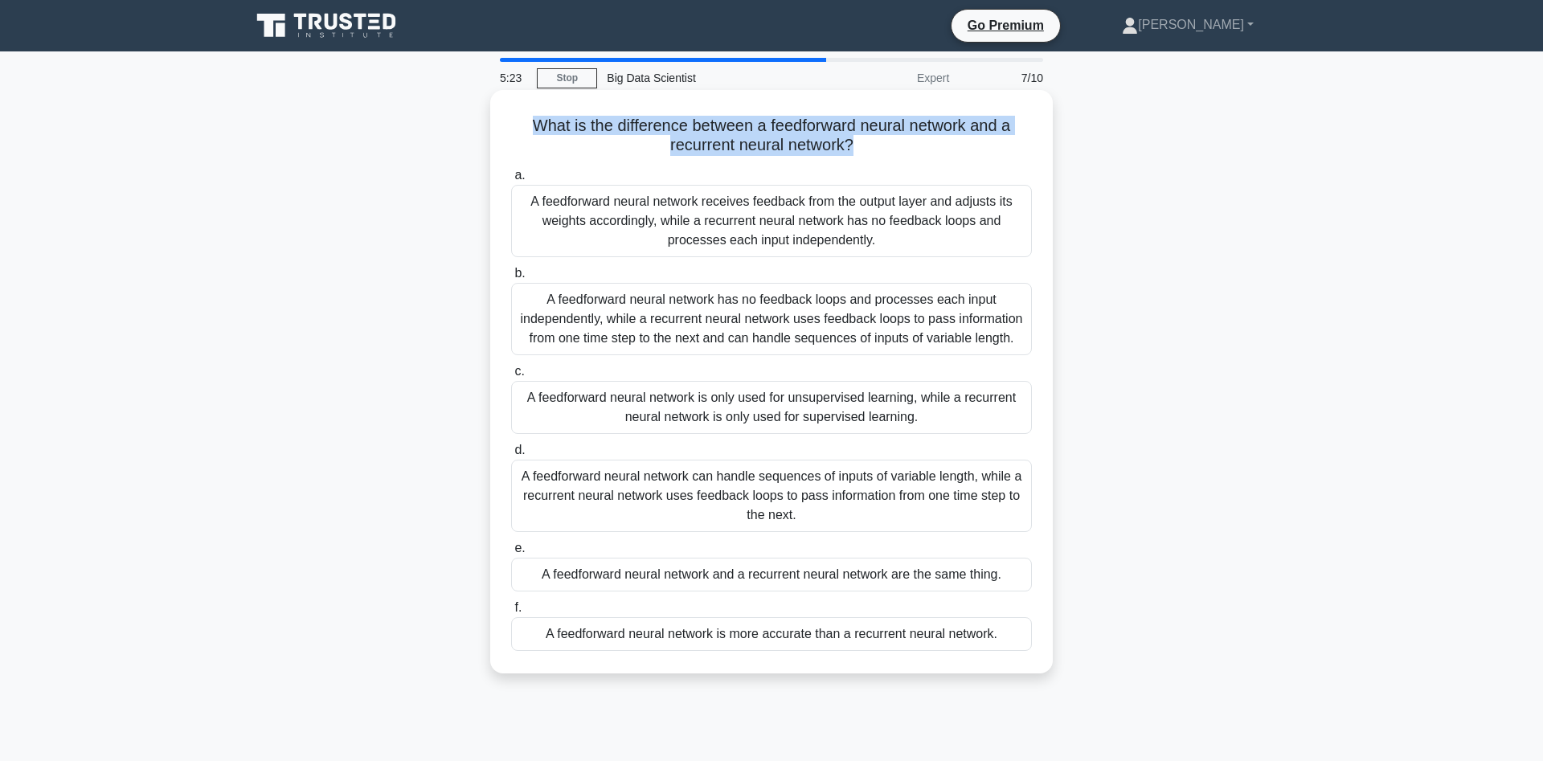
drag, startPoint x: 869, startPoint y: 153, endPoint x: 519, endPoint y: 118, distance: 351.3
click at [515, 117] on h5 "What is the difference between a feedforward neural network and a recurrent neu…" at bounding box center [772, 136] width 524 height 40
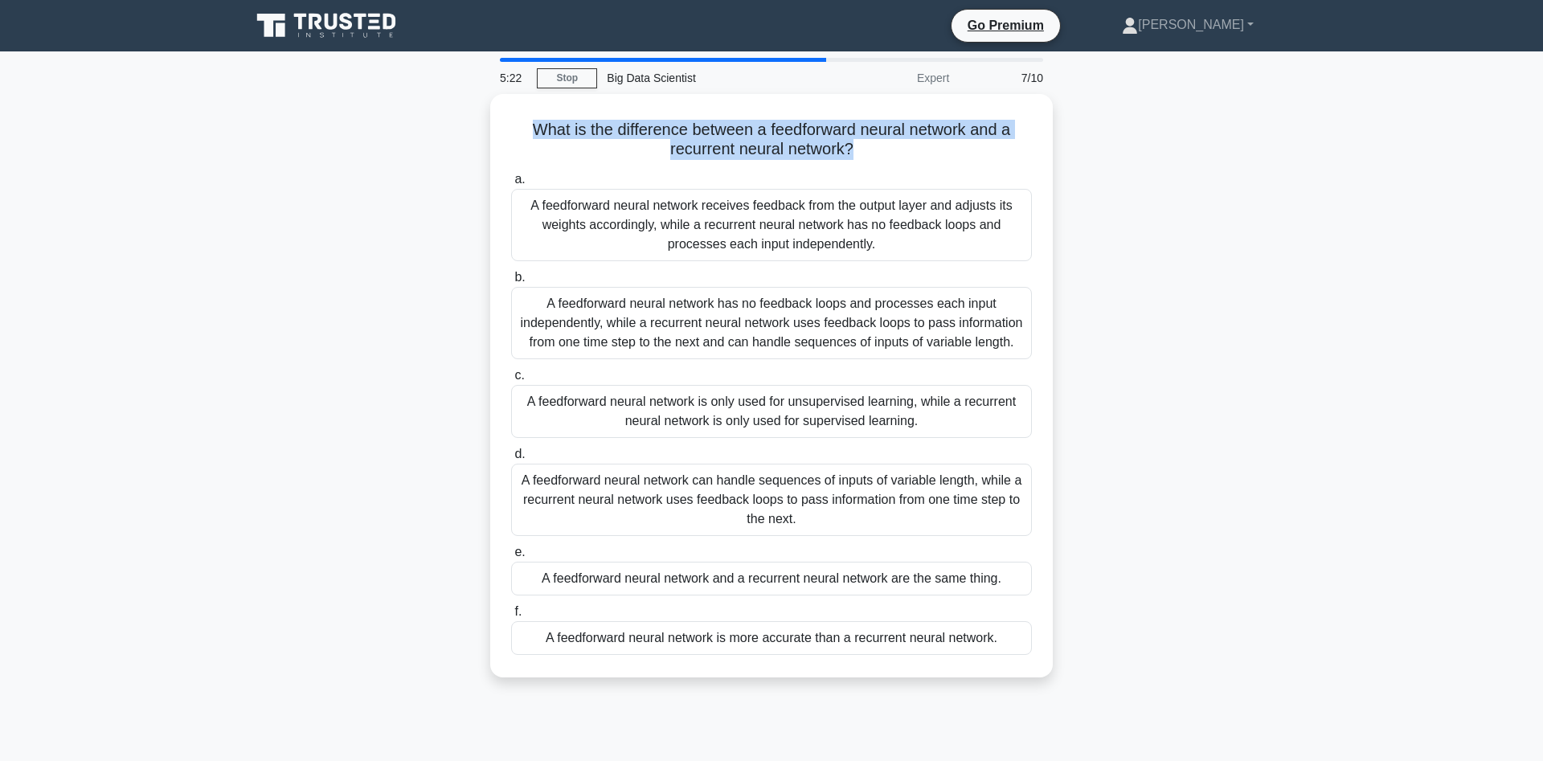
copy h5 "What is the difference between a feedforward neural network and a recurrent neu…"
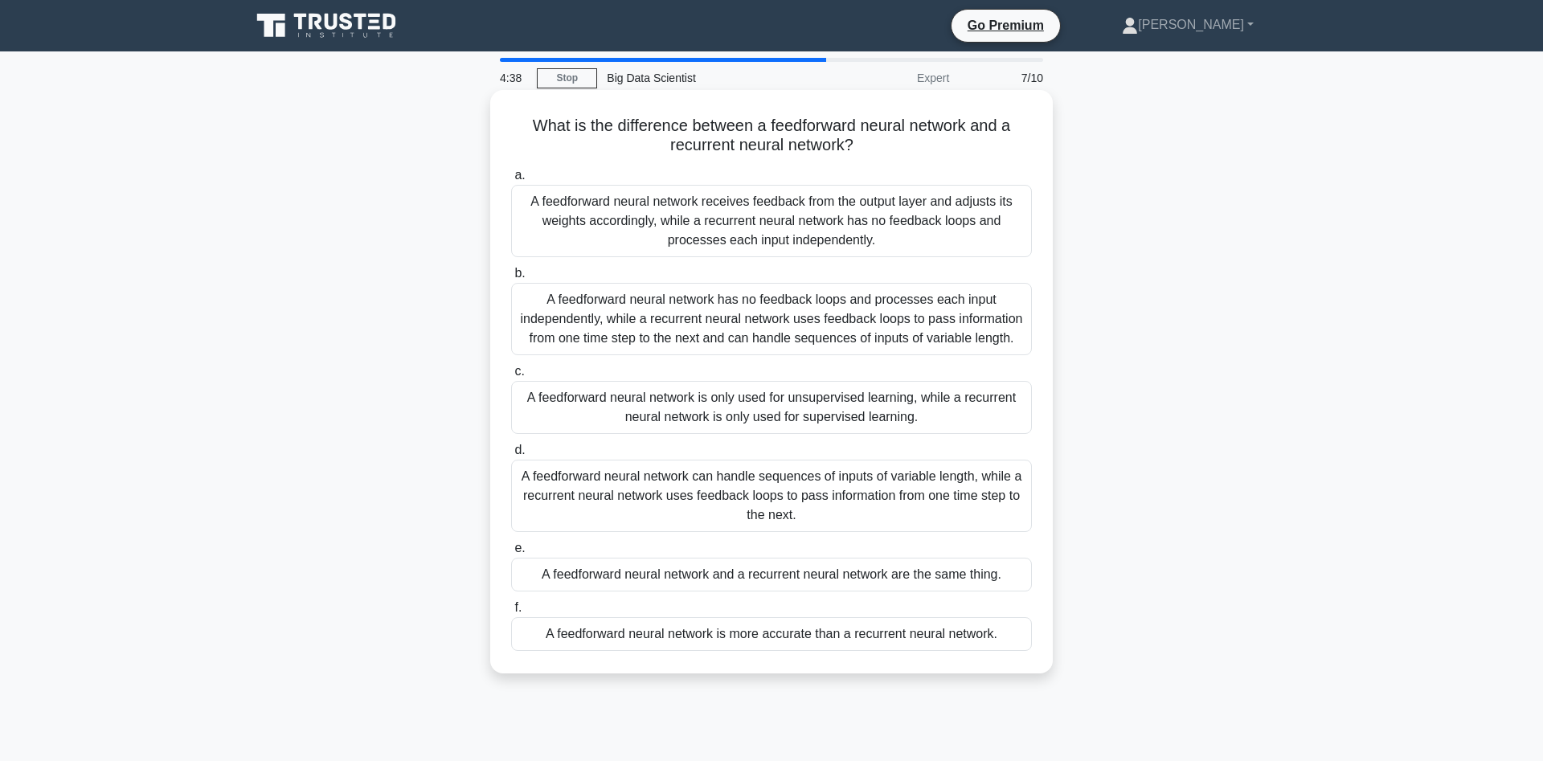
click at [907, 325] on div "A feedforward neural network has no feedback loops and processes each input ind…" at bounding box center [771, 319] width 521 height 72
click at [511, 279] on input "b. A feedforward neural network has no feedback loops and processes each input …" at bounding box center [511, 273] width 0 height 10
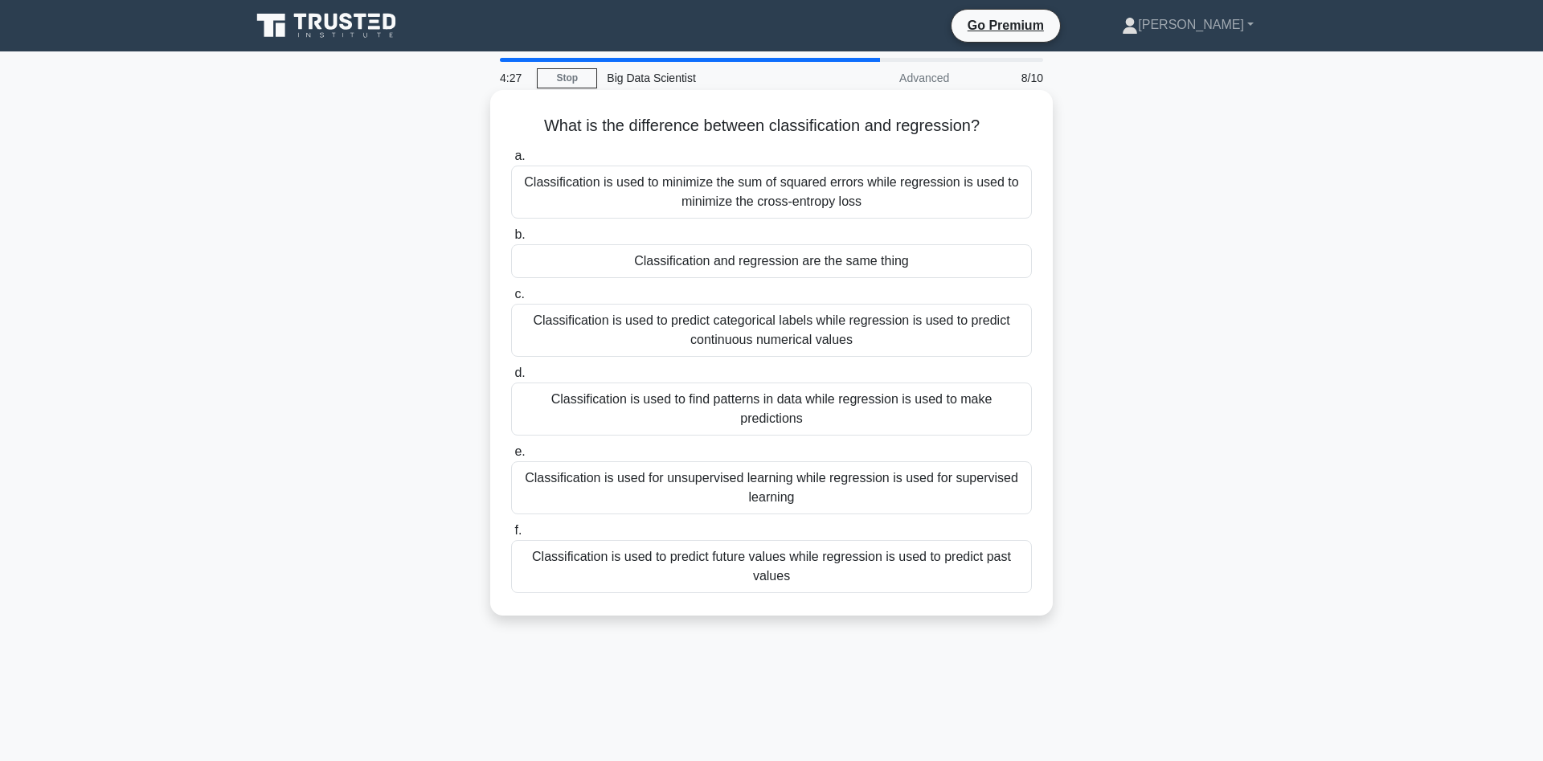
click at [978, 336] on div "Classification is used to predict categorical labels while regression is used t…" at bounding box center [771, 330] width 521 height 53
click at [511, 300] on input "c. Classification is used to predict categorical labels while regression is use…" at bounding box center [511, 294] width 0 height 10
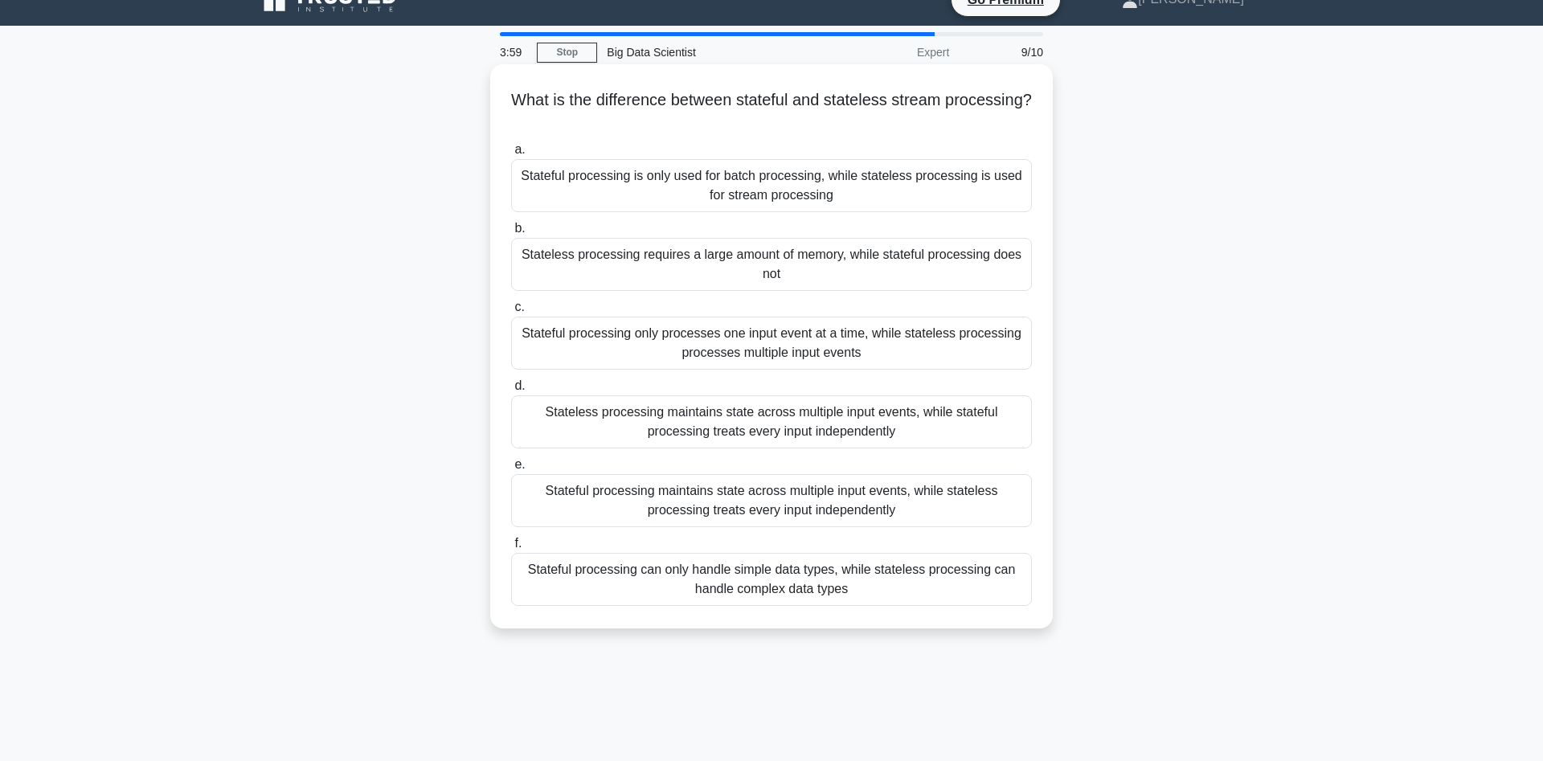
scroll to position [25, 0]
click at [1000, 513] on div "Stateful processing maintains state across multiple input events, while statele…" at bounding box center [771, 501] width 521 height 53
click at [511, 471] on input "e. Stateful processing maintains state across multiple input events, while stat…" at bounding box center [511, 466] width 0 height 10
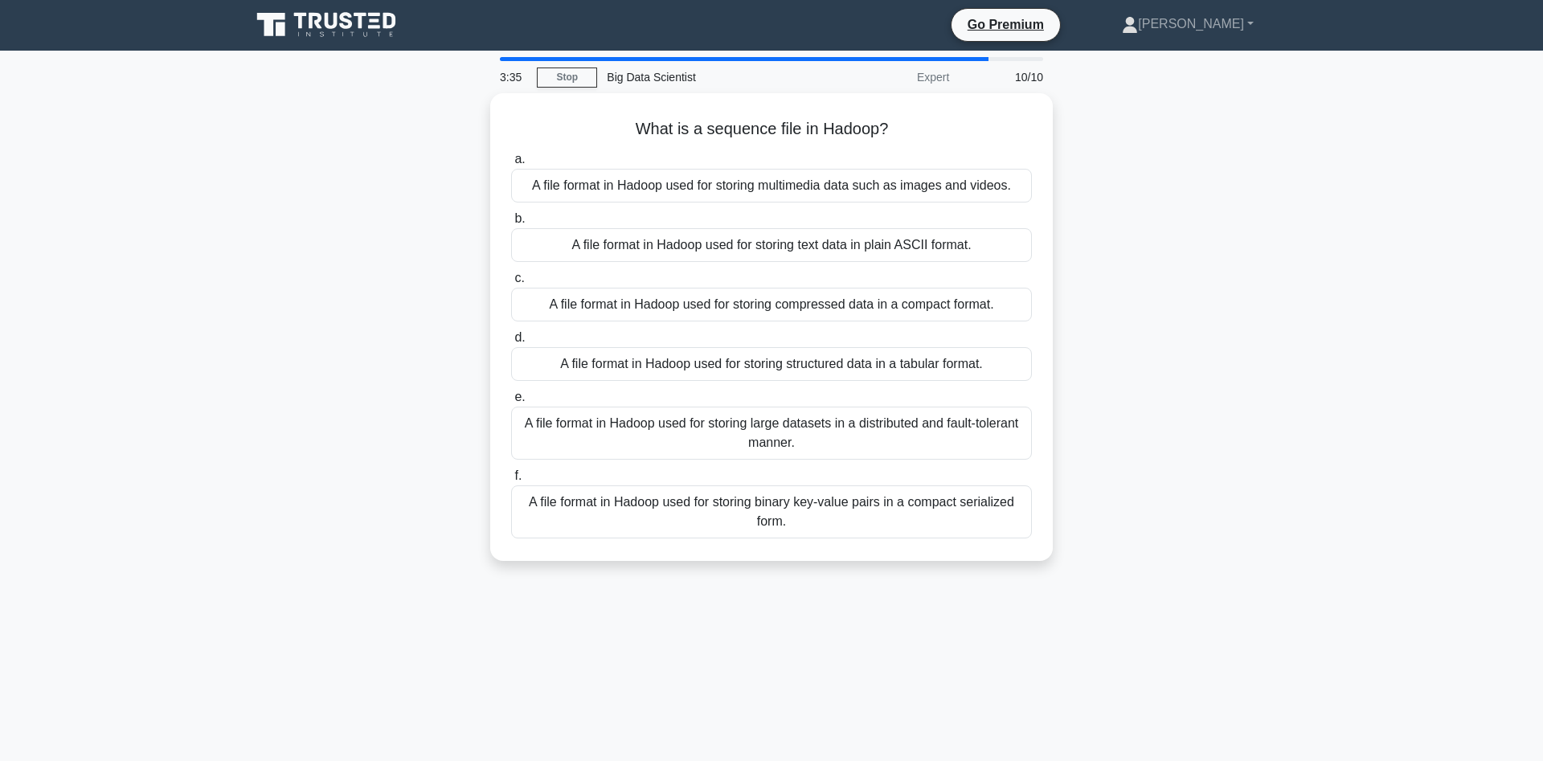
scroll to position [0, 0]
click at [982, 502] on div "A file format in Hadoop used for storing binary key-value pairs in a compact se…" at bounding box center [771, 508] width 521 height 53
click at [511, 478] on input "f. A file format in Hadoop used for storing binary key-value pairs in a compact…" at bounding box center [511, 473] width 0 height 10
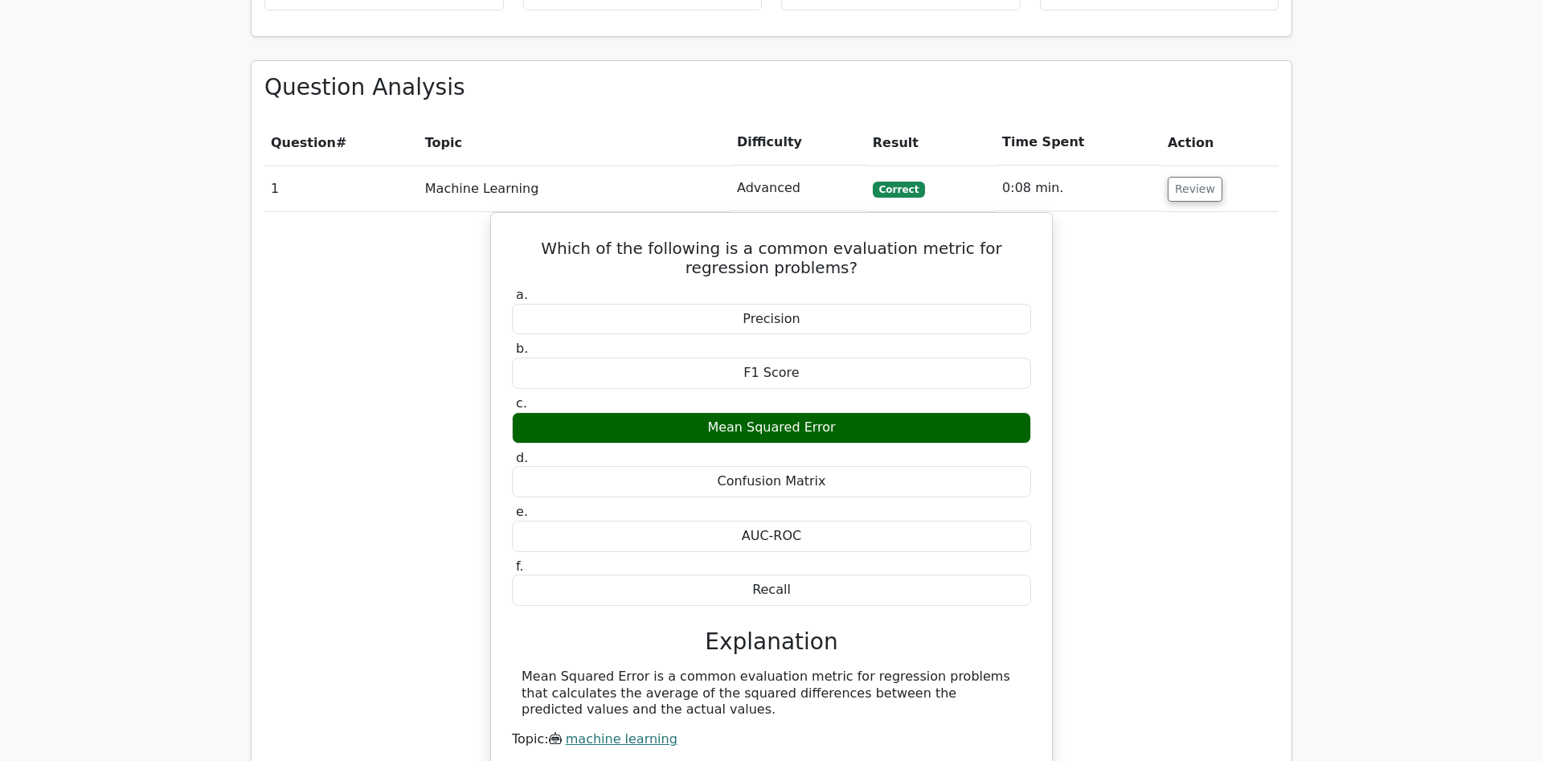
scroll to position [1066, 0]
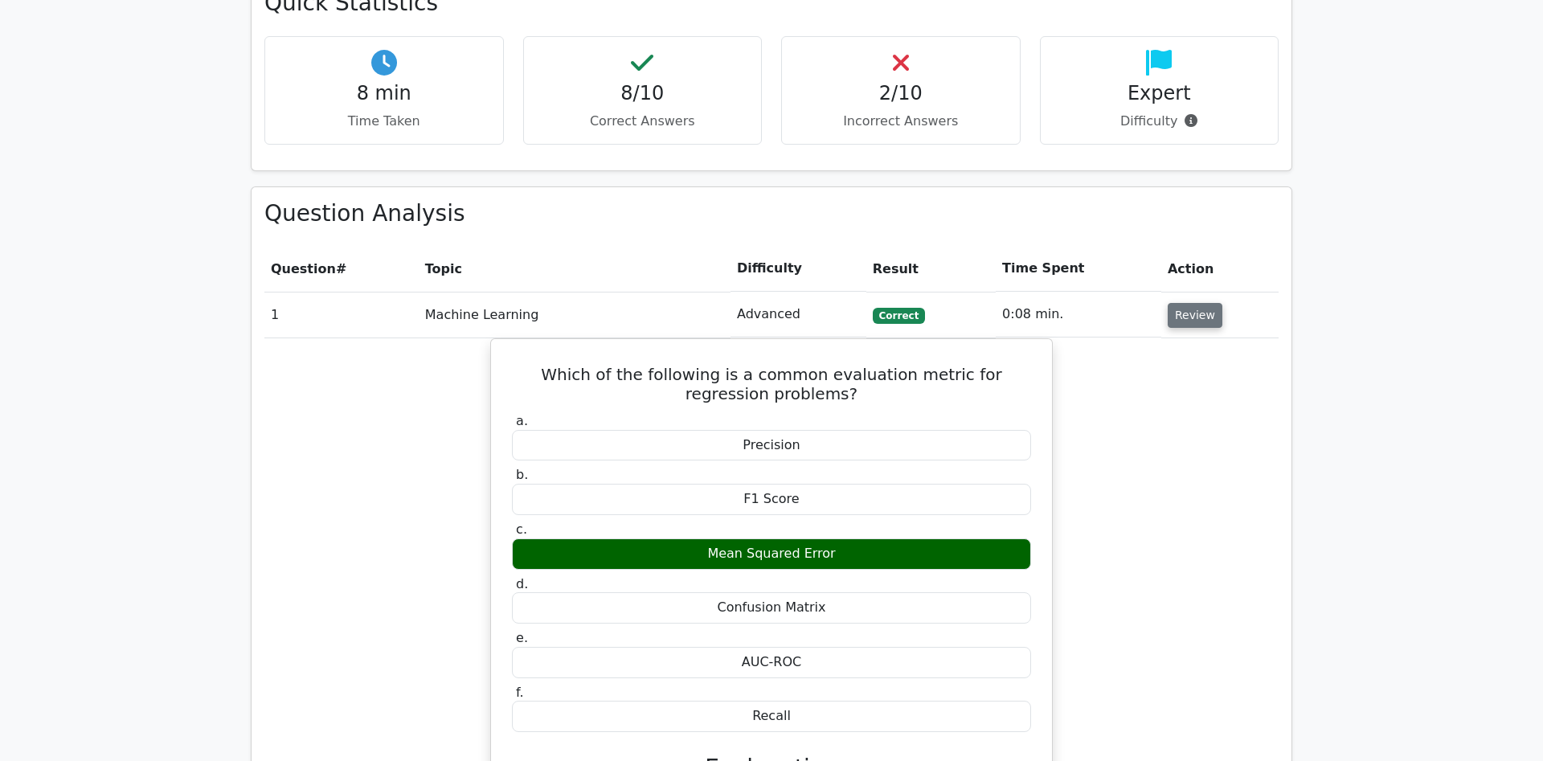
click at [1196, 303] on button "Review" at bounding box center [1195, 315] width 55 height 25
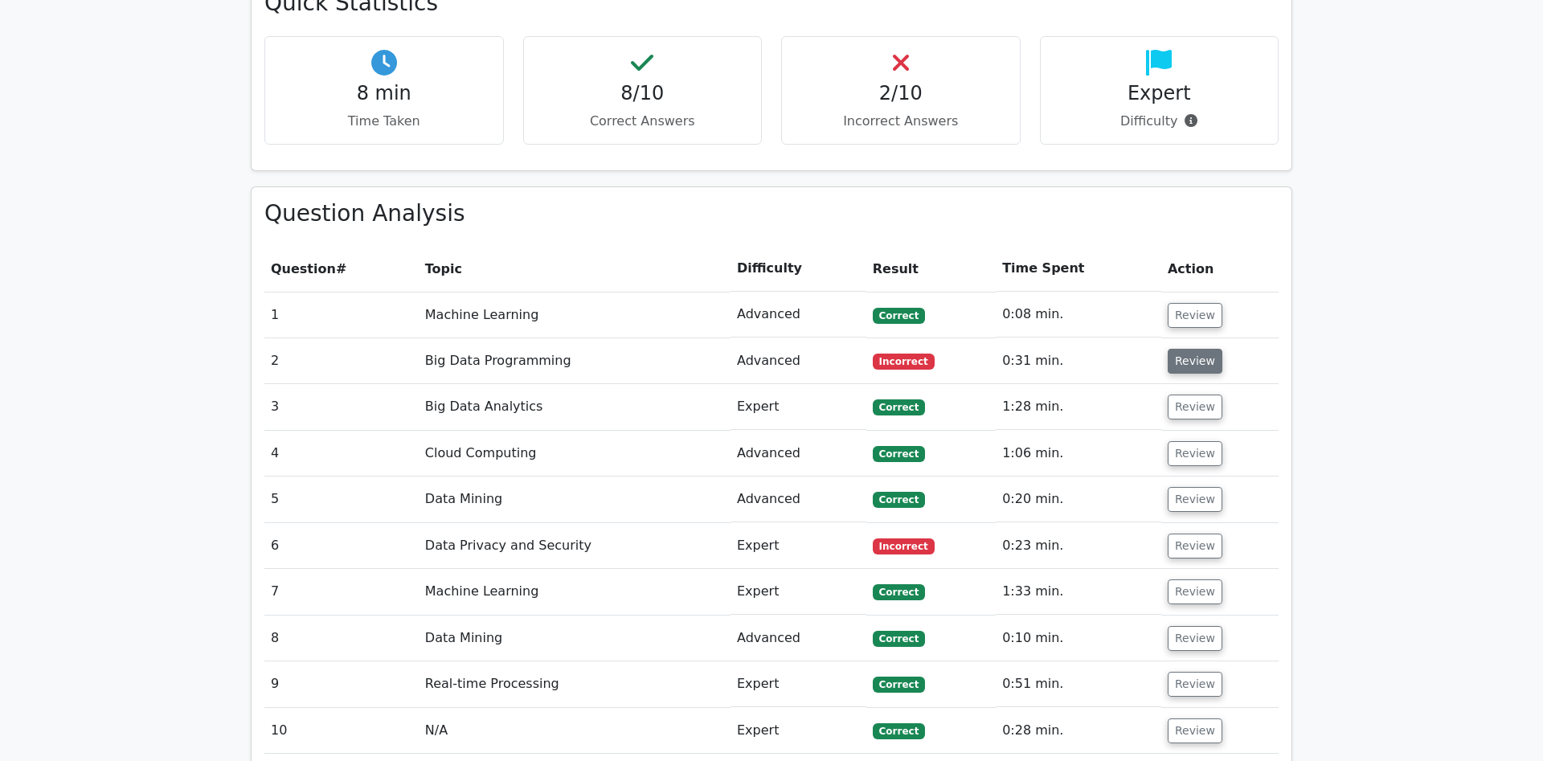
click at [1193, 349] on button "Review" at bounding box center [1195, 361] width 55 height 25
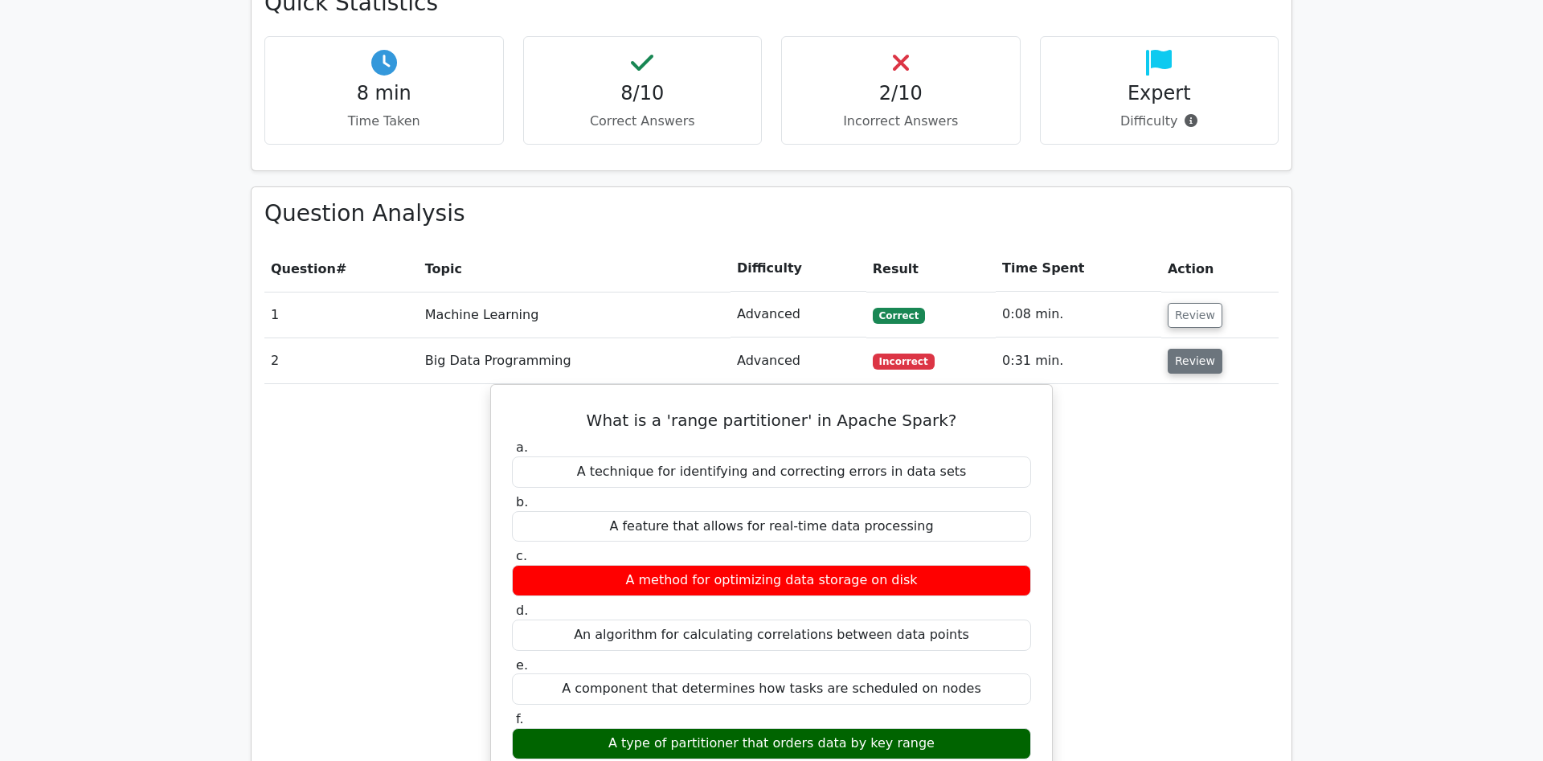
click at [1198, 349] on button "Review" at bounding box center [1195, 361] width 55 height 25
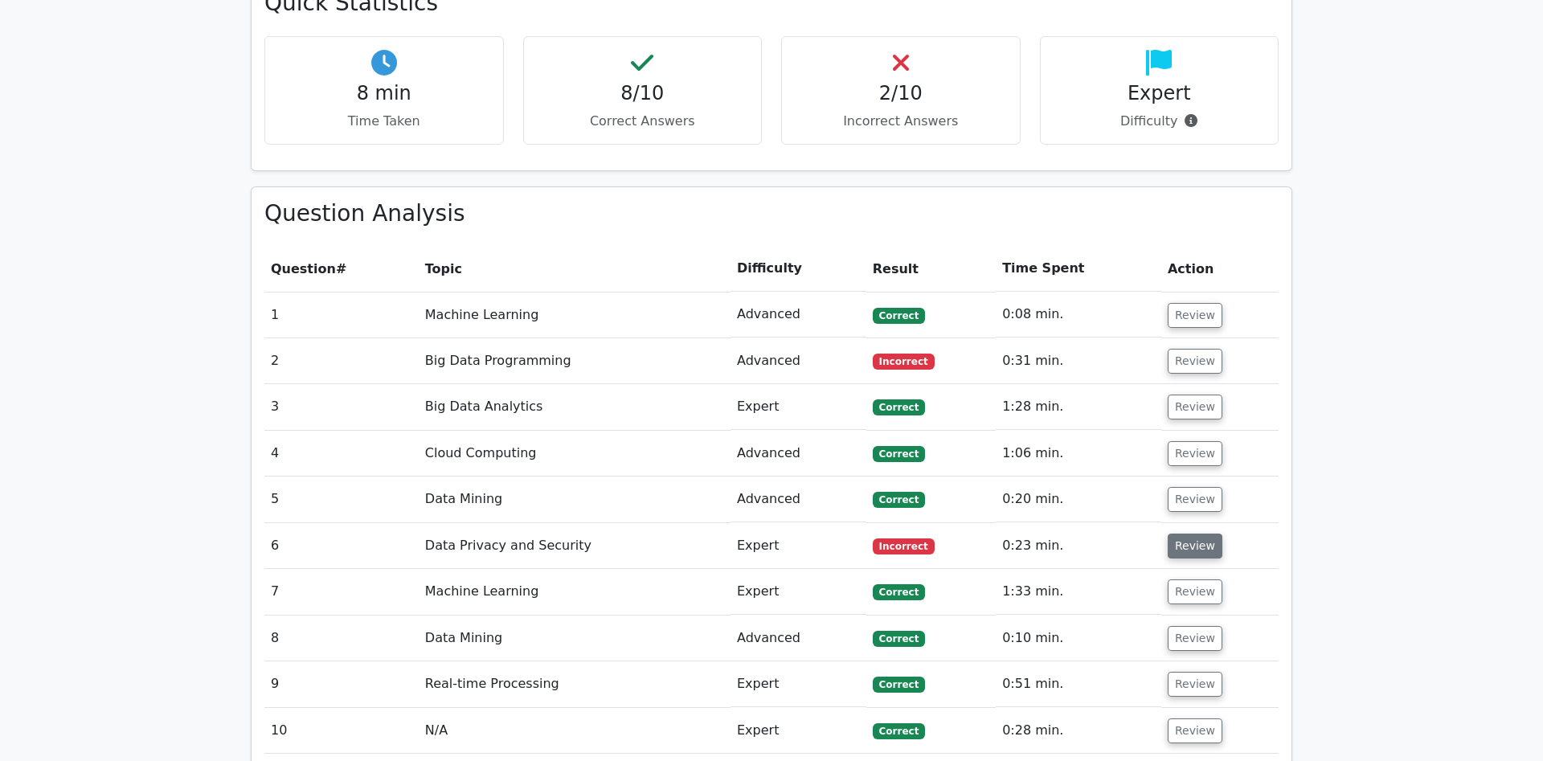
click at [1191, 534] on button "Review" at bounding box center [1195, 546] width 55 height 25
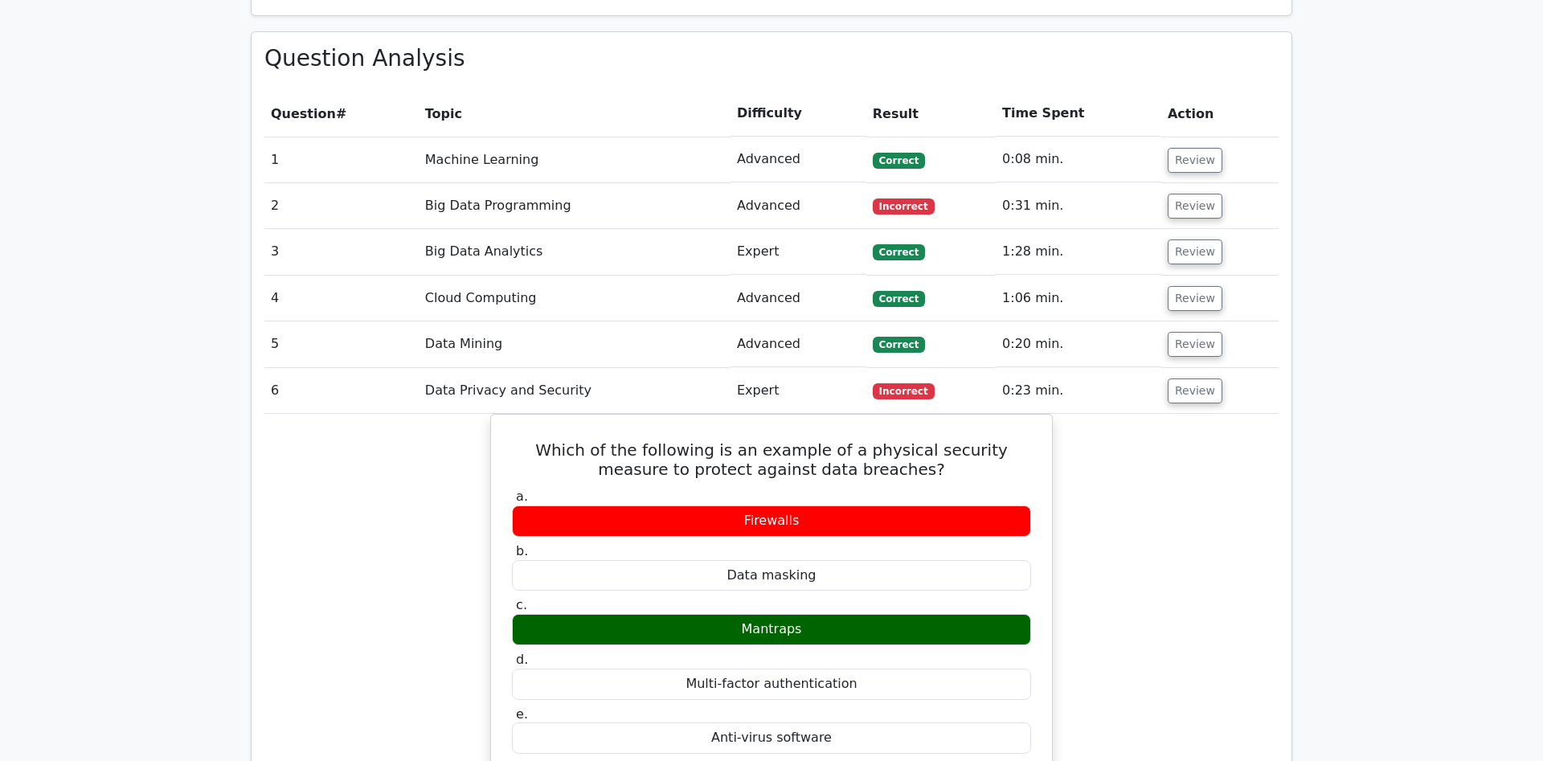
scroll to position [1230, 0]
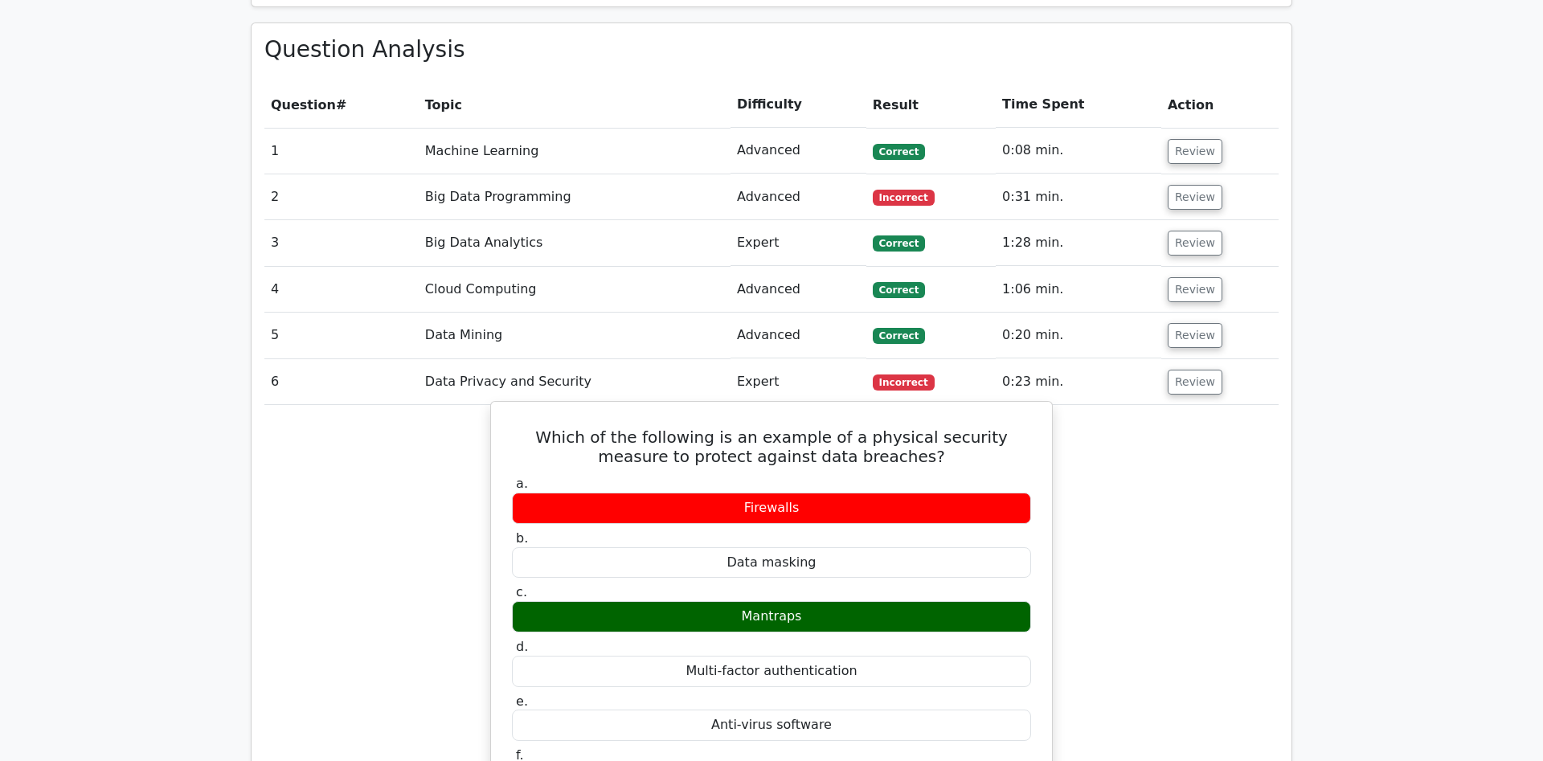
click at [776, 601] on div "Mantraps" at bounding box center [771, 616] width 519 height 31
copy div "Mantraps"
drag, startPoint x: 898, startPoint y: 403, endPoint x: 524, endPoint y: 379, distance: 374.5
click at [524, 428] on h5 "Which of the following is an example of a physical security measure to protect …" at bounding box center [771, 447] width 522 height 39
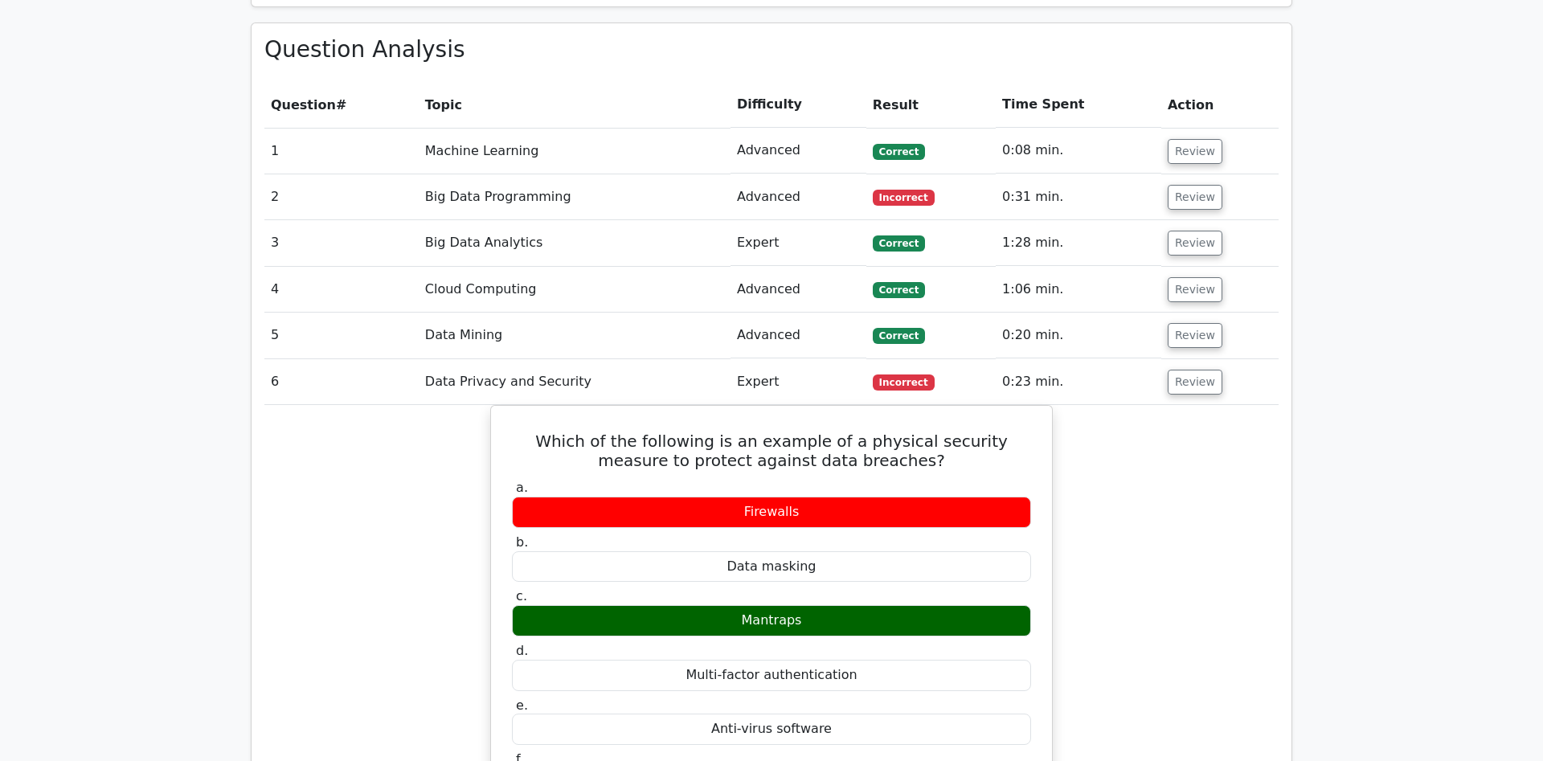
copy h5 "Which of the following is an example of a physical security measure to protect …"
